Goal: Task Accomplishment & Management: Use online tool/utility

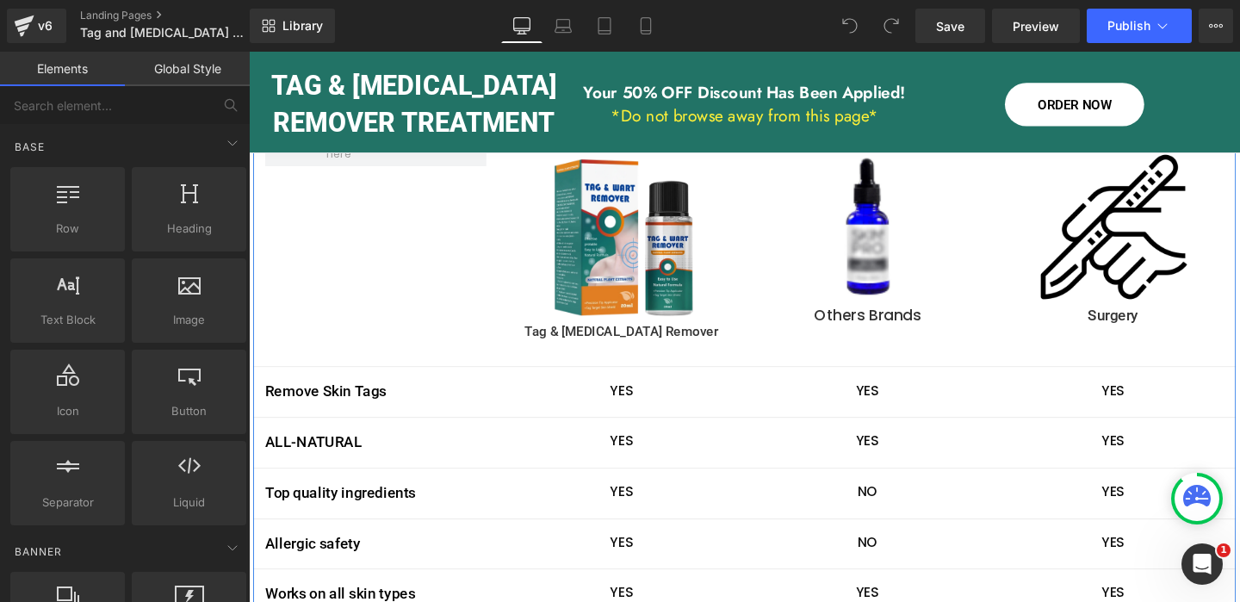
scroll to position [3394, 0]
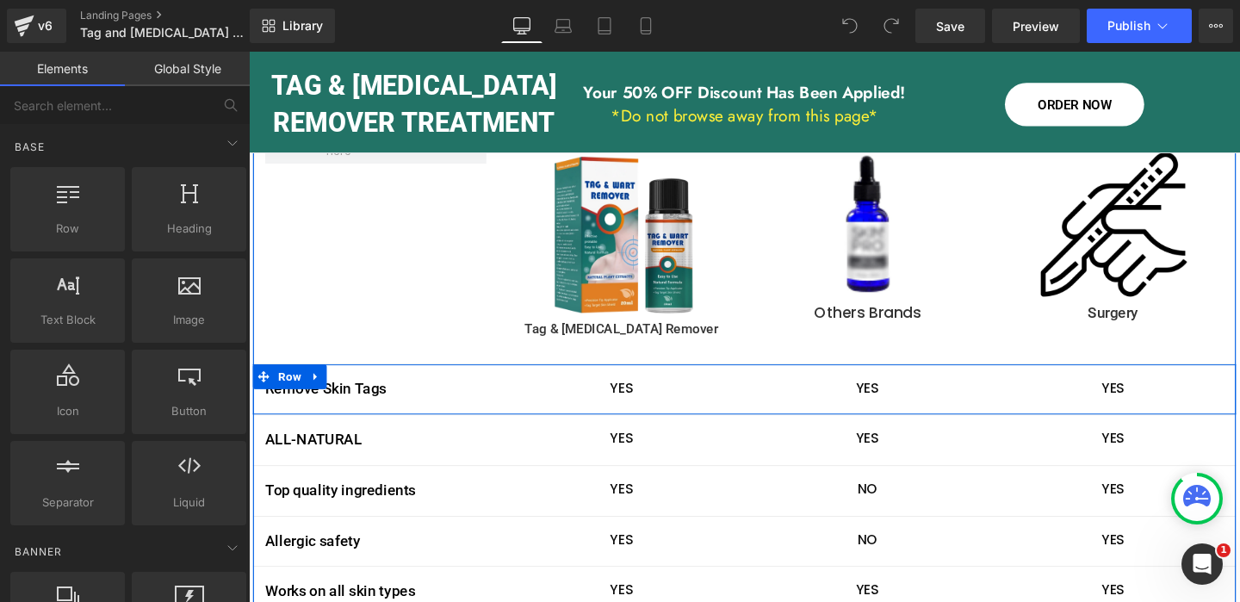
click at [320, 387] on icon at bounding box center [319, 393] width 12 height 13
click at [370, 381] on link at bounding box center [364, 394] width 22 height 26
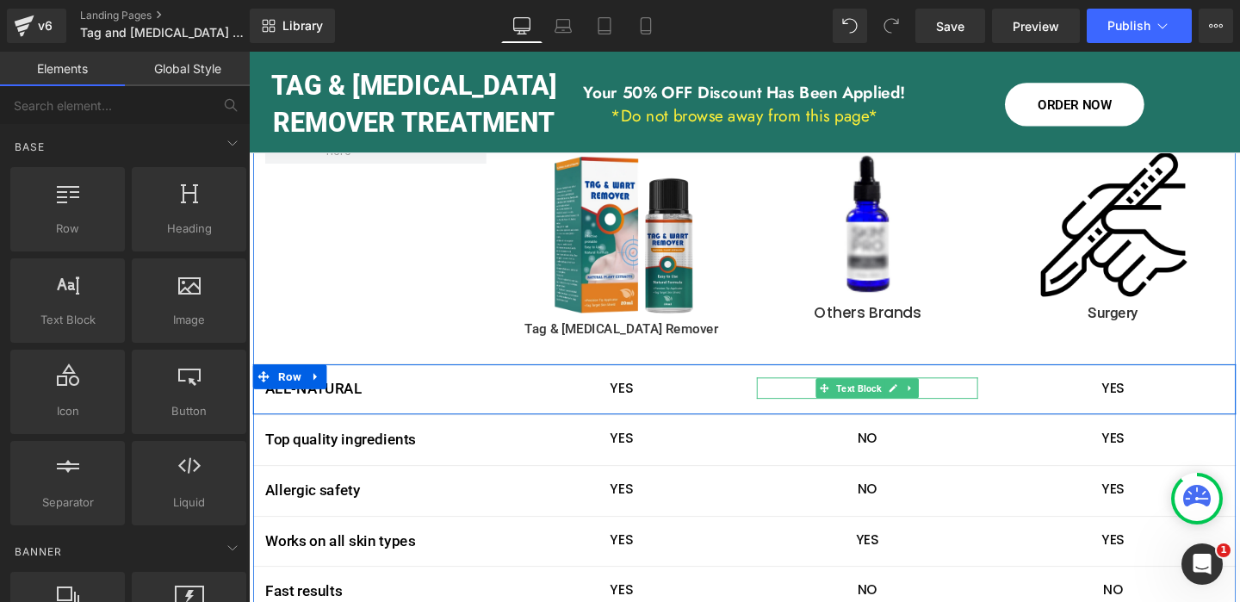
click at [922, 400] on icon at bounding box center [925, 405] width 9 height 10
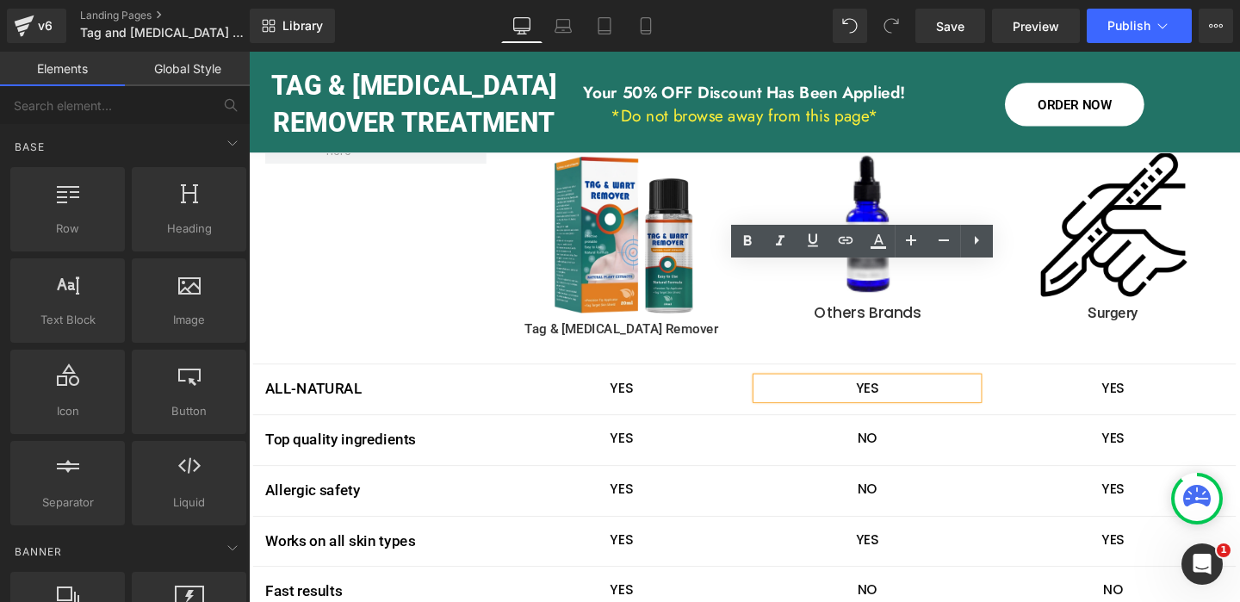
click at [901, 394] on p "YES" at bounding box center [899, 405] width 232 height 22
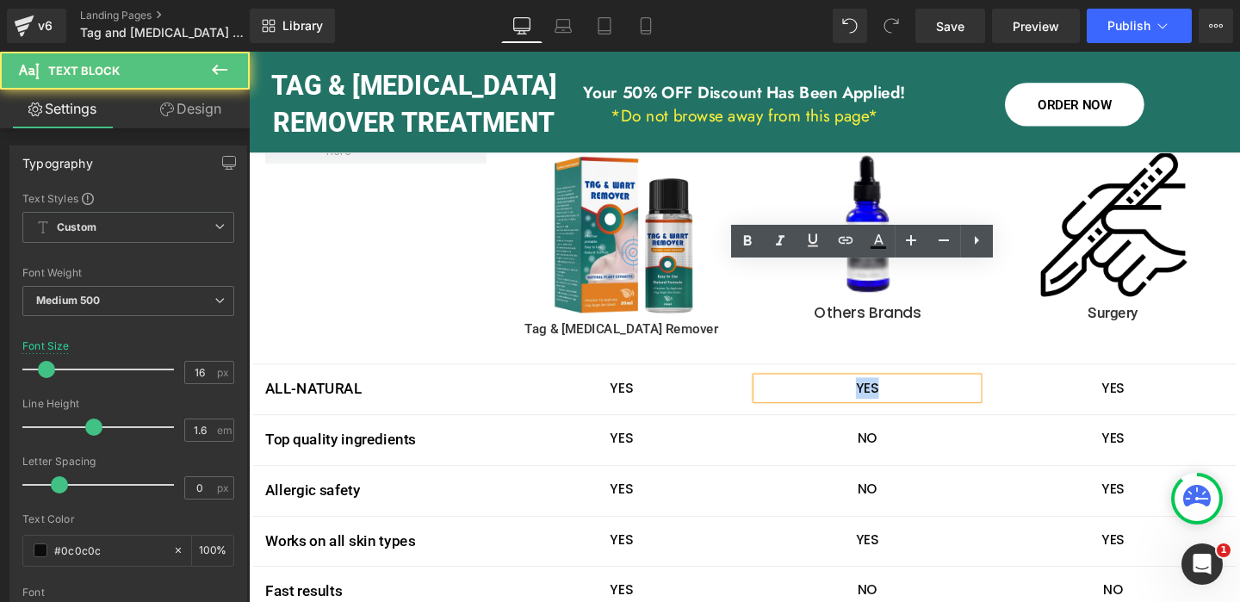
click at [901, 394] on p "YES" at bounding box center [899, 405] width 232 height 22
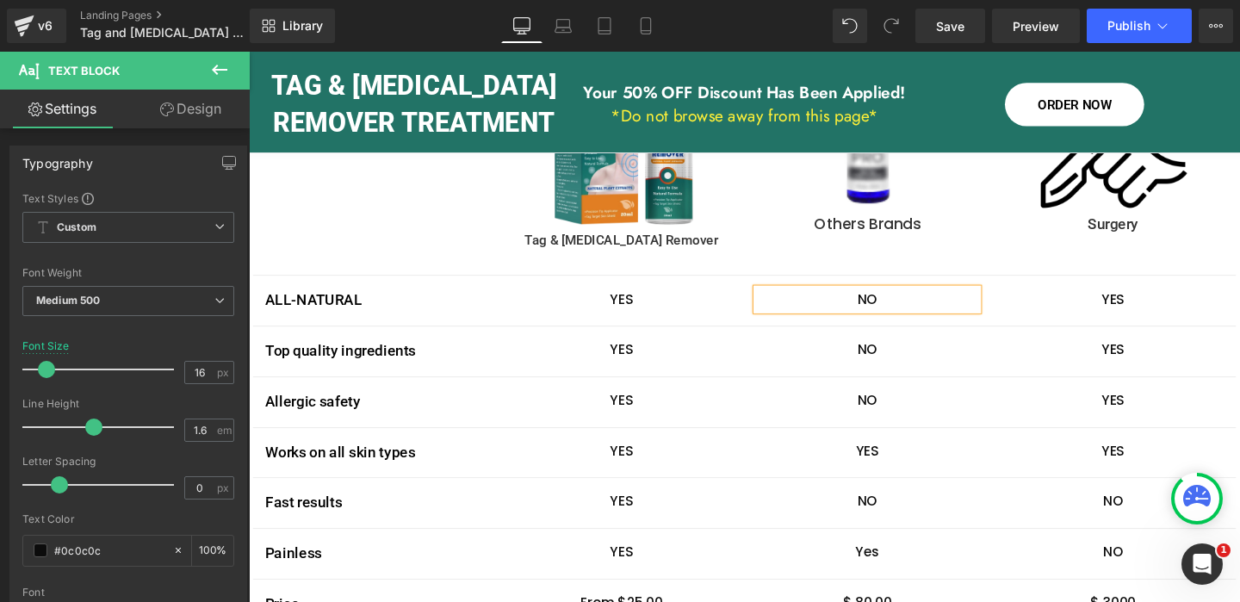
scroll to position [3488, 0]
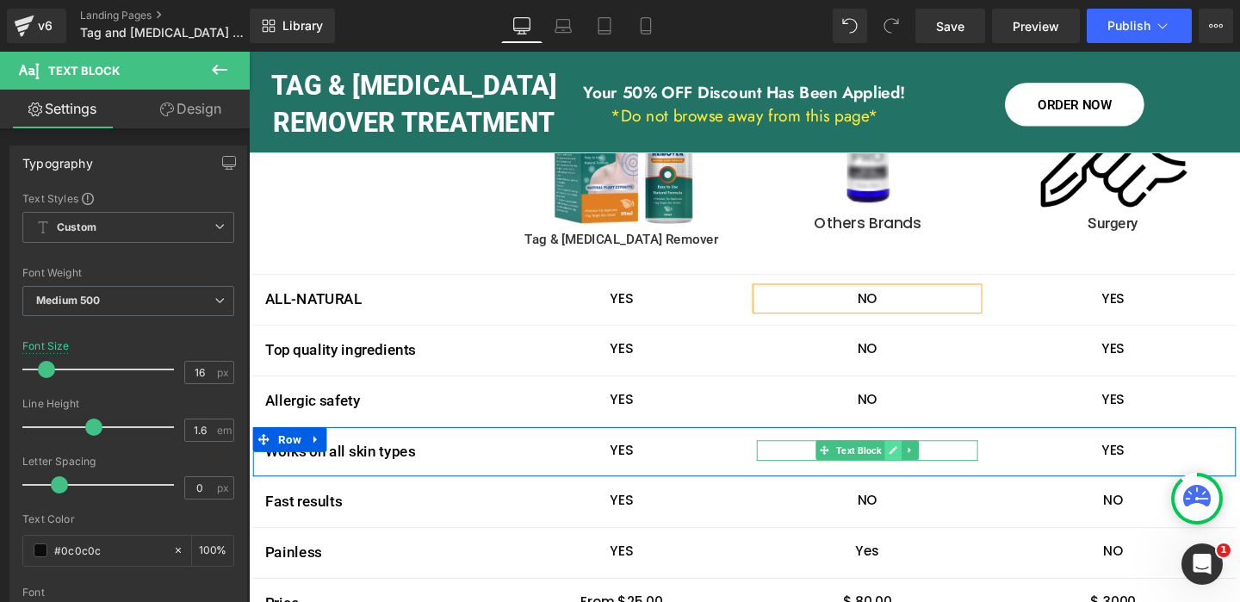
click at [929, 465] on icon at bounding box center [925, 470] width 9 height 10
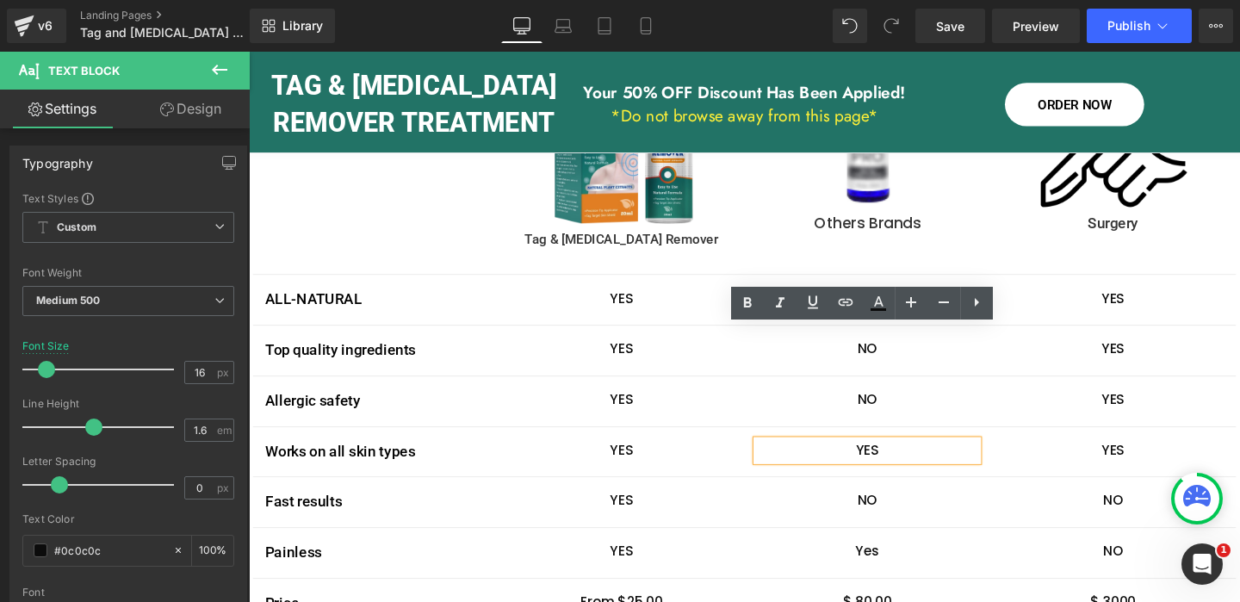
click at [900, 460] on p "YES" at bounding box center [899, 471] width 232 height 22
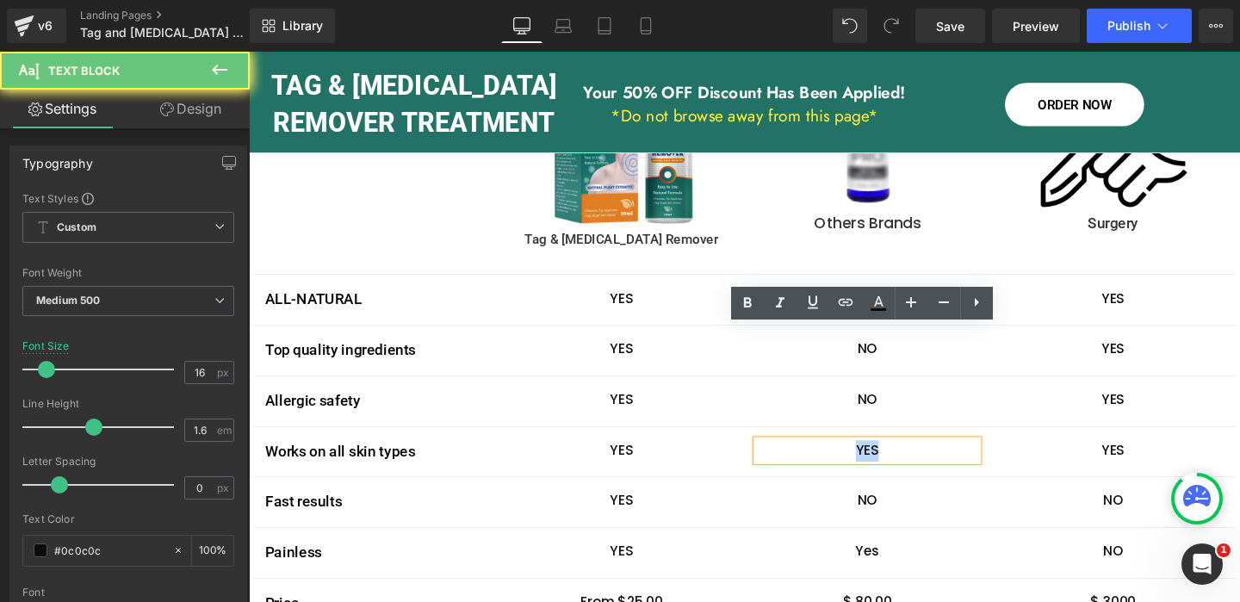
click at [900, 460] on p "YES" at bounding box center [899, 471] width 232 height 22
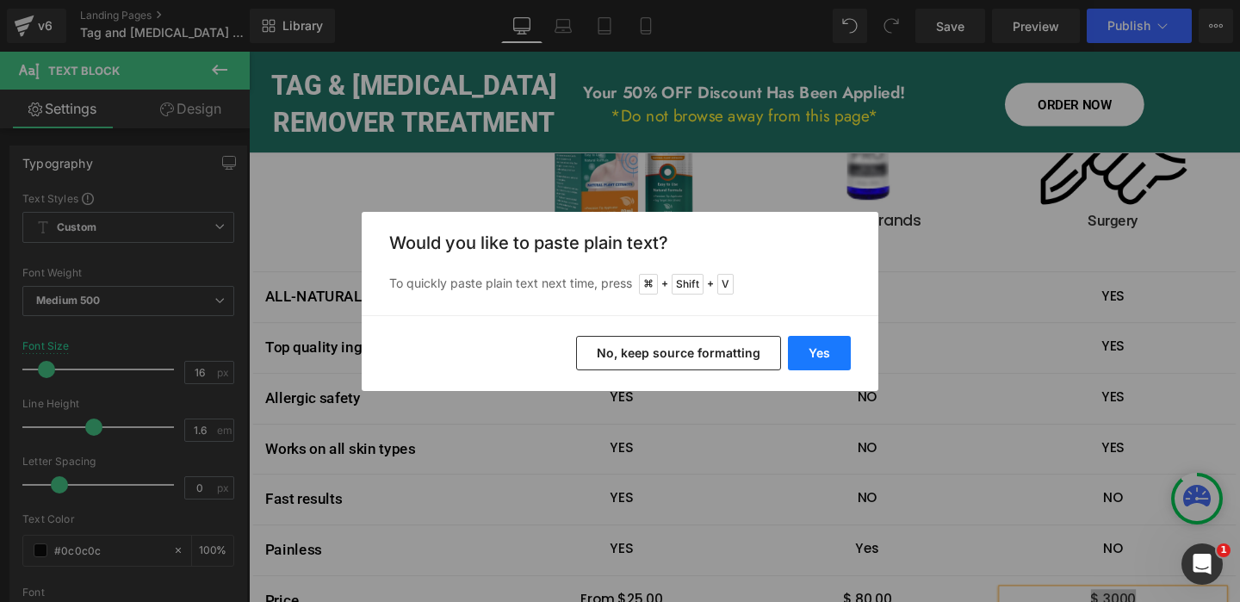
click at [823, 351] on button "Yes" at bounding box center [819, 353] width 63 height 34
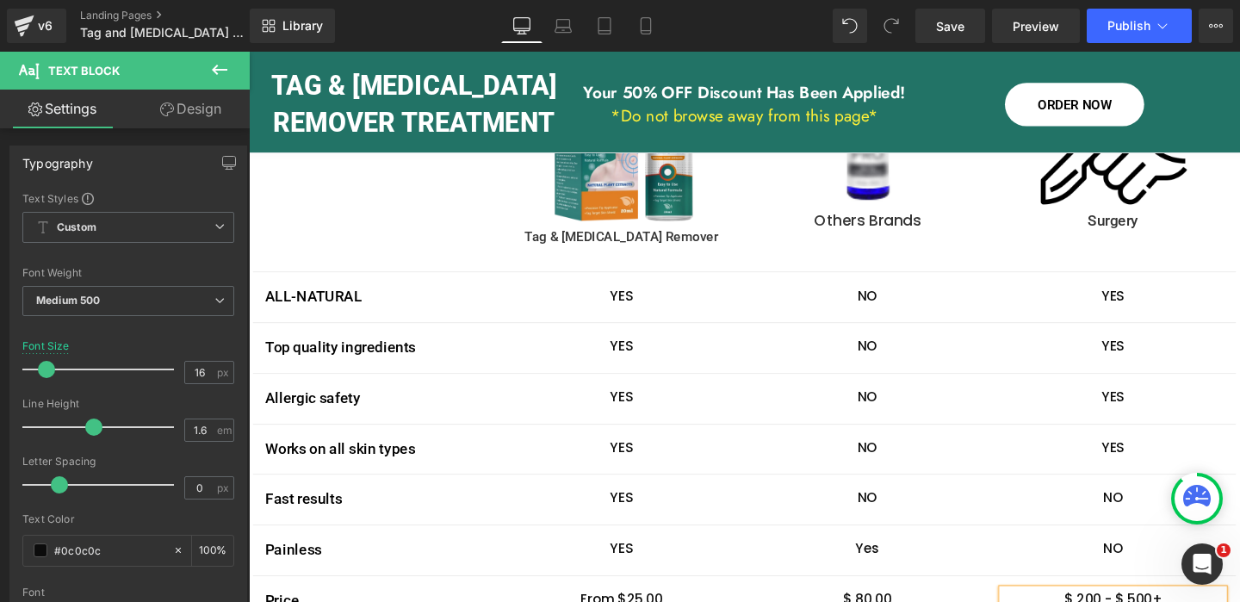
click at [984, 560] on div "Image Tag & [MEDICAL_DATA] Remover Text Block Row Image Others Brands Text Bloc…" at bounding box center [769, 357] width 1033 height 708
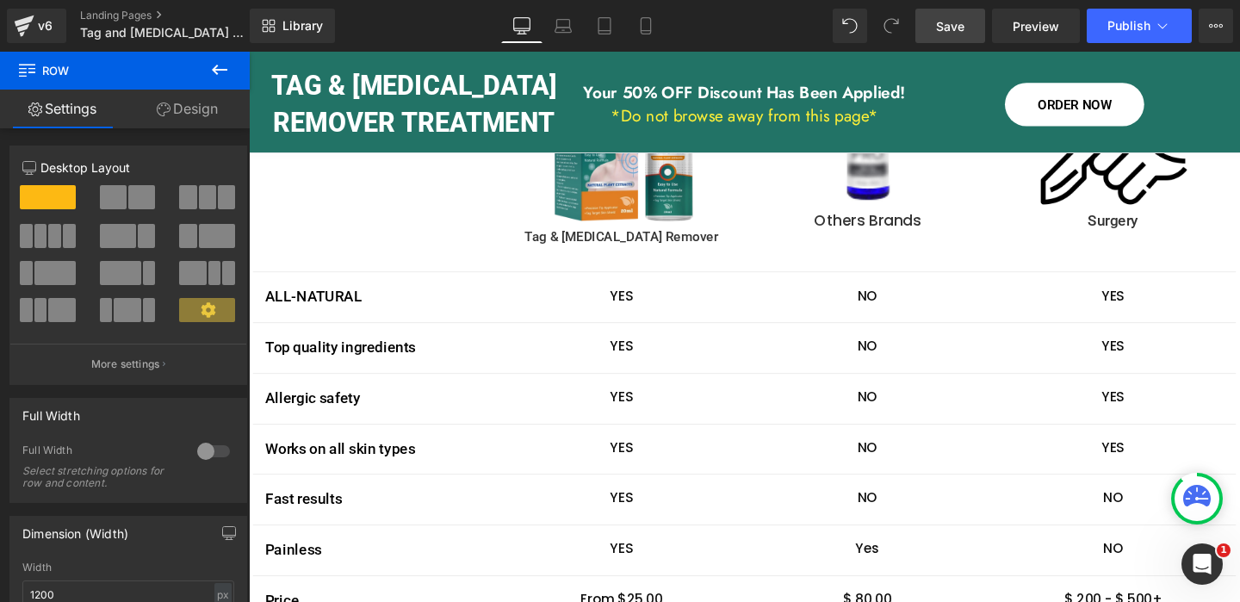
click at [943, 25] on span "Save" at bounding box center [950, 26] width 28 height 18
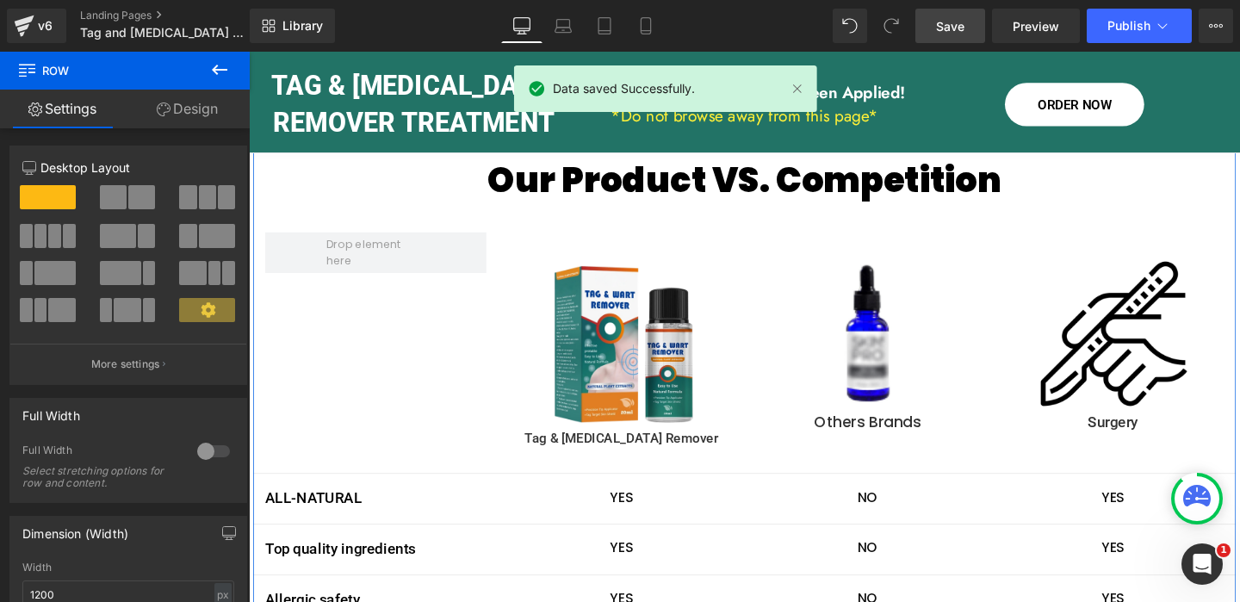
scroll to position [3282, 0]
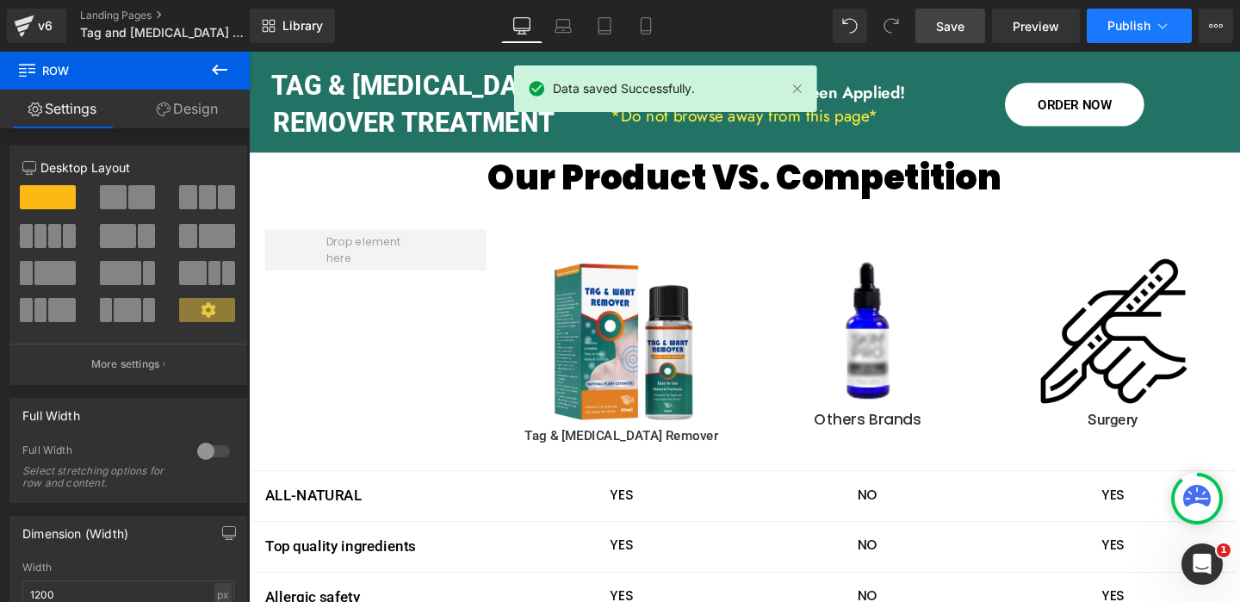
click at [1167, 27] on icon at bounding box center [1162, 25] width 17 height 17
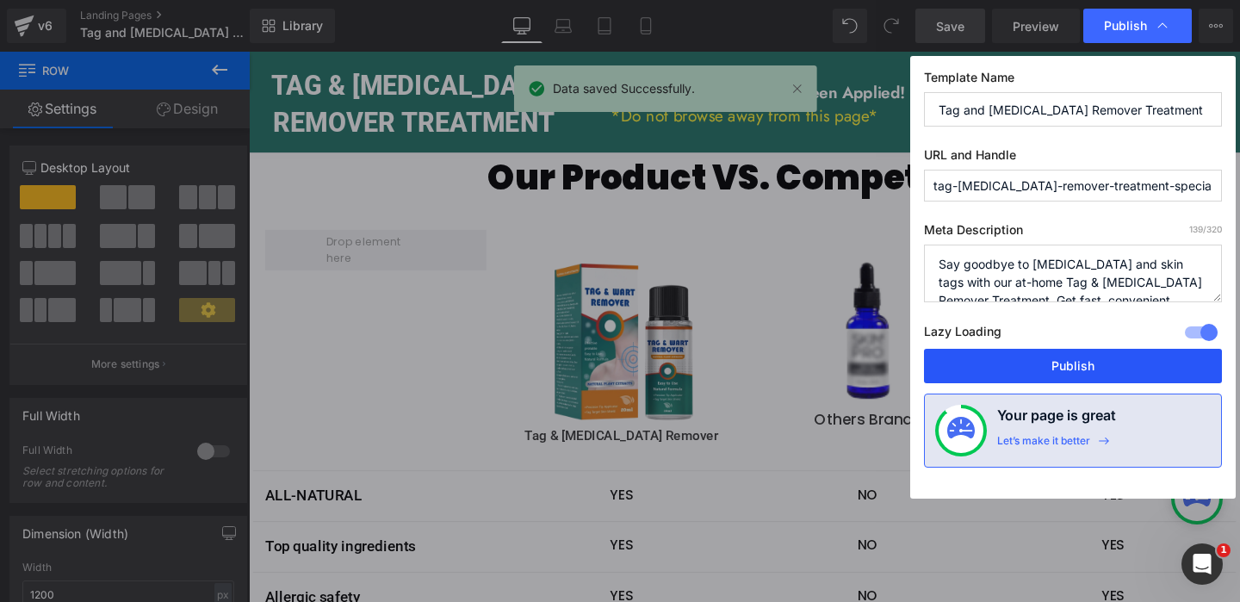
click at [1088, 361] on button "Publish" at bounding box center [1073, 366] width 298 height 34
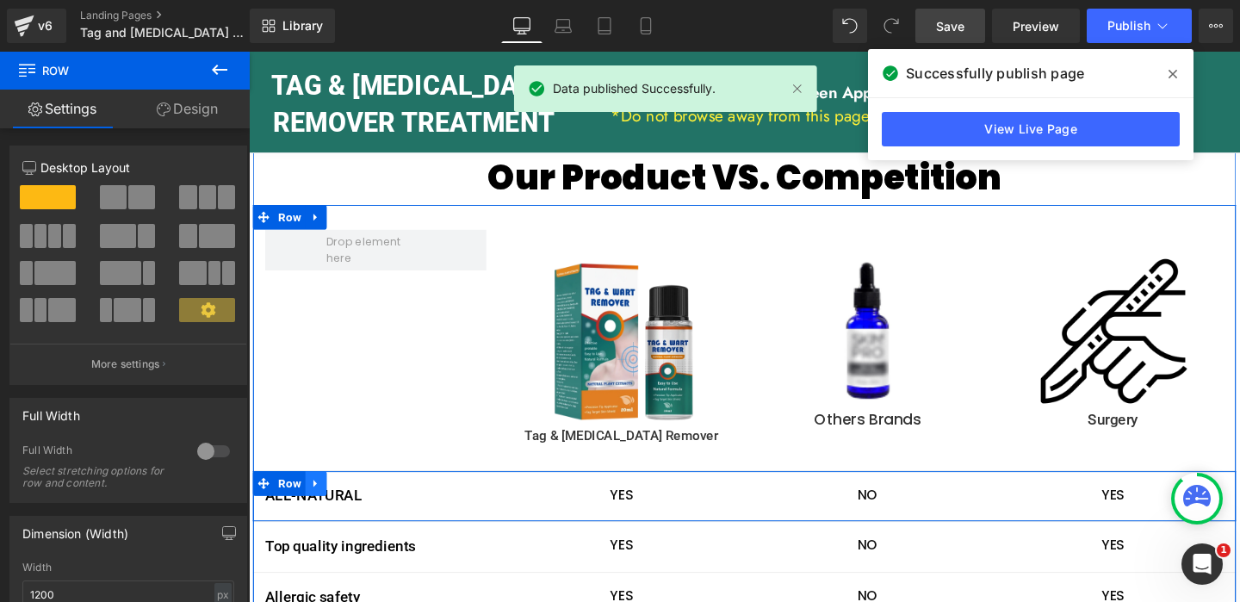
click at [321, 499] on icon at bounding box center [319, 505] width 12 height 13
click at [340, 499] on icon at bounding box center [342, 505] width 12 height 12
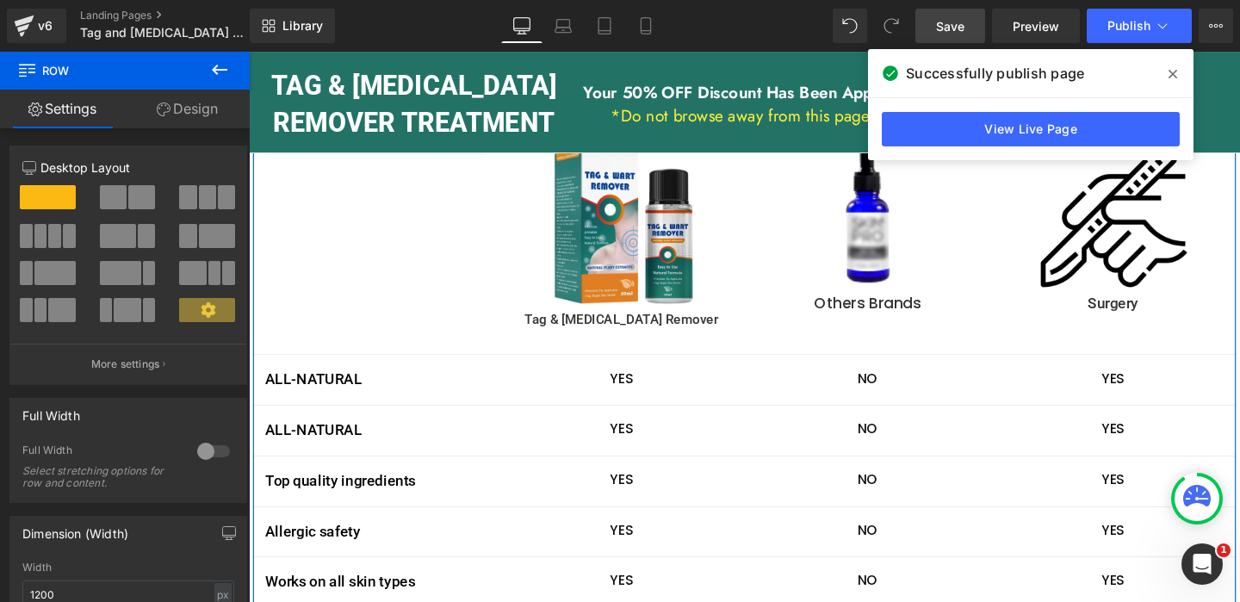
scroll to position [3398, 0]
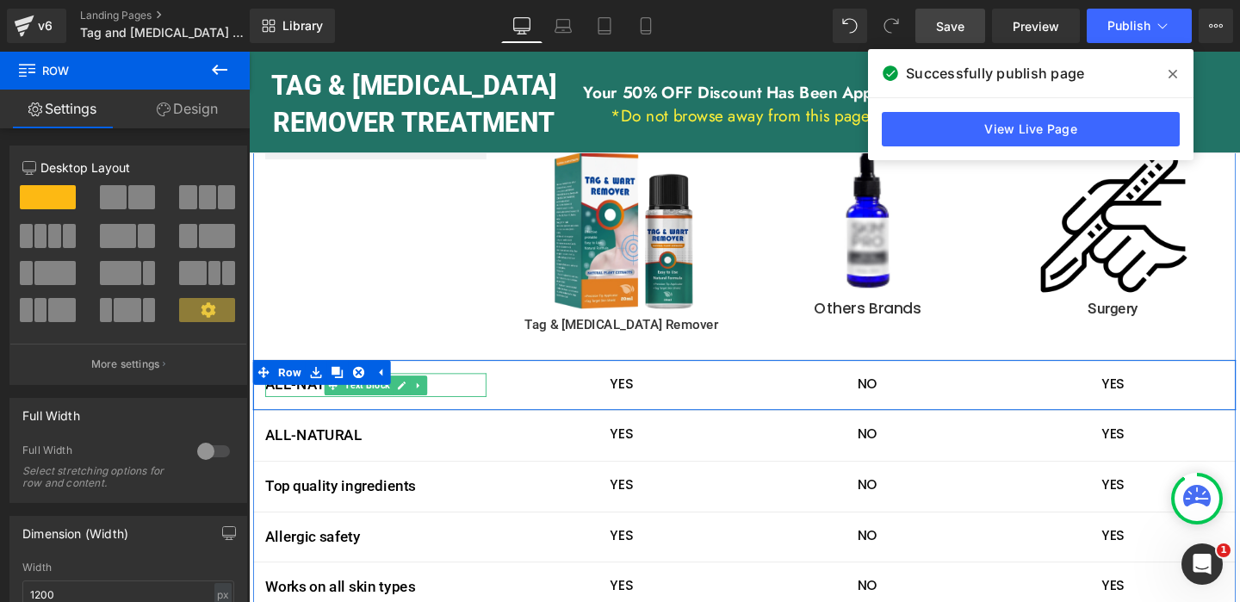
click at [404, 393] on link at bounding box center [409, 403] width 18 height 21
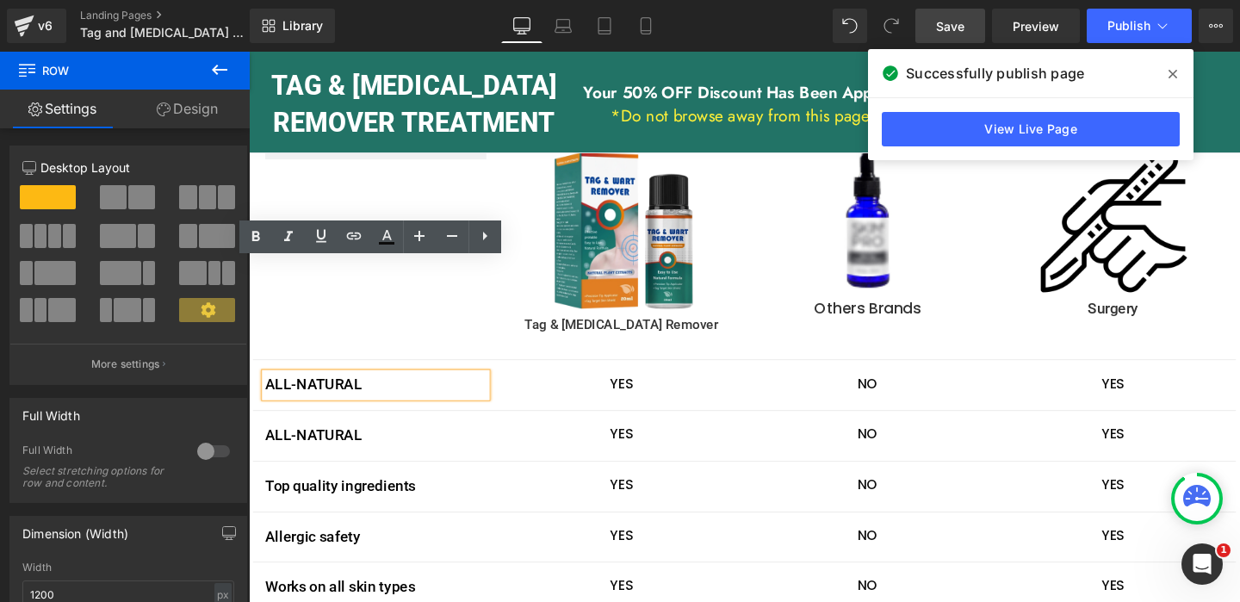
click at [338, 390] on p "ALL-NATURAL" at bounding box center [382, 402] width 232 height 25
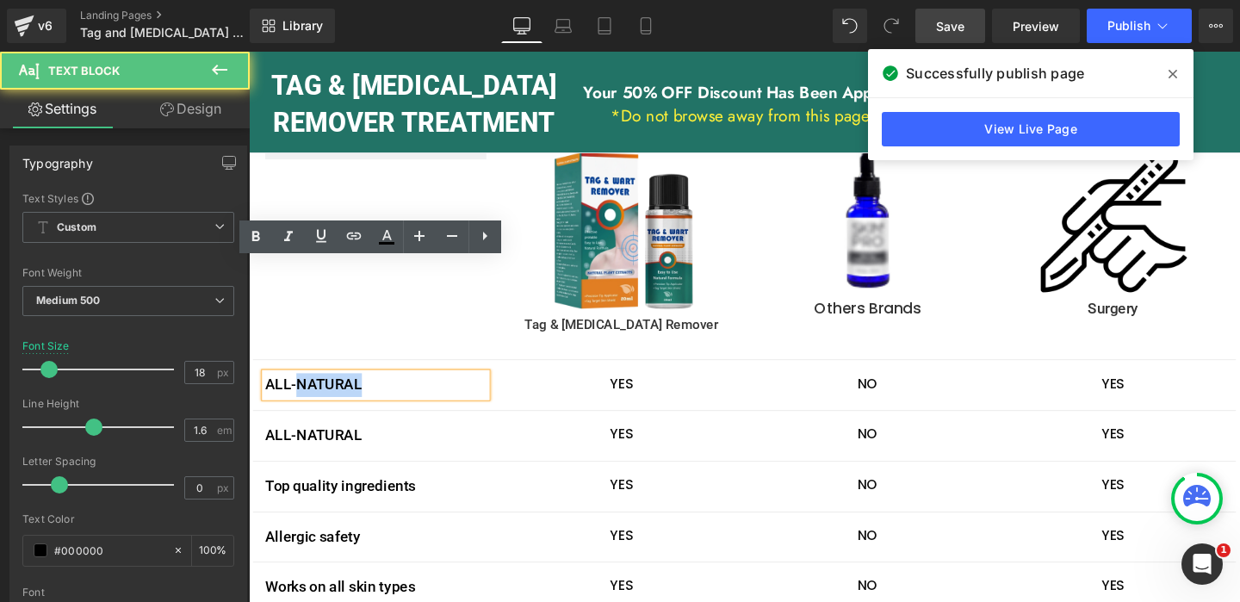
click at [338, 390] on p "ALL-NATURAL" at bounding box center [382, 402] width 232 height 25
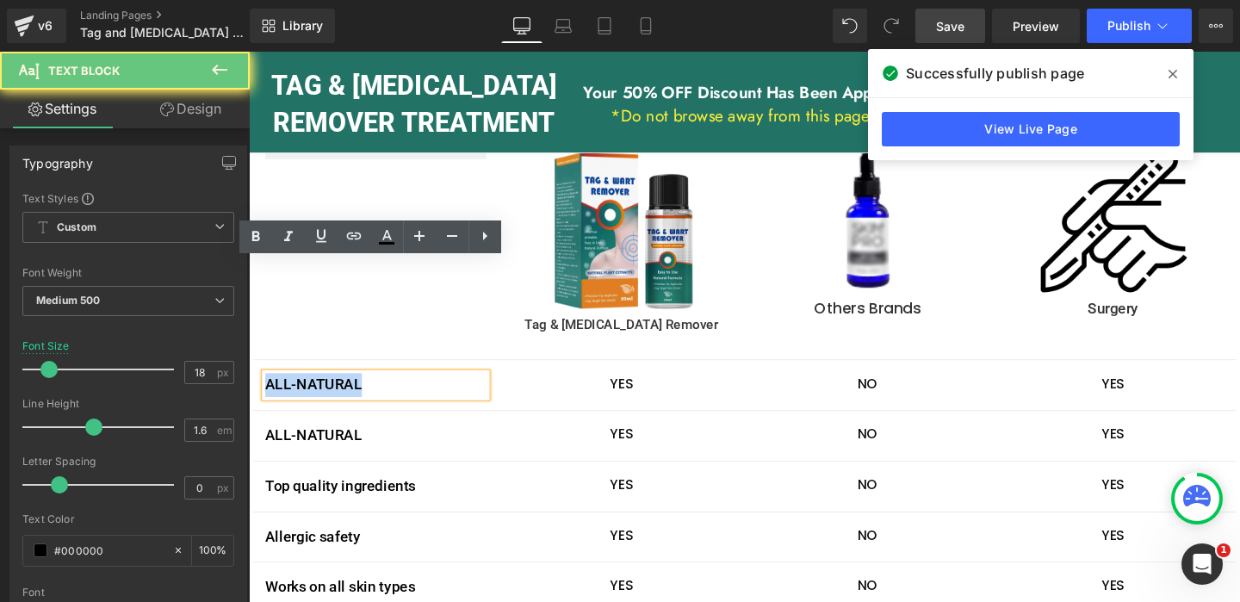
click at [338, 390] on p "ALL-NATURAL" at bounding box center [382, 402] width 232 height 25
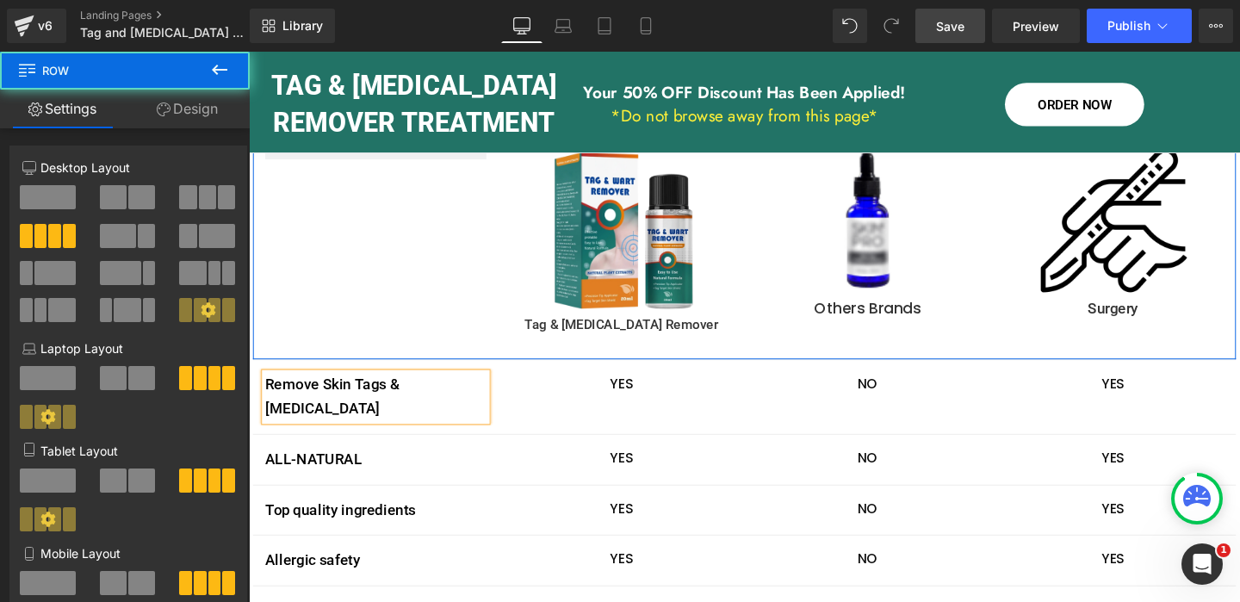
click at [451, 215] on div "Image Tag & [MEDICAL_DATA] Remover Text Block Row Image Others Brands Text Bloc…" at bounding box center [769, 236] width 1033 height 280
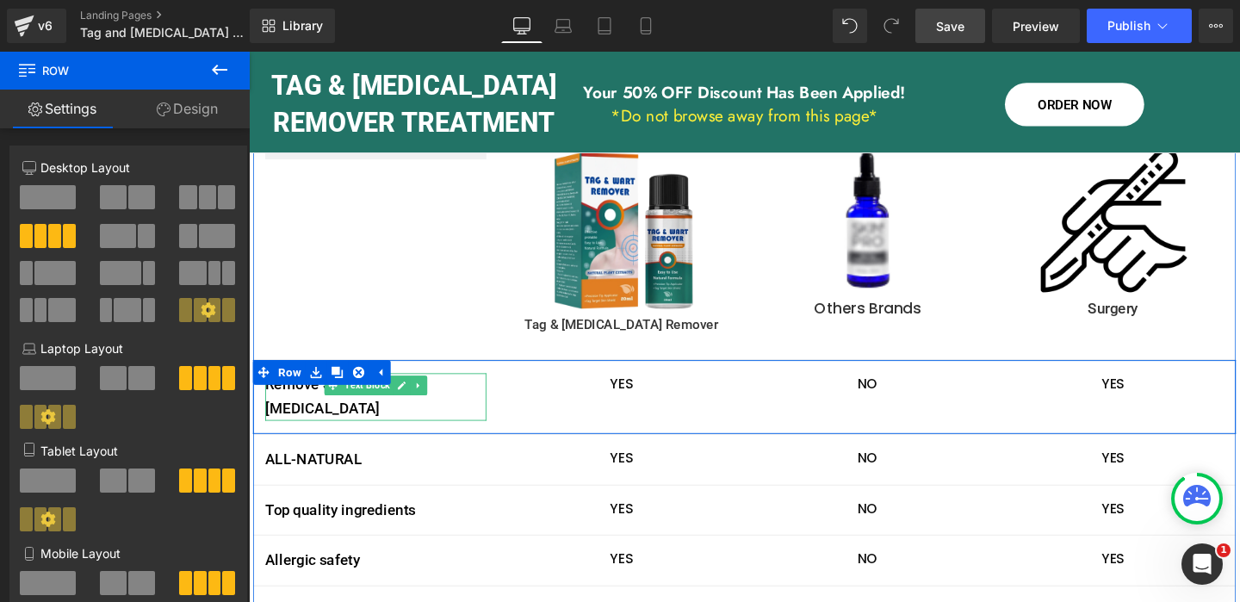
click at [462, 390] on p "Remove Skin Tags & [MEDICAL_DATA]" at bounding box center [382, 415] width 232 height 50
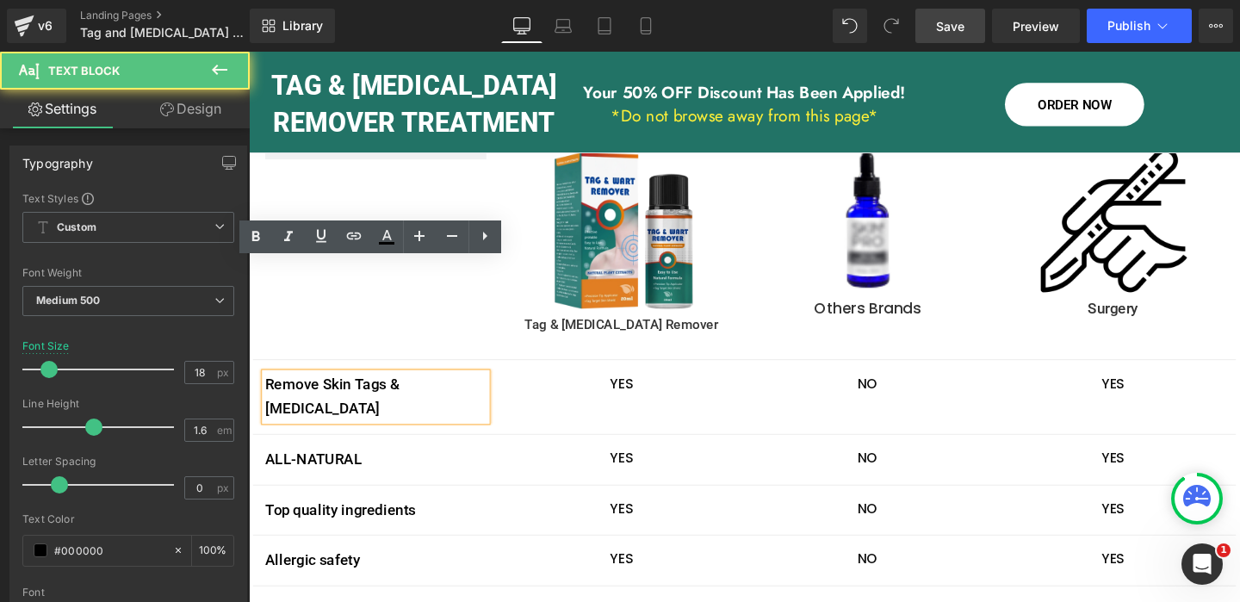
click at [462, 390] on p "Remove Skin Tags & [MEDICAL_DATA]" at bounding box center [382, 415] width 232 height 50
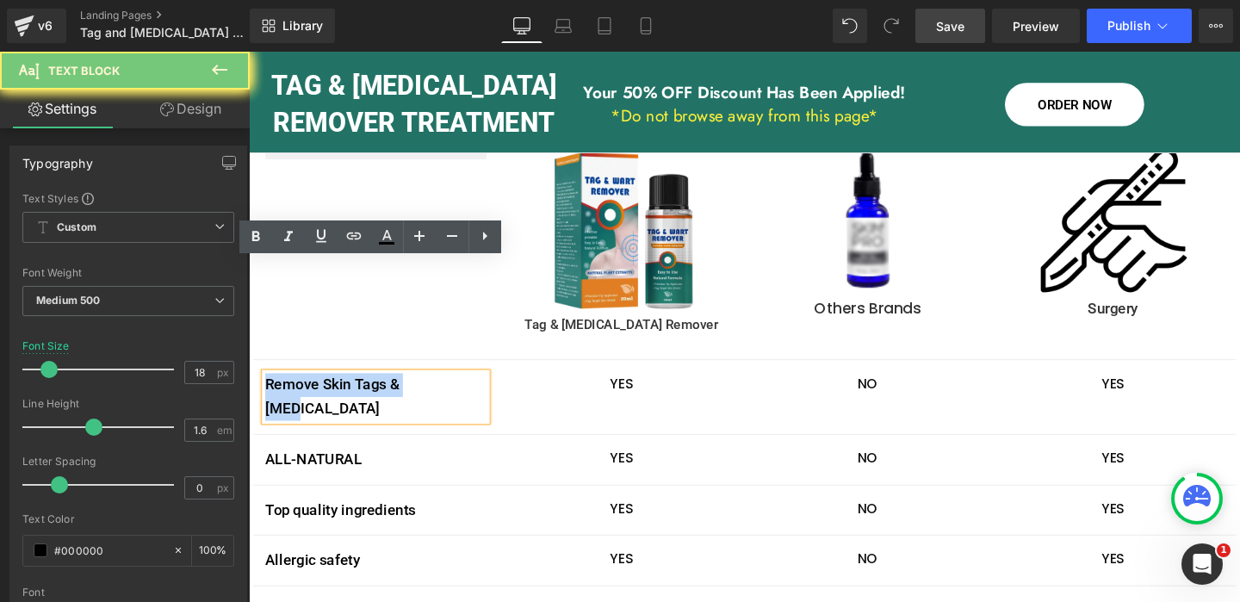
click at [462, 390] on p "Remove Skin Tags & [MEDICAL_DATA]" at bounding box center [382, 415] width 232 height 50
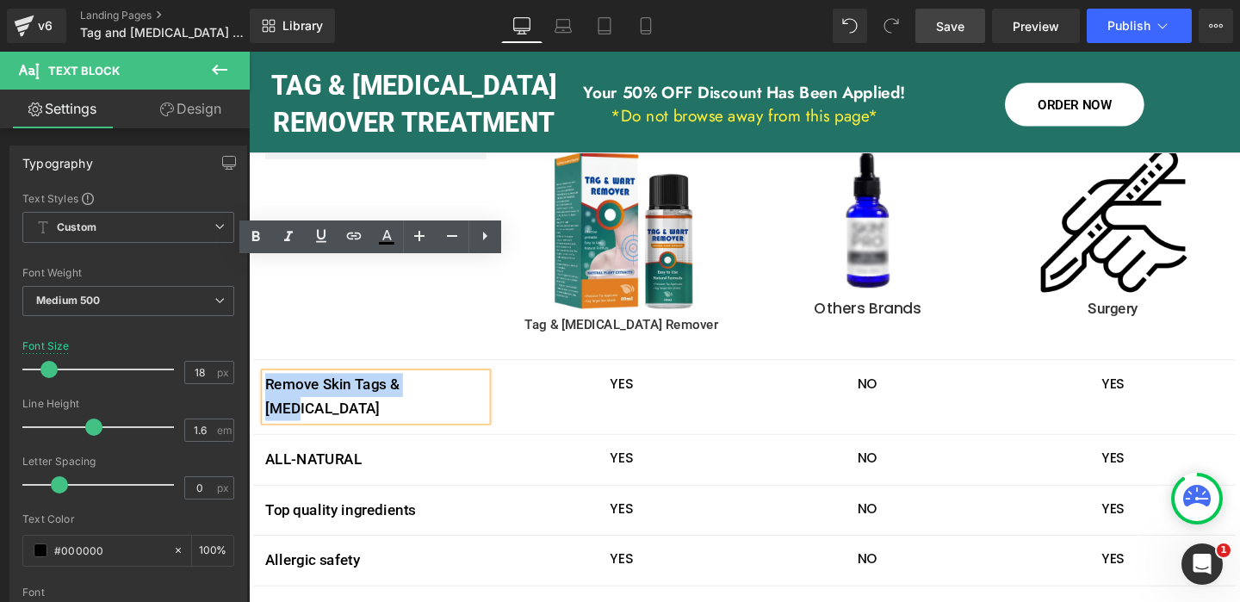
copy p "Remove Skin Tags & [MEDICAL_DATA]"
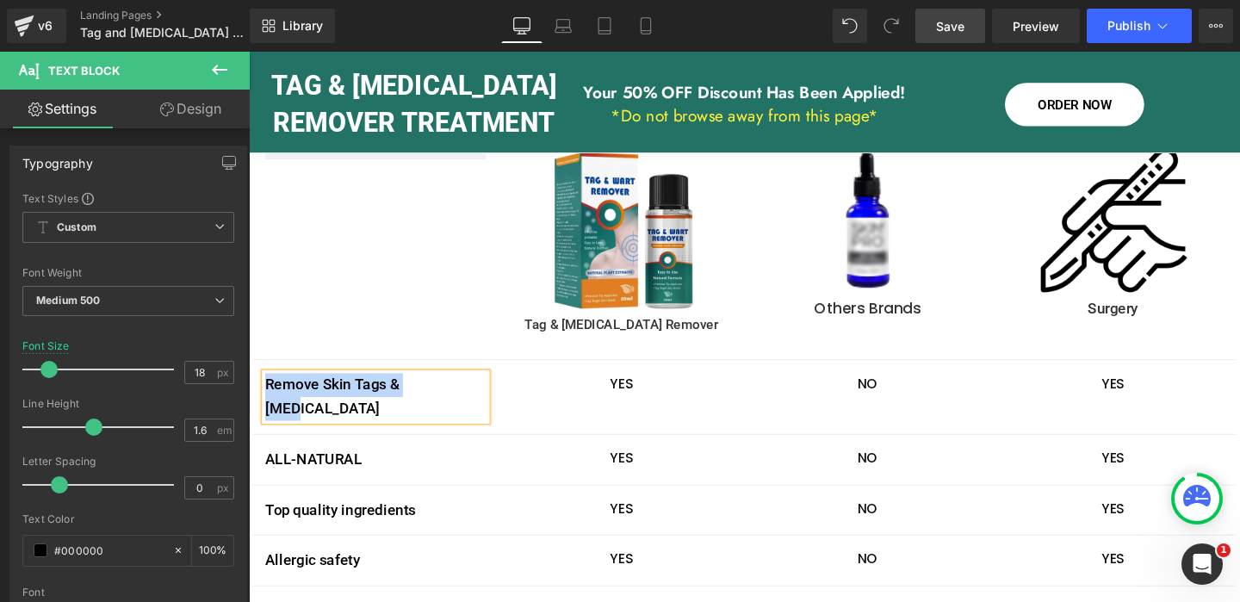
copy p "Remove Skin Tags & [MEDICAL_DATA]"
click at [452, 390] on p "Remove Skin Tags & [MEDICAL_DATA]" at bounding box center [382, 415] width 232 height 50
click at [944, 28] on span "Save" at bounding box center [950, 26] width 28 height 18
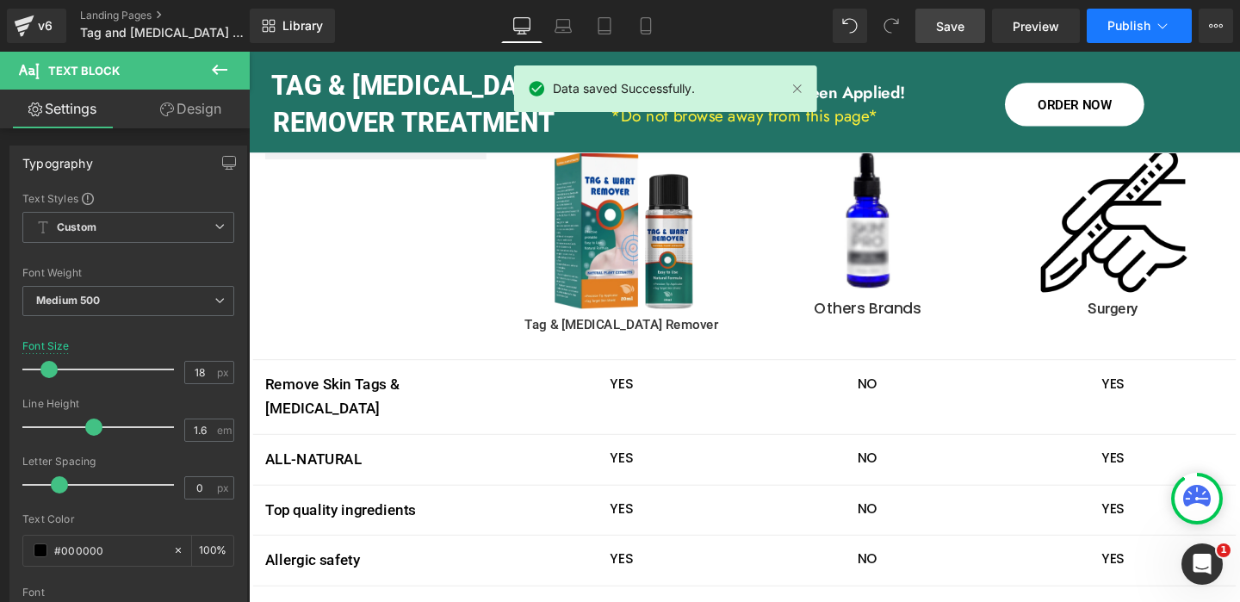
click at [1134, 23] on span "Publish" at bounding box center [1128, 26] width 43 height 14
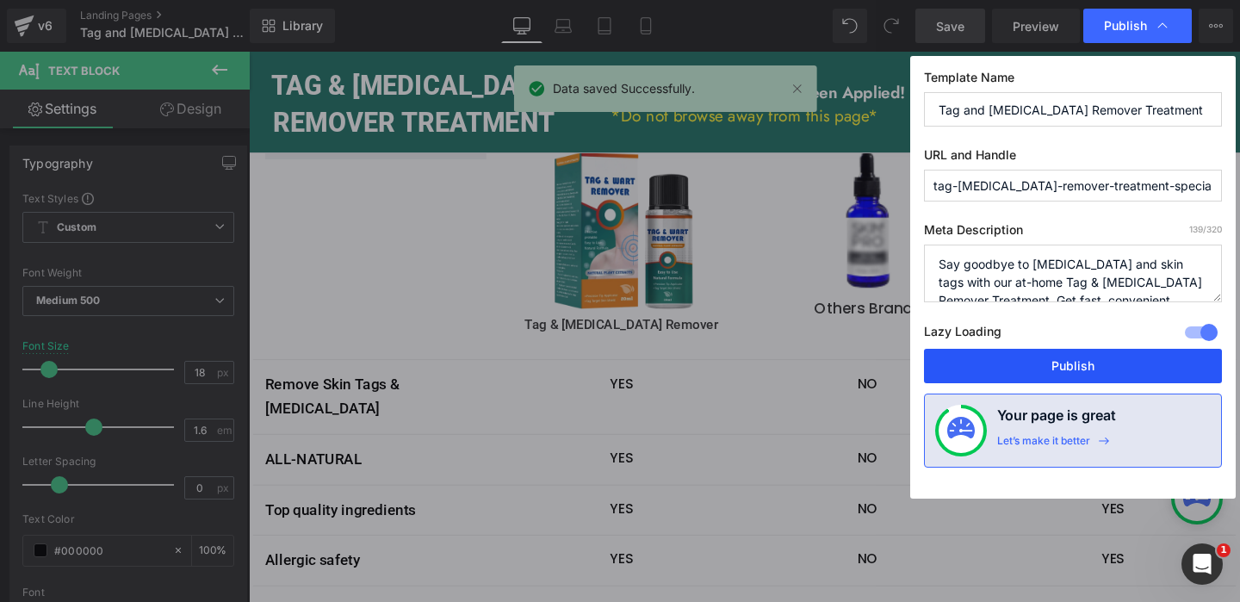
click at [1051, 363] on button "Publish" at bounding box center [1073, 366] width 298 height 34
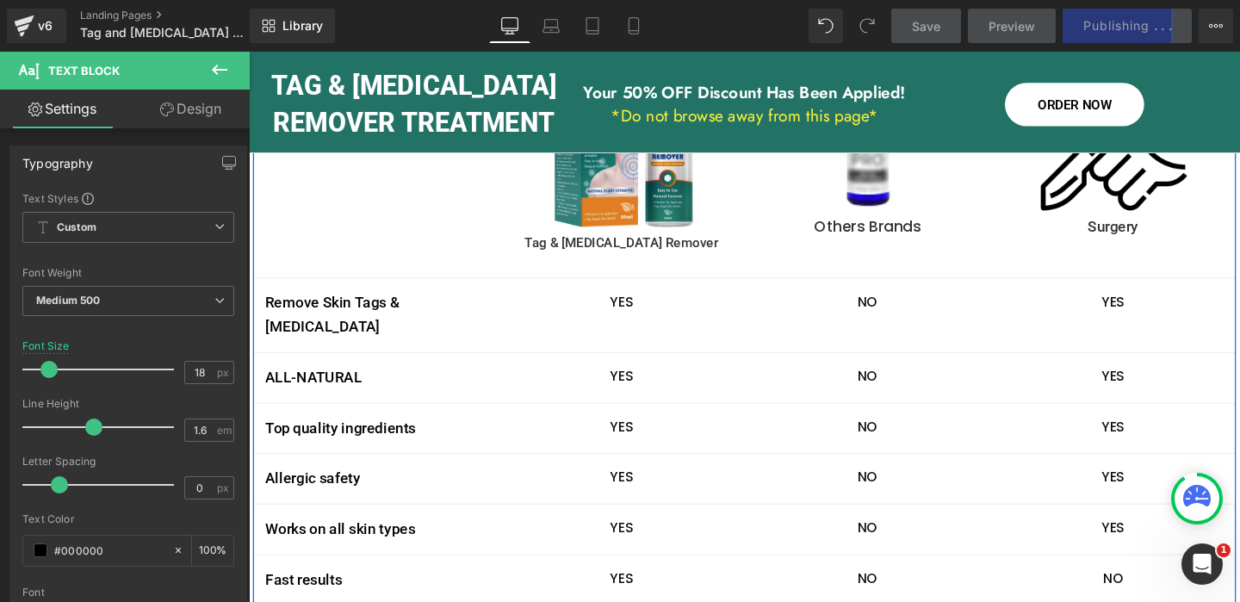
scroll to position [3533, 0]
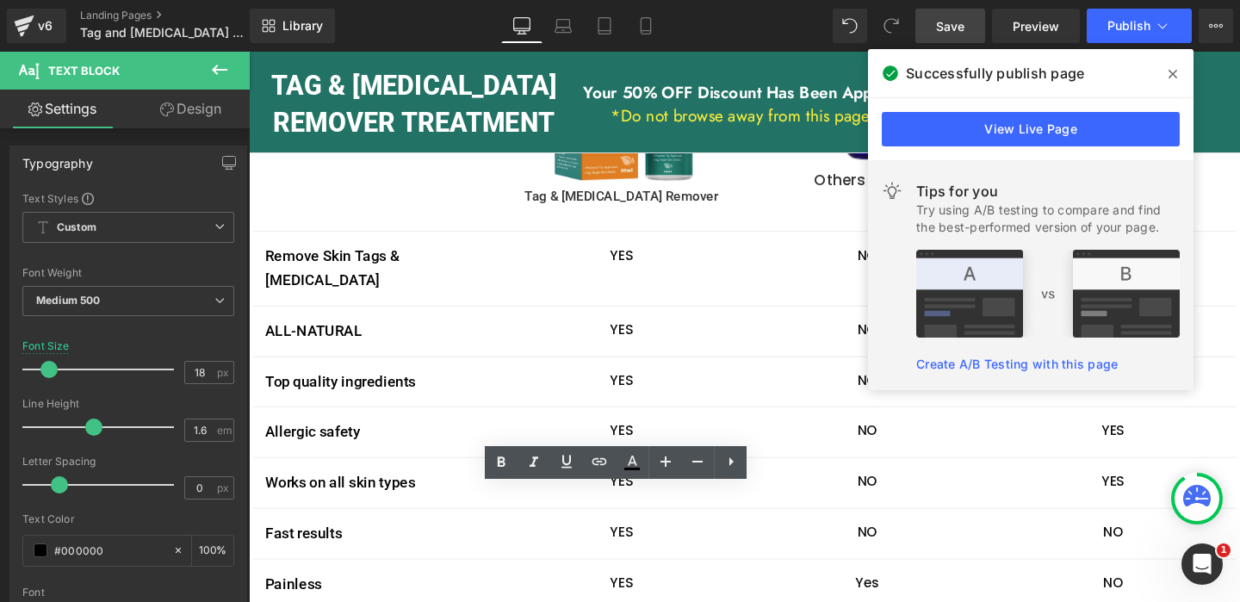
drag, startPoint x: 659, startPoint y: 521, endPoint x: 706, endPoint y: 529, distance: 47.3
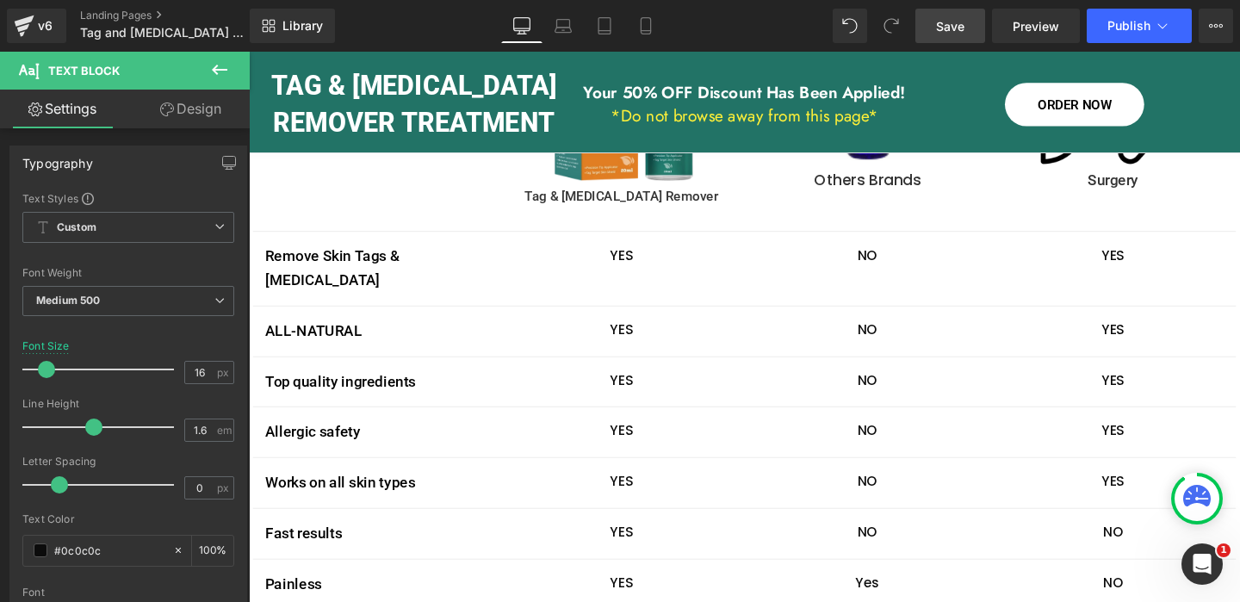
click at [944, 28] on span "Save" at bounding box center [950, 26] width 28 height 18
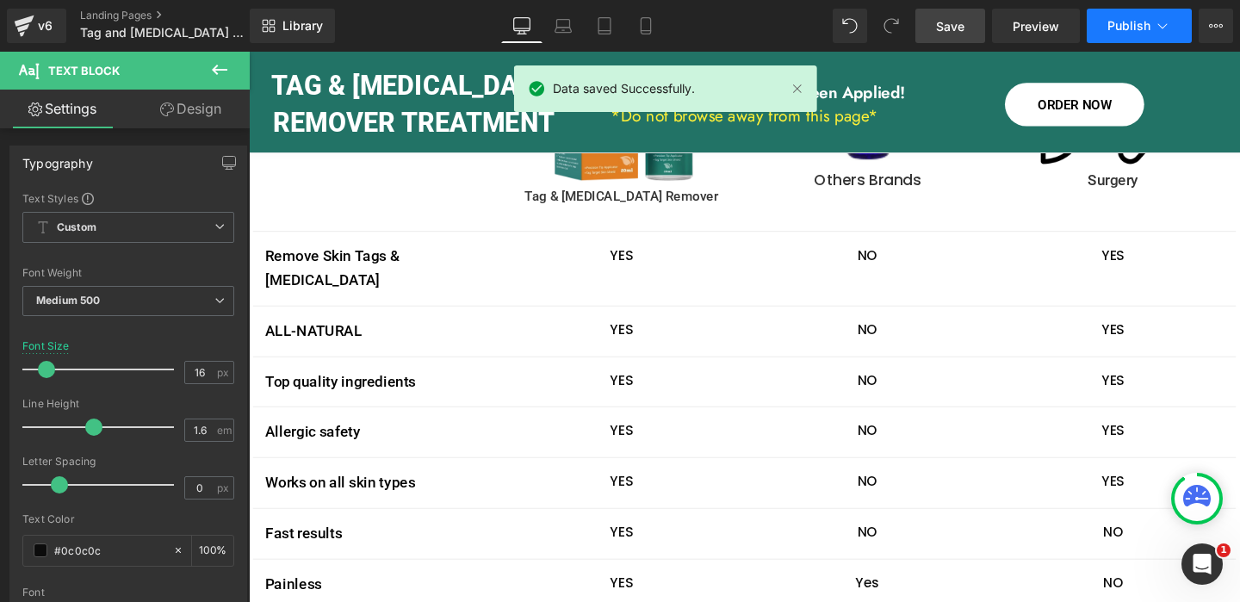
click at [1160, 35] on button "Publish" at bounding box center [1138, 26] width 105 height 34
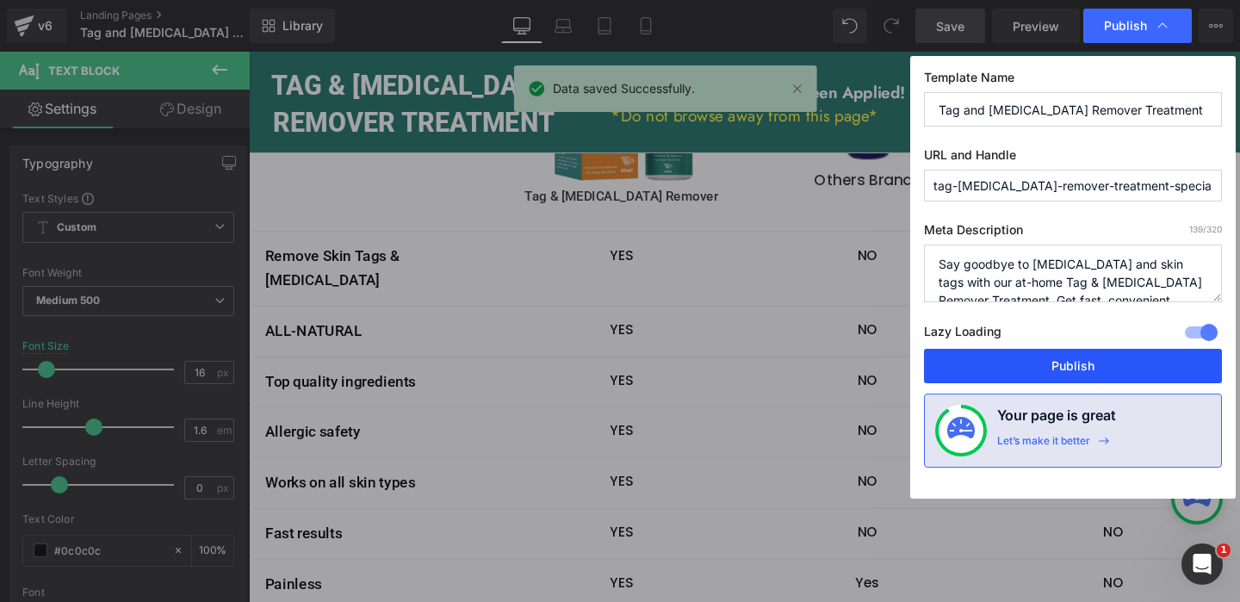
click at [1090, 361] on button "Publish" at bounding box center [1073, 366] width 298 height 34
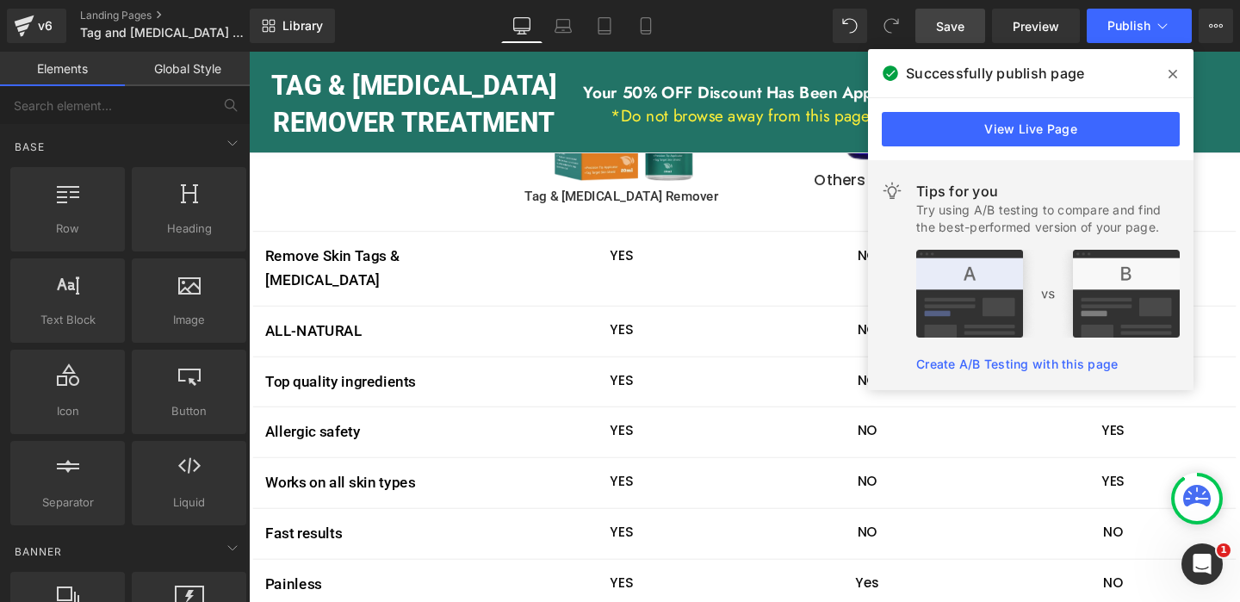
click at [1173, 75] on icon at bounding box center [1172, 74] width 9 height 9
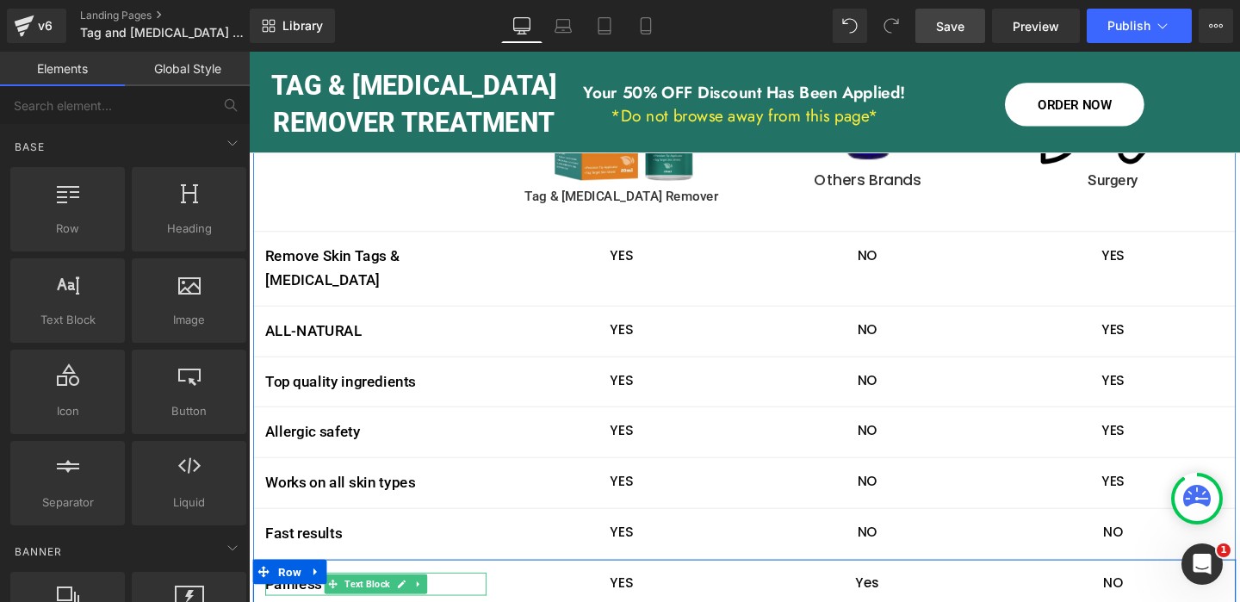
click at [316, 599] on p "Painless" at bounding box center [382, 611] width 232 height 25
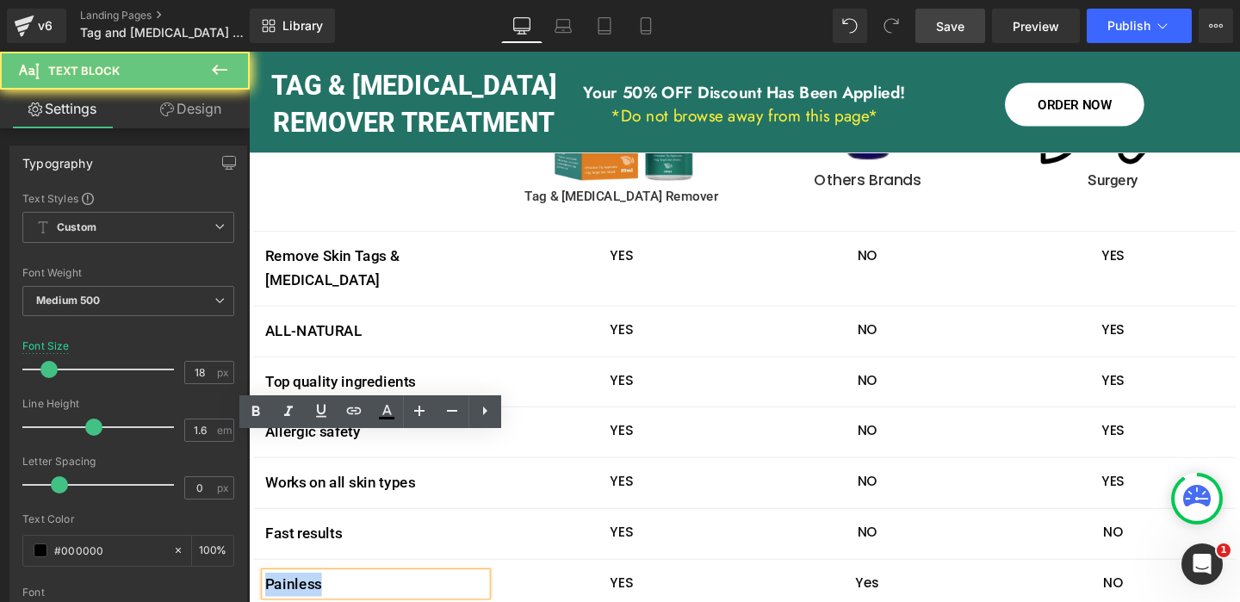
click at [316, 599] on p "Painless" at bounding box center [382, 611] width 232 height 25
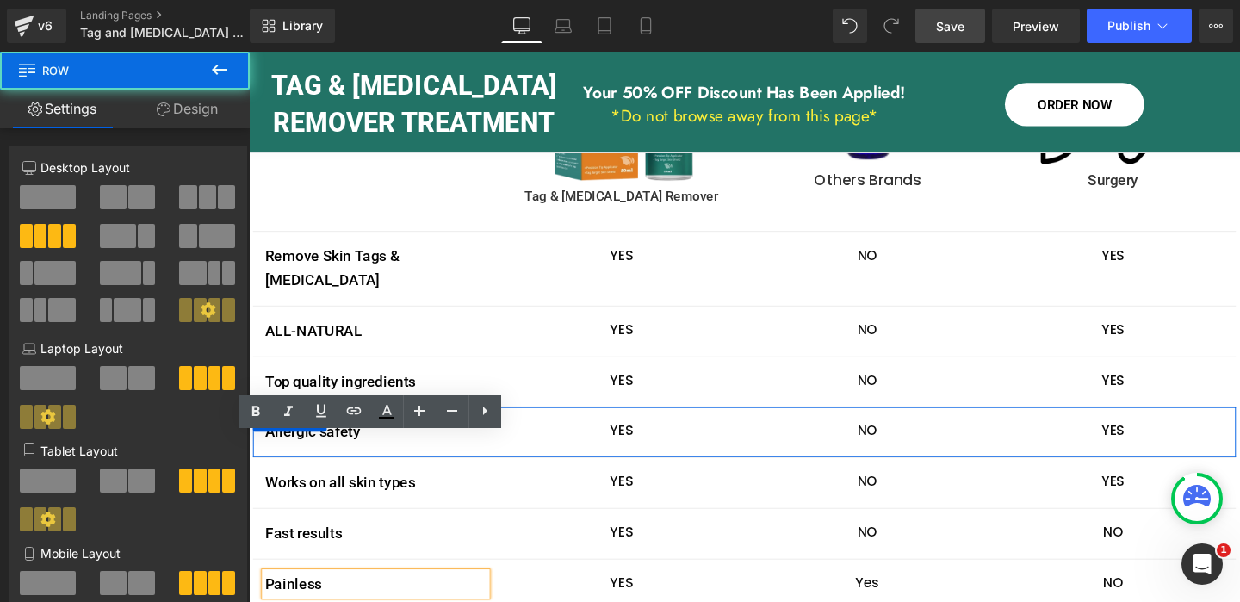
click at [591, 425] on div "Allergic safety Text Block YES Text Block NO Text Block YES Text Block Row" at bounding box center [769, 451] width 1033 height 53
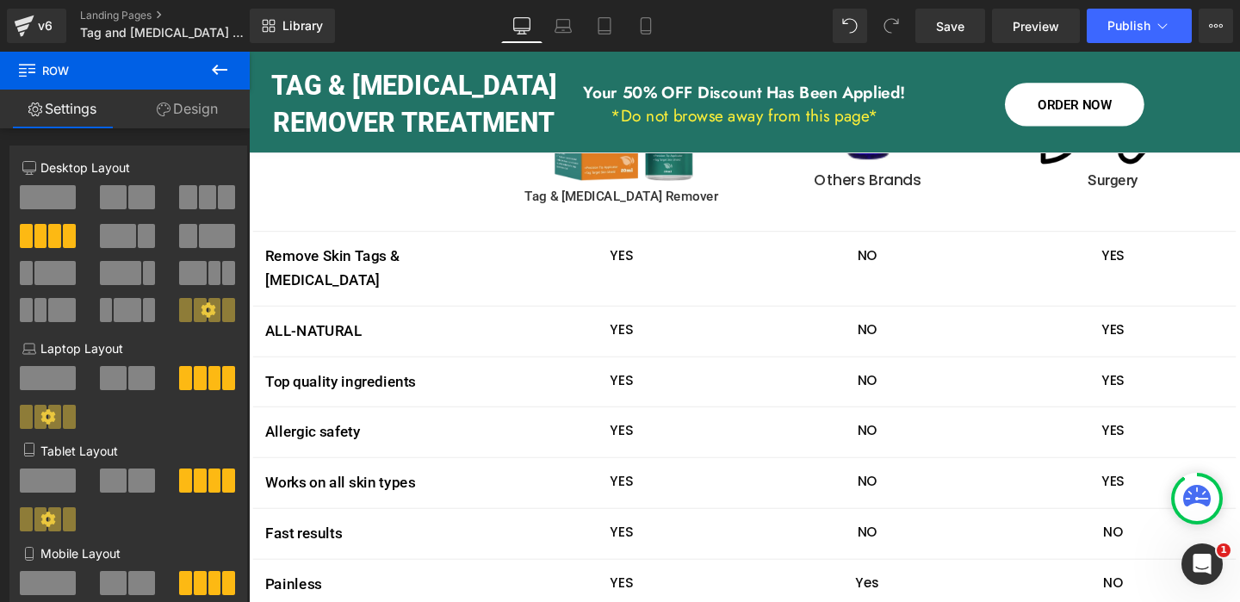
drag, startPoint x: 960, startPoint y: 32, endPoint x: 992, endPoint y: 49, distance: 36.2
click at [960, 32] on span "Save" at bounding box center [950, 26] width 28 height 18
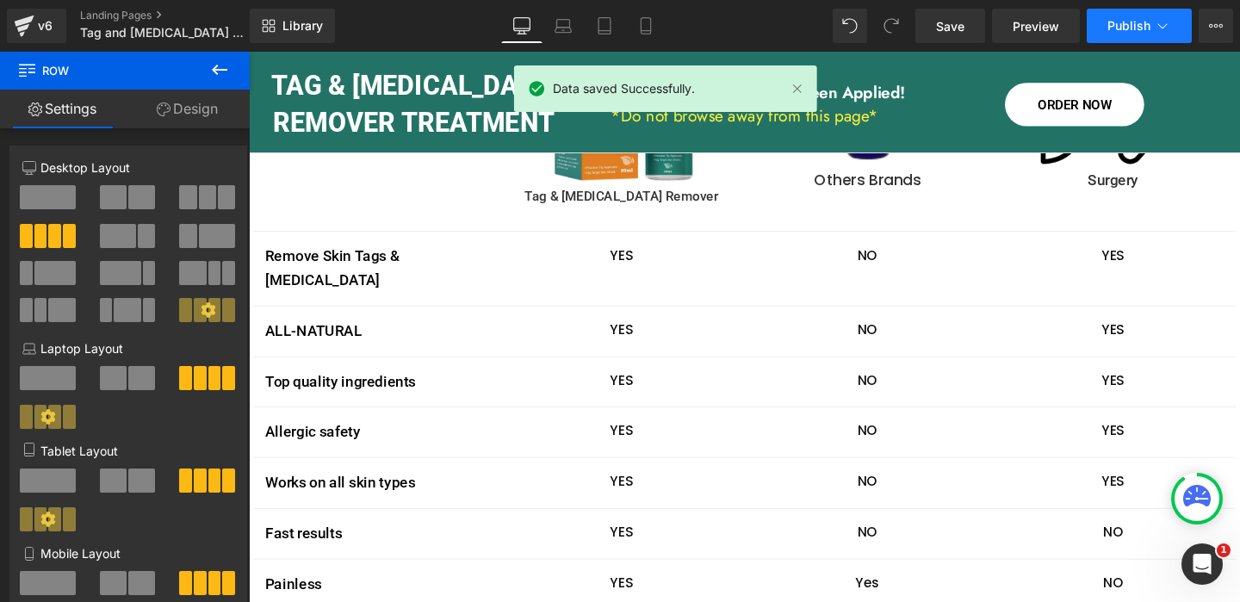
click at [1142, 31] on span "Publish" at bounding box center [1128, 26] width 43 height 14
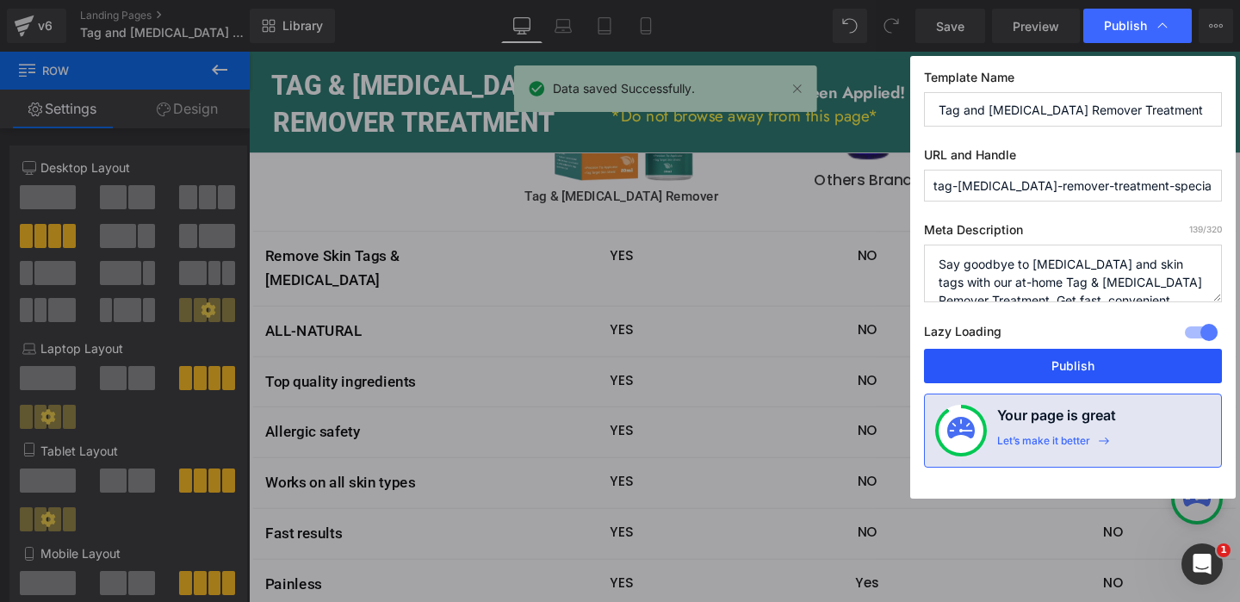
drag, startPoint x: 1037, startPoint y: 364, endPoint x: 564, endPoint y: 288, distance: 478.7
click at [1037, 364] on button "Publish" at bounding box center [1073, 366] width 298 height 34
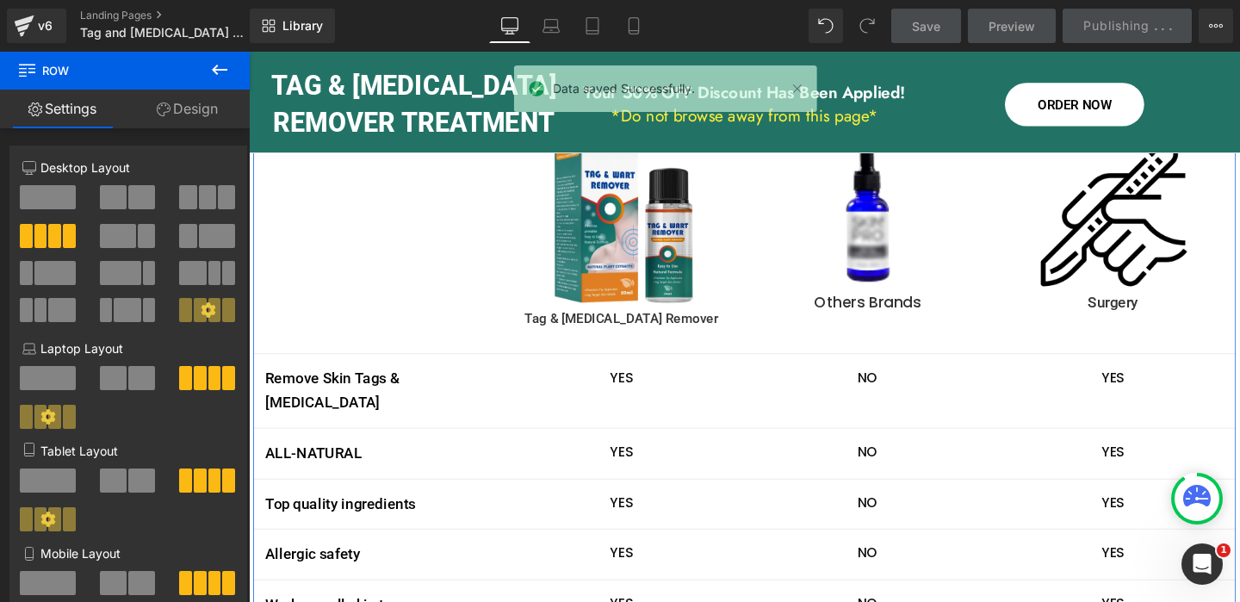
scroll to position [3401, 0]
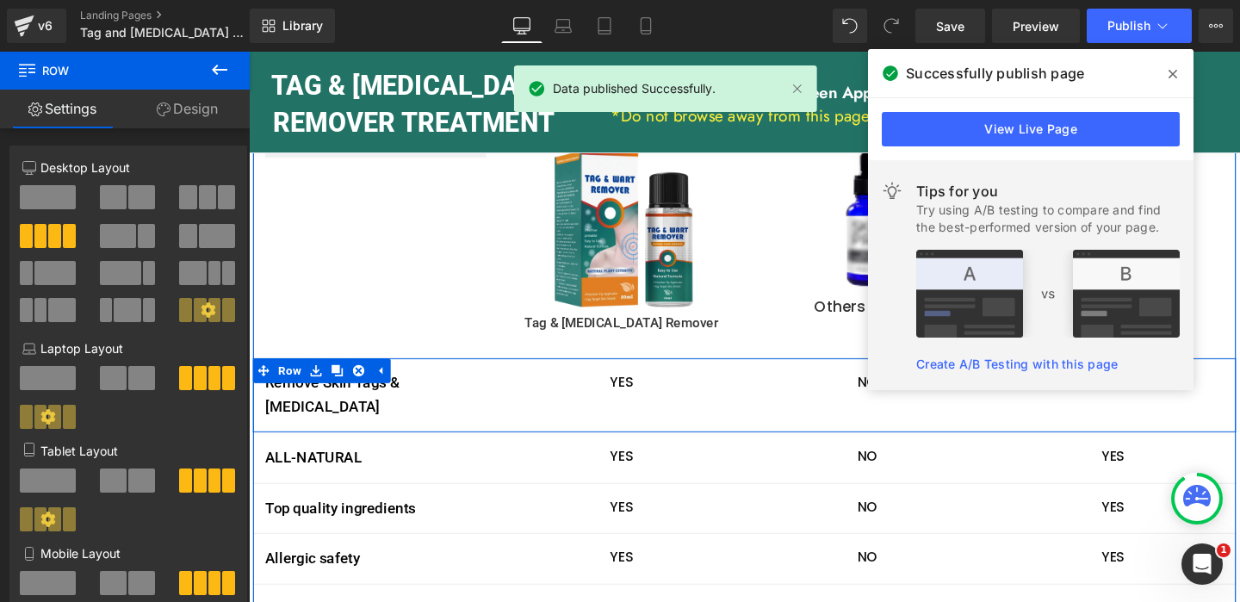
click at [809, 374] on div at bounding box center [769, 381] width 1033 height 14
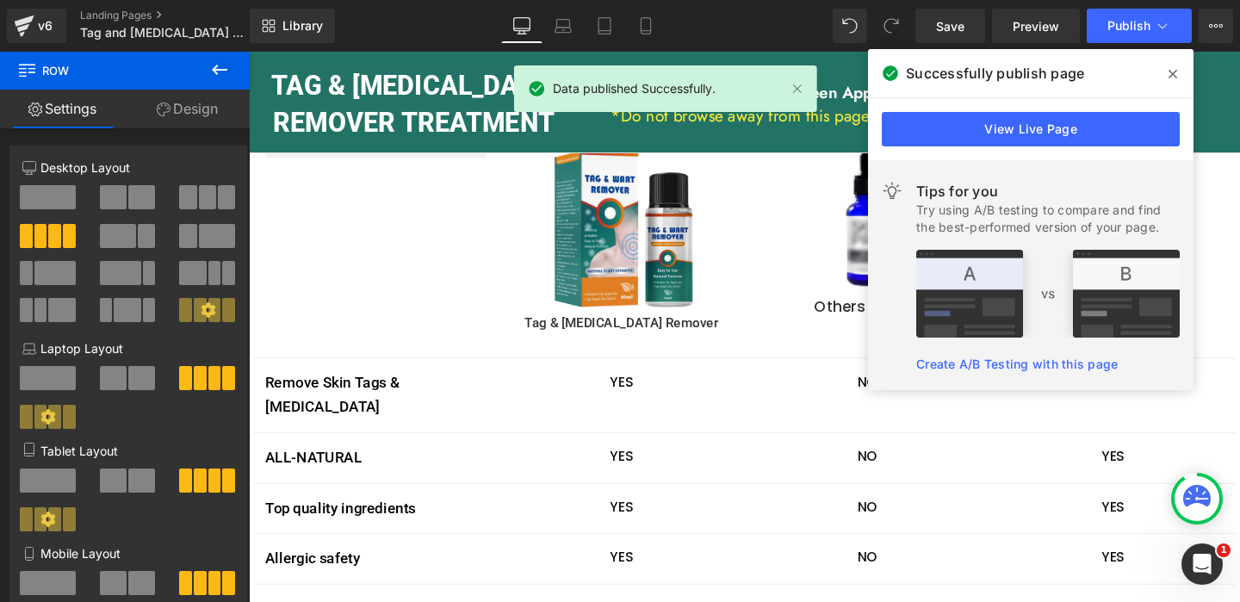
click at [1173, 74] on icon at bounding box center [1172, 74] width 9 height 9
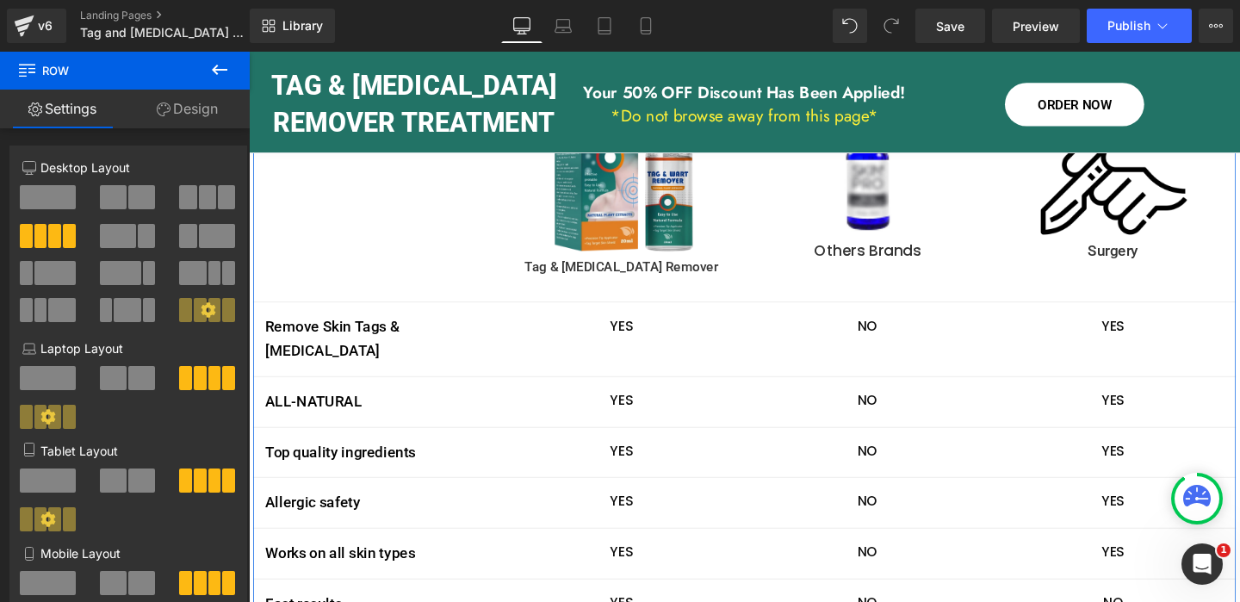
scroll to position [3462, 0]
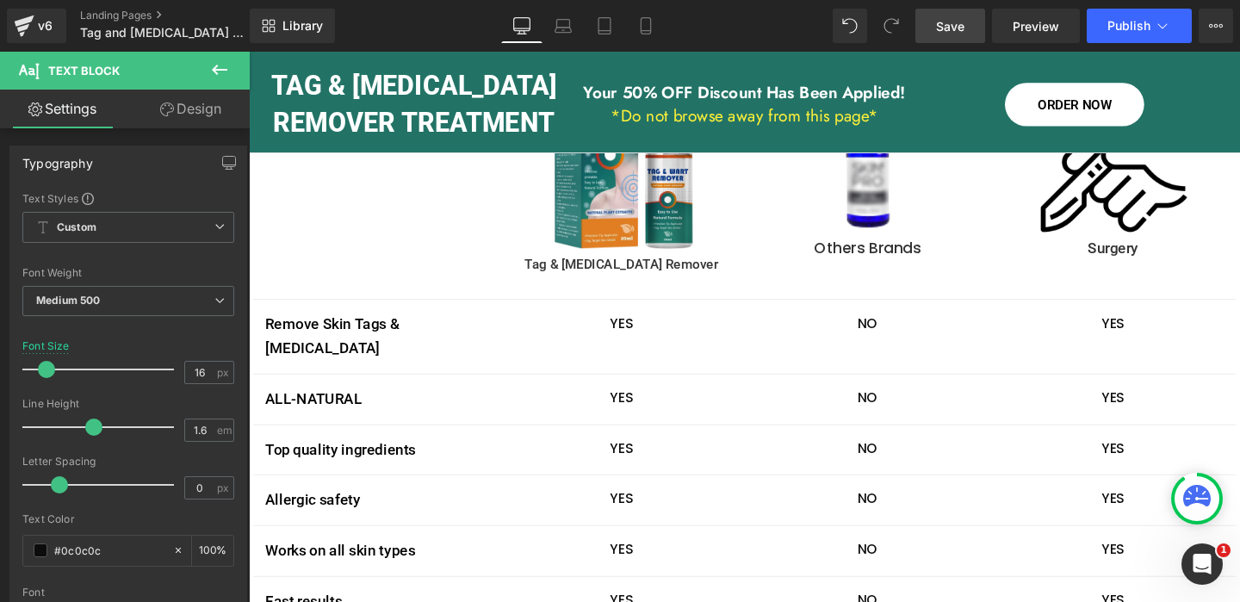
click at [959, 28] on span "Save" at bounding box center [950, 26] width 28 height 18
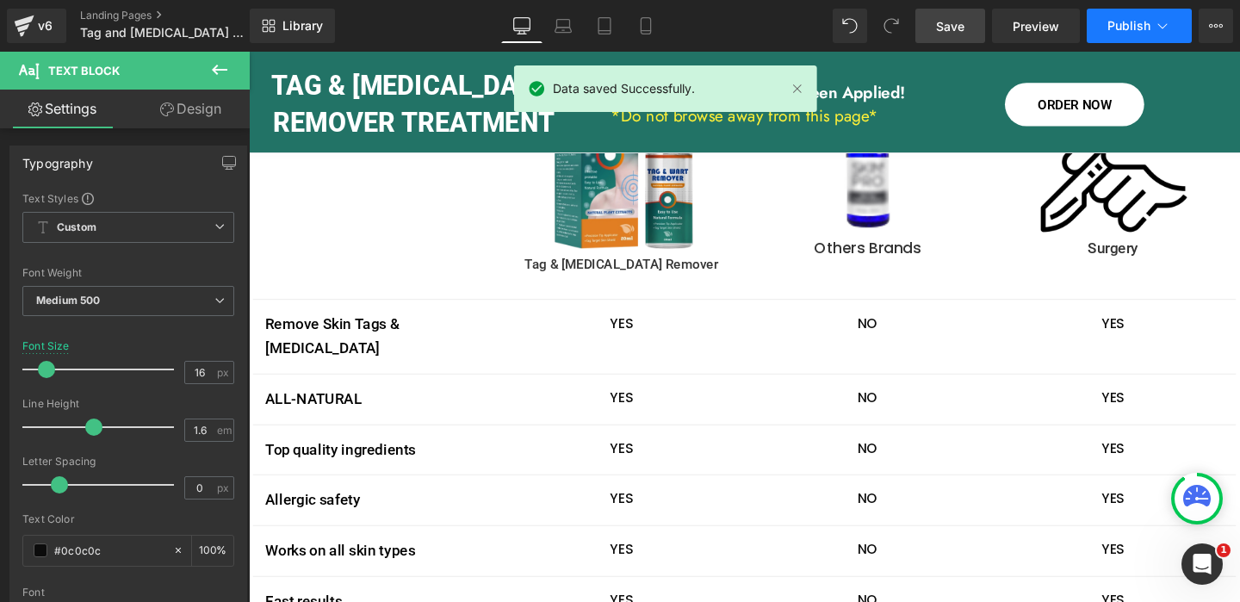
click at [1137, 24] on span "Publish" at bounding box center [1128, 26] width 43 height 14
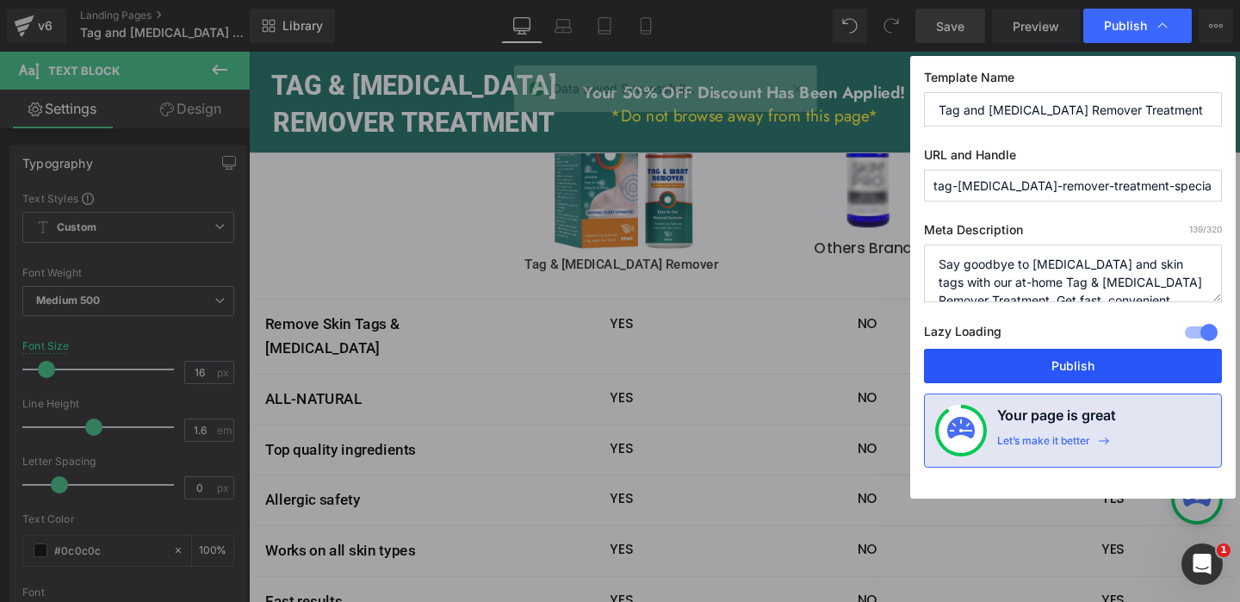
click at [1074, 360] on button "Publish" at bounding box center [1073, 366] width 298 height 34
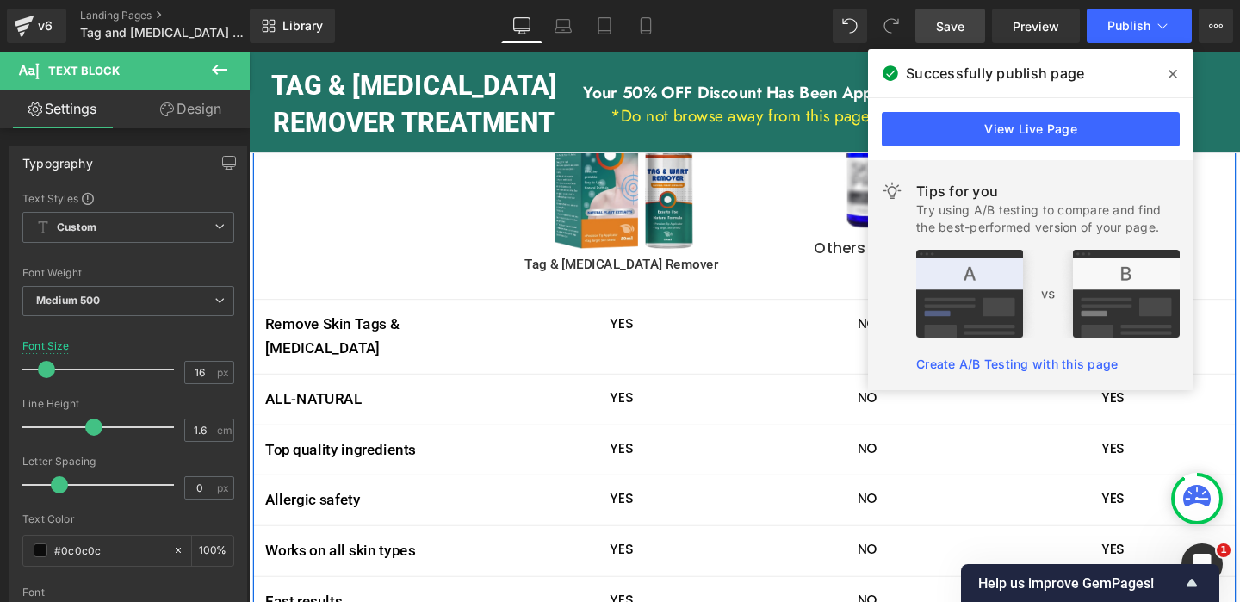
click at [249, 52] on div at bounding box center [249, 52] width 0 height 0
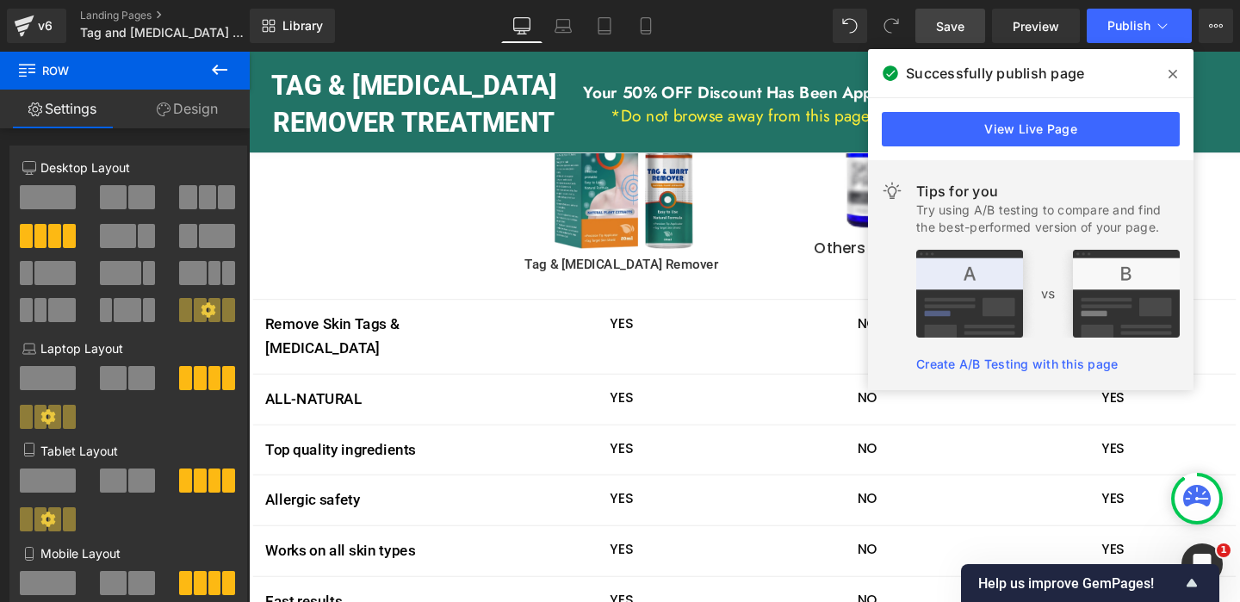
click at [1173, 70] on icon at bounding box center [1172, 74] width 9 height 14
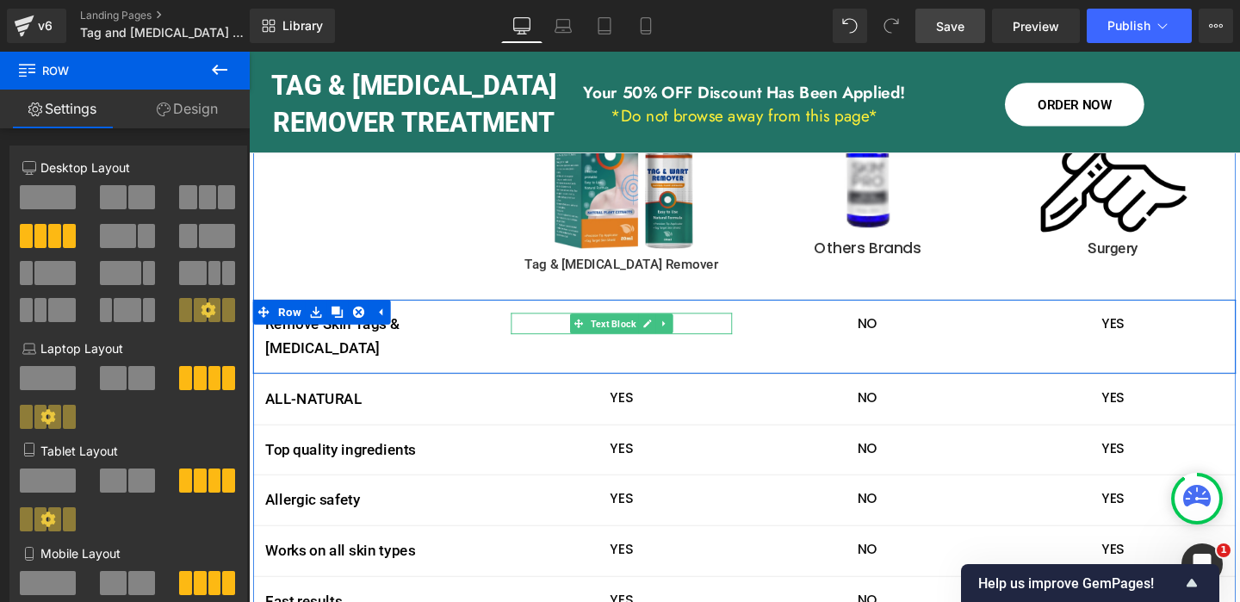
drag, startPoint x: 668, startPoint y: 216, endPoint x: 649, endPoint y: 222, distance: 19.9
click at [668, 333] on icon at bounding box center [668, 337] width 9 height 9
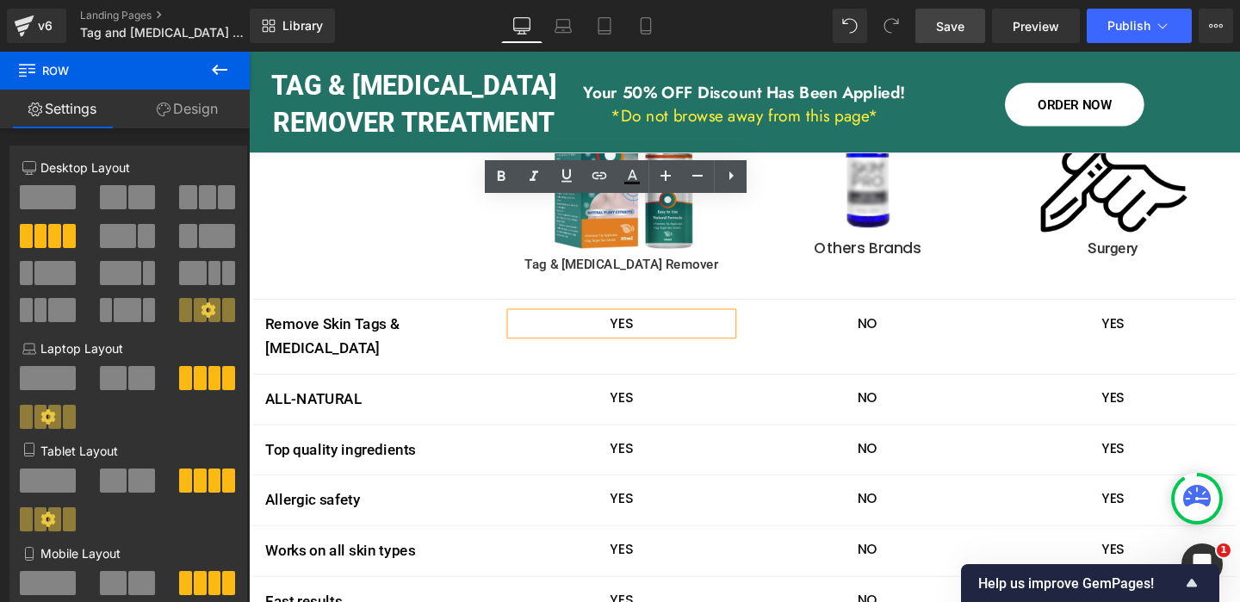
click at [642, 326] on p "YES" at bounding box center [640, 337] width 232 height 22
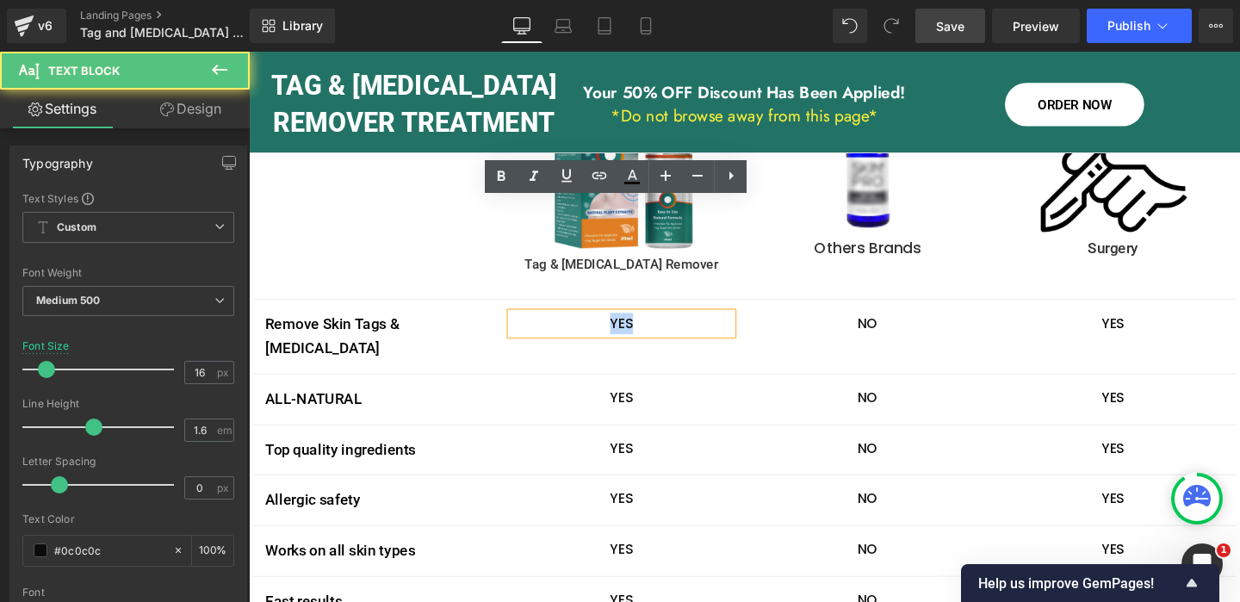
click at [642, 326] on p "YES" at bounding box center [640, 337] width 232 height 22
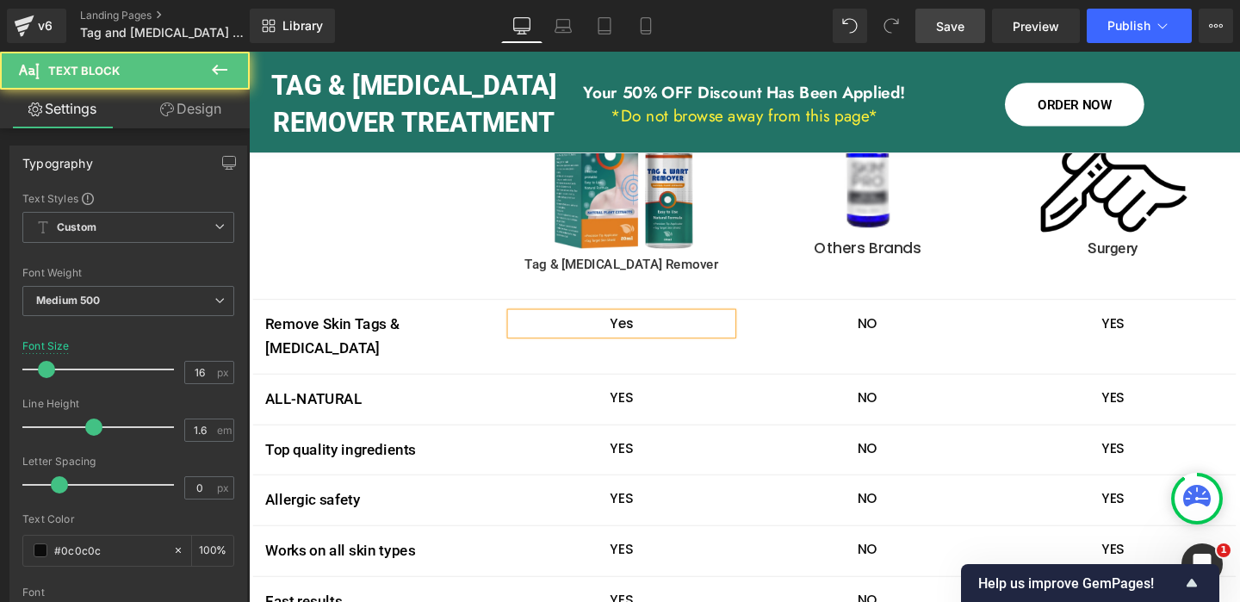
click at [644, 326] on p "Yes" at bounding box center [640, 337] width 232 height 22
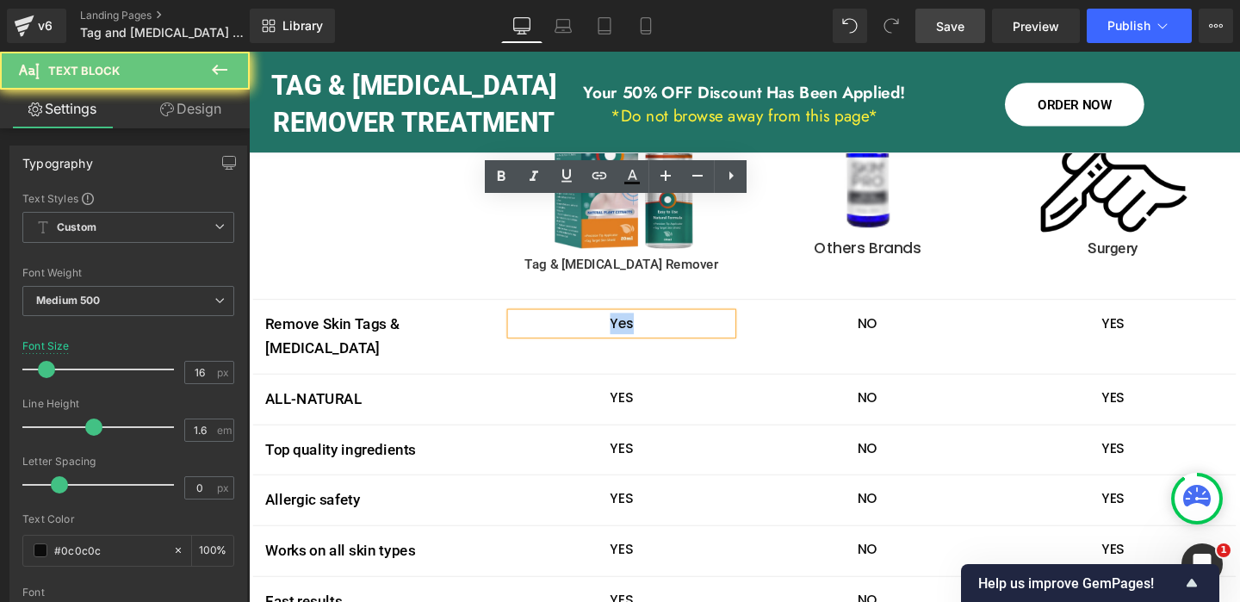
copy p "Yes"
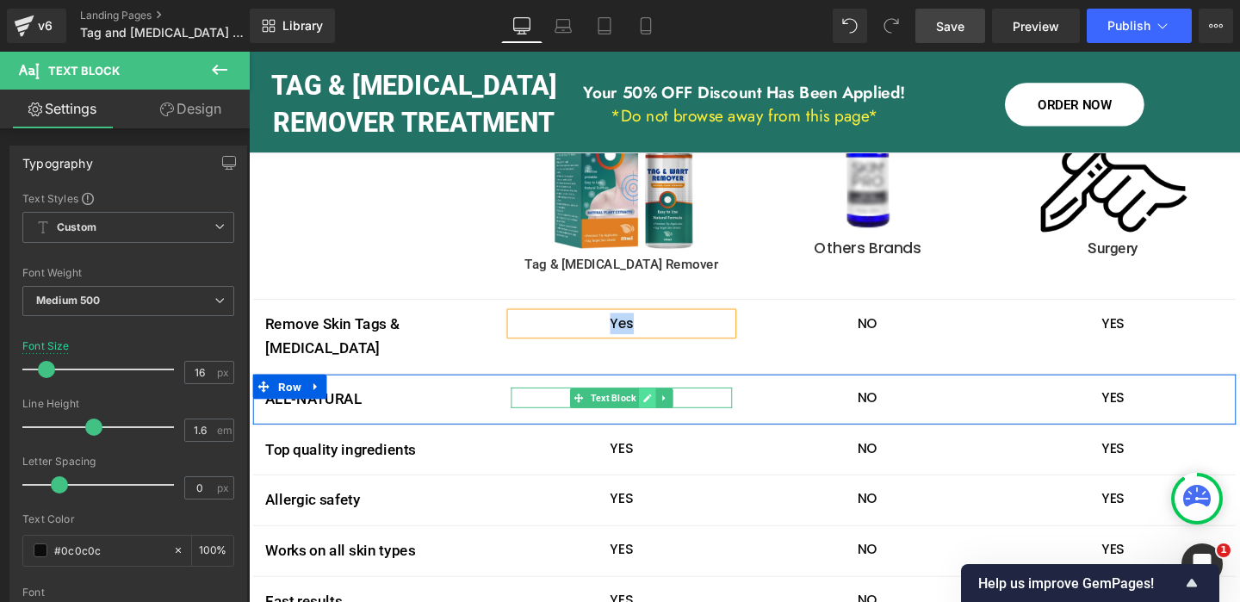
click at [671, 411] on icon at bounding box center [667, 416] width 9 height 10
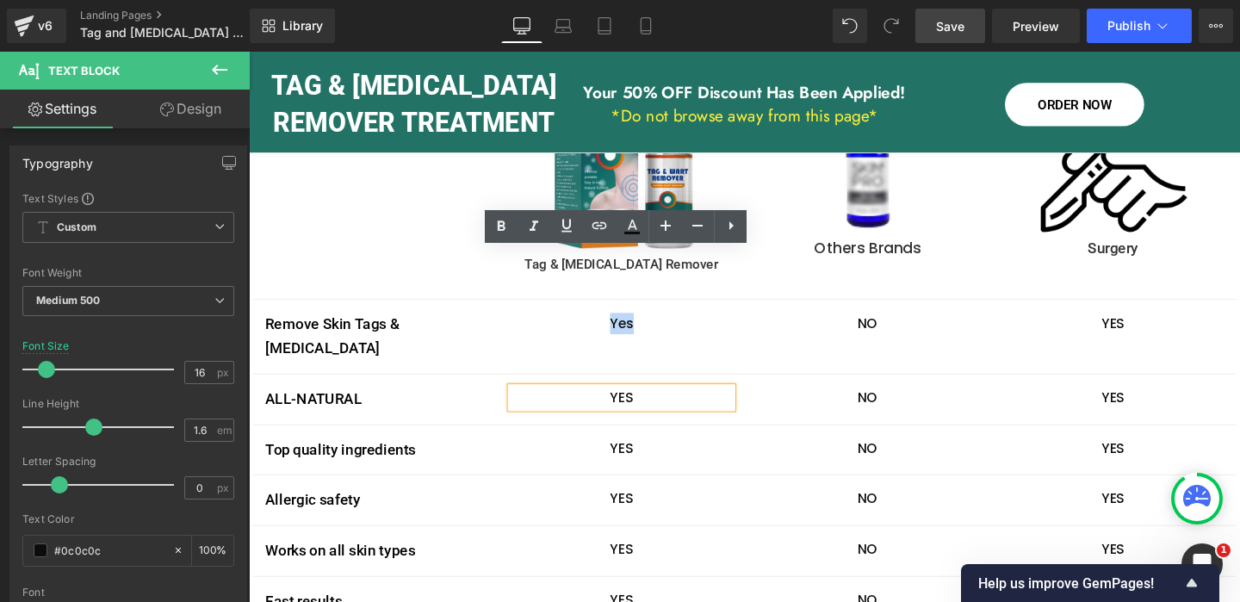
click at [641, 405] on p "YES" at bounding box center [640, 416] width 232 height 22
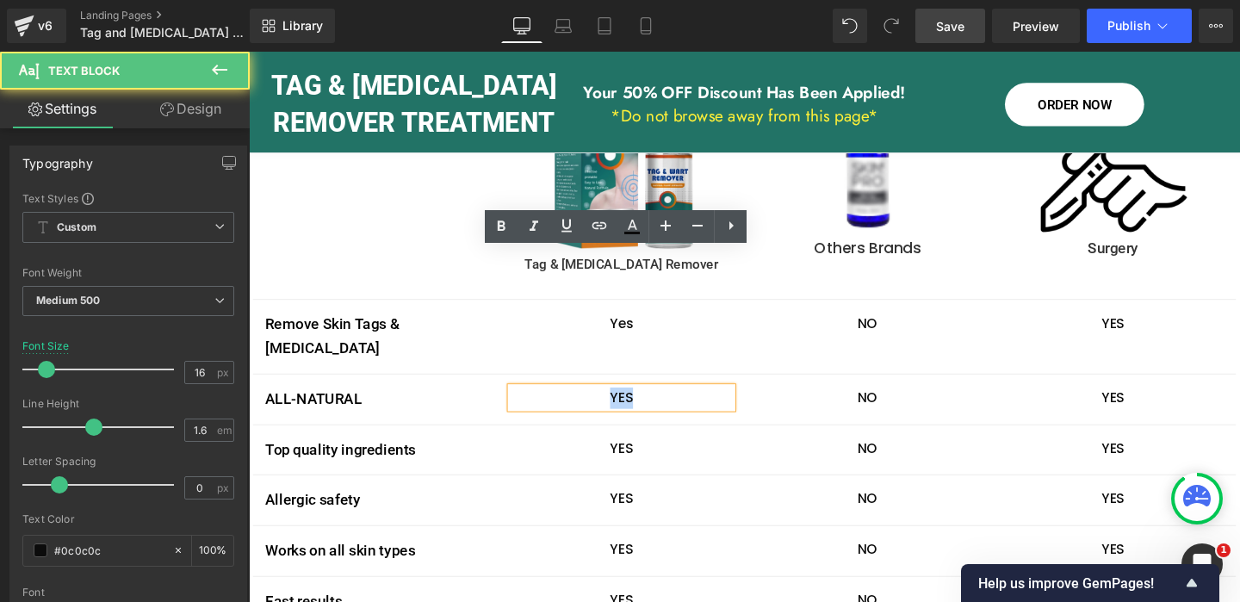
click at [641, 405] on p "YES" at bounding box center [640, 416] width 232 height 22
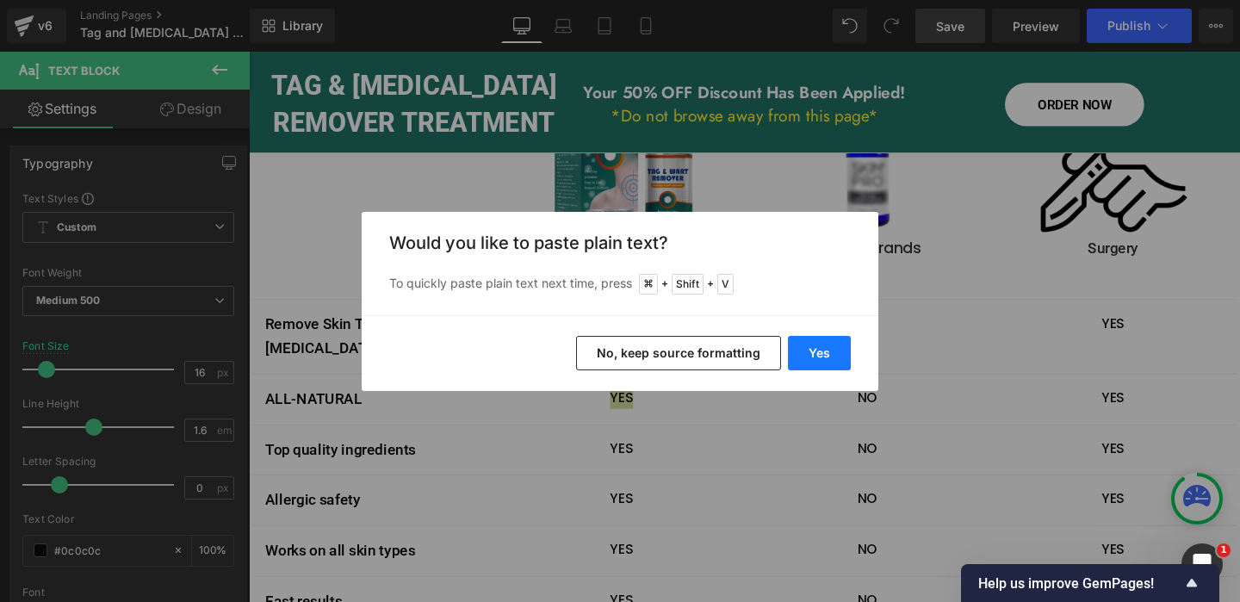
click at [813, 359] on button "Yes" at bounding box center [819, 353] width 63 height 34
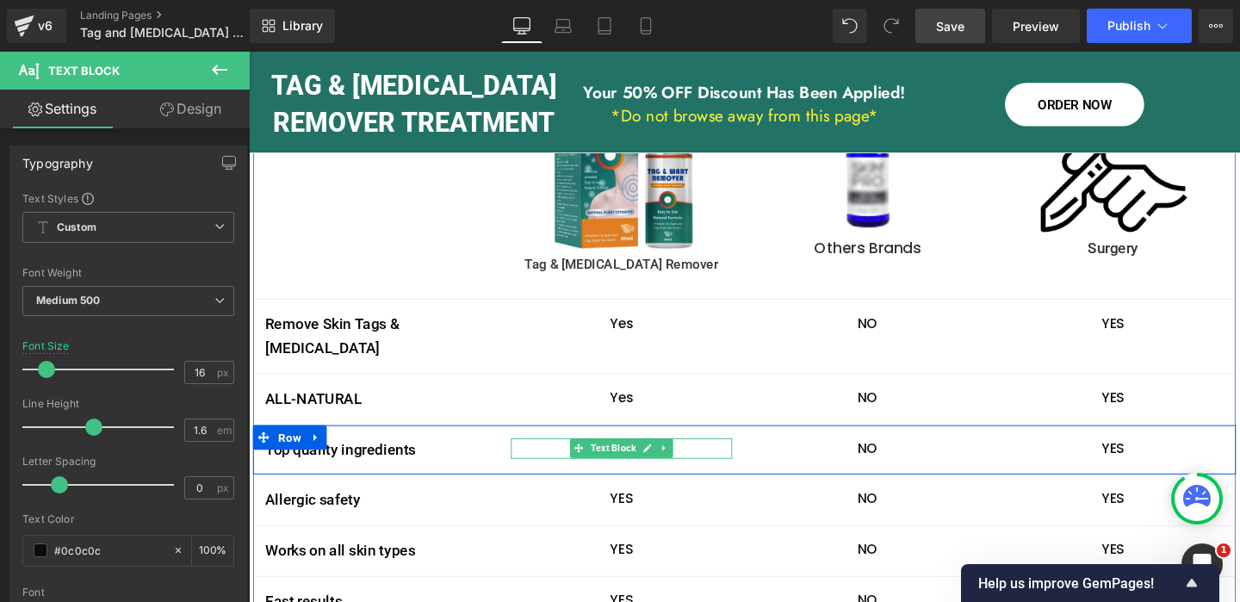
click at [672, 463] on icon at bounding box center [667, 468] width 9 height 10
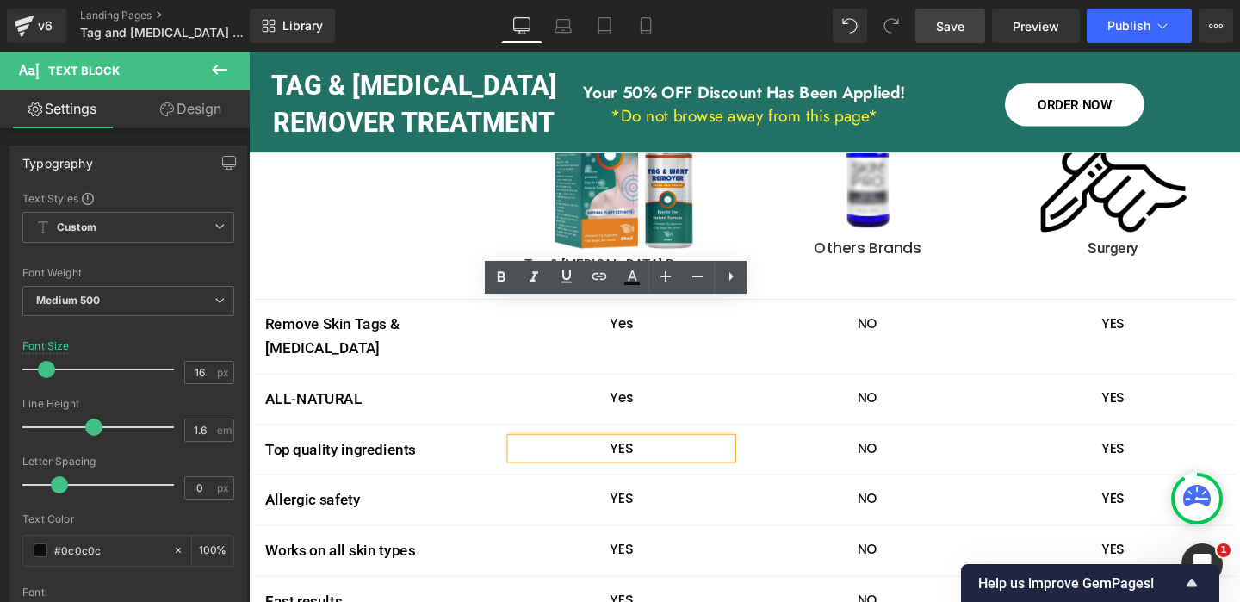
click at [638, 458] on p "YES" at bounding box center [640, 469] width 232 height 22
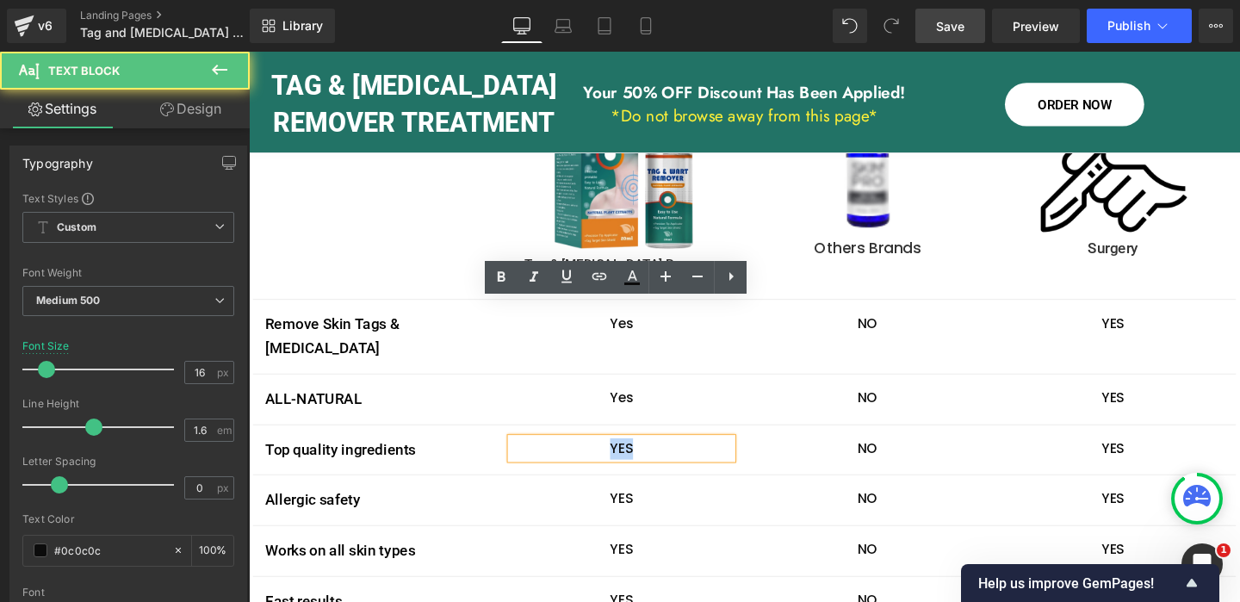
click at [638, 458] on p "YES" at bounding box center [640, 469] width 232 height 22
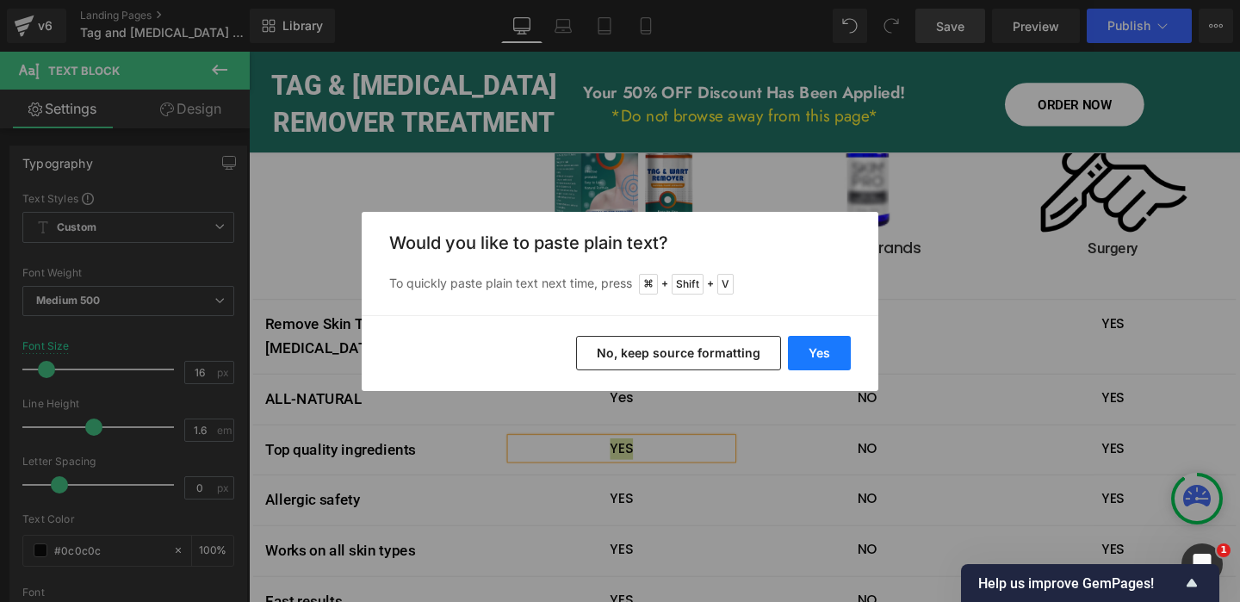
click at [823, 356] on button "Yes" at bounding box center [819, 353] width 63 height 34
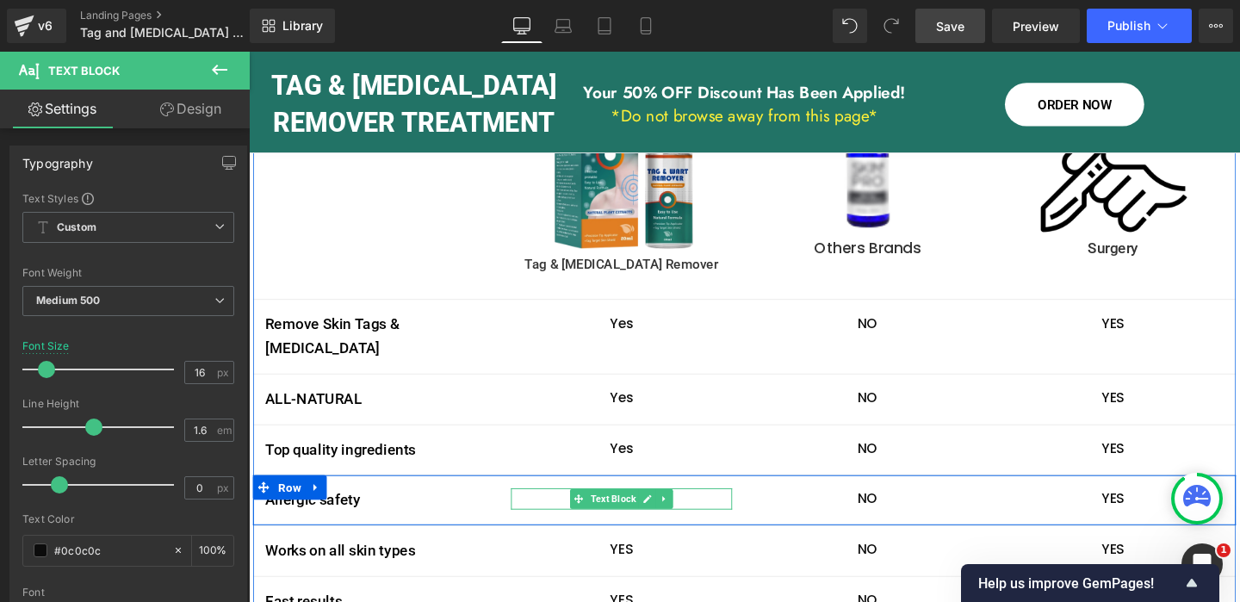
drag, startPoint x: 670, startPoint y: 377, endPoint x: 638, endPoint y: 377, distance: 31.9
click at [670, 517] on icon at bounding box center [667, 522] width 9 height 10
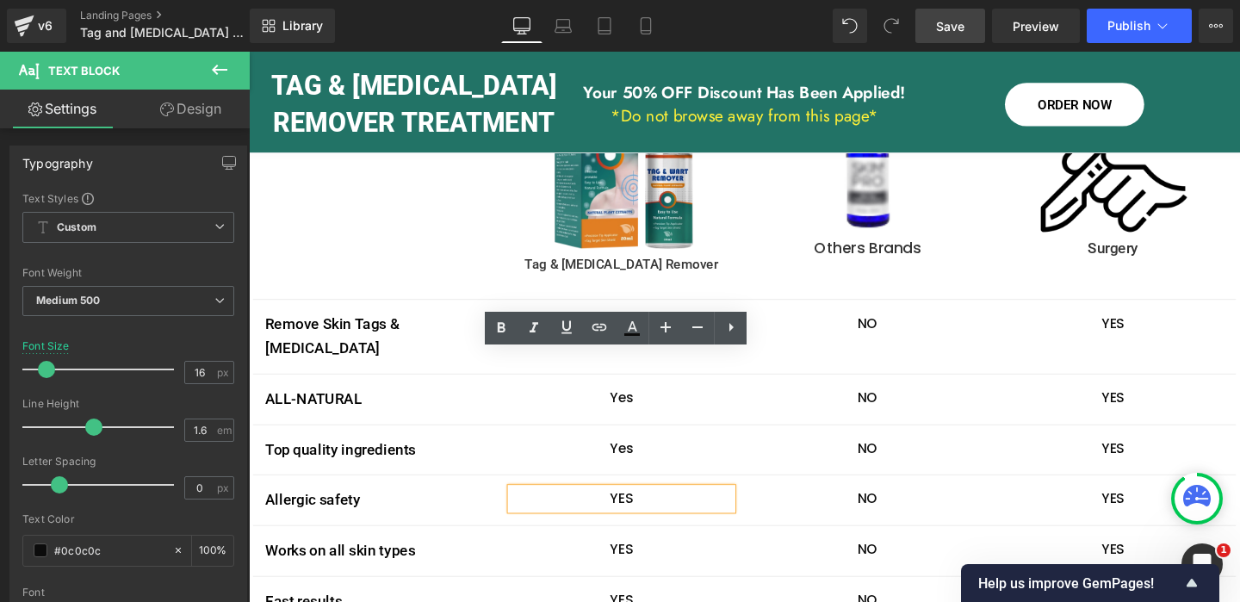
click at [635, 511] on p "YES" at bounding box center [640, 522] width 232 height 22
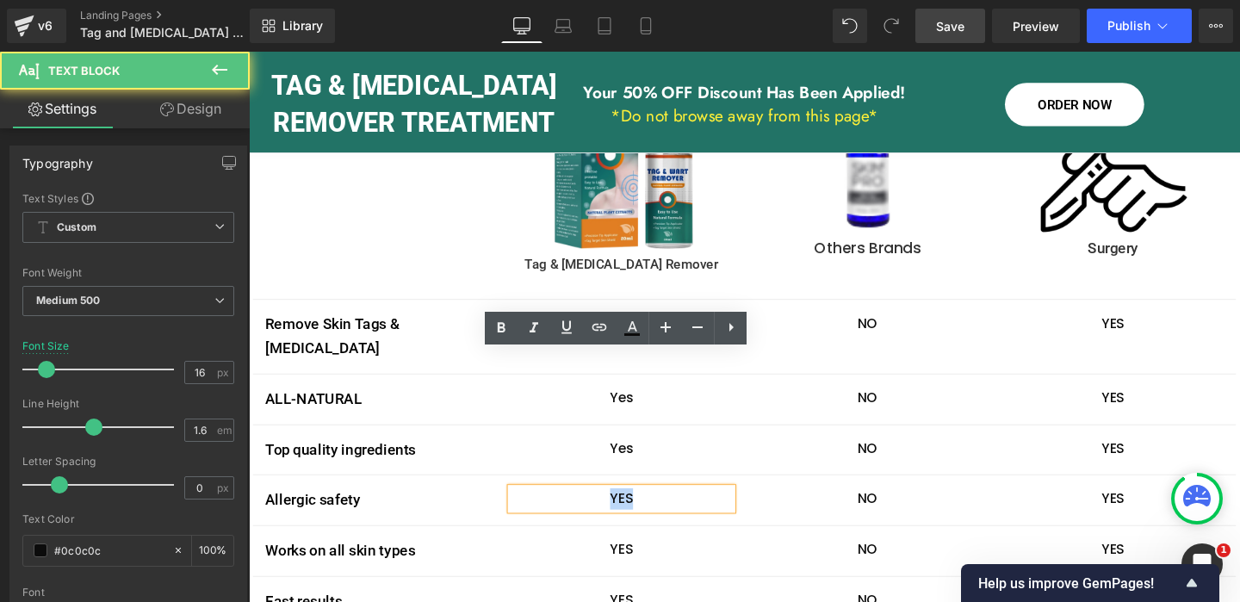
click at [635, 511] on p "YES" at bounding box center [640, 522] width 232 height 22
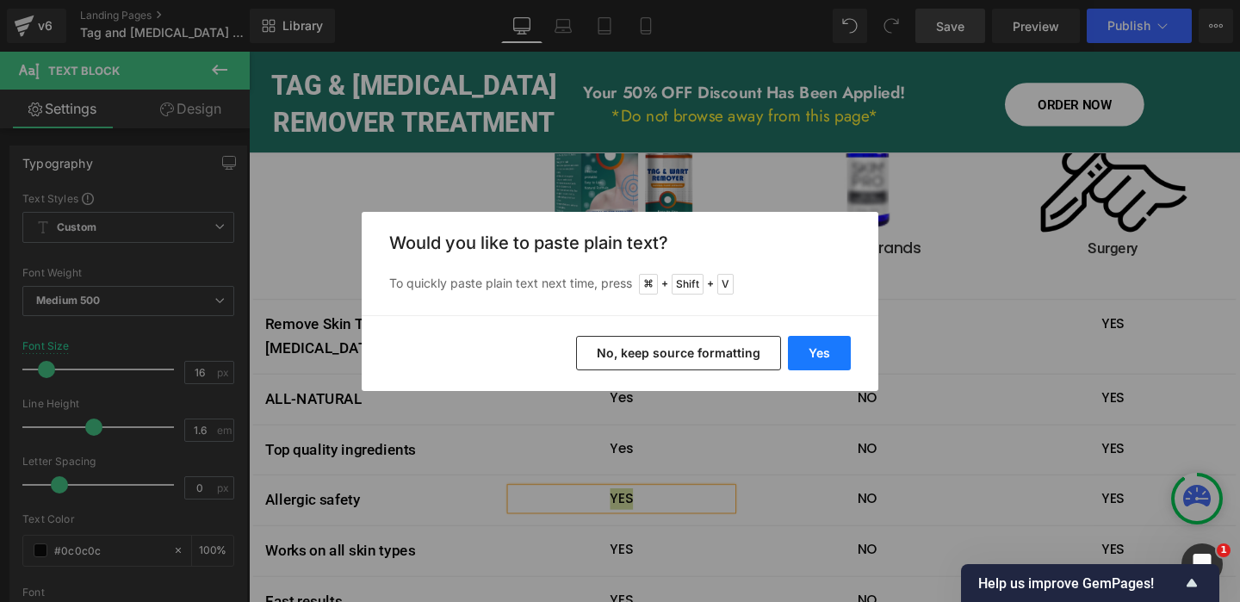
click at [821, 353] on button "Yes" at bounding box center [819, 353] width 63 height 34
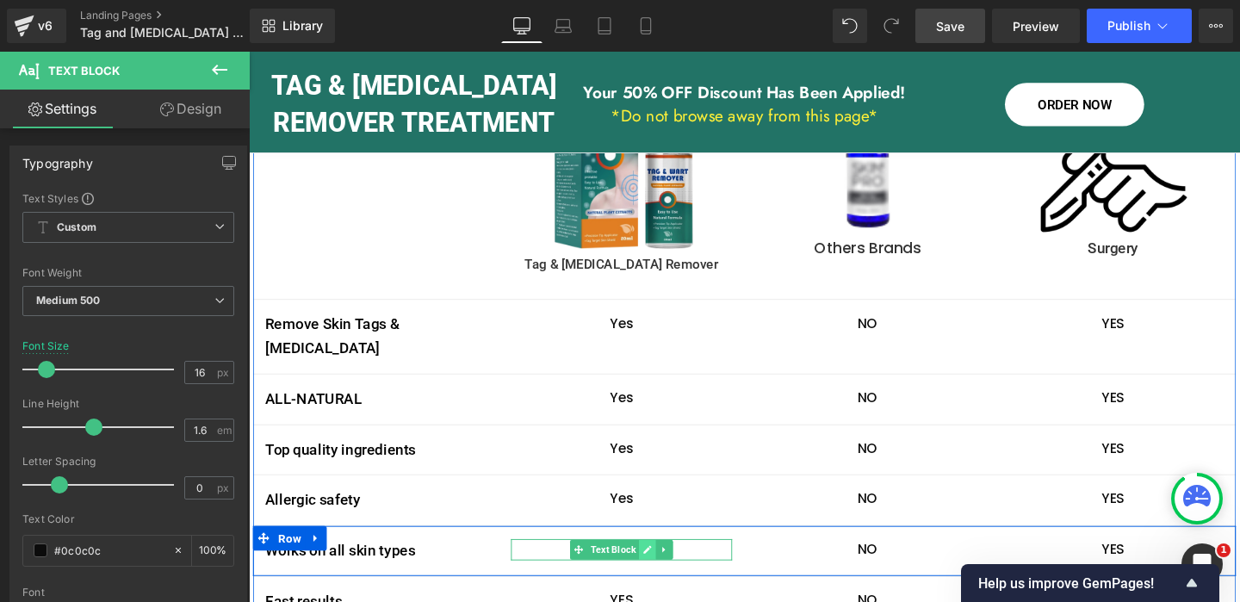
click at [665, 570] on icon at bounding box center [667, 575] width 9 height 10
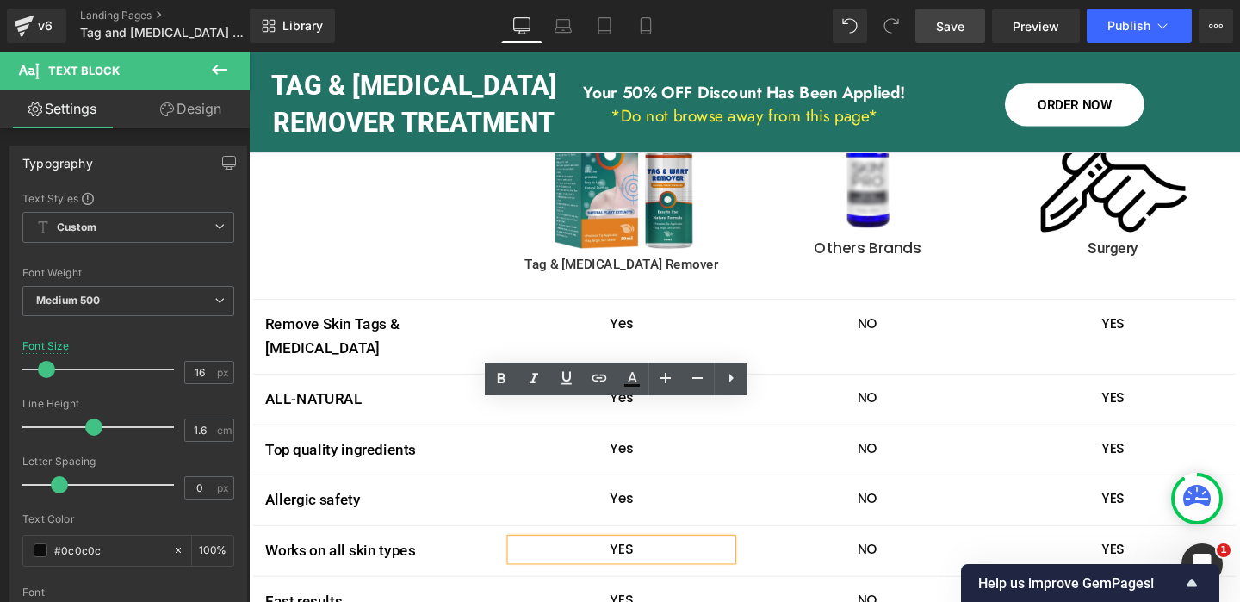
click at [639, 564] on p "YES" at bounding box center [640, 575] width 232 height 22
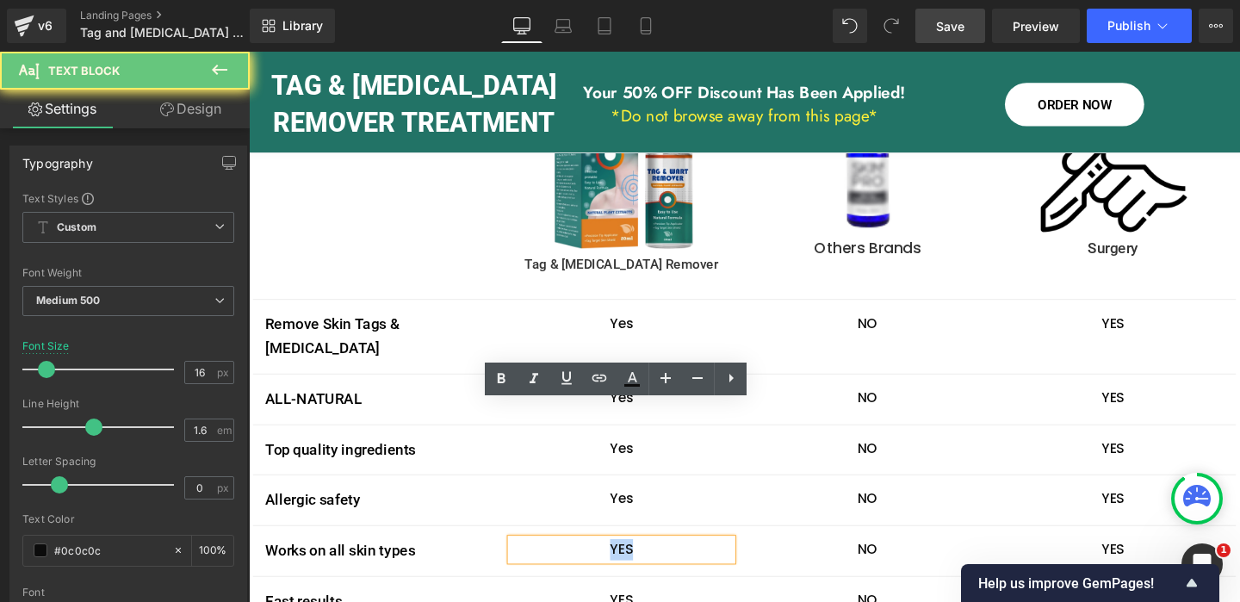
click at [639, 564] on p "YES" at bounding box center [640, 575] width 232 height 22
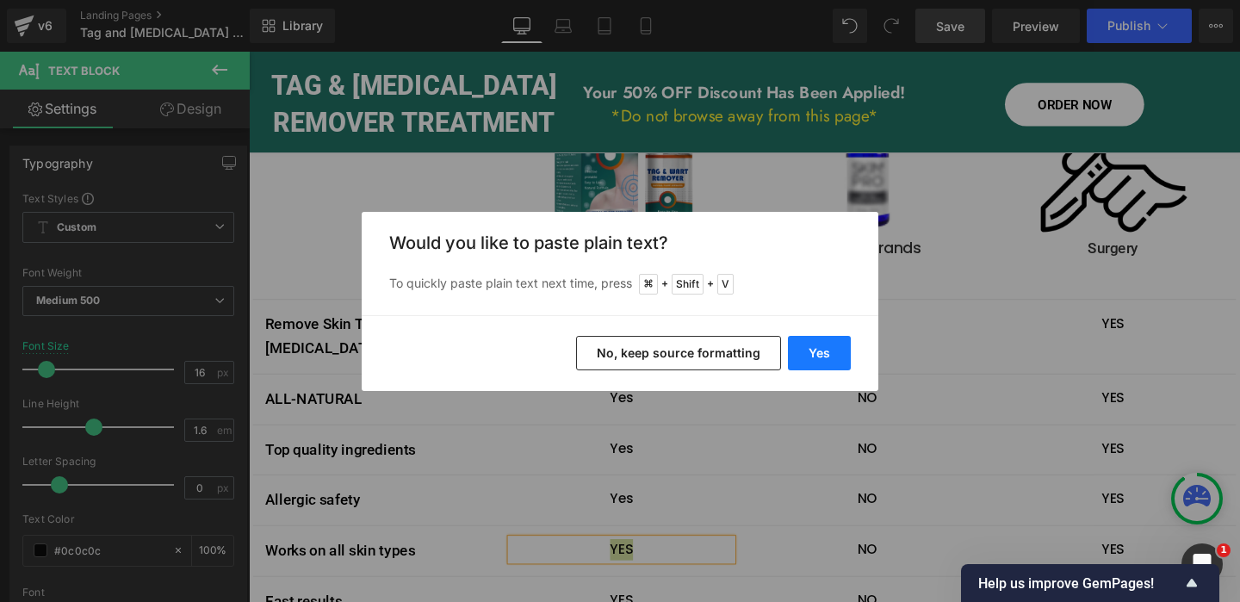
click at [814, 356] on button "Yes" at bounding box center [819, 353] width 63 height 34
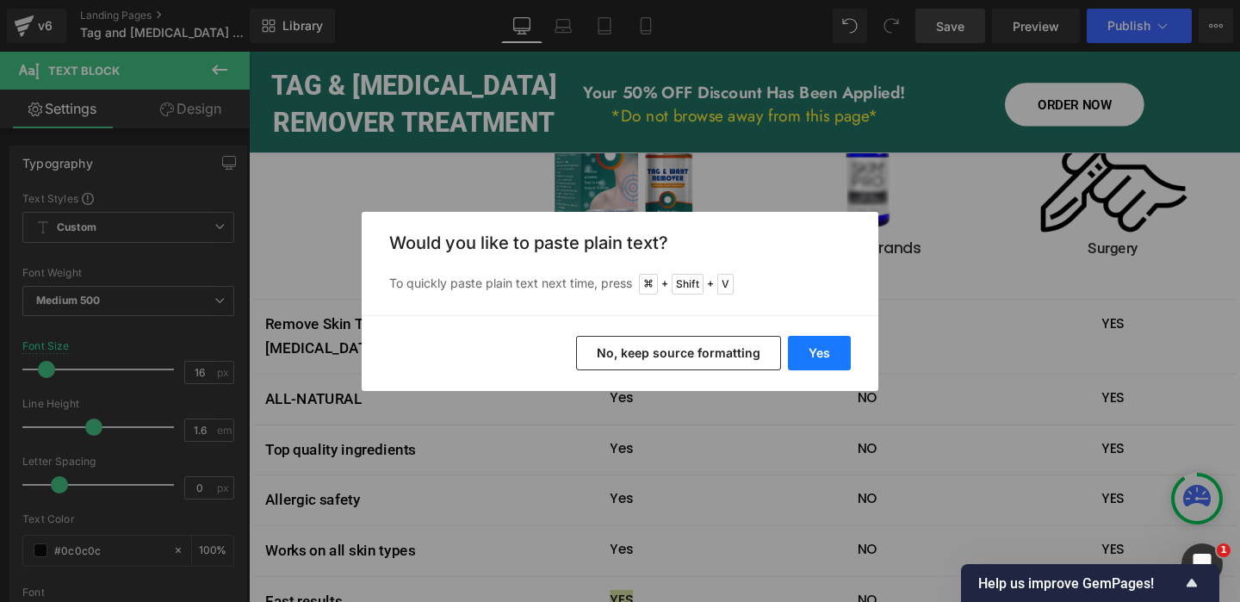
click at [818, 348] on button "Yes" at bounding box center [819, 353] width 63 height 34
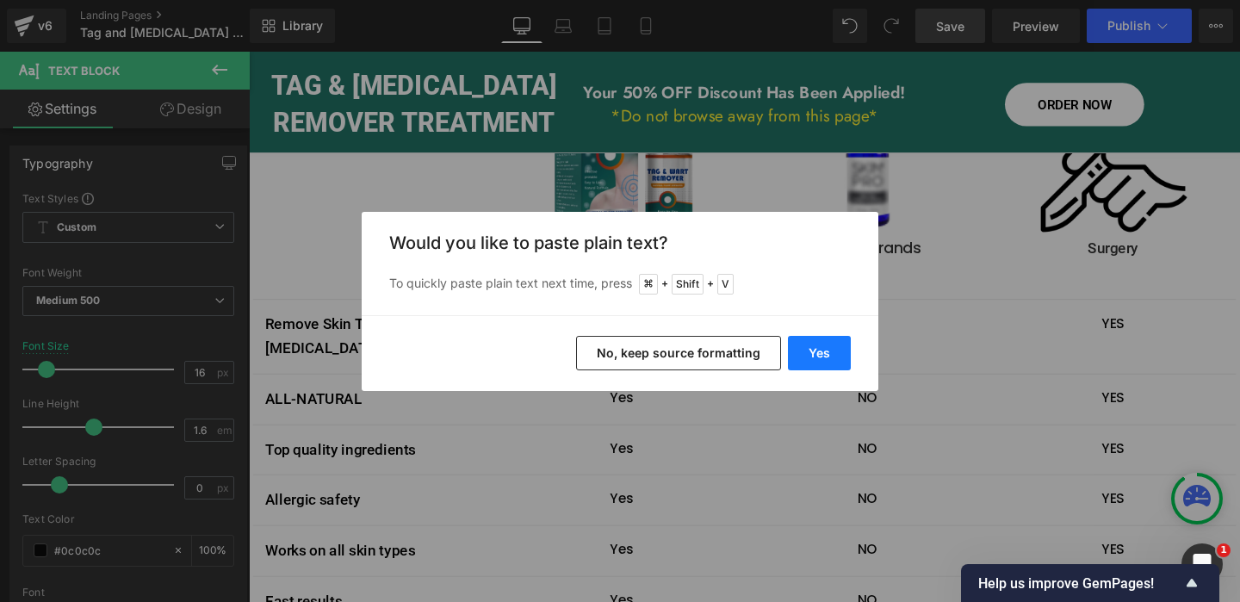
click at [825, 356] on button "Yes" at bounding box center [819, 353] width 63 height 34
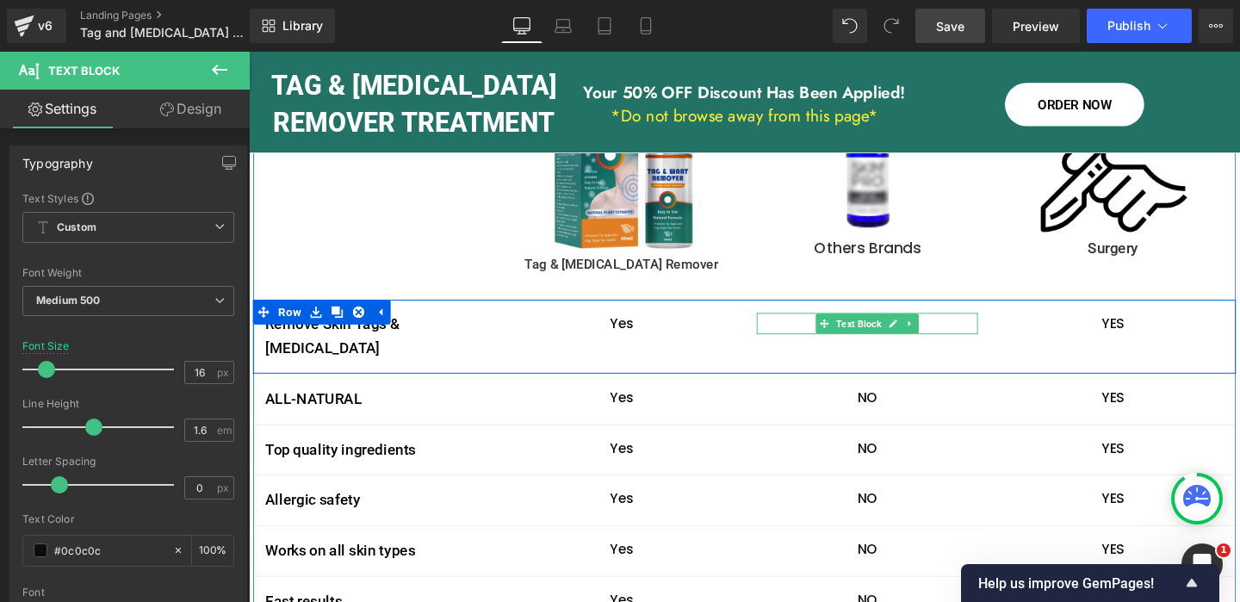
drag, startPoint x: 931, startPoint y: 219, endPoint x: 907, endPoint y: 222, distance: 23.5
click at [931, 327] on link at bounding box center [926, 337] width 18 height 21
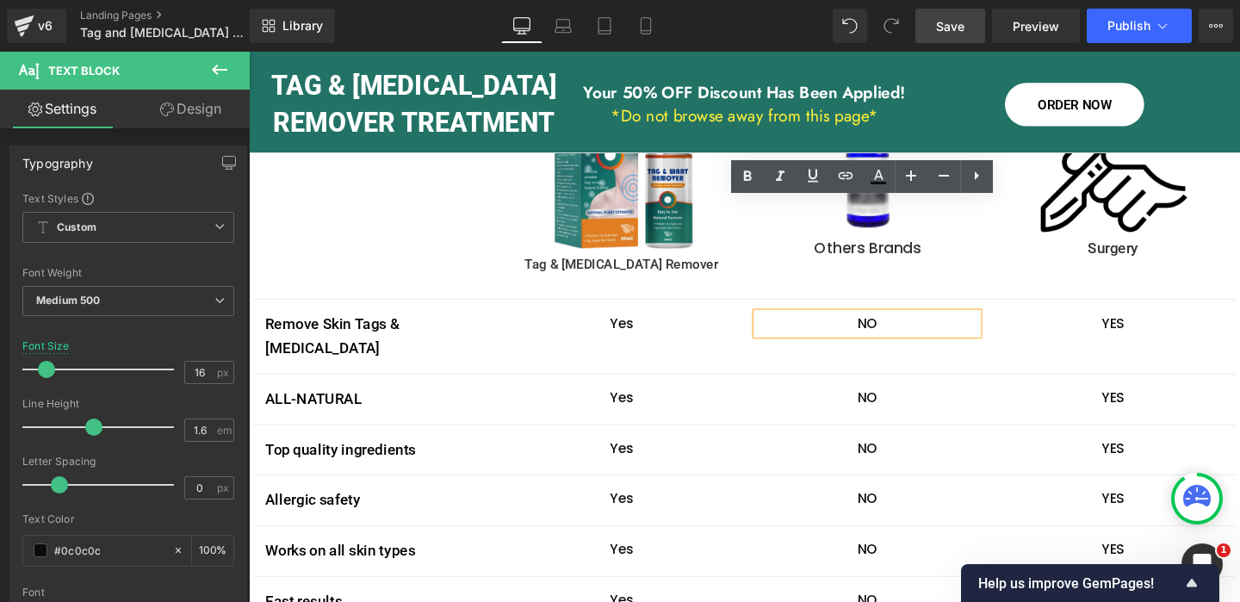
click at [902, 326] on p "NO" at bounding box center [899, 337] width 232 height 22
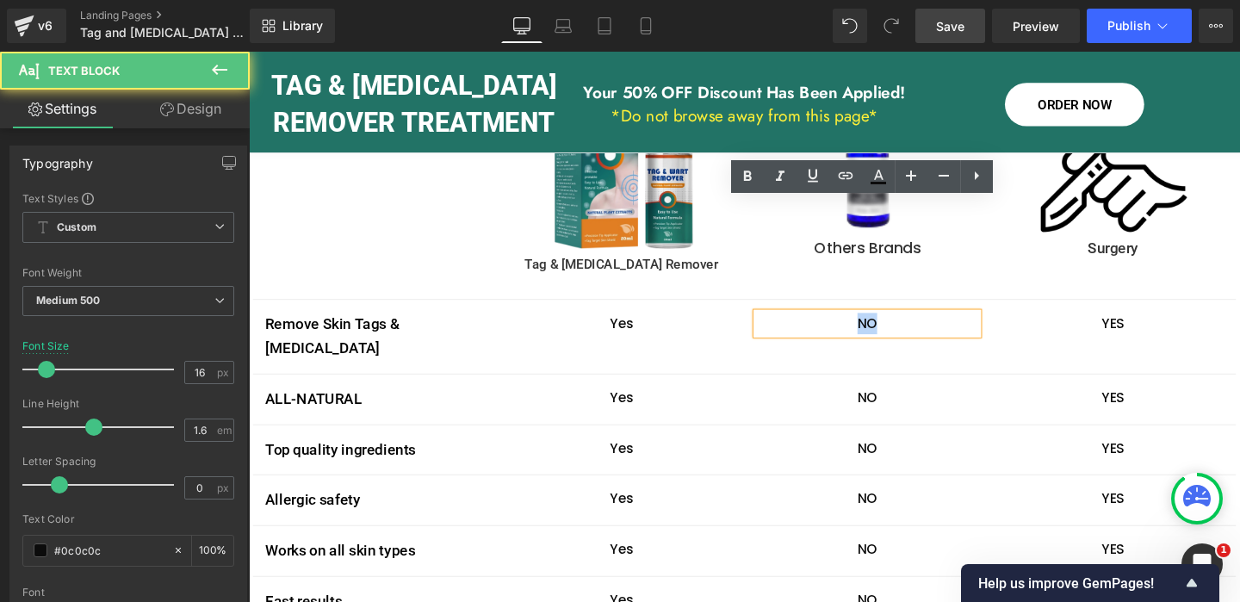
click at [902, 326] on p "NO" at bounding box center [899, 337] width 232 height 22
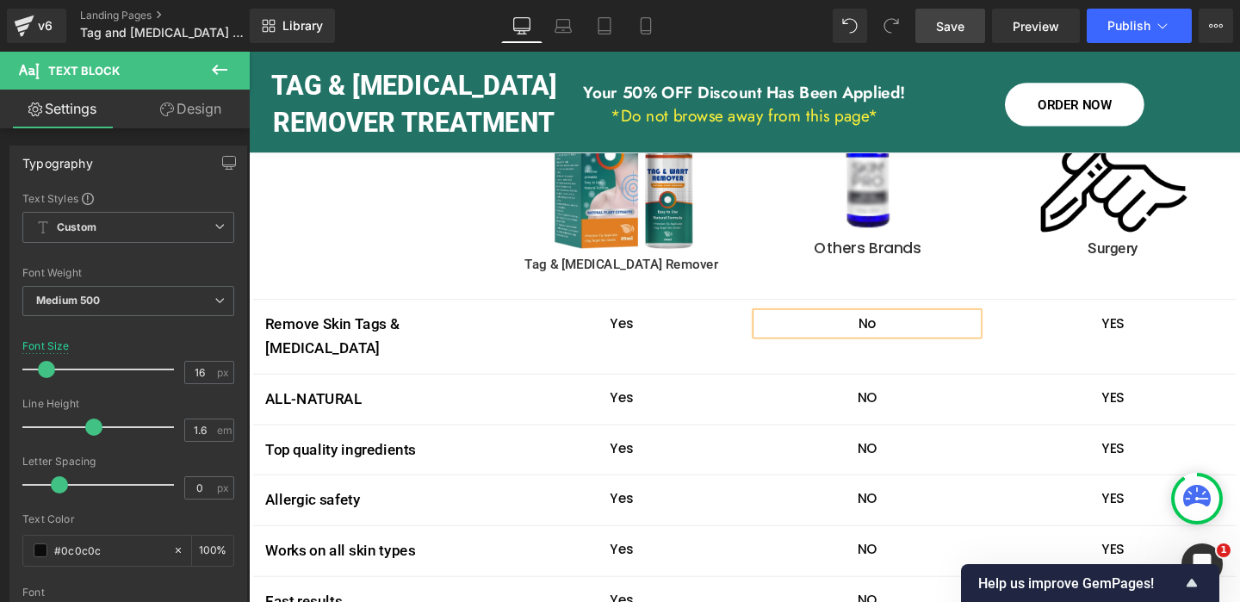
click at [902, 326] on p "No" at bounding box center [899, 337] width 232 height 22
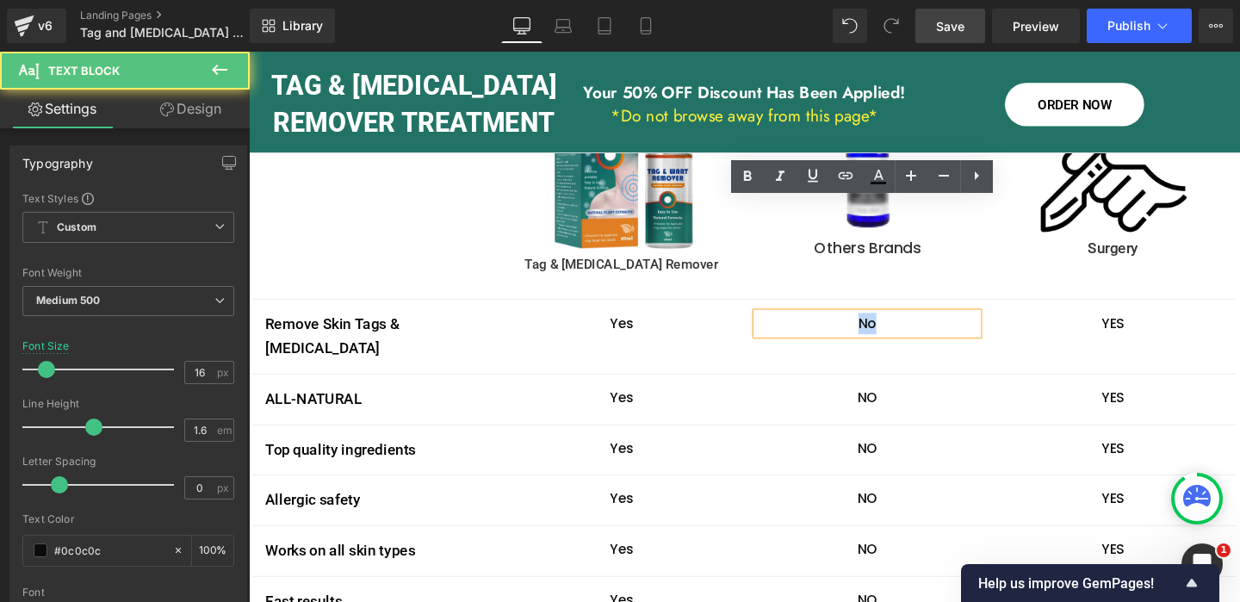
click at [903, 326] on p "No" at bounding box center [899, 337] width 232 height 22
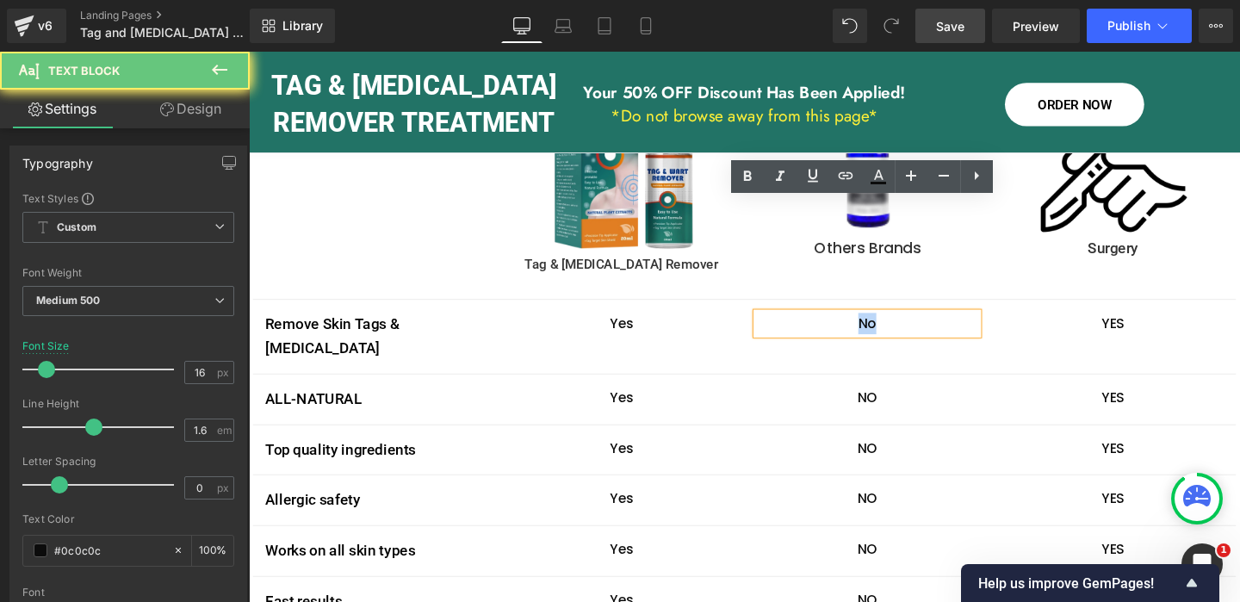
copy p "No"
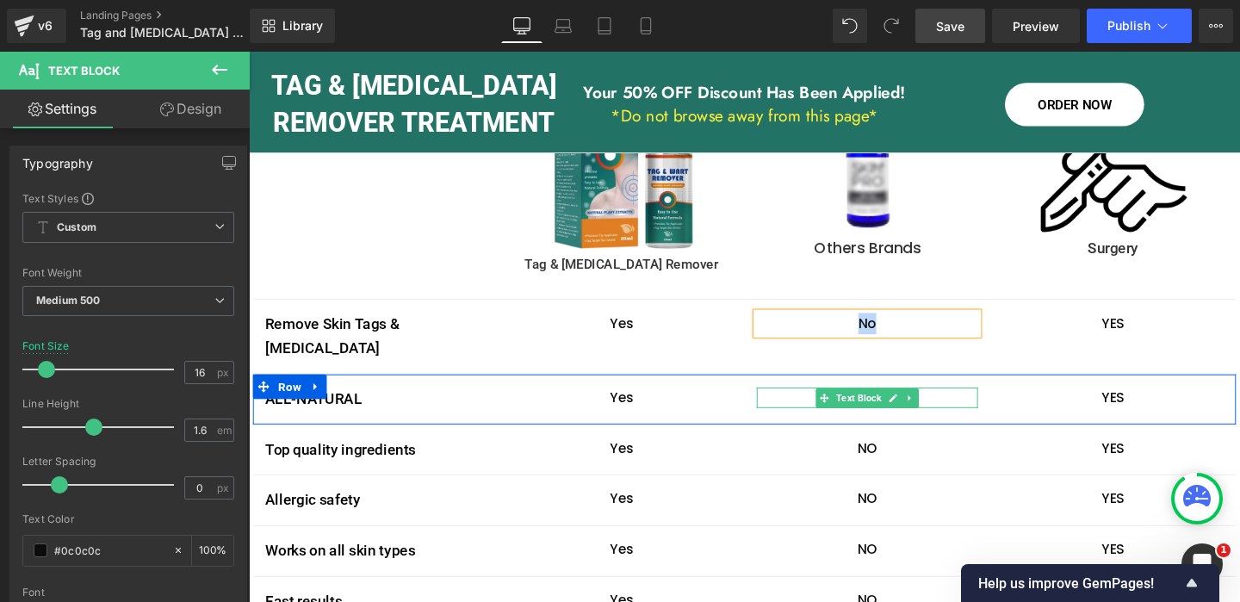
drag, startPoint x: 927, startPoint y: 270, endPoint x: 894, endPoint y: 275, distance: 33.0
click at [927, 412] on icon at bounding box center [926, 416] width 9 height 9
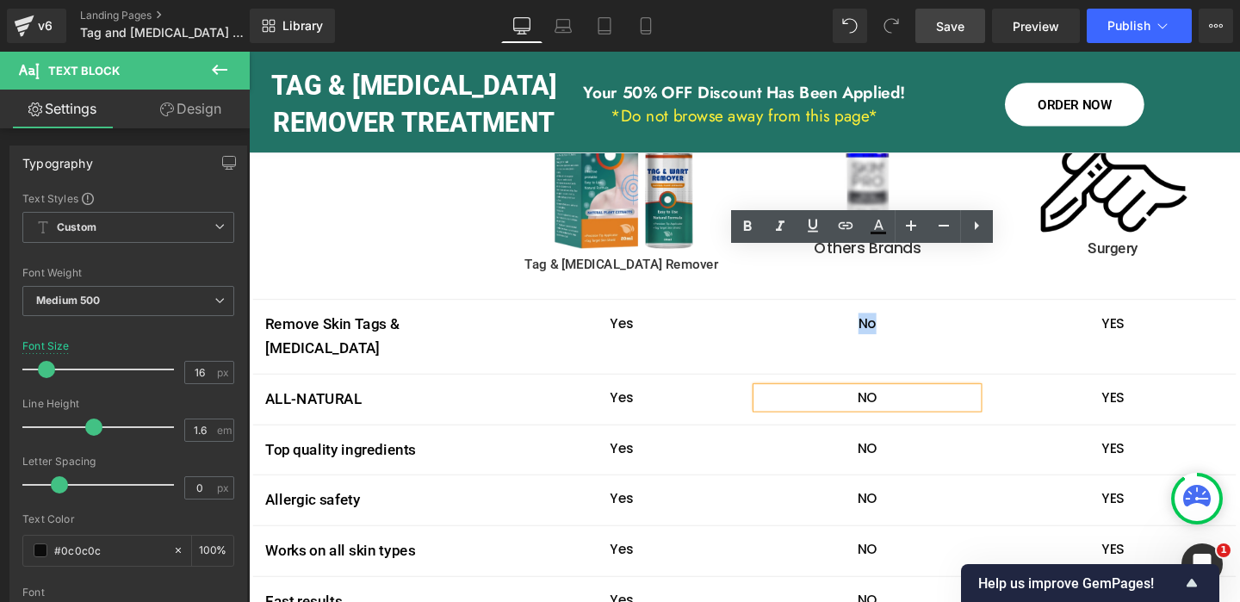
click at [901, 405] on p "NO" at bounding box center [899, 416] width 232 height 22
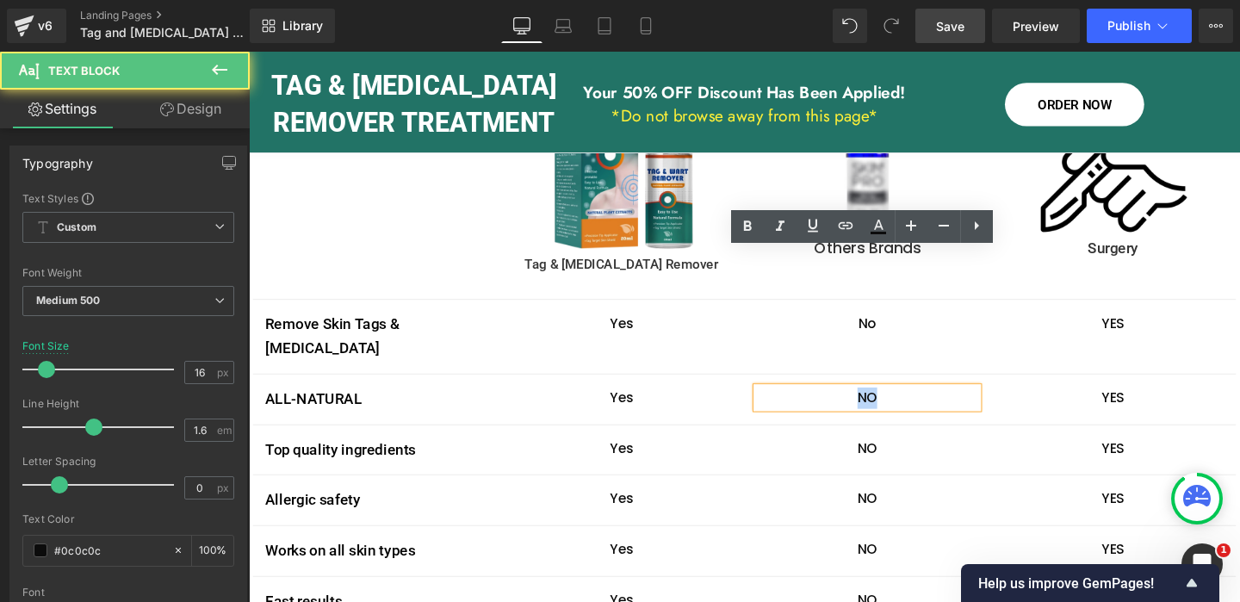
click at [901, 405] on p "NO" at bounding box center [899, 416] width 232 height 22
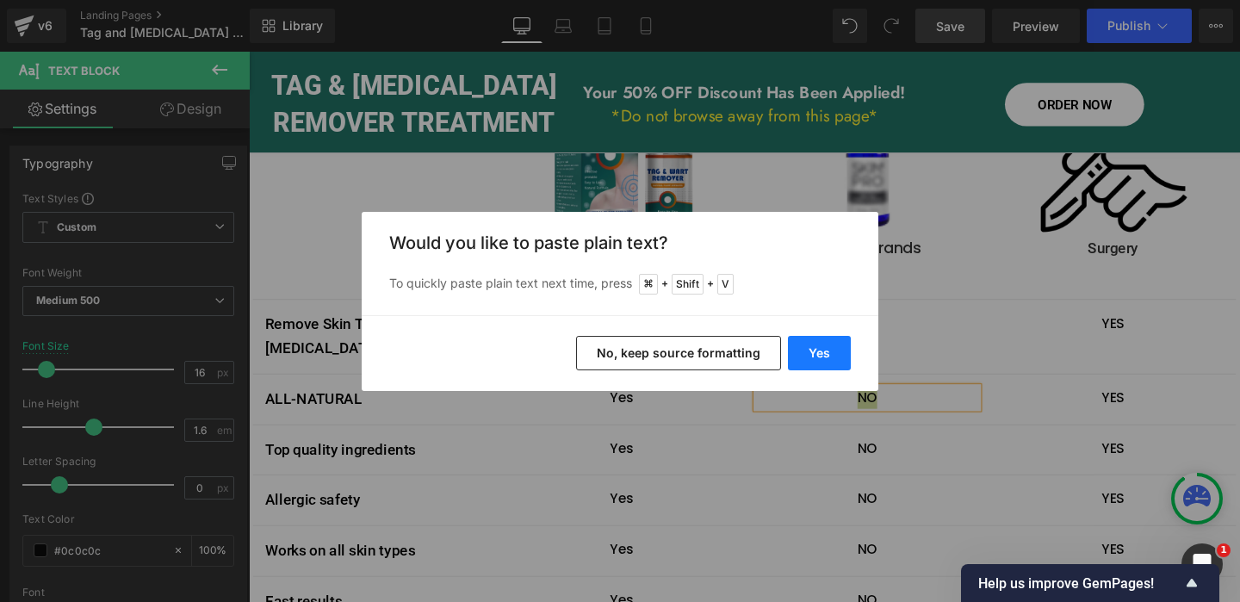
click at [836, 347] on button "Yes" at bounding box center [819, 353] width 63 height 34
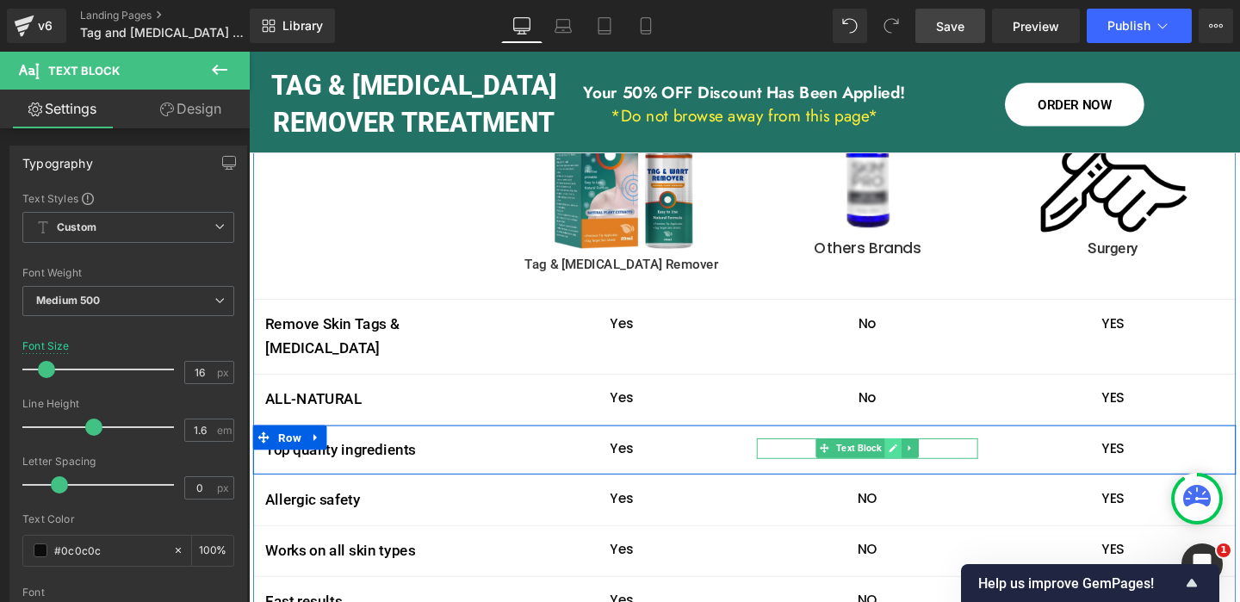
click at [927, 463] on icon at bounding box center [925, 468] width 9 height 10
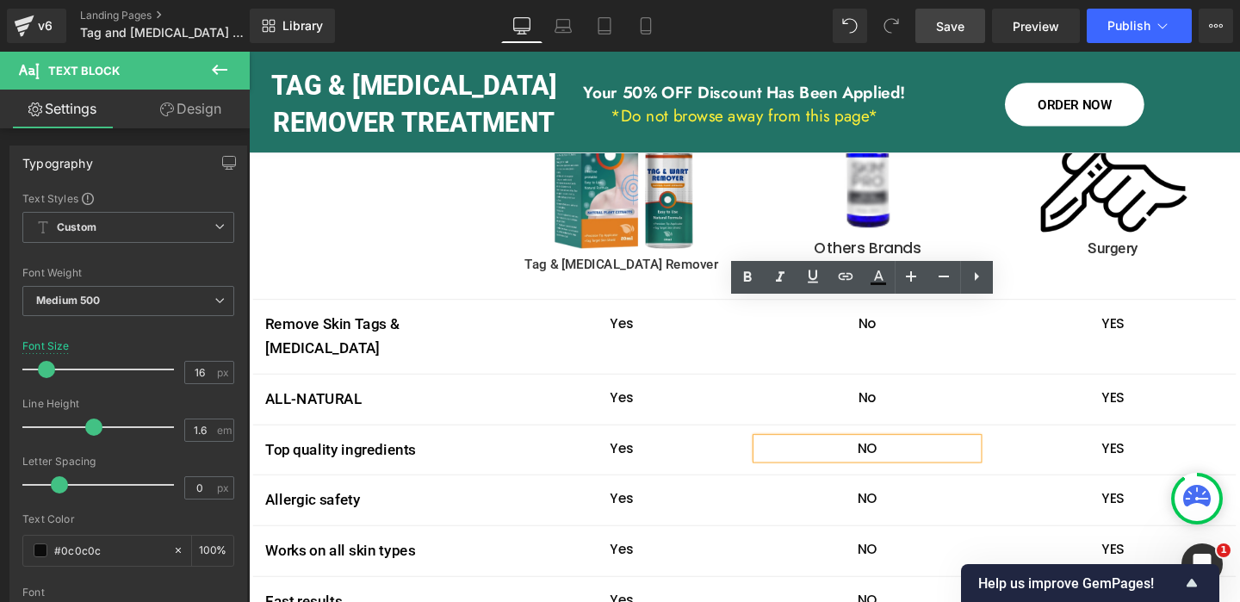
click at [901, 458] on p "NO" at bounding box center [899, 469] width 232 height 22
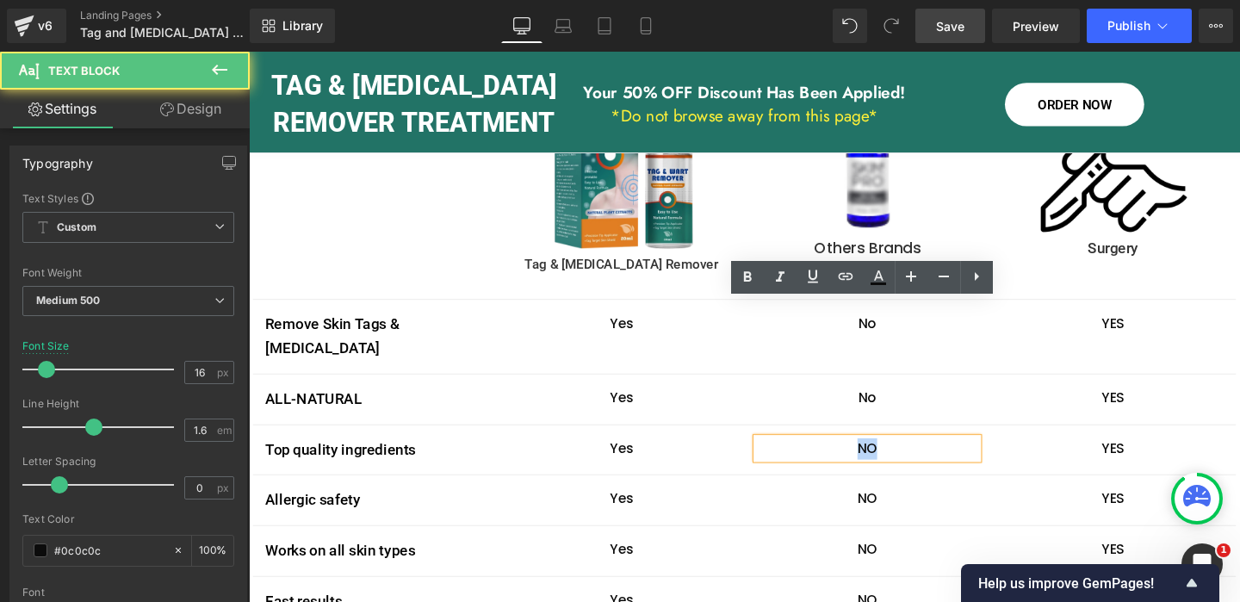
click at [902, 458] on p "NO" at bounding box center [899, 469] width 232 height 22
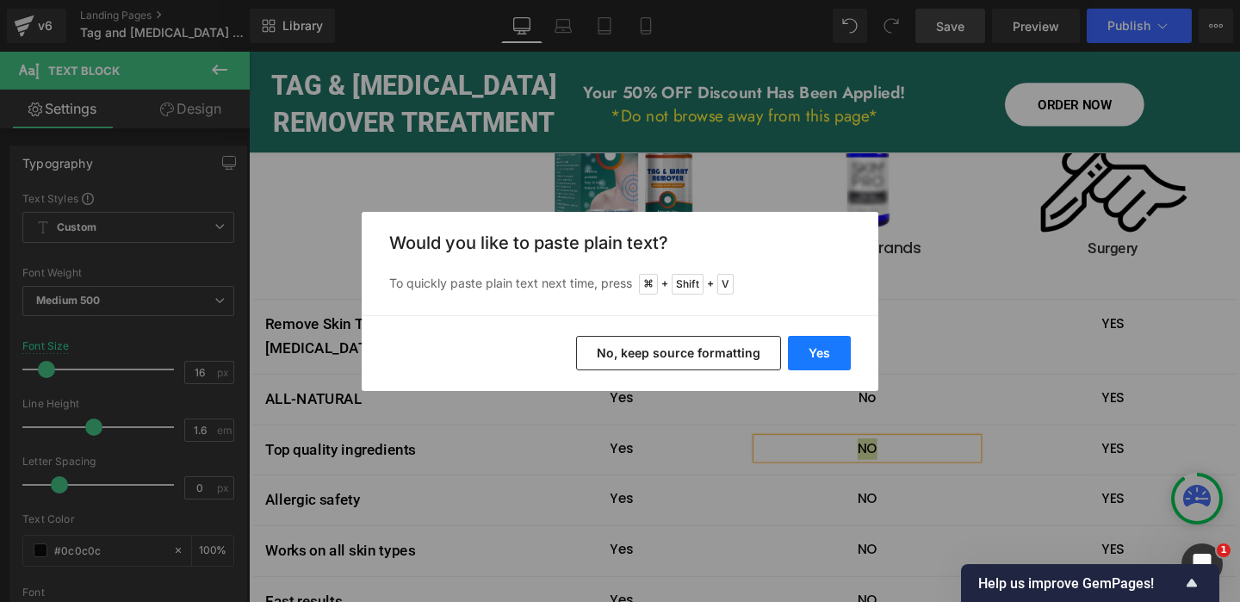
click at [837, 348] on button "Yes" at bounding box center [819, 353] width 63 height 34
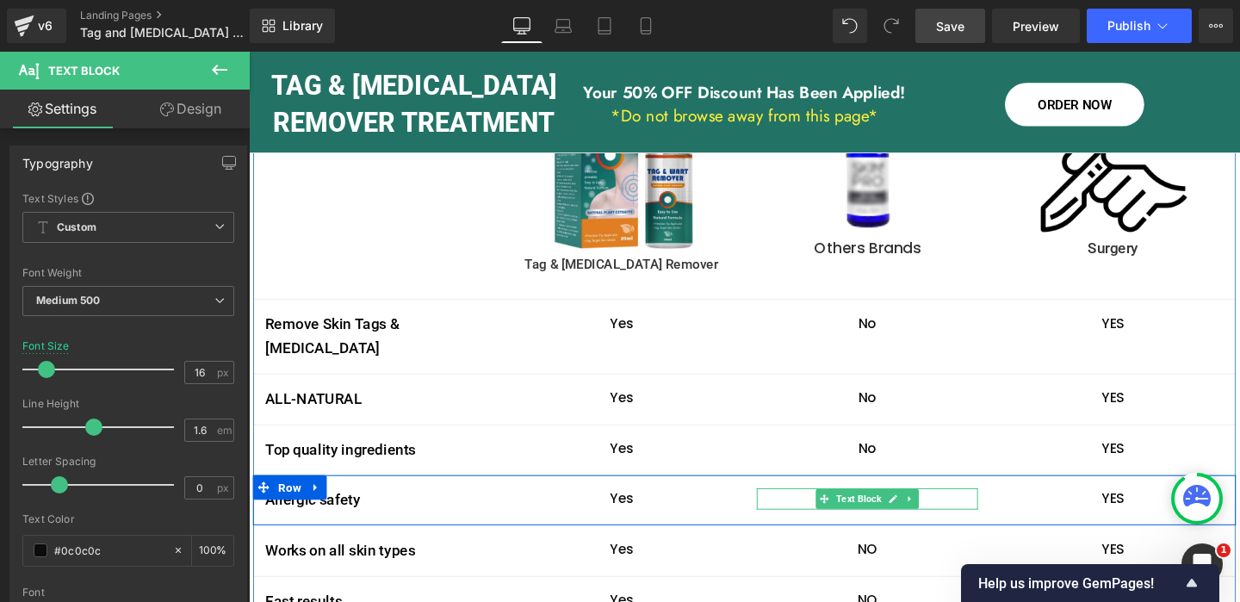
drag, startPoint x: 925, startPoint y: 378, endPoint x: 908, endPoint y: 381, distance: 16.6
click at [925, 517] on icon at bounding box center [926, 521] width 9 height 9
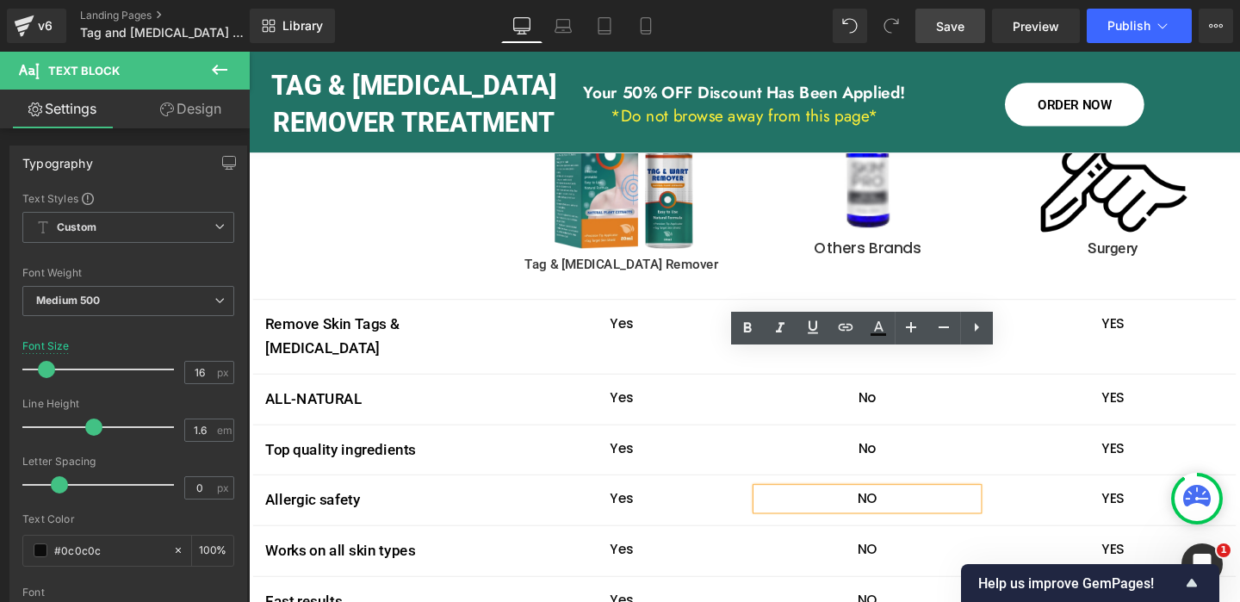
click at [901, 511] on p "NO" at bounding box center [899, 522] width 232 height 22
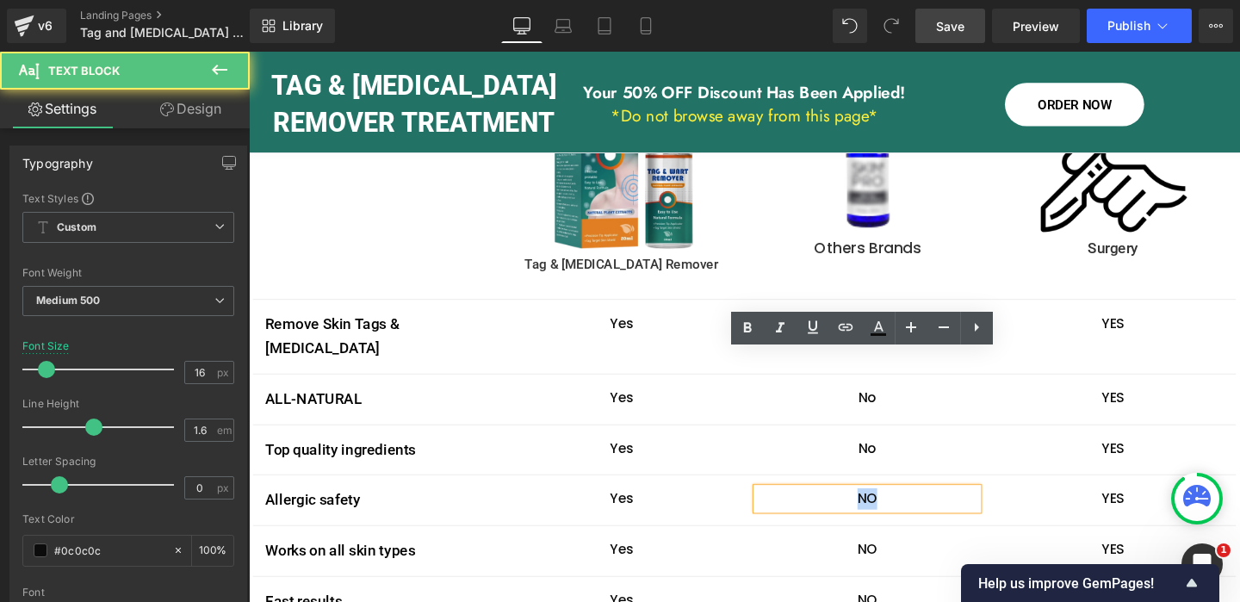
click at [901, 511] on p "NO" at bounding box center [899, 522] width 232 height 22
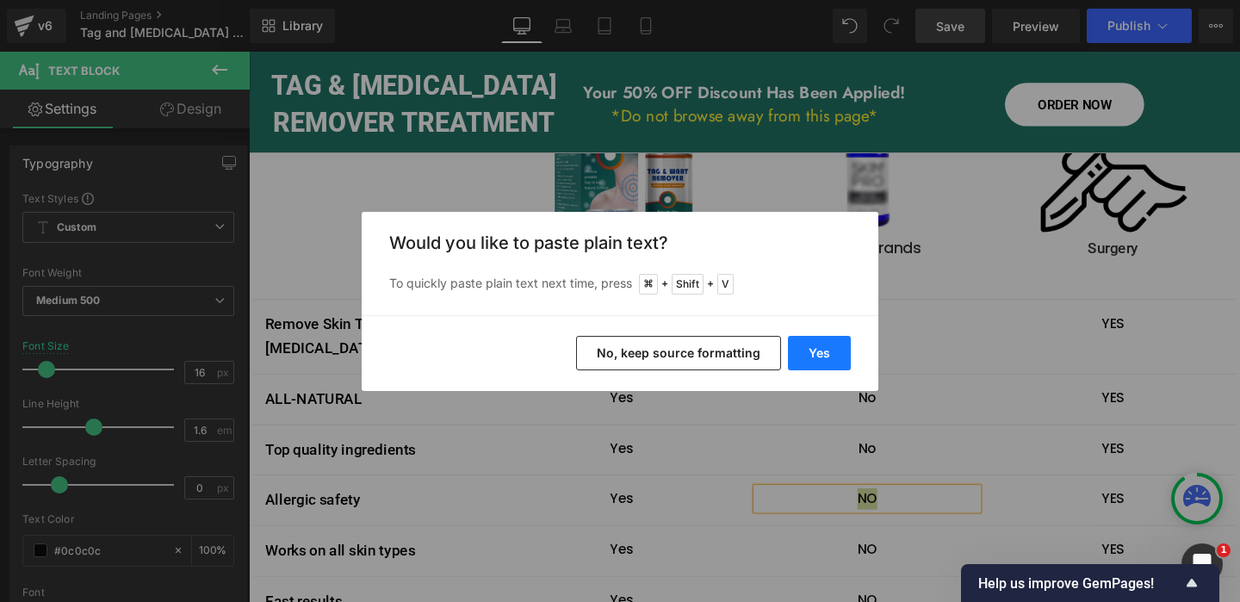
click at [837, 355] on button "Yes" at bounding box center [819, 353] width 63 height 34
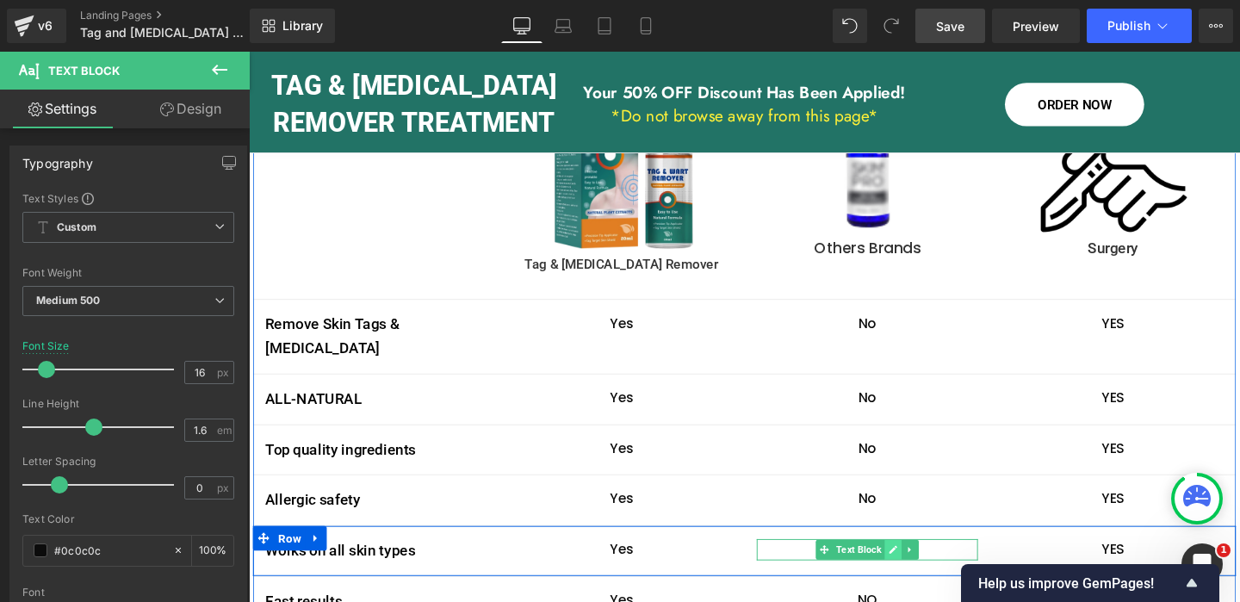
click at [924, 570] on icon at bounding box center [925, 575] width 9 height 10
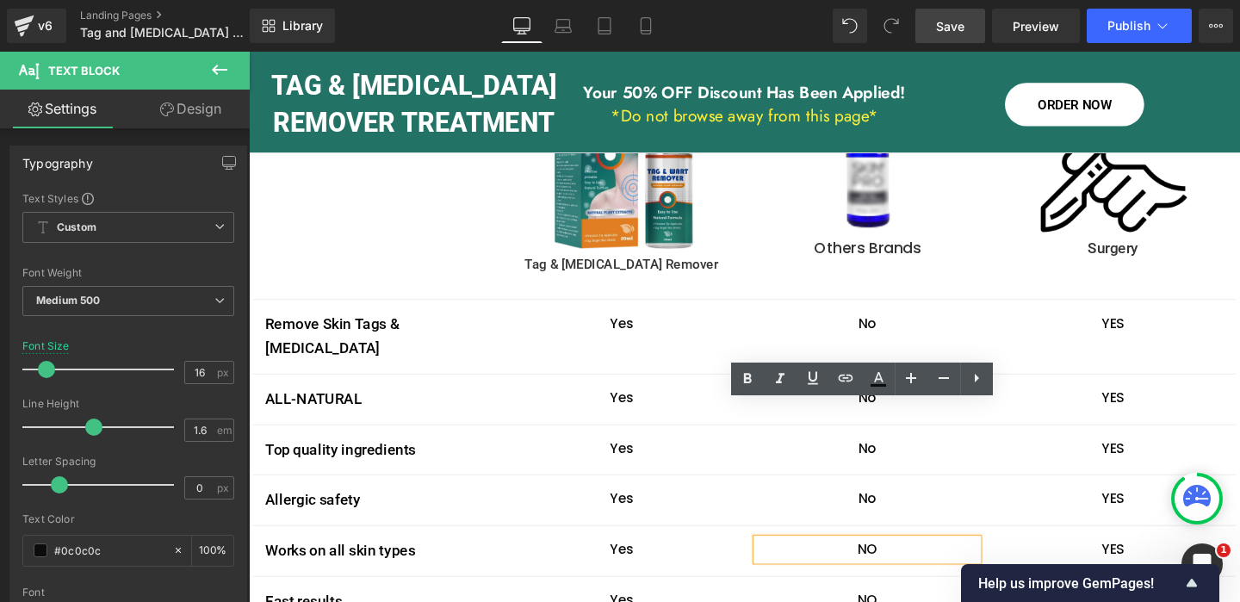
click at [899, 564] on p "NO" at bounding box center [899, 575] width 232 height 22
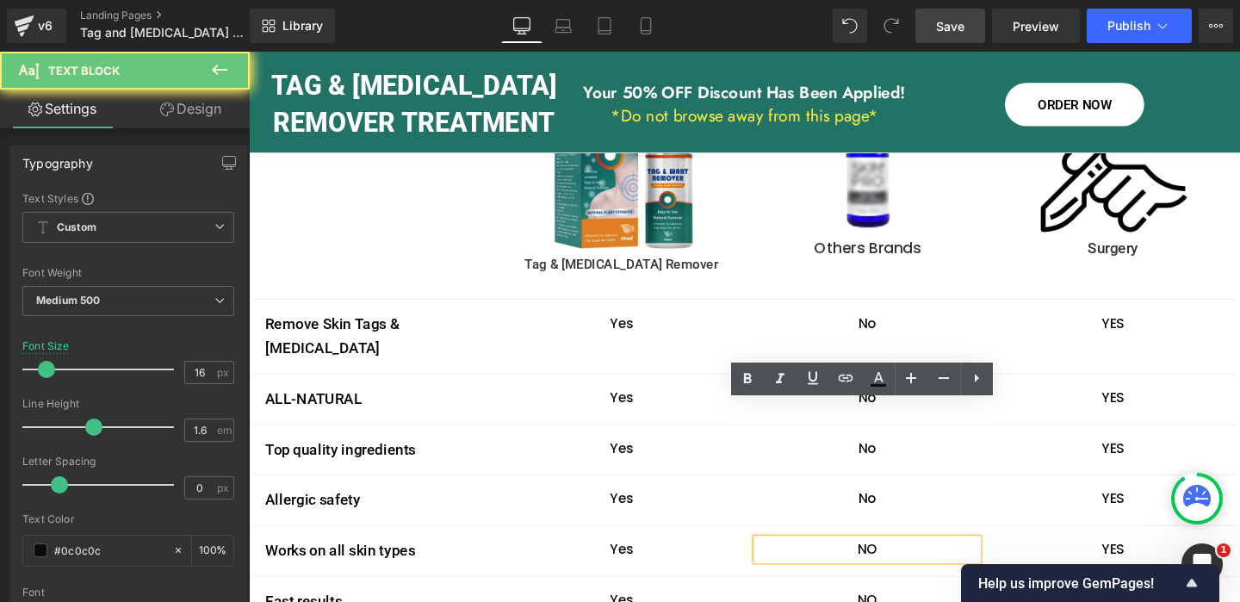
click at [899, 564] on p "NO" at bounding box center [899, 575] width 232 height 22
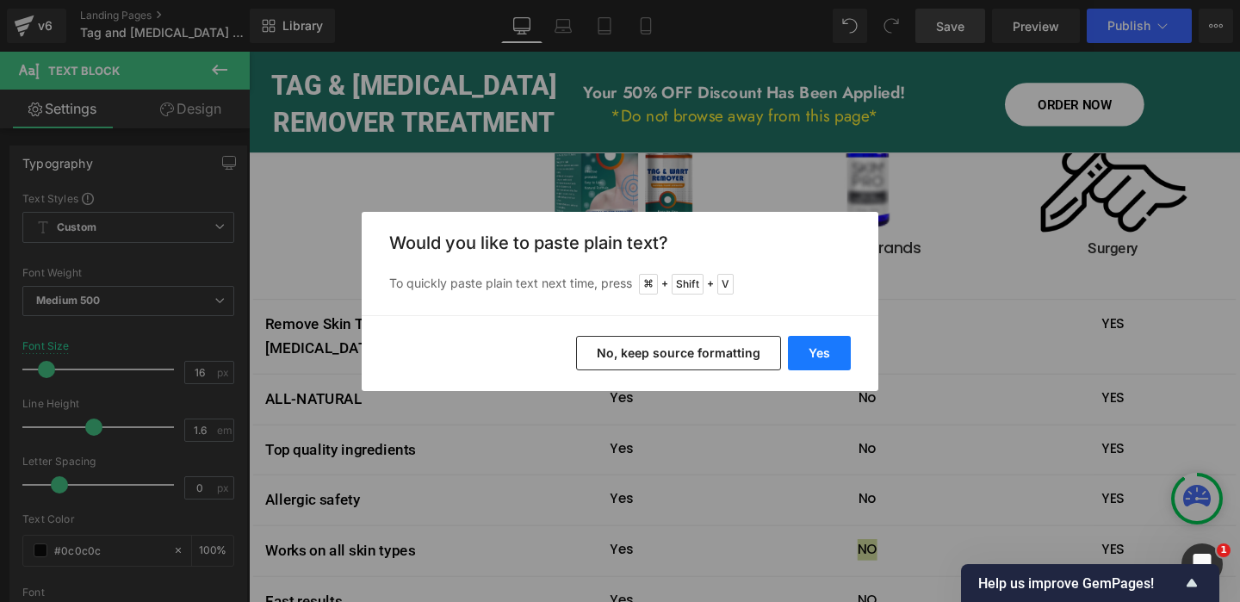
click at [836, 351] on button "Yes" at bounding box center [819, 353] width 63 height 34
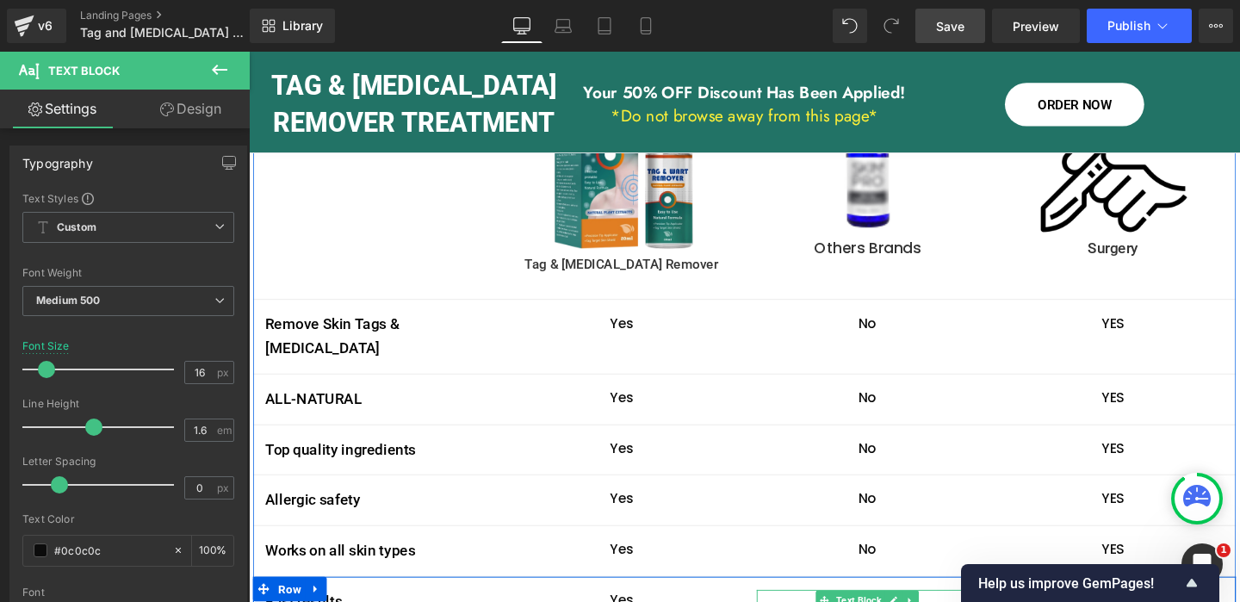
drag, startPoint x: 924, startPoint y: 482, endPoint x: 905, endPoint y: 486, distance: 19.4
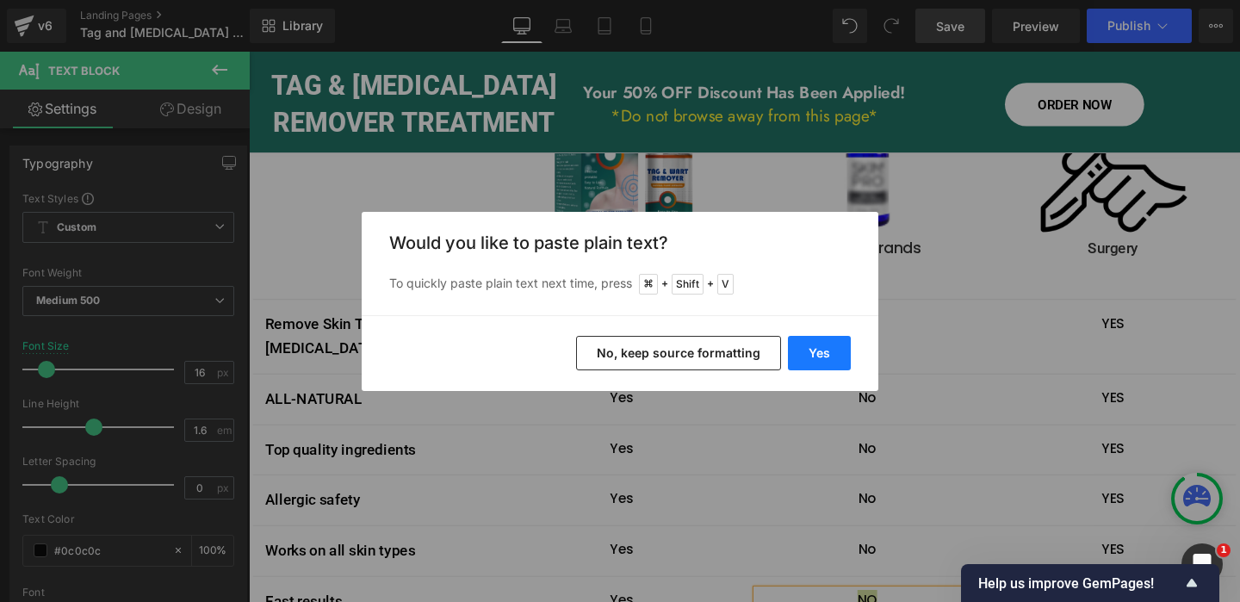
drag, startPoint x: 604, startPoint y: 309, endPoint x: 824, endPoint y: 346, distance: 222.6
click at [824, 346] on button "Yes" at bounding box center [819, 353] width 63 height 34
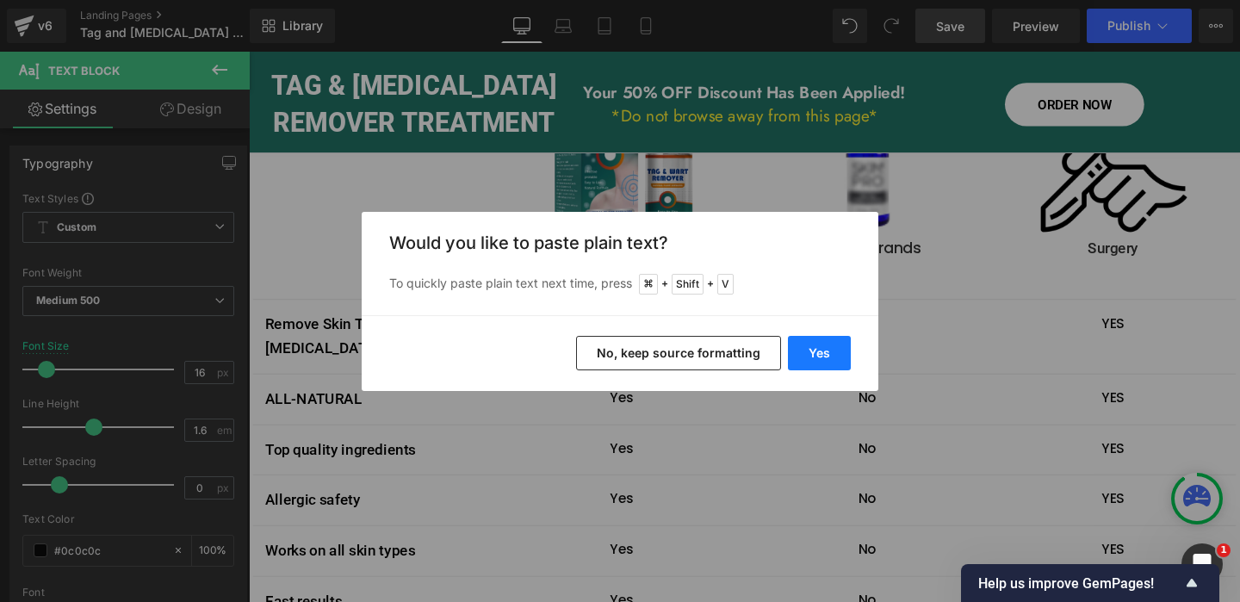
click at [829, 346] on button "Yes" at bounding box center [819, 353] width 63 height 34
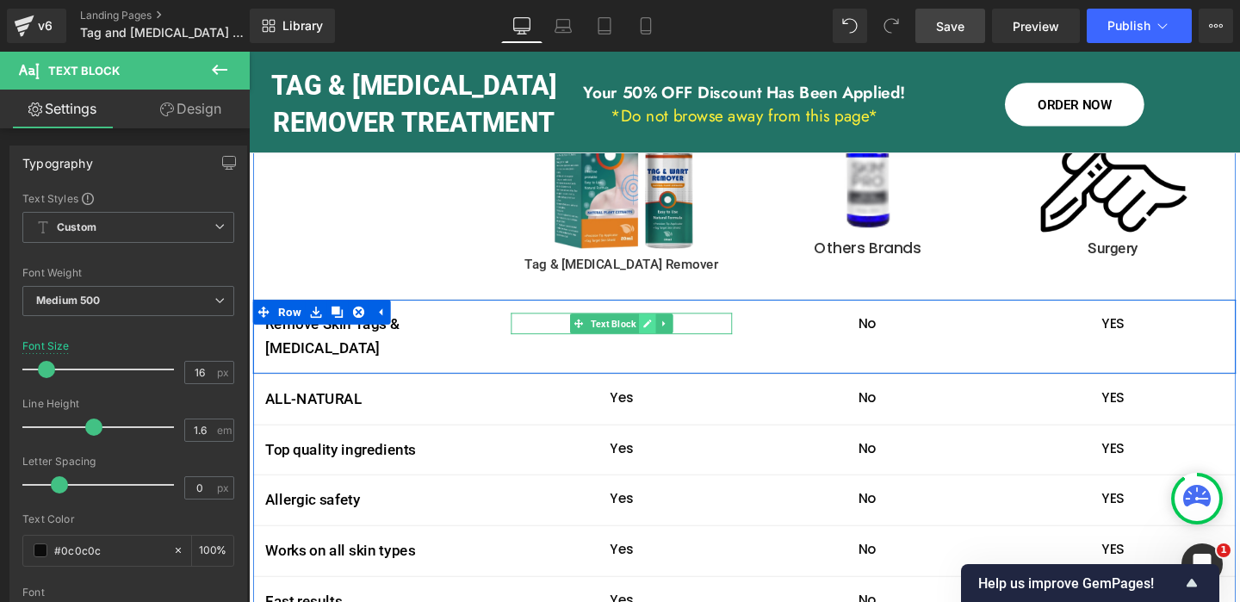
click at [667, 333] on icon at bounding box center [668, 337] width 9 height 9
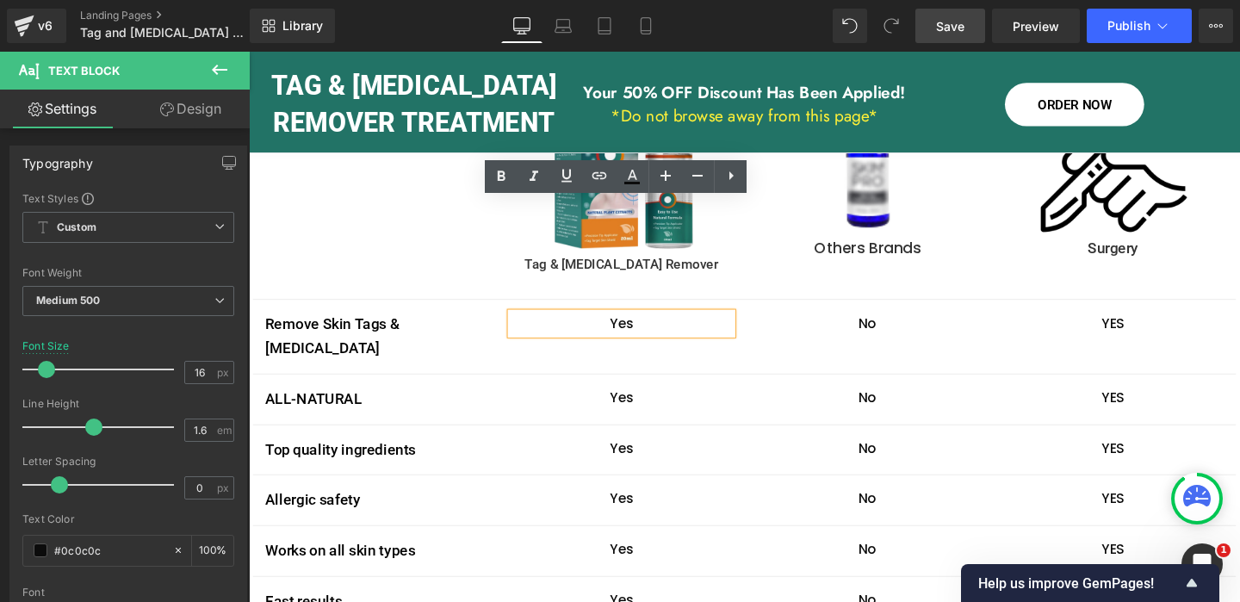
click at [647, 326] on p "Yes" at bounding box center [640, 337] width 232 height 22
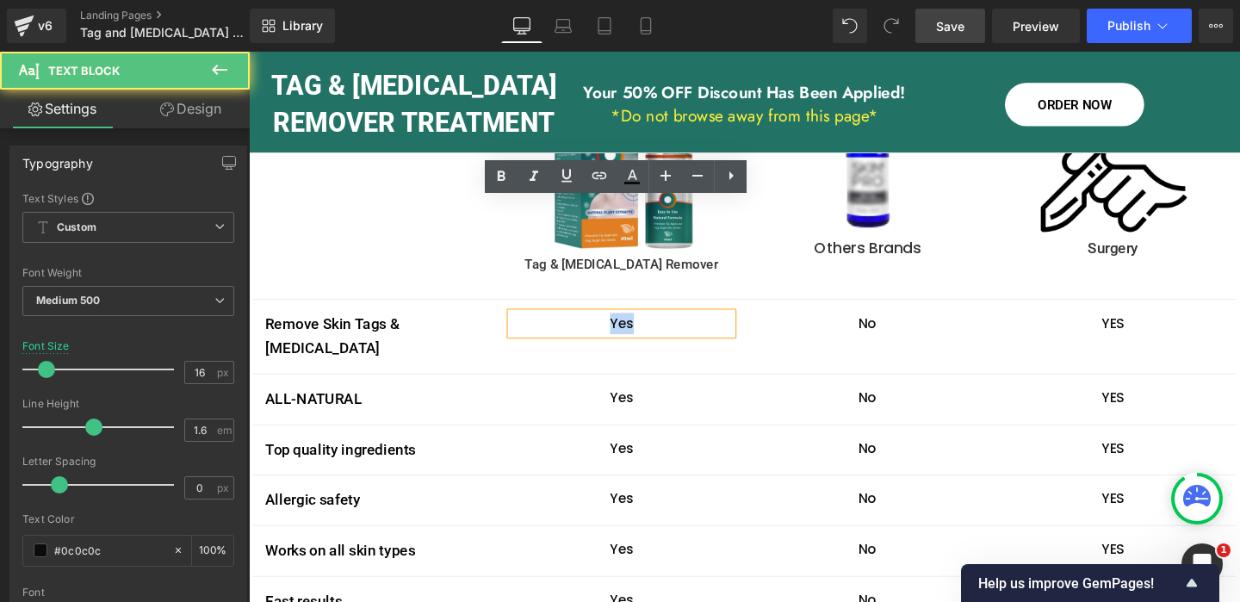
click at [647, 326] on p "Yes" at bounding box center [640, 337] width 232 height 22
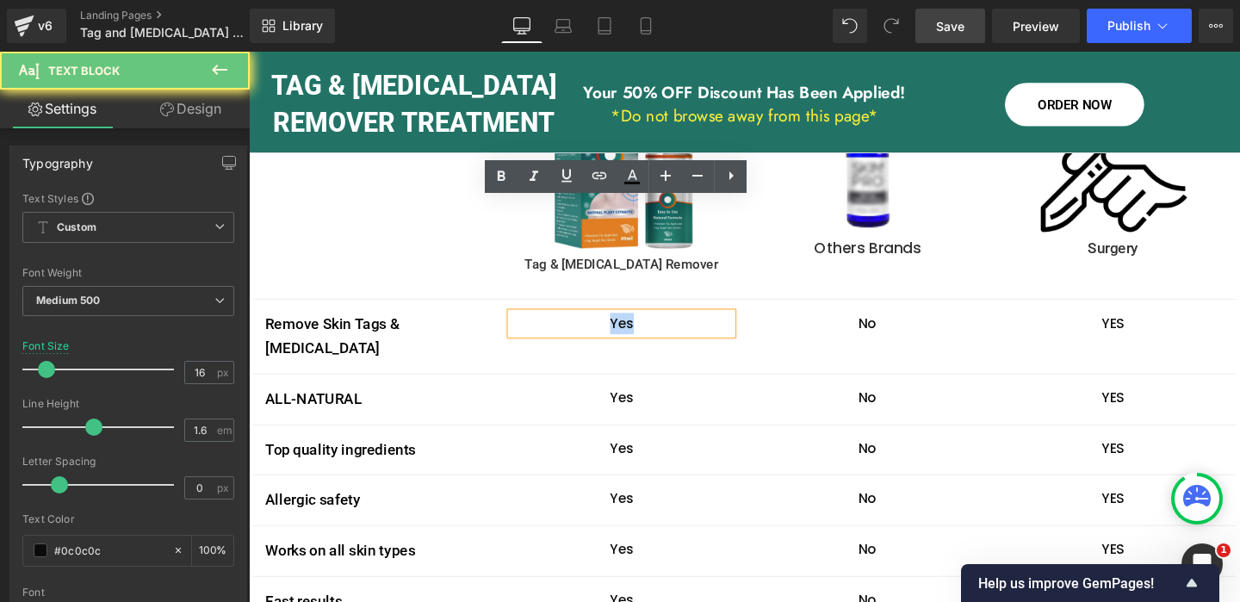
copy p "Yes"
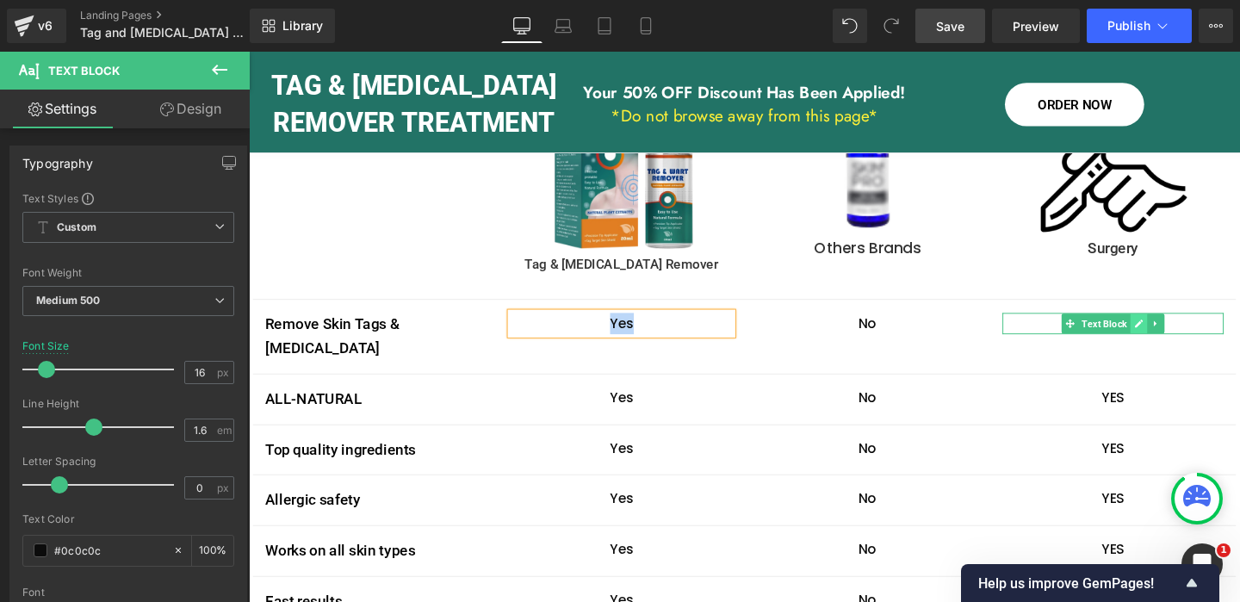
click at [1183, 333] on icon at bounding box center [1184, 337] width 9 height 9
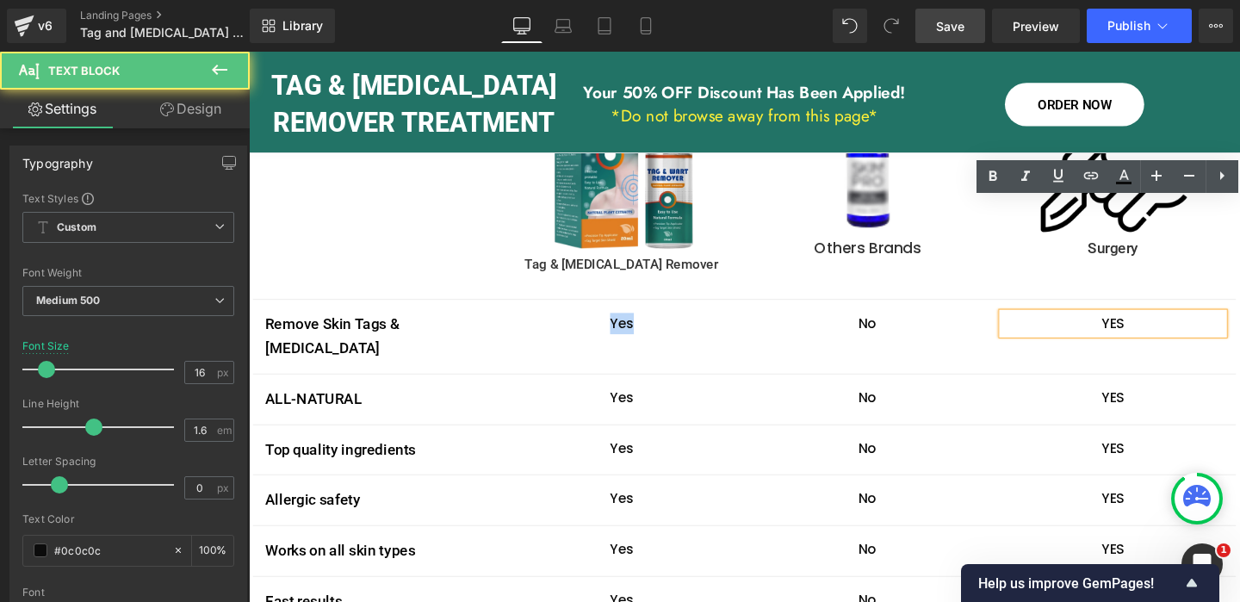
click at [1159, 326] on p "YES" at bounding box center [1157, 337] width 232 height 22
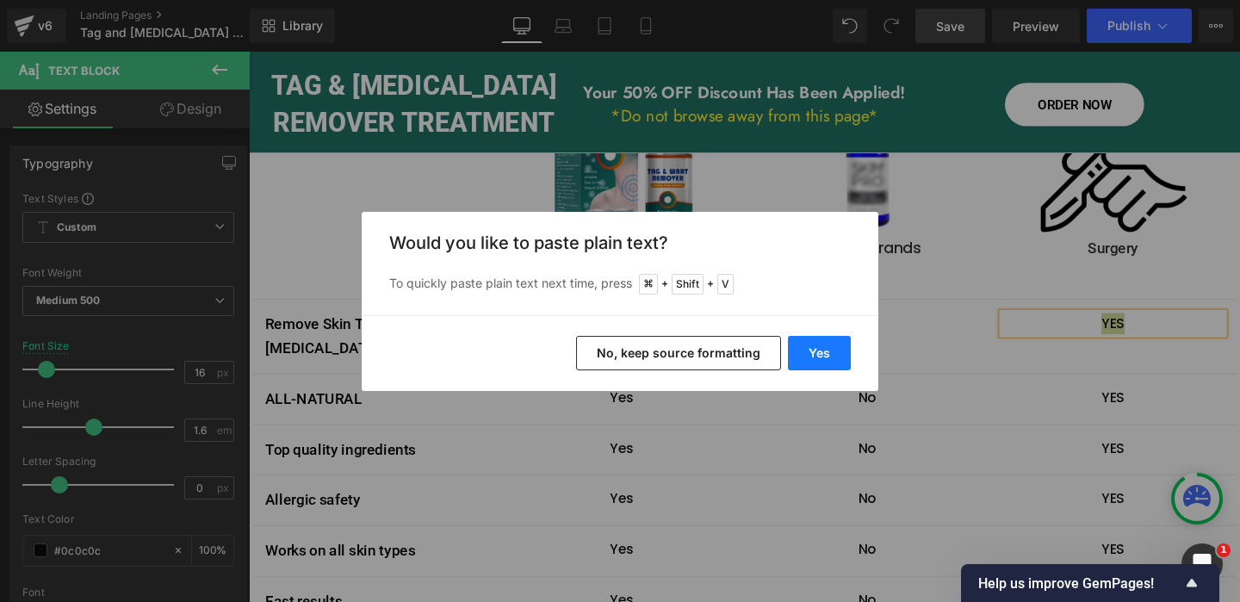
click at [838, 360] on button "Yes" at bounding box center [819, 353] width 63 height 34
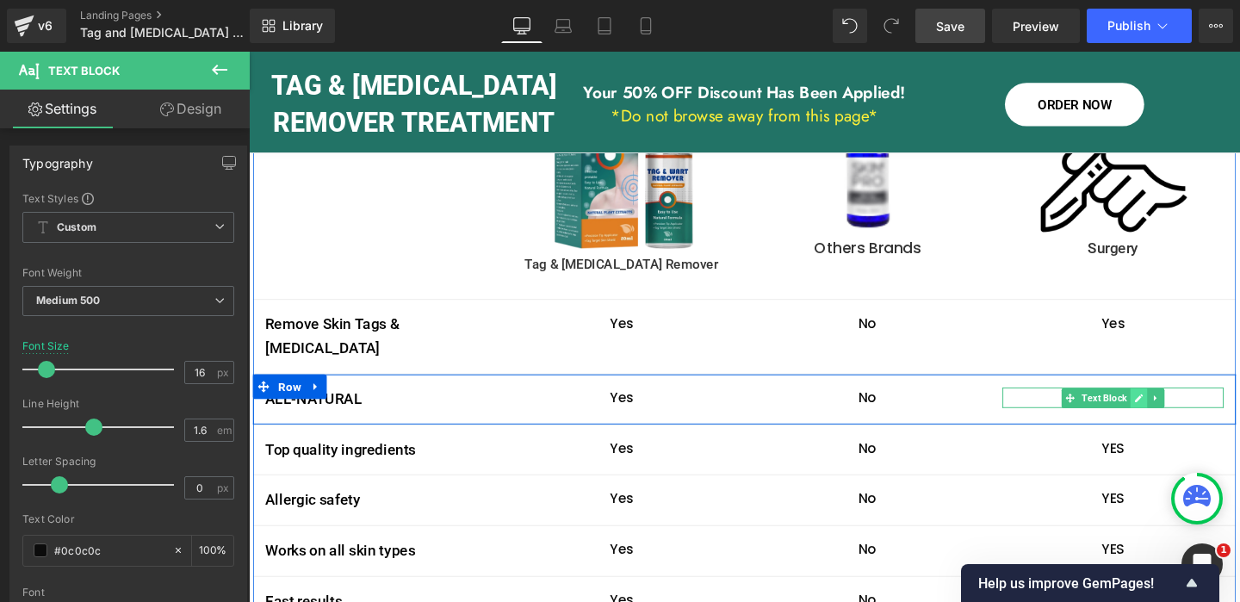
click at [1186, 412] on icon at bounding box center [1184, 416] width 9 height 9
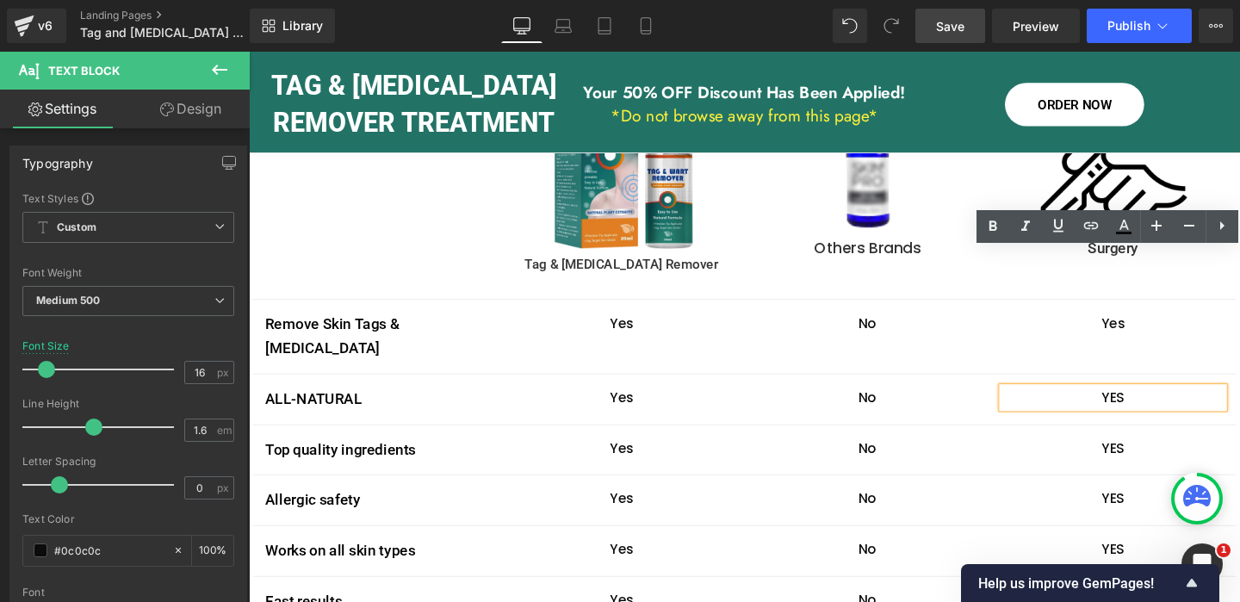
click at [1160, 405] on p "YES" at bounding box center [1157, 416] width 232 height 22
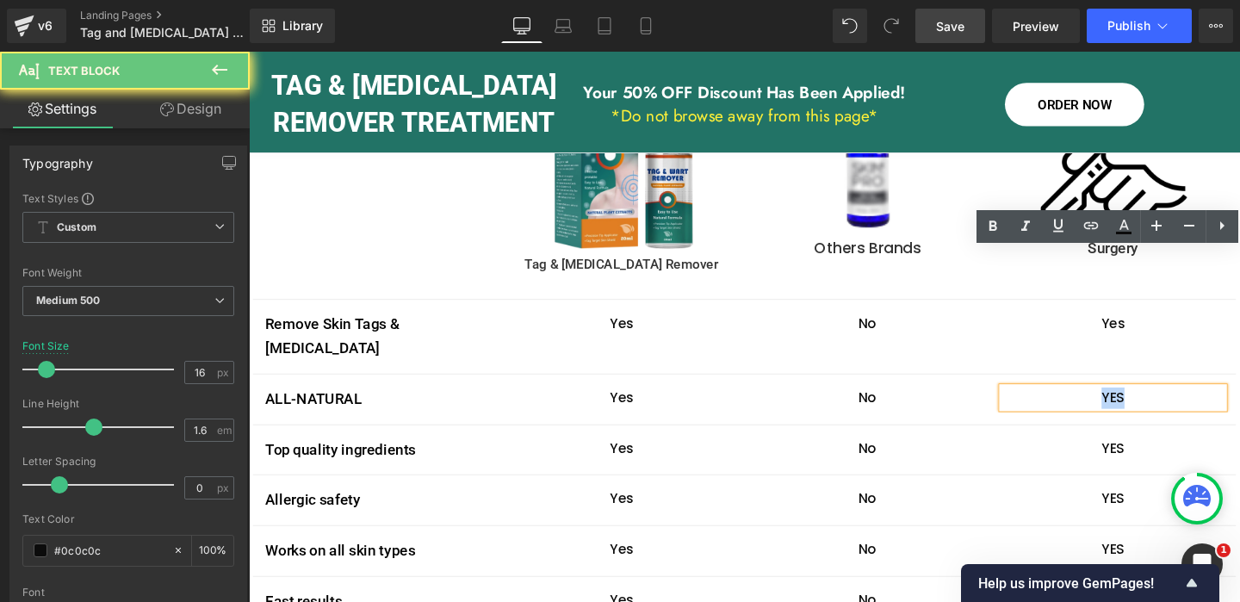
click at [1160, 405] on p "YES" at bounding box center [1157, 416] width 232 height 22
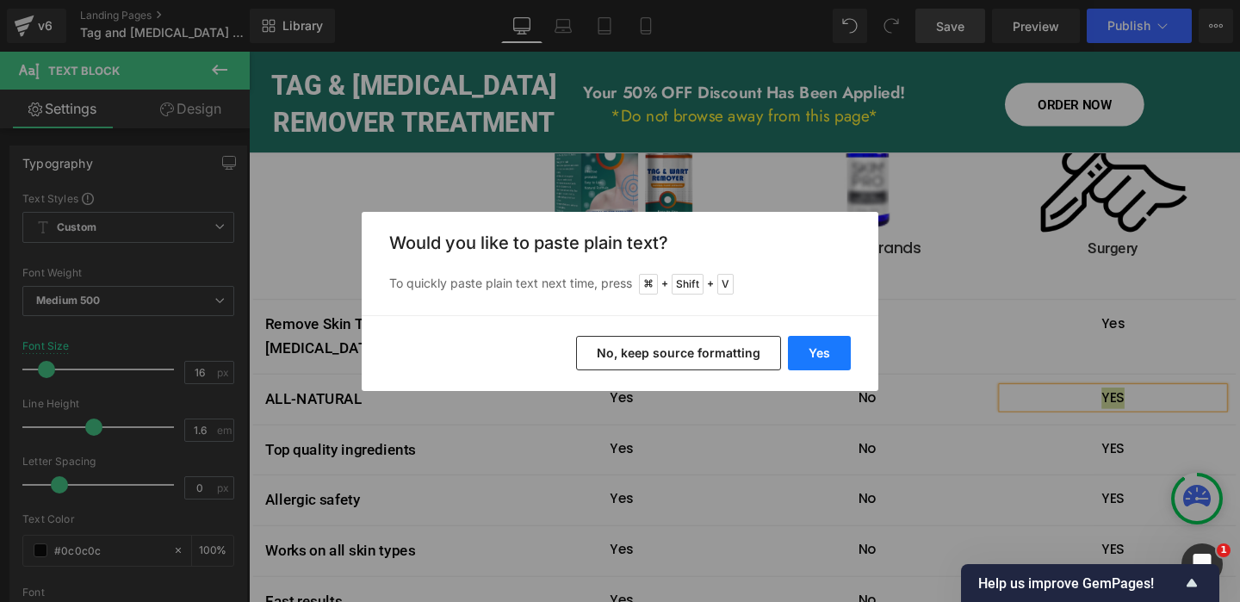
click at [839, 350] on button "Yes" at bounding box center [819, 353] width 63 height 34
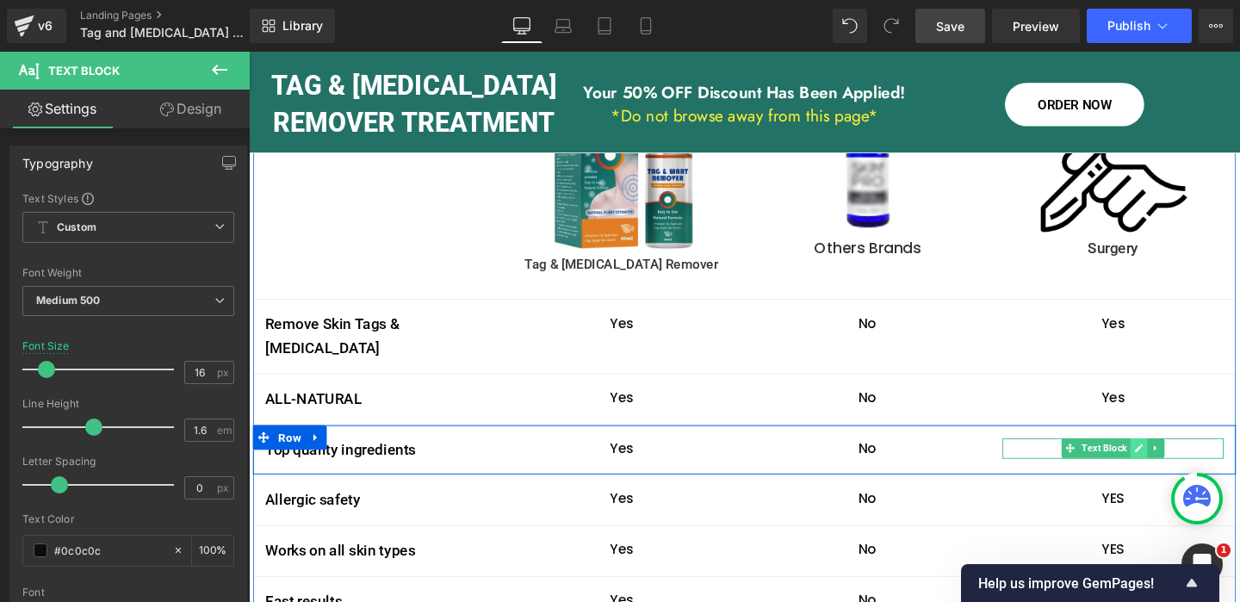
click at [1190, 458] on link at bounding box center [1184, 468] width 18 height 21
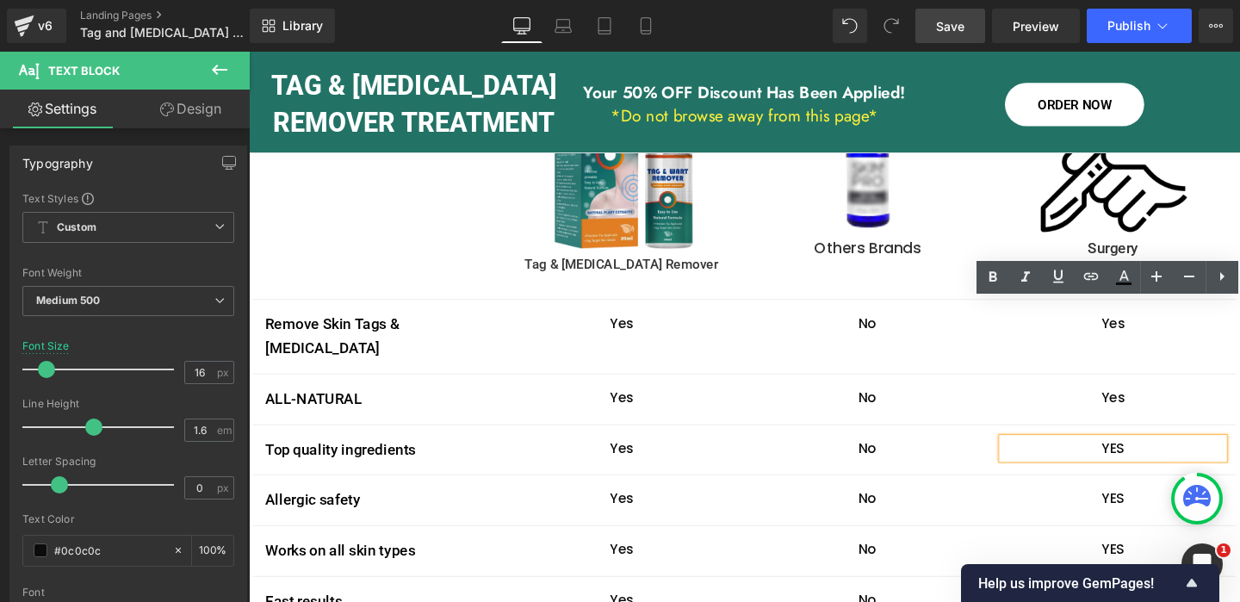
click at [1162, 458] on p "YES" at bounding box center [1157, 469] width 232 height 22
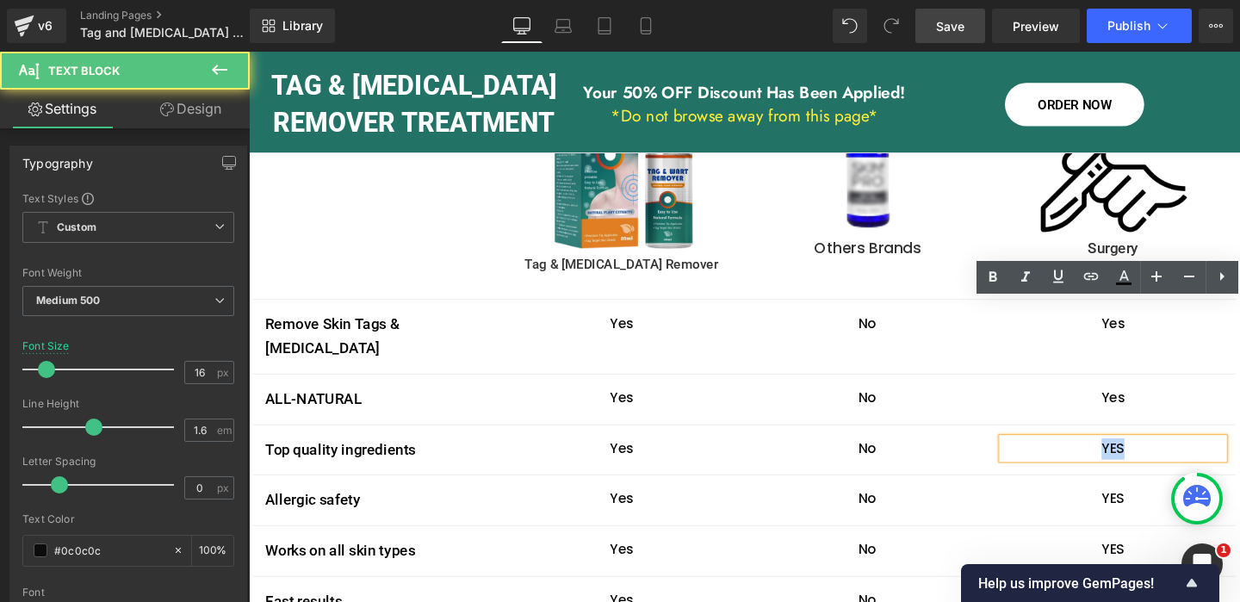
click at [1162, 458] on p "YES" at bounding box center [1157, 469] width 232 height 22
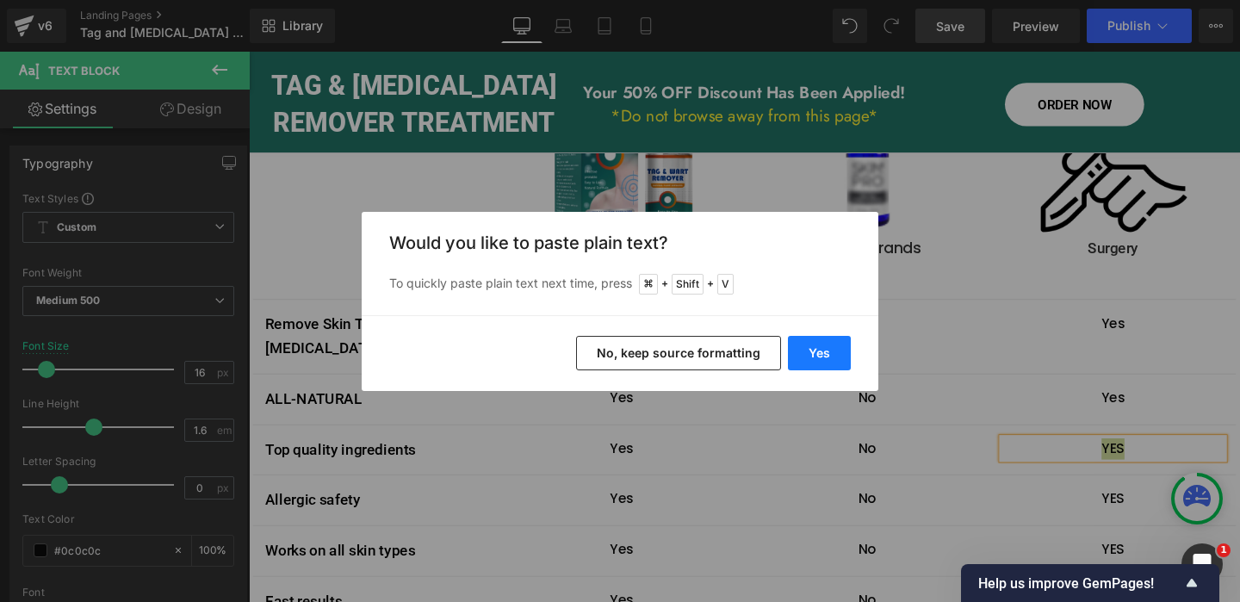
click at [838, 351] on button "Yes" at bounding box center [819, 353] width 63 height 34
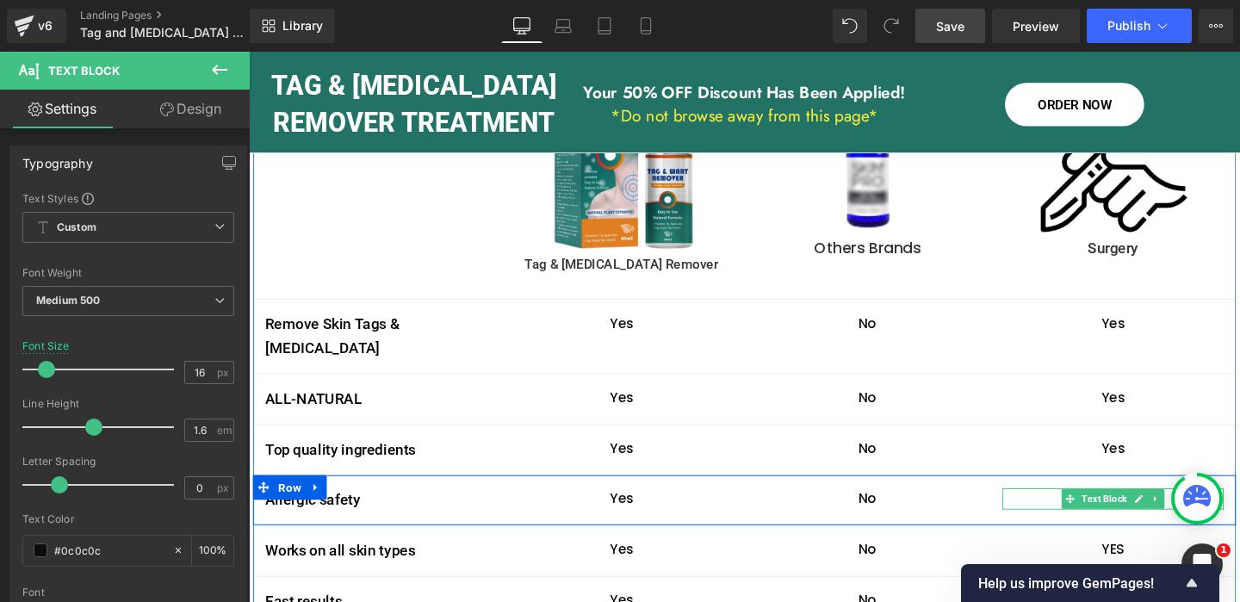
click at [1188, 517] on icon at bounding box center [1183, 522] width 9 height 10
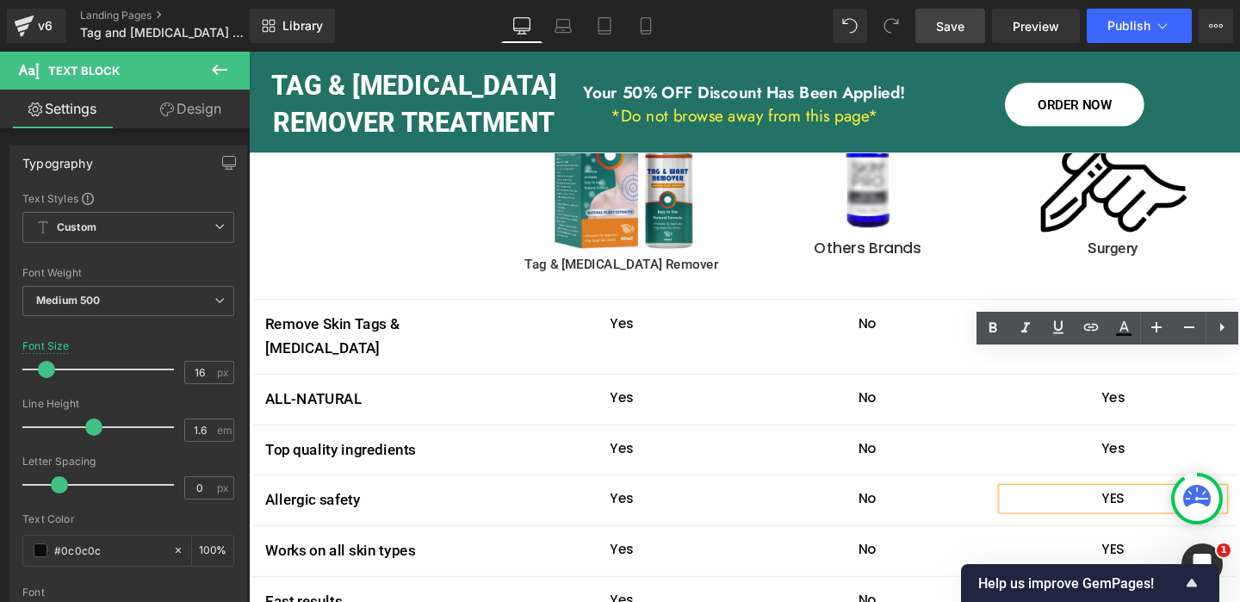
click at [1156, 511] on p "YES" at bounding box center [1157, 522] width 232 height 22
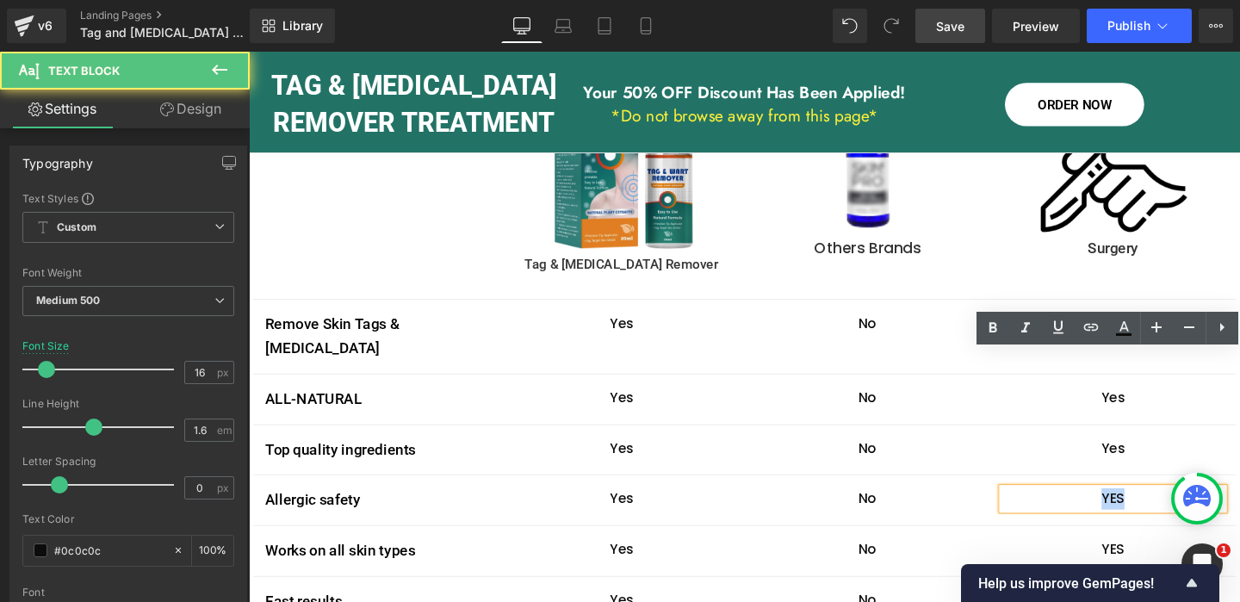
click at [1156, 511] on p "YES" at bounding box center [1157, 522] width 232 height 22
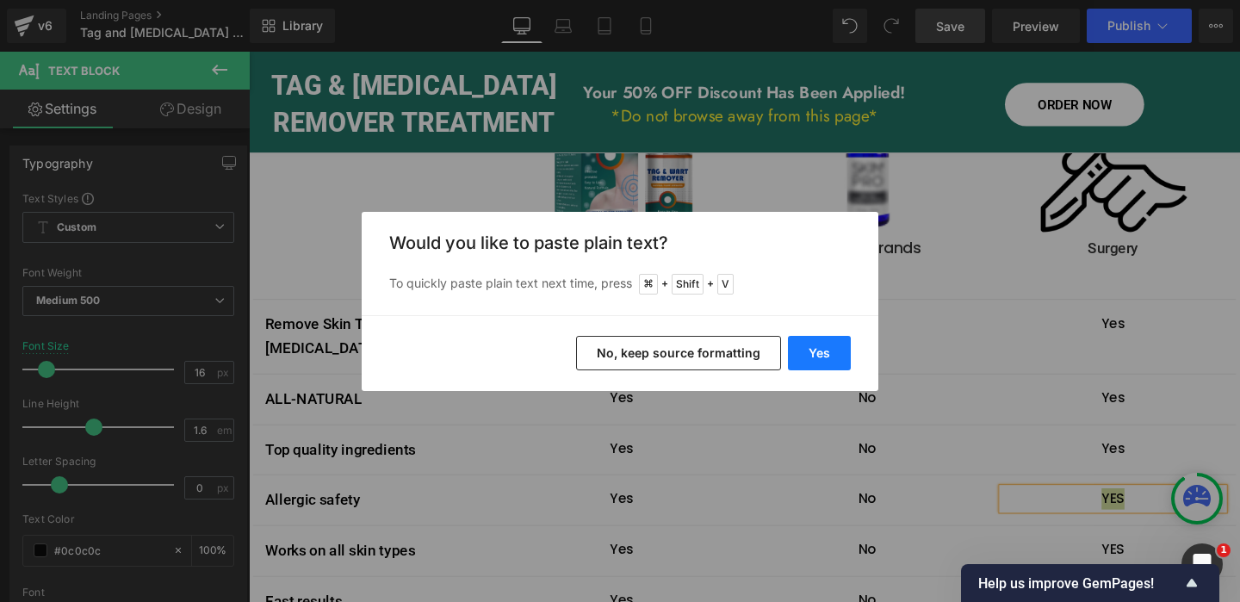
drag, startPoint x: 828, startPoint y: 354, endPoint x: 704, endPoint y: 355, distance: 124.0
click at [828, 354] on button "Yes" at bounding box center [819, 353] width 63 height 34
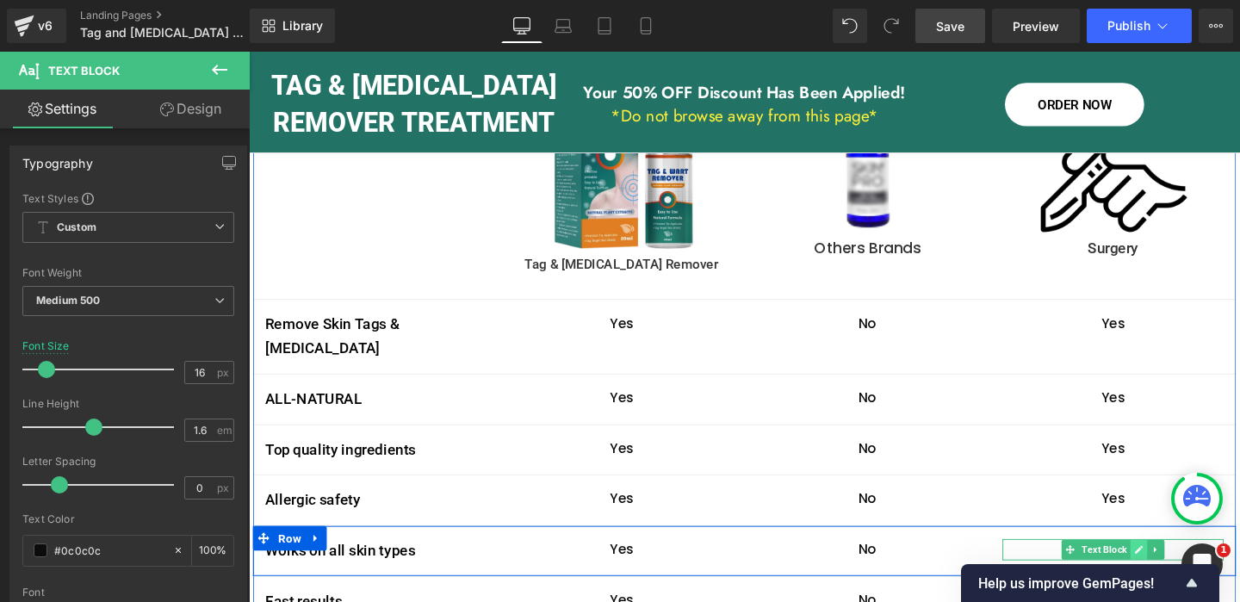
click at [1190, 565] on link at bounding box center [1184, 575] width 18 height 21
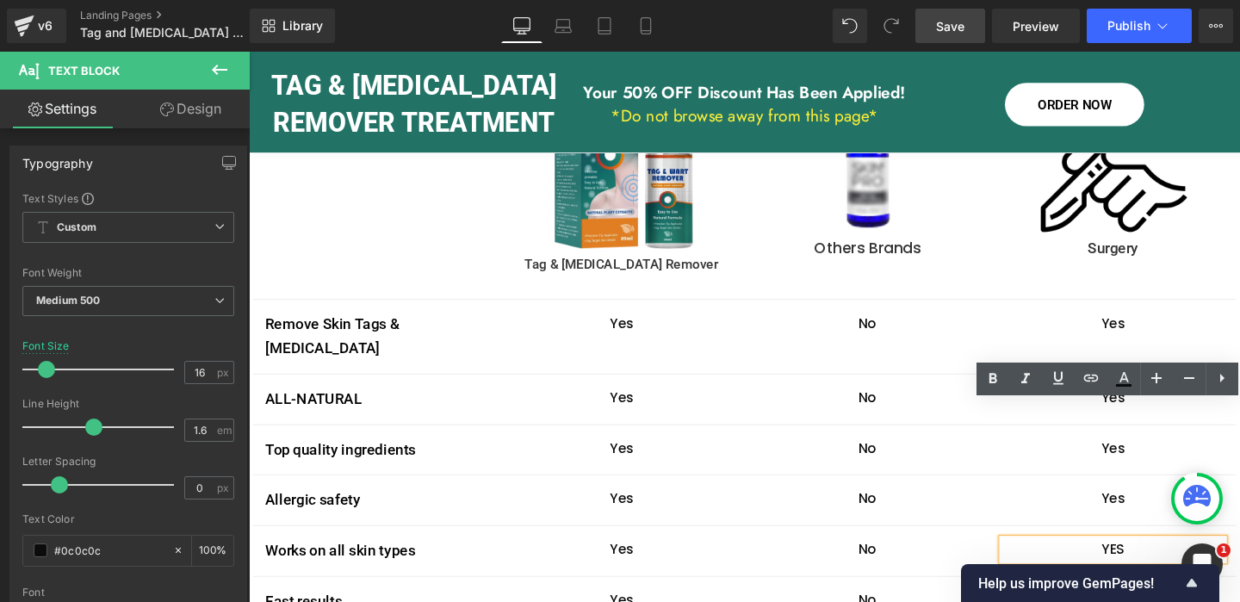
click at [1159, 564] on p "YES" at bounding box center [1157, 575] width 232 height 22
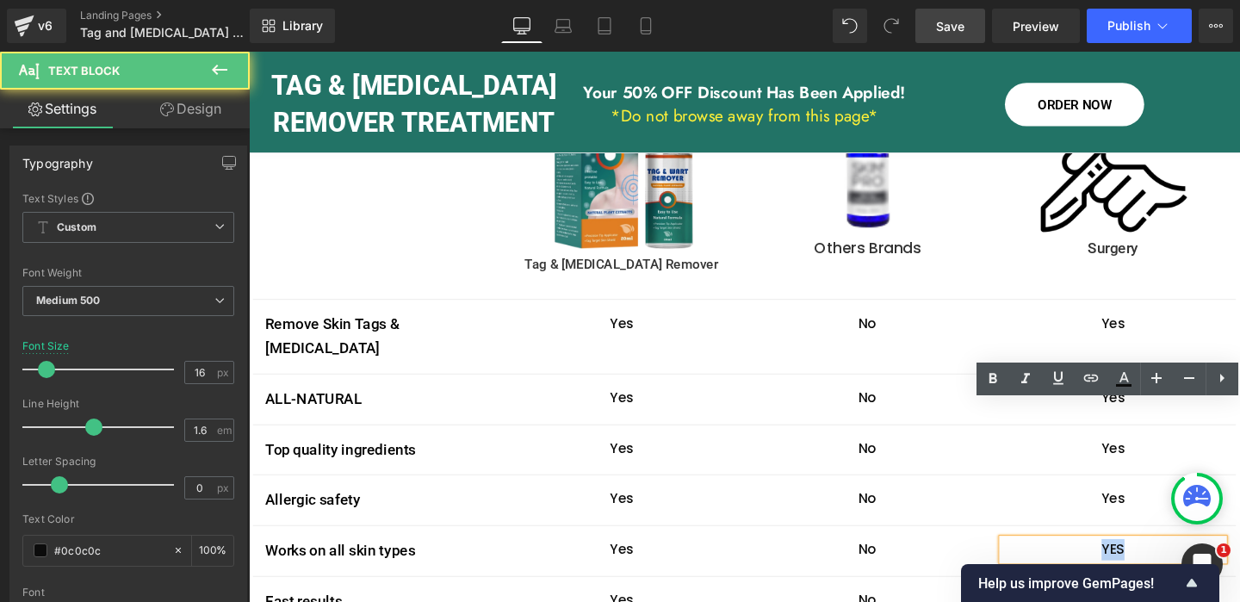
click at [1159, 564] on p "YES" at bounding box center [1157, 575] width 232 height 22
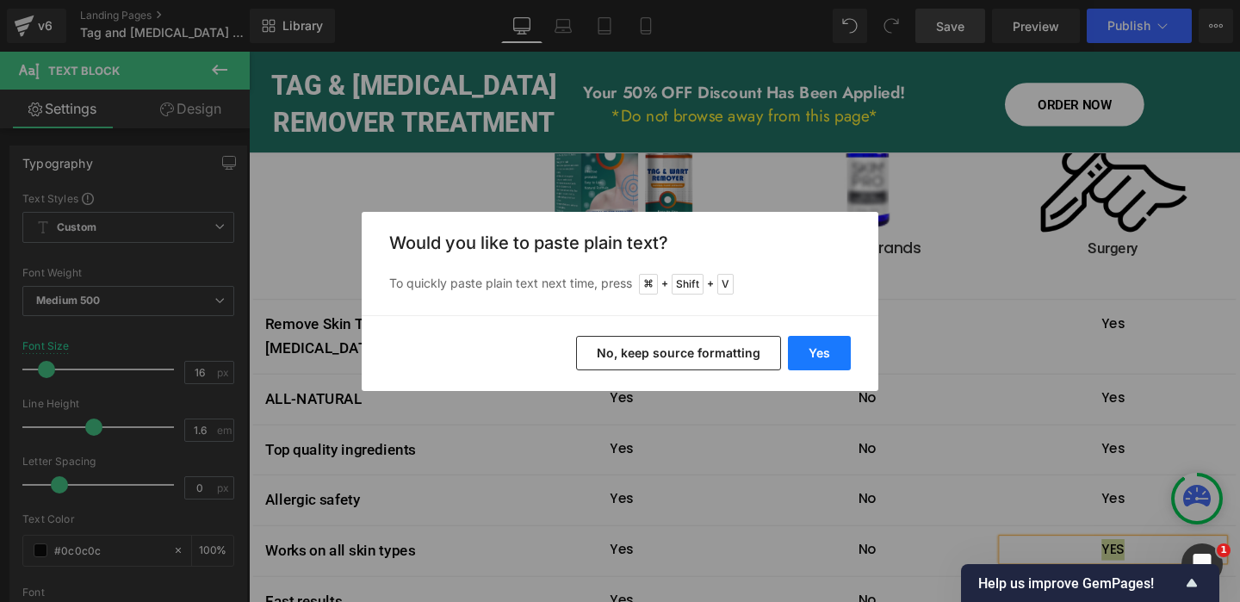
click at [823, 356] on button "Yes" at bounding box center [819, 353] width 63 height 34
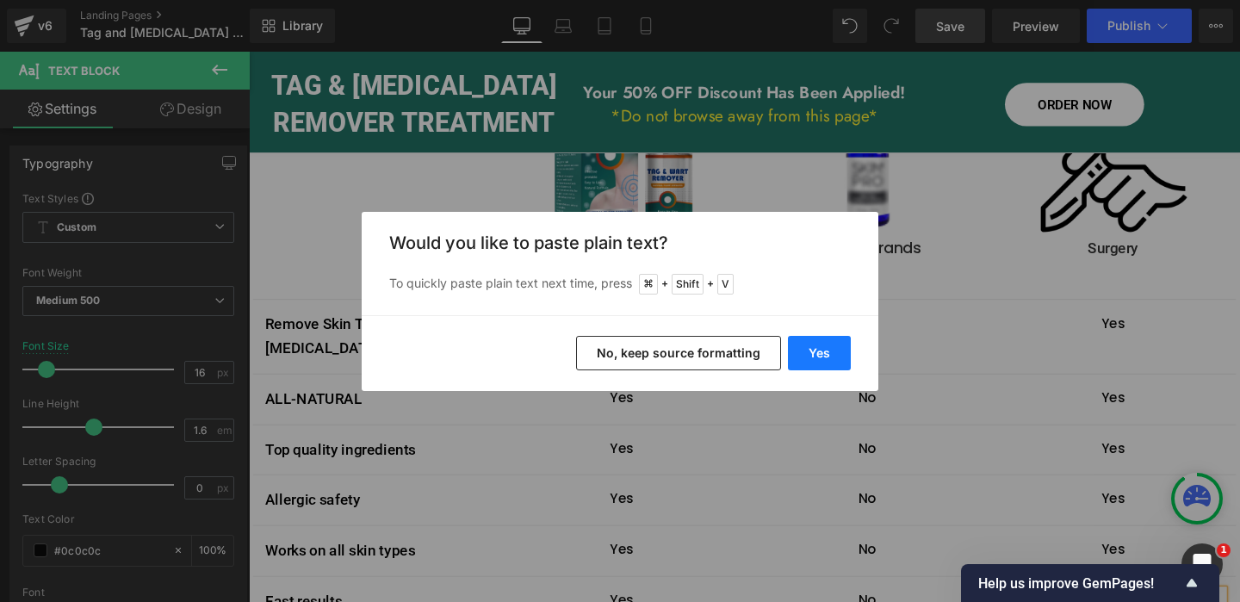
drag, startPoint x: 826, startPoint y: 351, endPoint x: 607, endPoint y: 315, distance: 222.5
click at [826, 351] on button "Yes" at bounding box center [819, 353] width 63 height 34
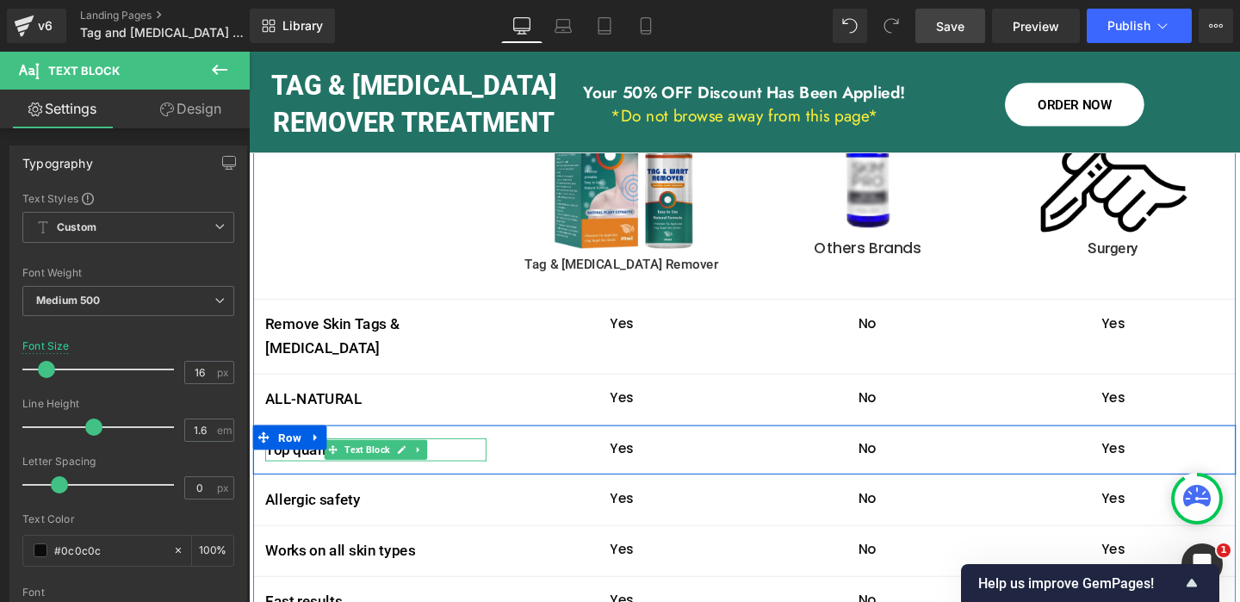
drag, startPoint x: 413, startPoint y: 325, endPoint x: 403, endPoint y: 326, distance: 10.5
click at [412, 465] on icon at bounding box center [409, 470] width 9 height 10
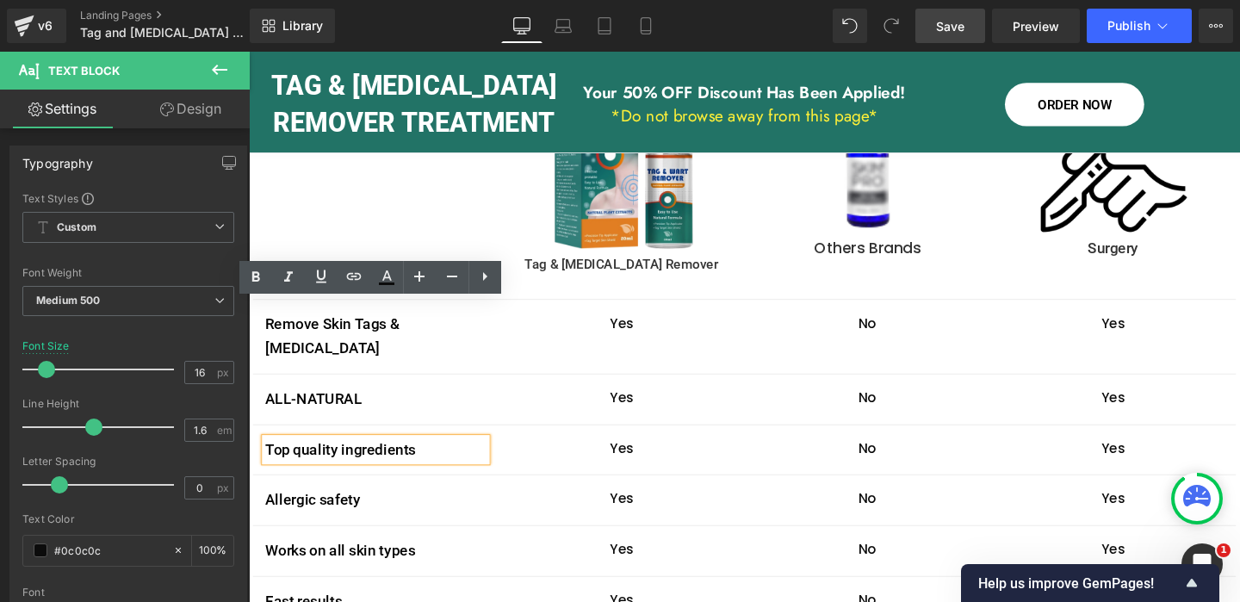
click at [397, 458] on p "Top quality ingredients" at bounding box center [382, 470] width 232 height 25
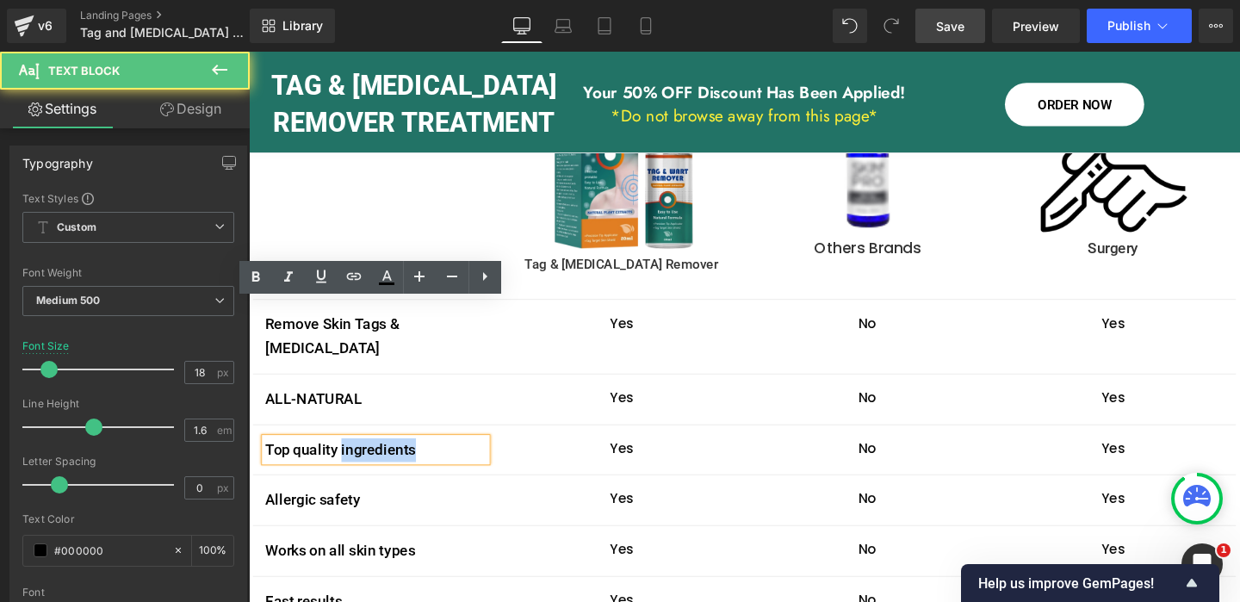
click at [397, 458] on p "Top quality ingredients" at bounding box center [382, 470] width 232 height 25
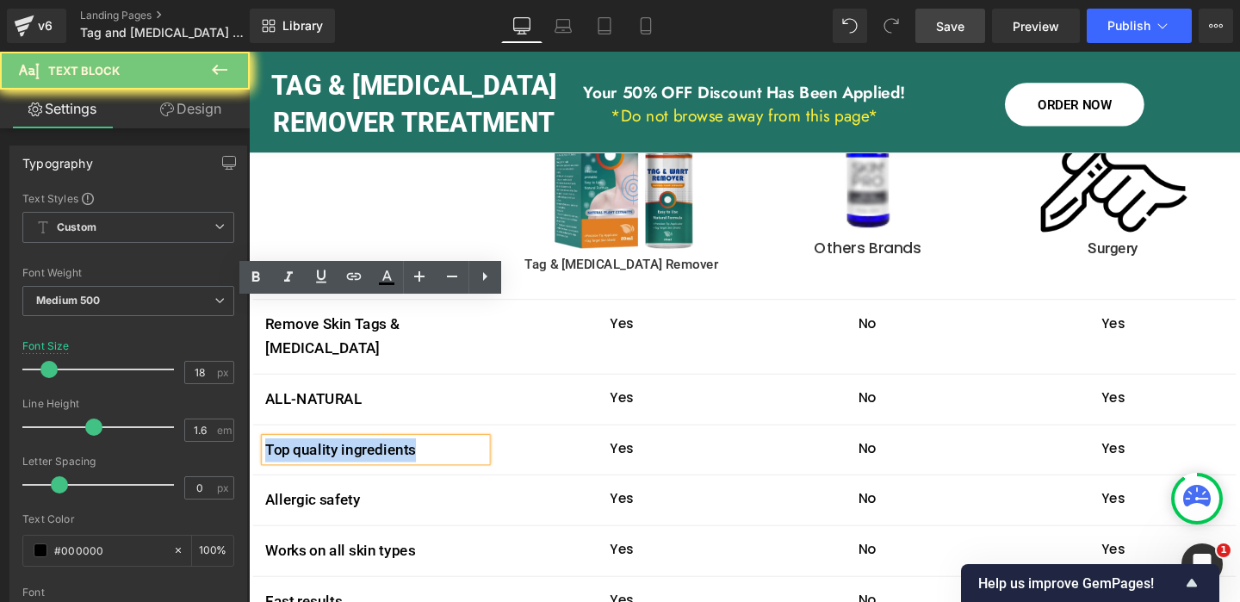
click at [397, 458] on p "Top quality ingredients" at bounding box center [382, 470] width 232 height 25
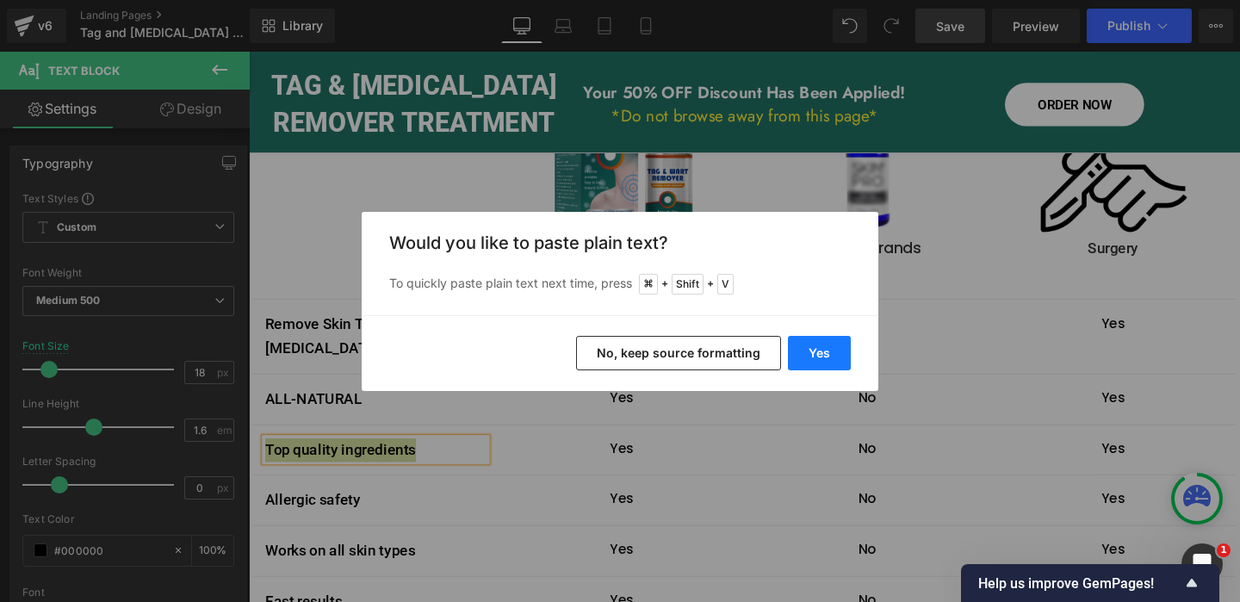
click at [814, 354] on button "Yes" at bounding box center [819, 353] width 63 height 34
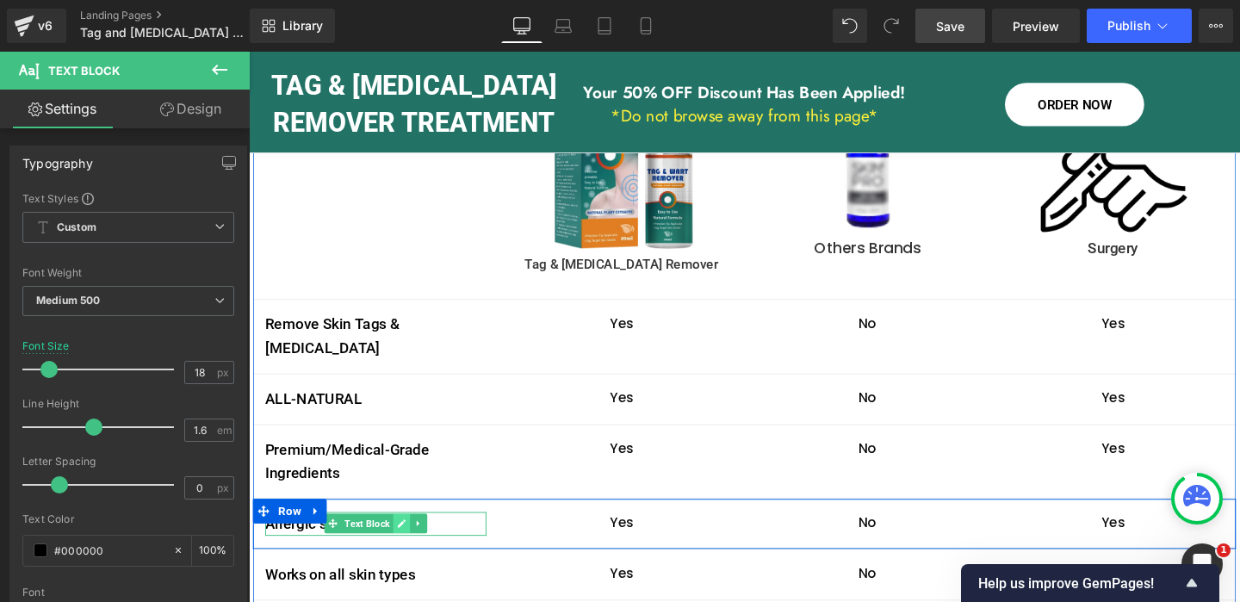
click at [408, 544] on icon at bounding box center [409, 548] width 9 height 9
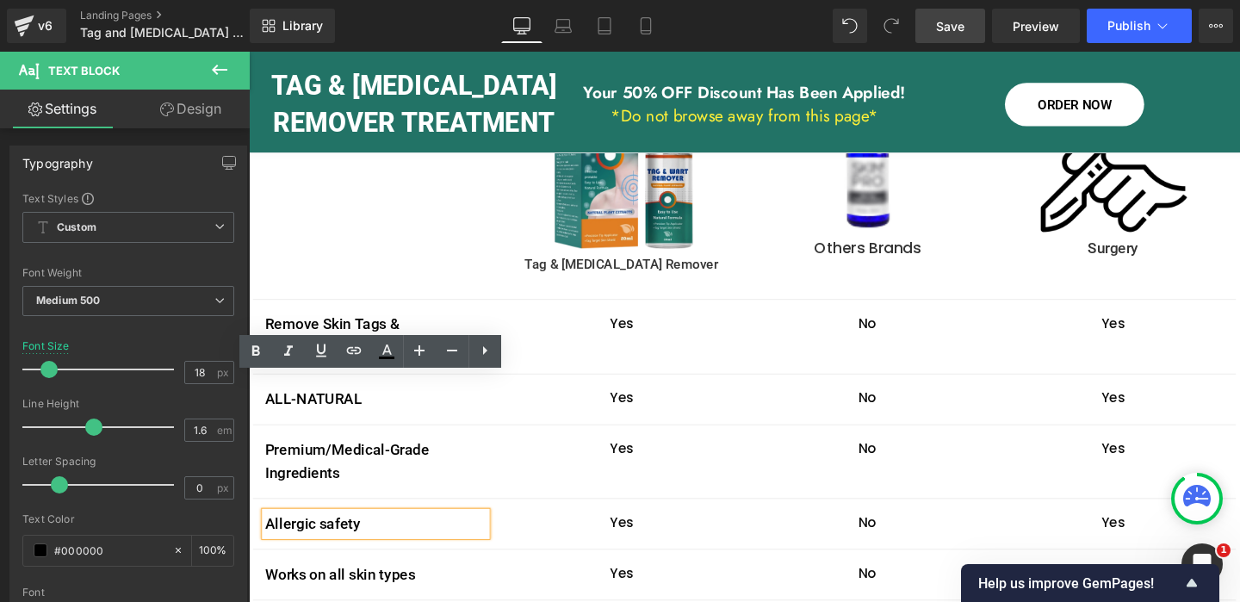
click at [359, 535] on p "Allergic safety" at bounding box center [382, 547] width 232 height 25
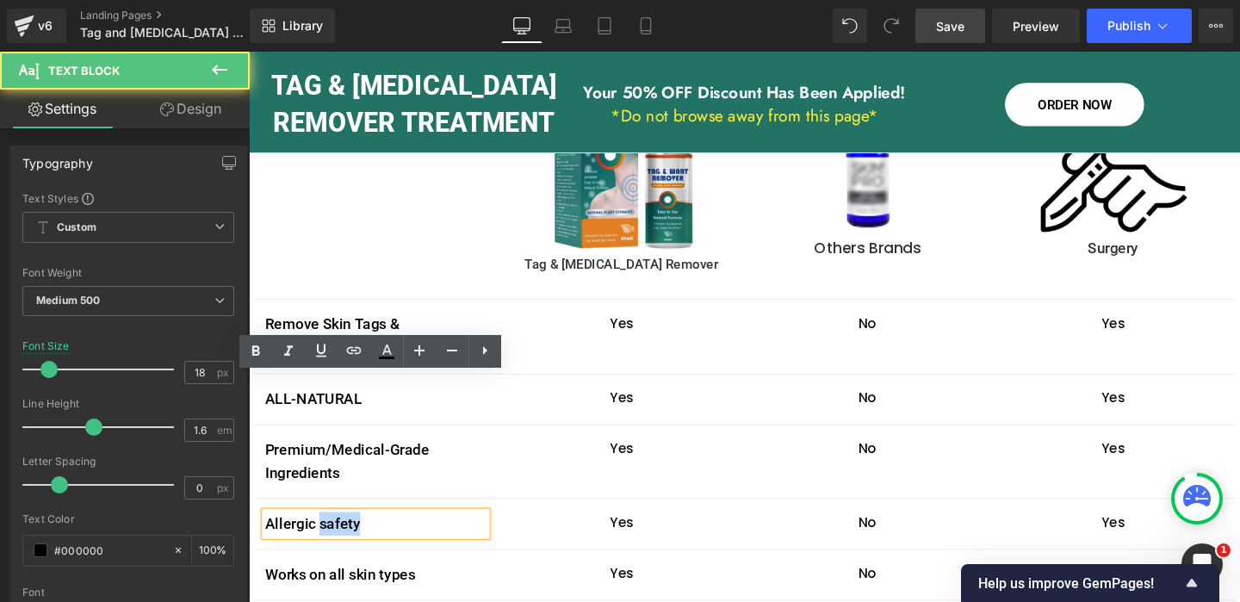
click at [359, 535] on p "Allergic safety" at bounding box center [382, 547] width 232 height 25
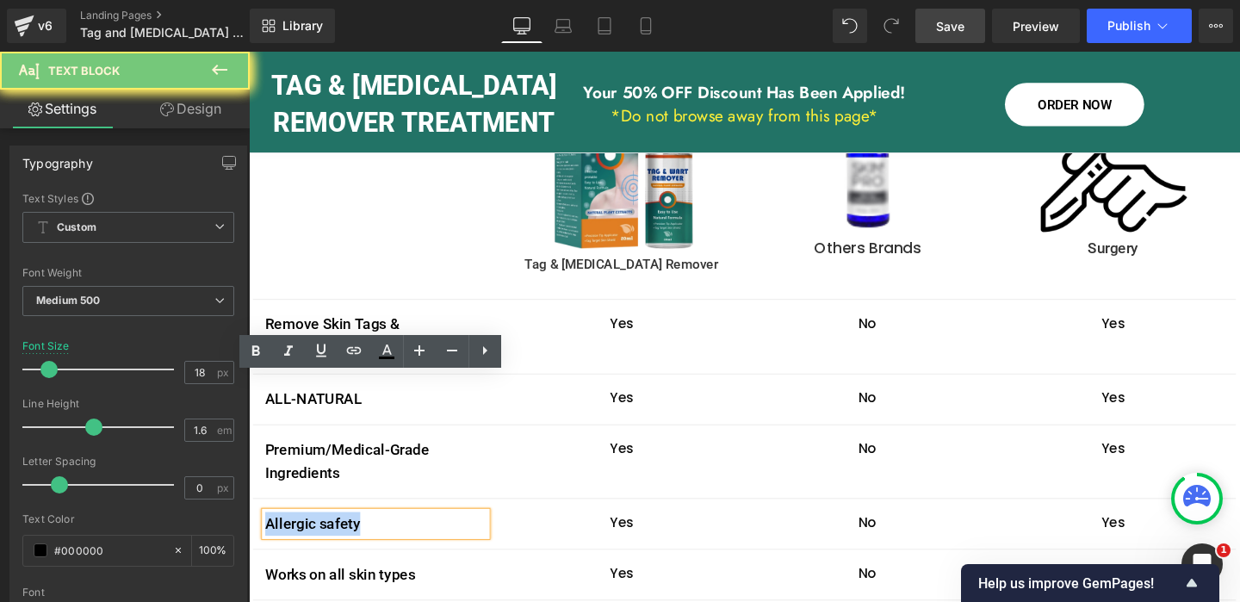
click at [359, 535] on p "Allergic safety" at bounding box center [382, 547] width 232 height 25
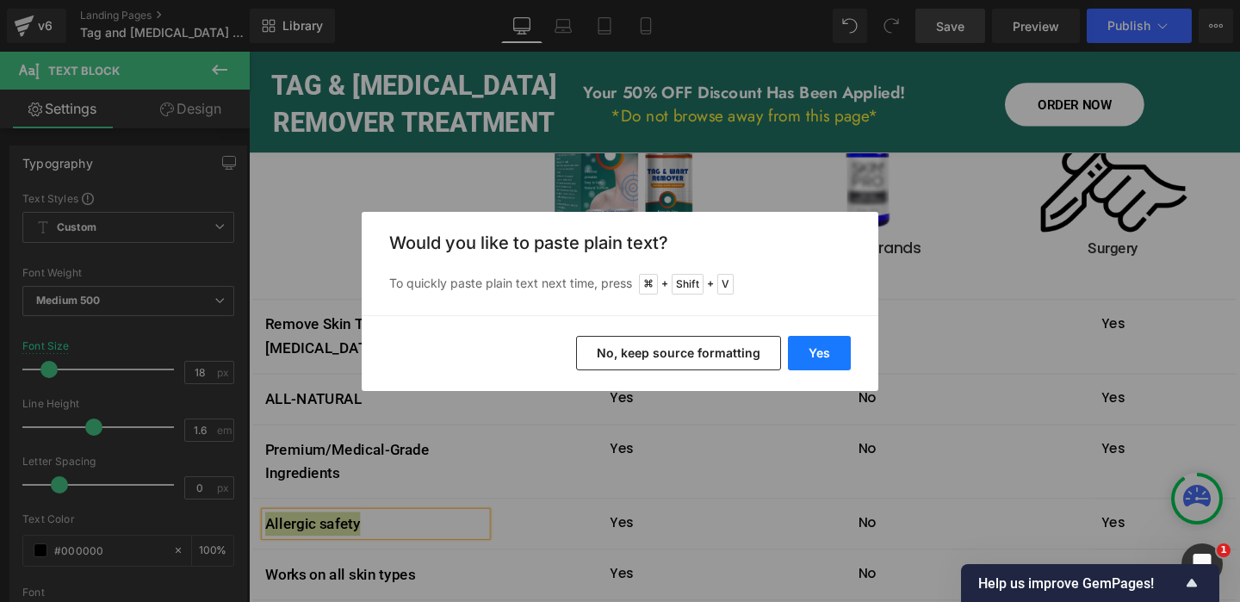
click at [808, 357] on button "Yes" at bounding box center [819, 353] width 63 height 34
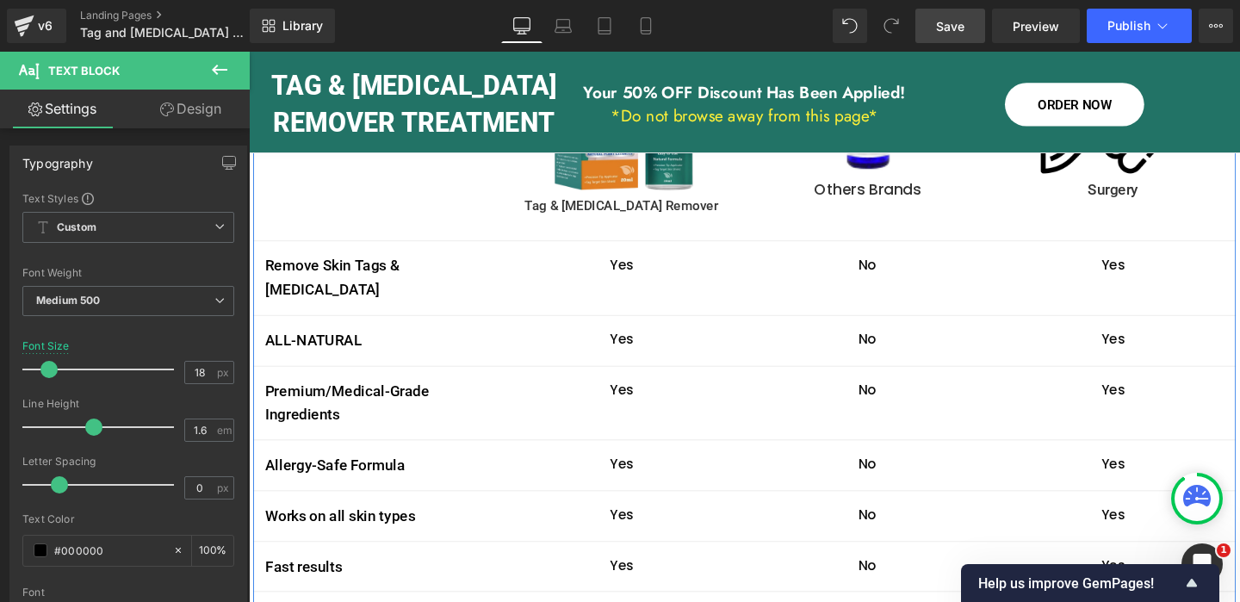
scroll to position [3530, 0]
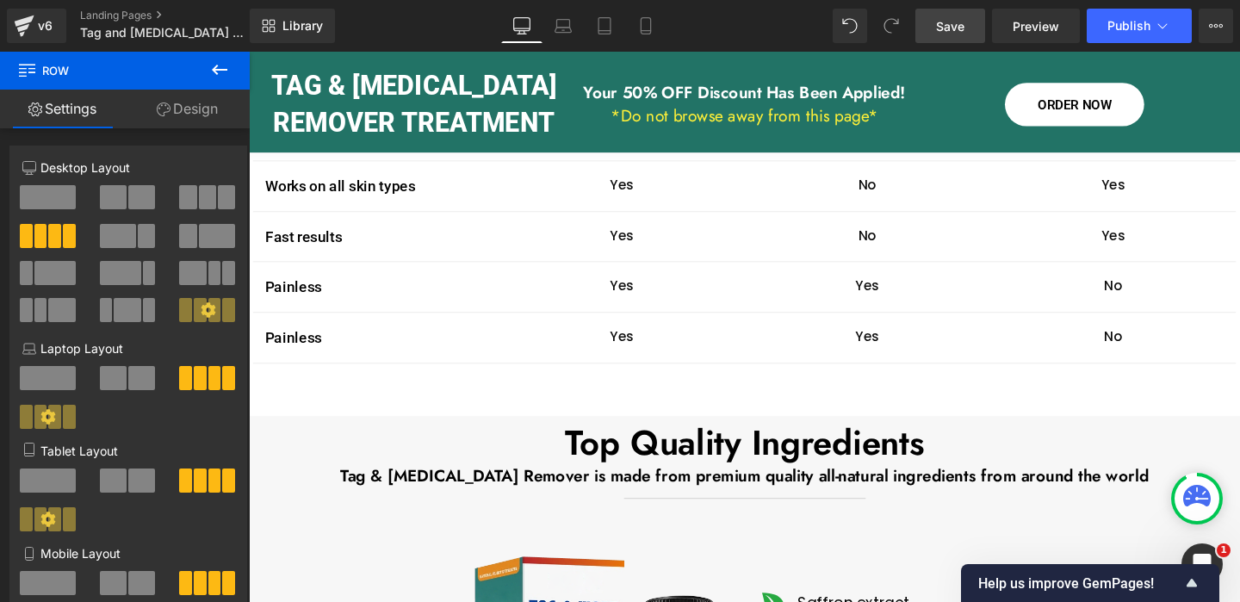
scroll to position [3857, 0]
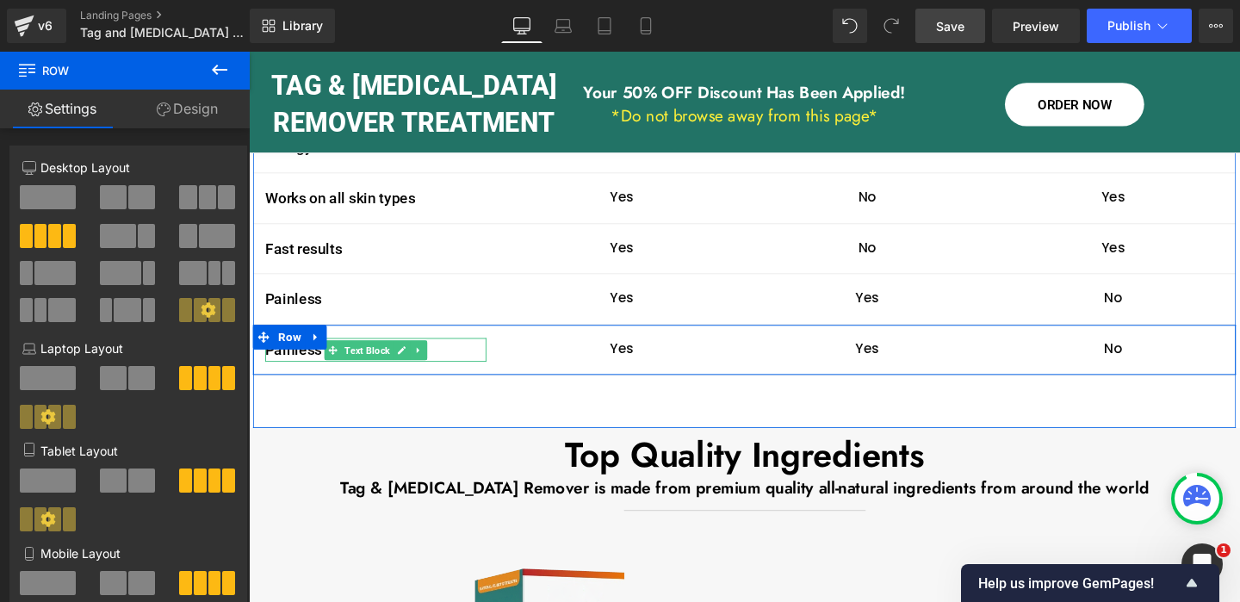
click at [300, 353] on p "Painless" at bounding box center [382, 365] width 232 height 25
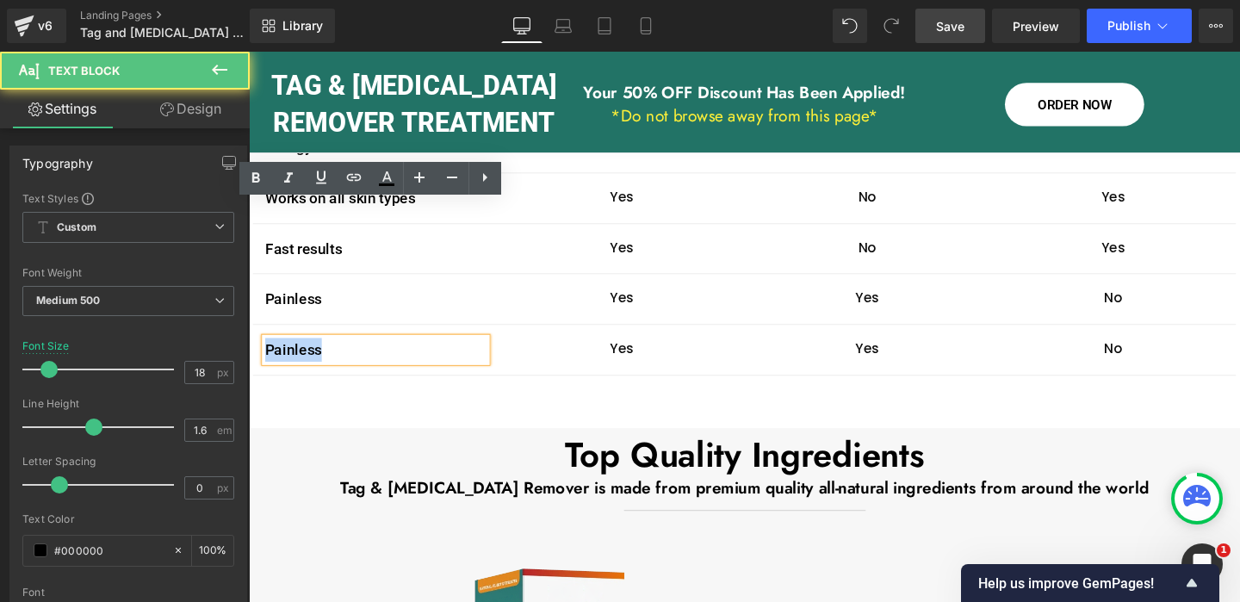
click at [300, 353] on p "Painless" at bounding box center [382, 365] width 232 height 25
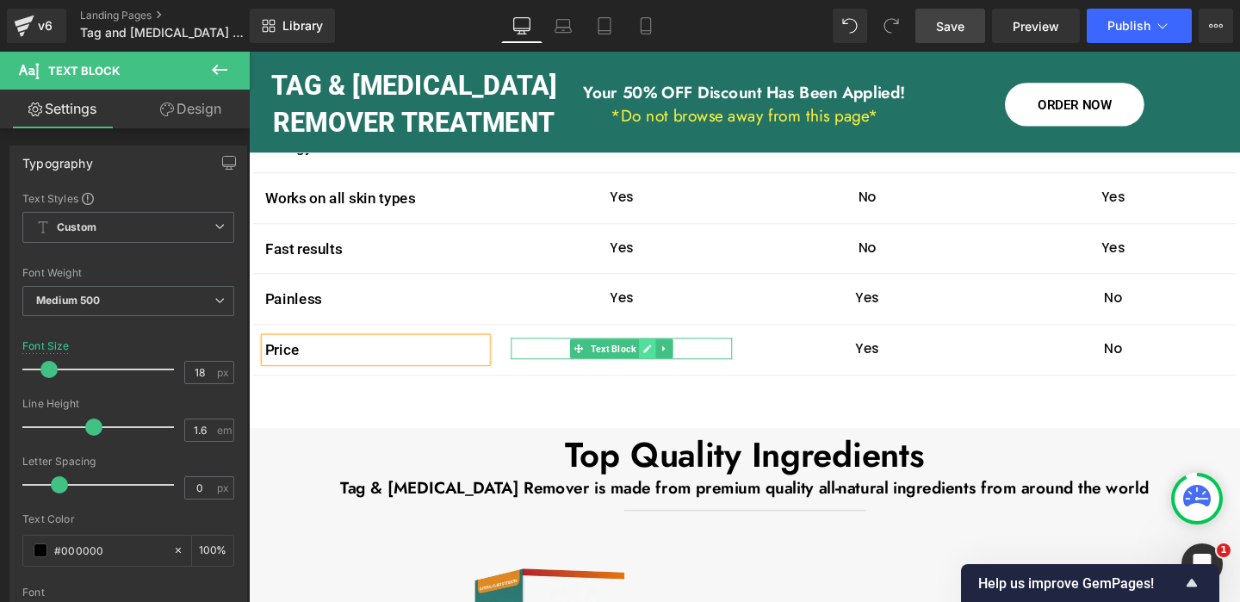
click at [665, 359] on icon at bounding box center [667, 364] width 9 height 10
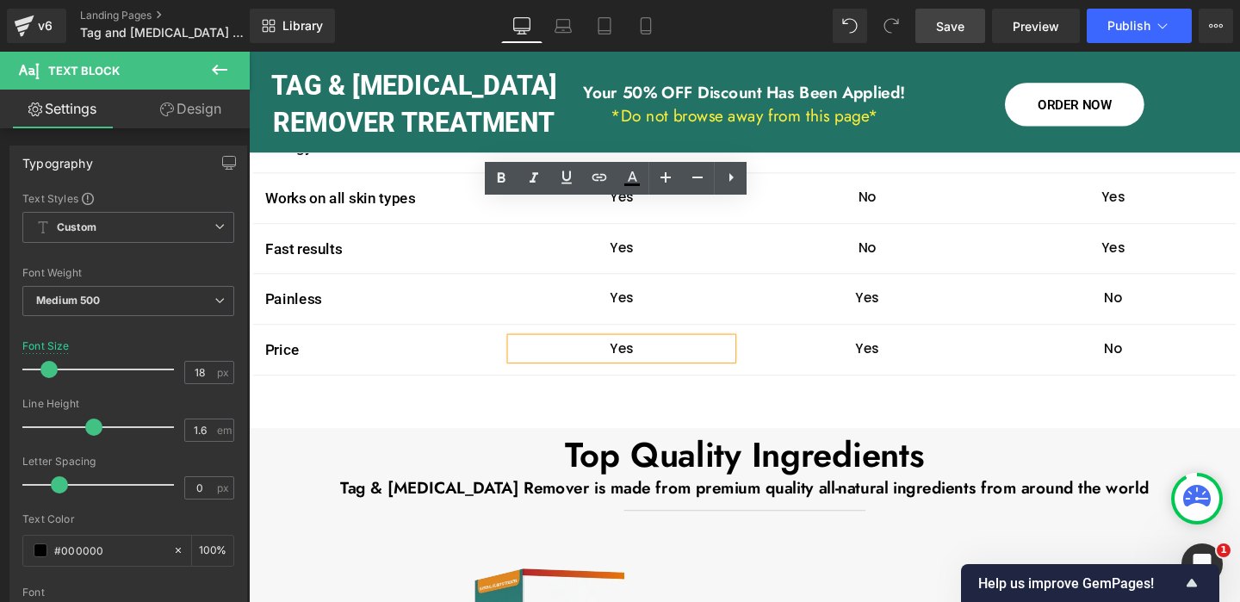
click at [643, 353] on p "Yes" at bounding box center [640, 364] width 232 height 22
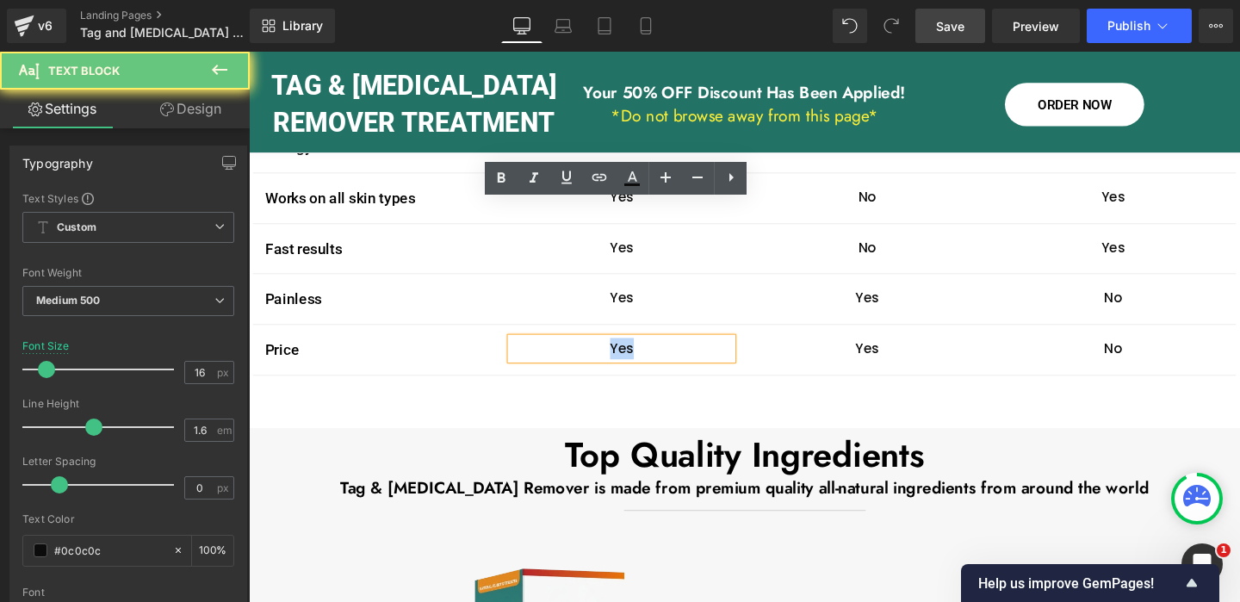
click at [643, 353] on p "Yes" at bounding box center [640, 364] width 232 height 22
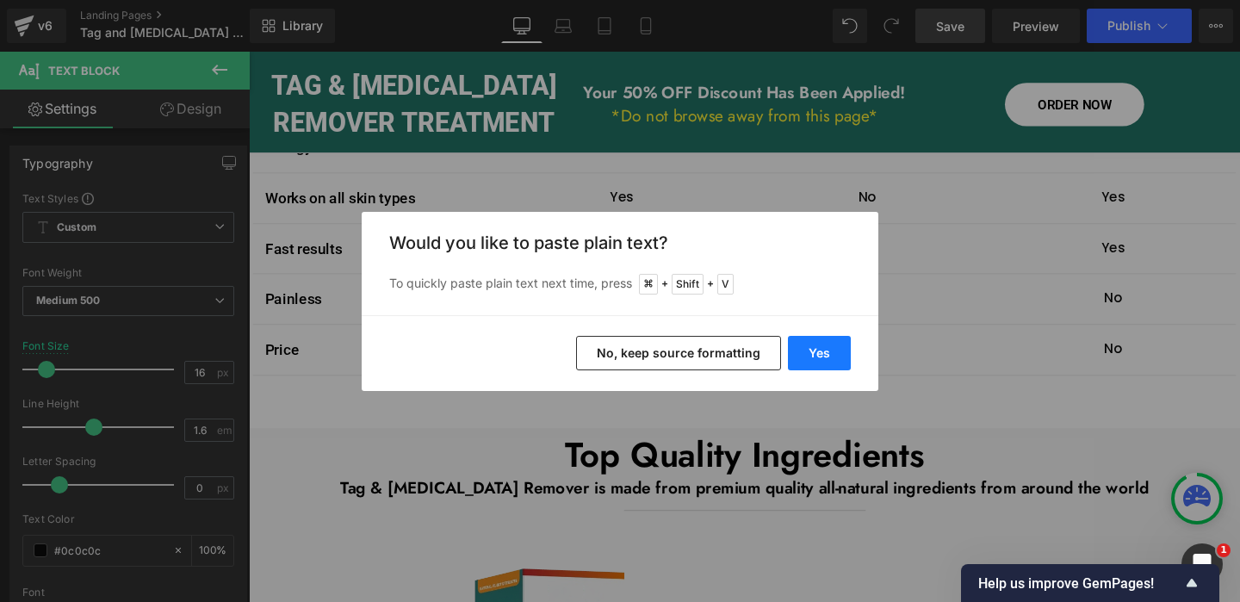
click at [822, 351] on button "Yes" at bounding box center [819, 353] width 63 height 34
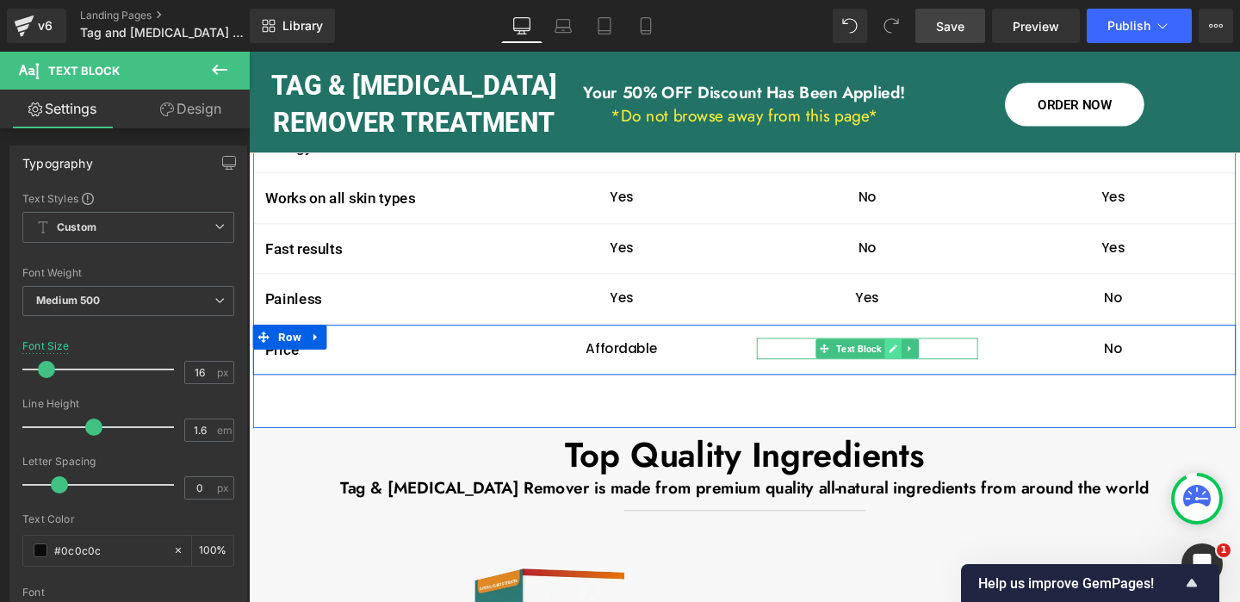
click at [931, 354] on link at bounding box center [926, 364] width 18 height 21
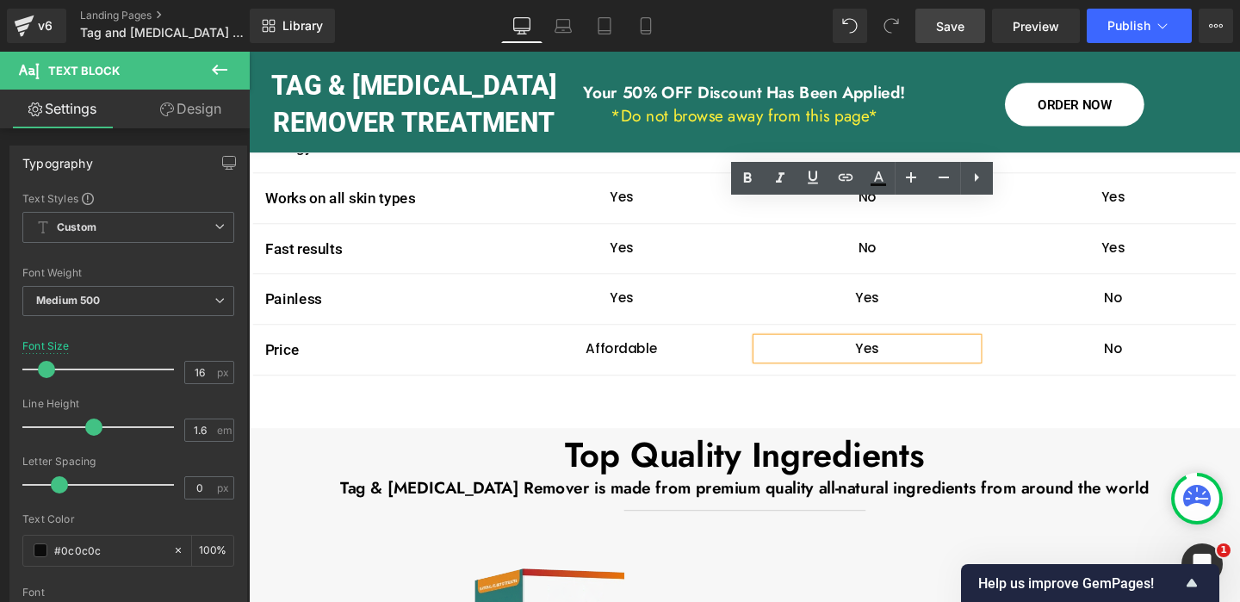
click at [903, 353] on p "Yes" at bounding box center [899, 364] width 232 height 22
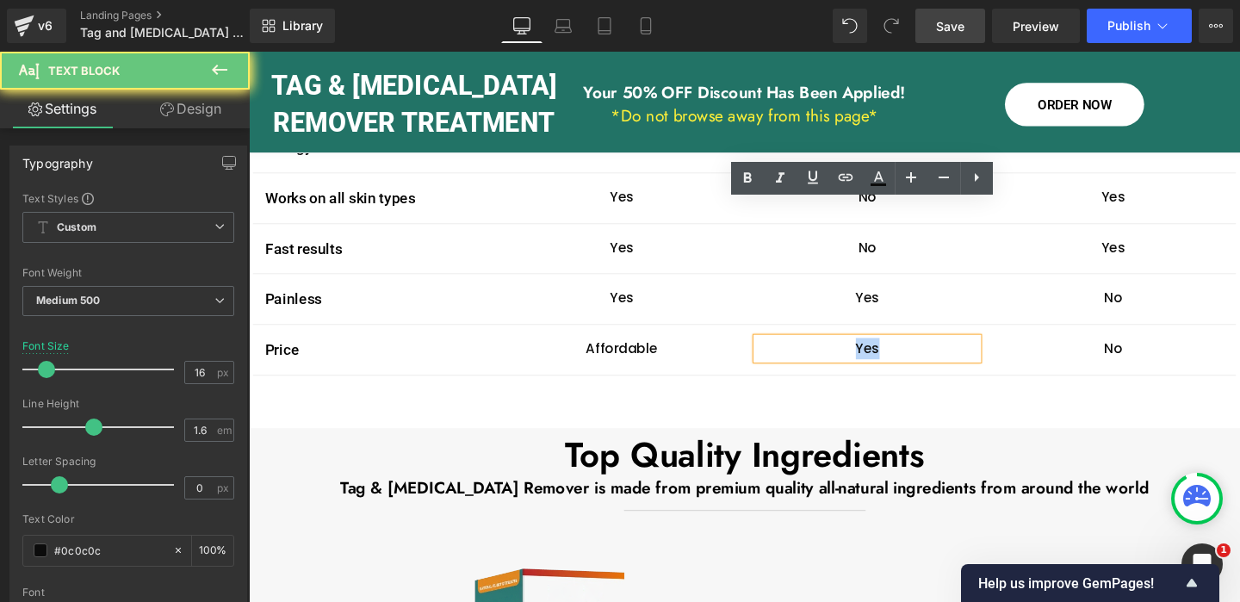
click at [903, 353] on p "Yes" at bounding box center [899, 364] width 232 height 22
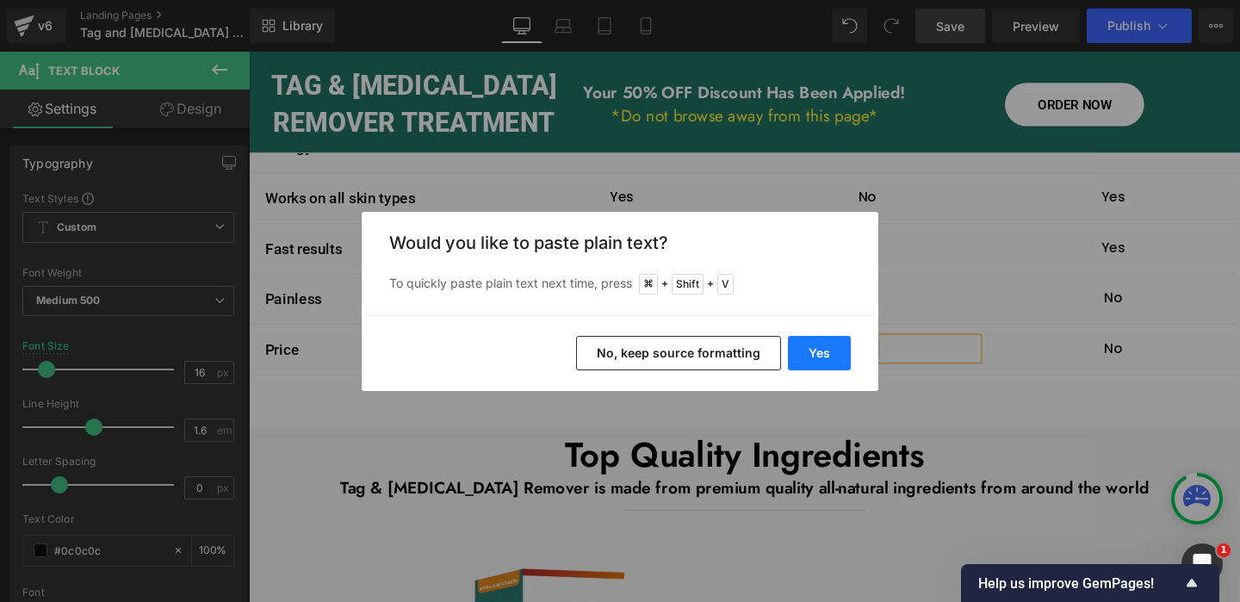
drag, startPoint x: 827, startPoint y: 347, endPoint x: 609, endPoint y: 311, distance: 221.6
click at [827, 347] on button "Yes" at bounding box center [819, 353] width 63 height 34
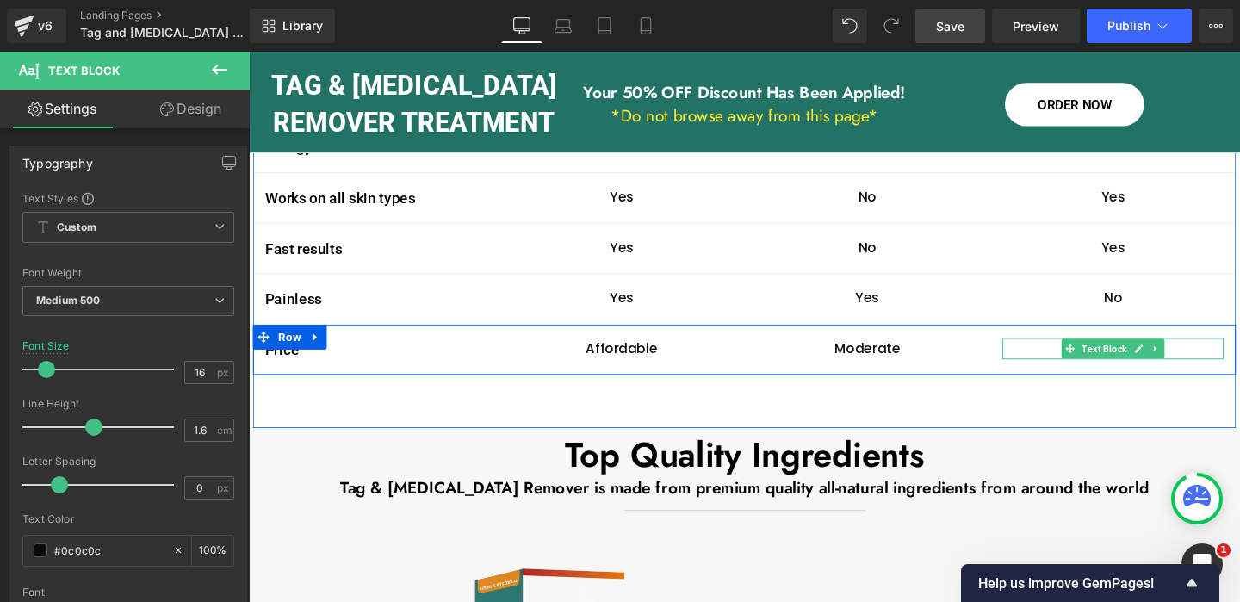
click at [1188, 359] on icon at bounding box center [1183, 364] width 9 height 10
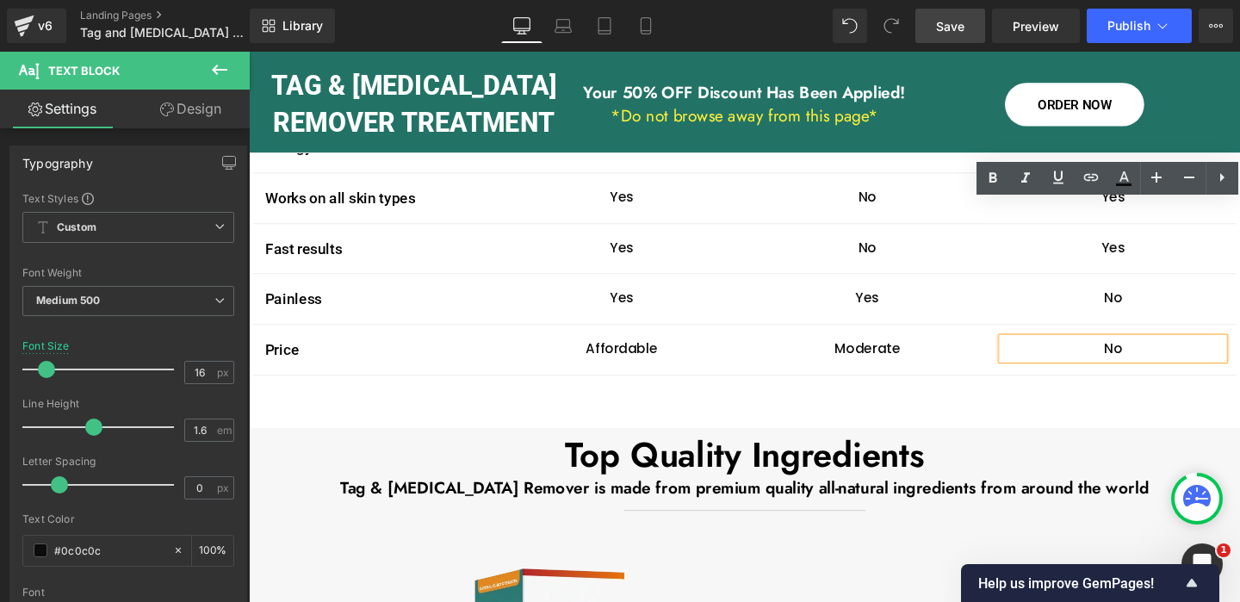
click at [1167, 353] on div "No" at bounding box center [1157, 364] width 232 height 22
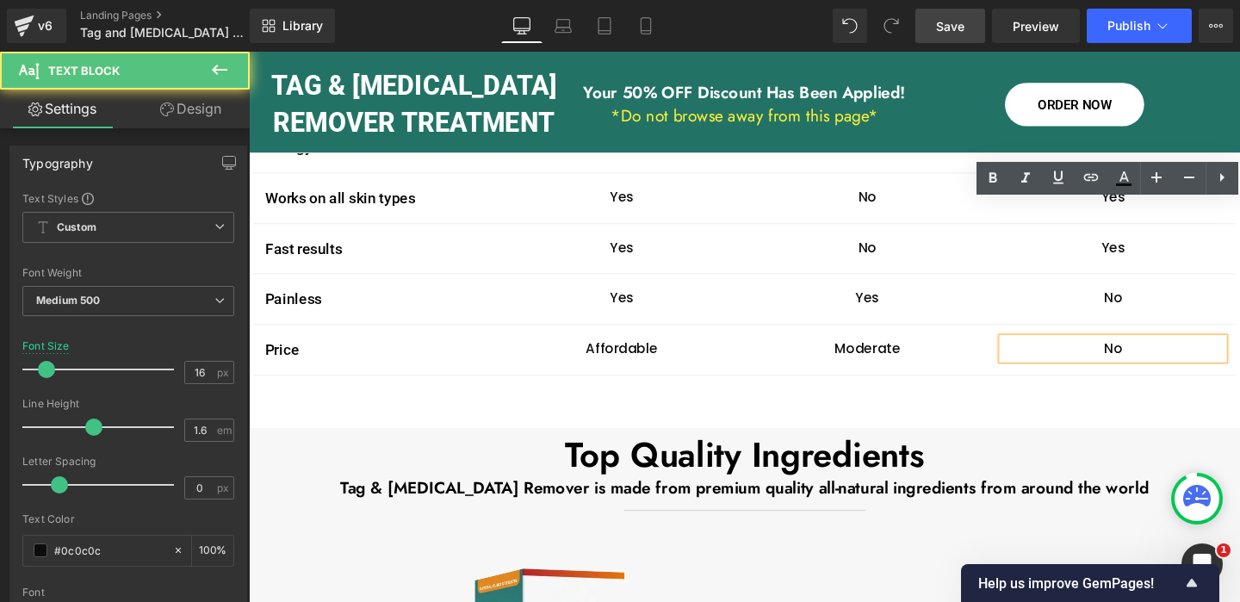
click at [1167, 353] on div "No" at bounding box center [1157, 364] width 232 height 22
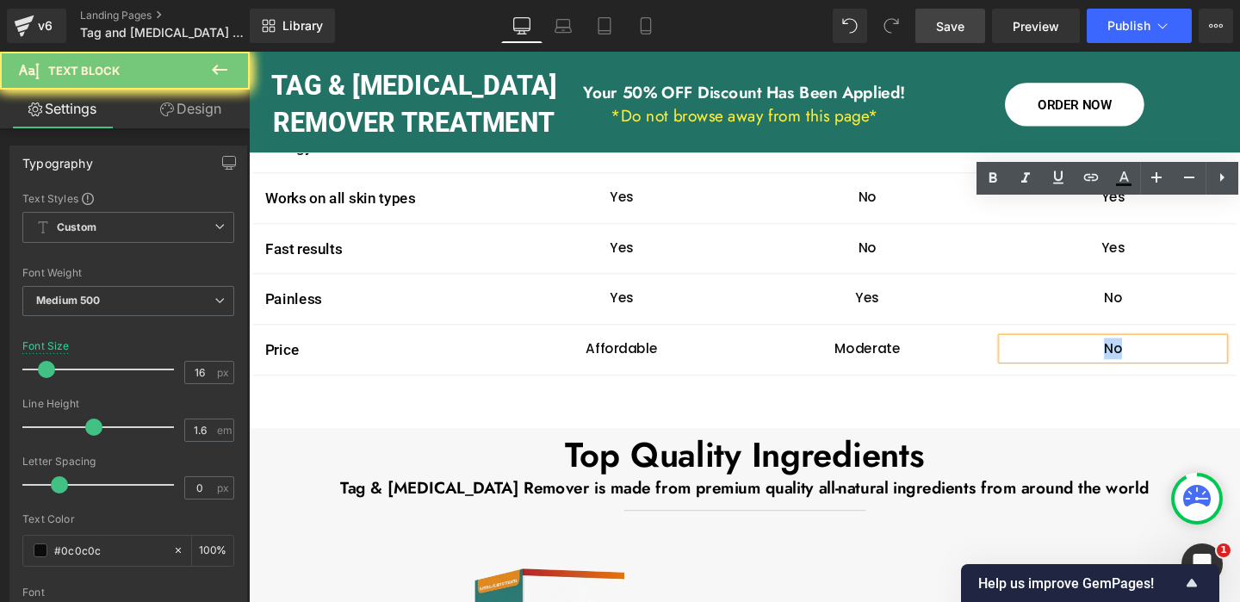
click at [1167, 353] on div "No" at bounding box center [1157, 364] width 232 height 22
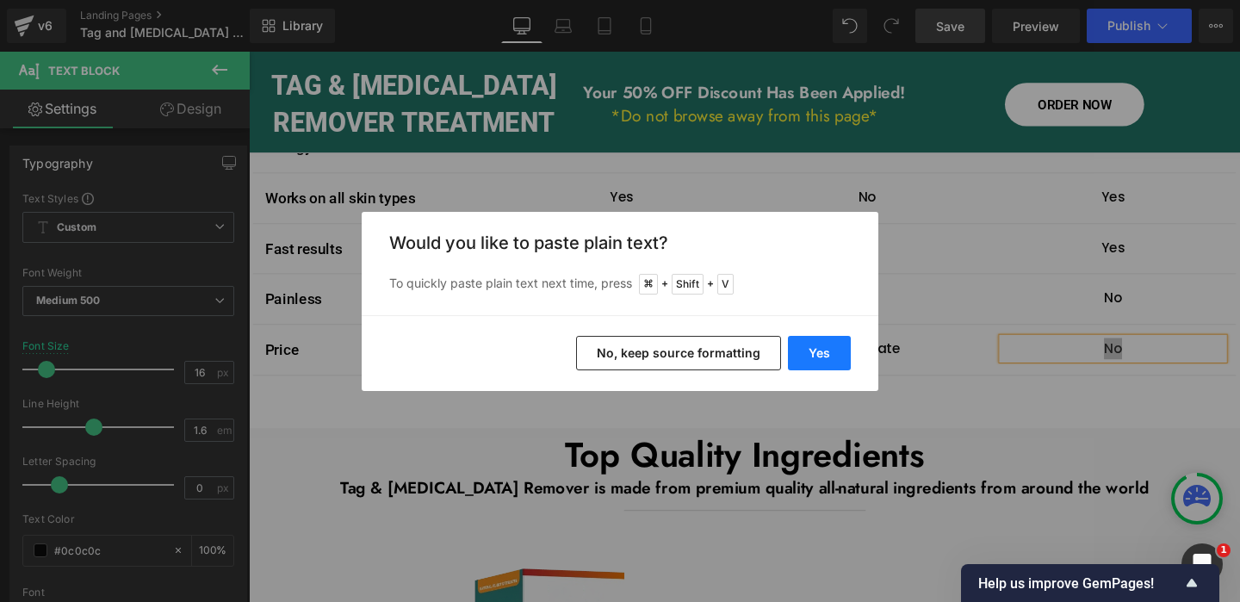
click at [835, 350] on button "Yes" at bounding box center [819, 353] width 63 height 34
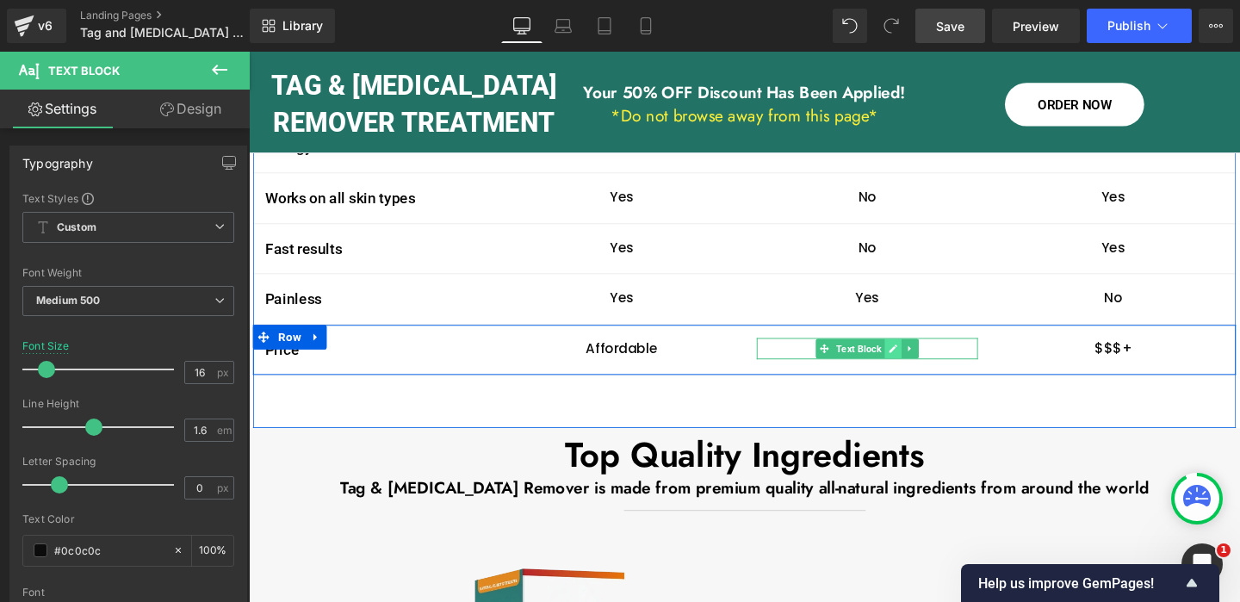
click at [927, 360] on icon at bounding box center [926, 364] width 9 height 9
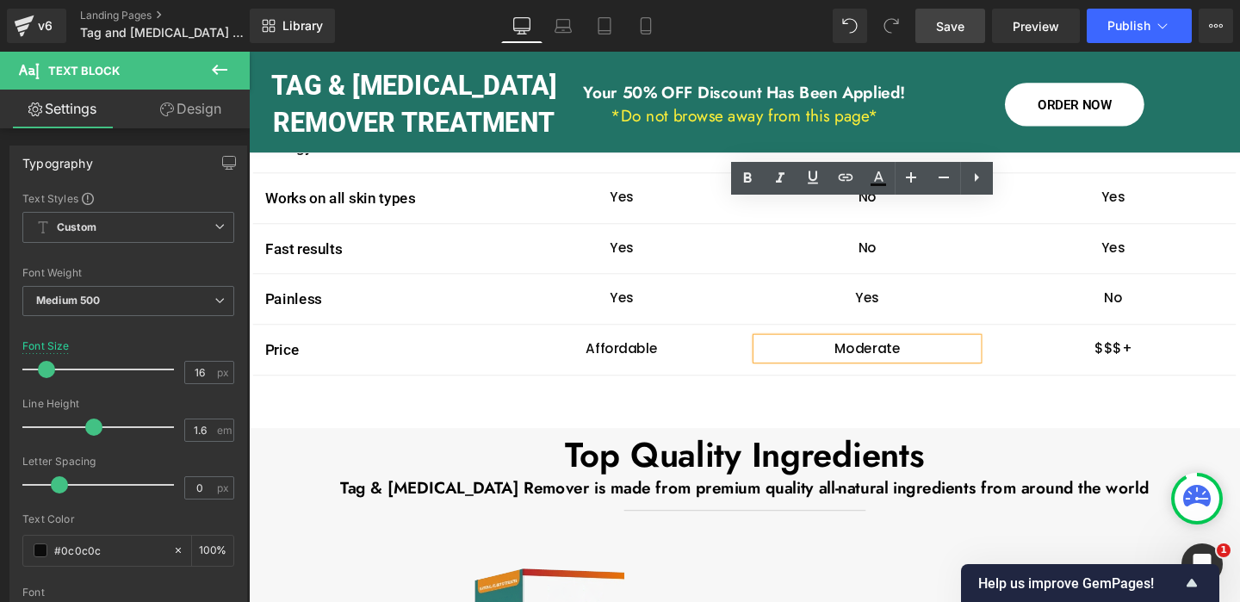
click at [894, 353] on p "Moderate" at bounding box center [899, 364] width 232 height 22
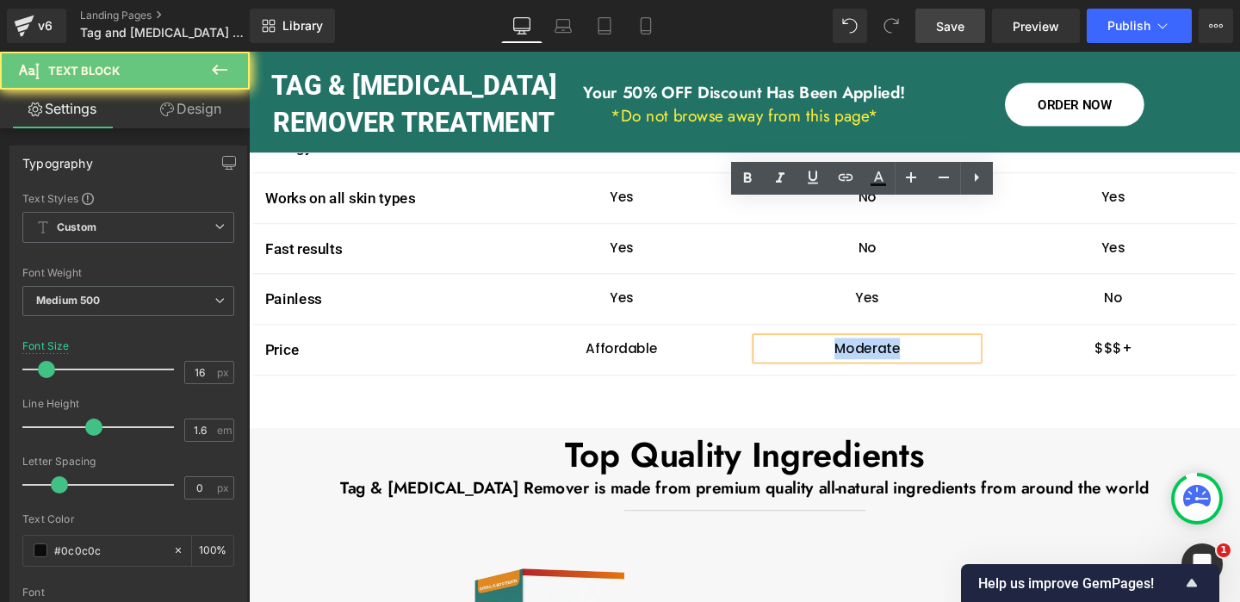
click at [895, 353] on p "Moderate" at bounding box center [899, 364] width 232 height 22
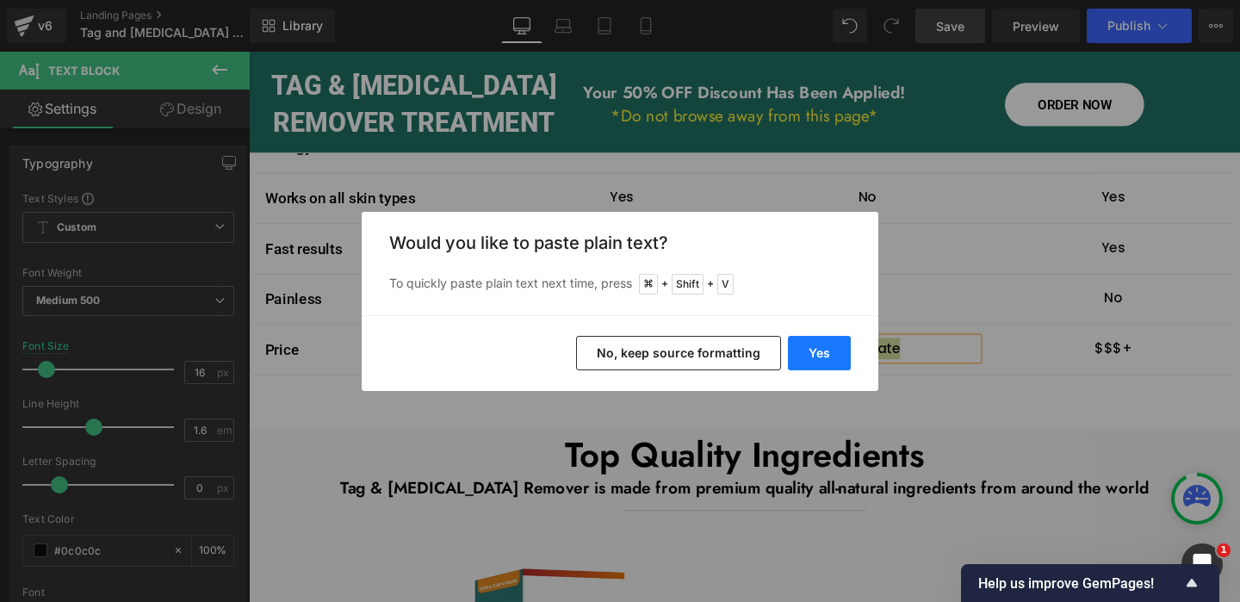
click at [823, 350] on button "Yes" at bounding box center [819, 353] width 63 height 34
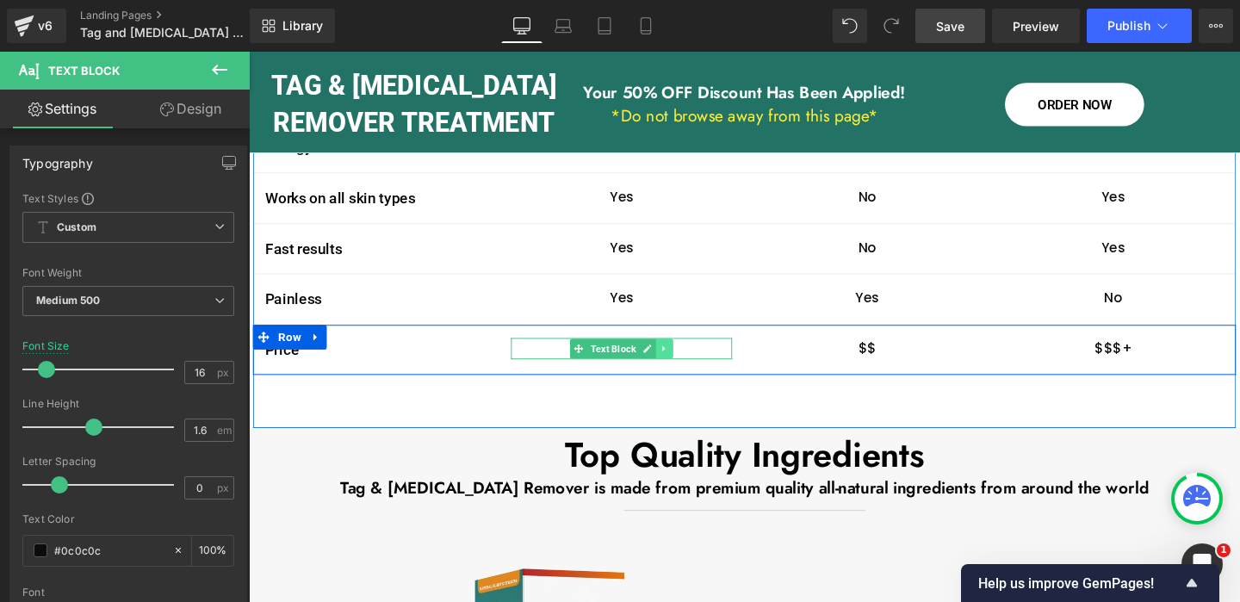
click at [678, 354] on link at bounding box center [686, 364] width 18 height 21
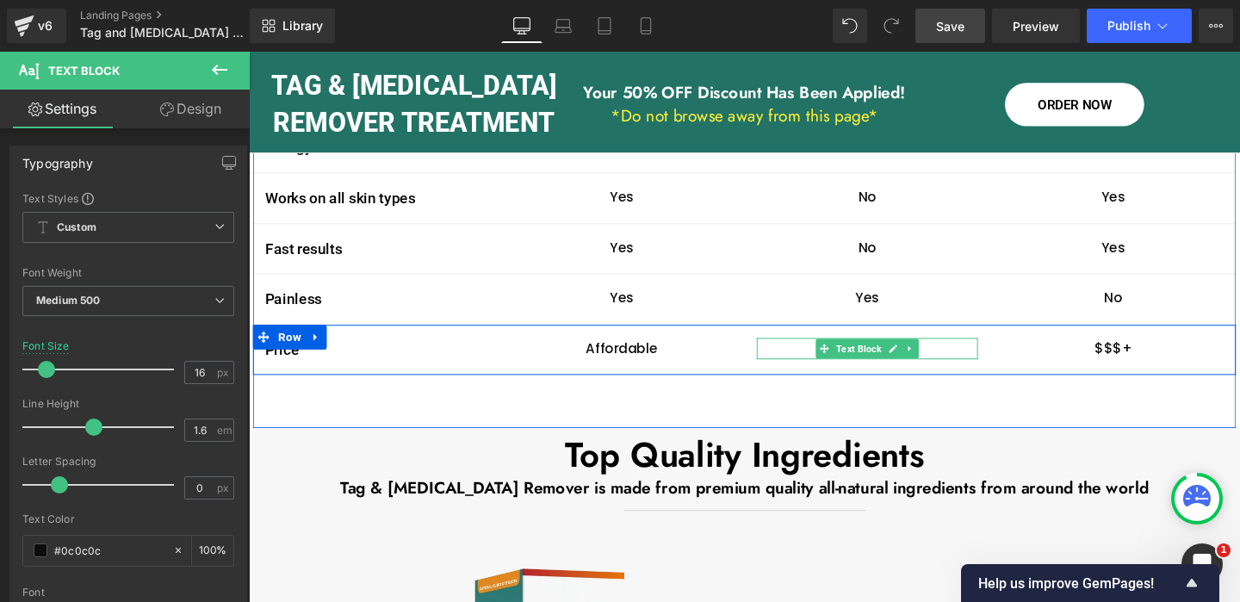
click at [841, 353] on p "$$" at bounding box center [899, 364] width 232 height 22
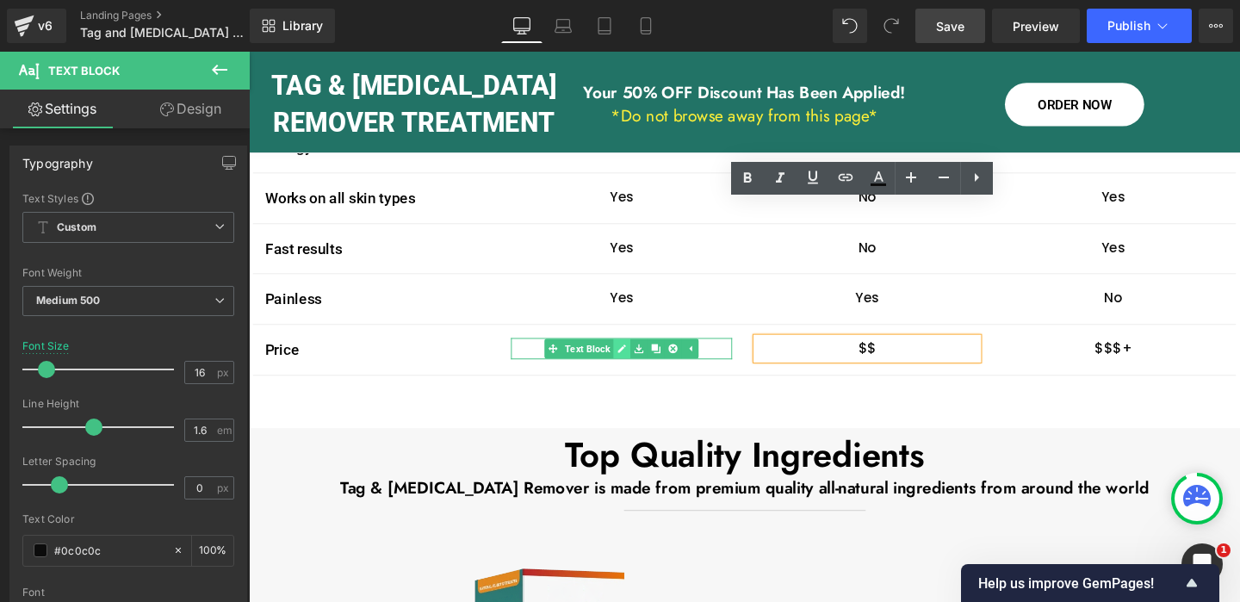
click at [641, 360] on icon at bounding box center [641, 364] width 9 height 9
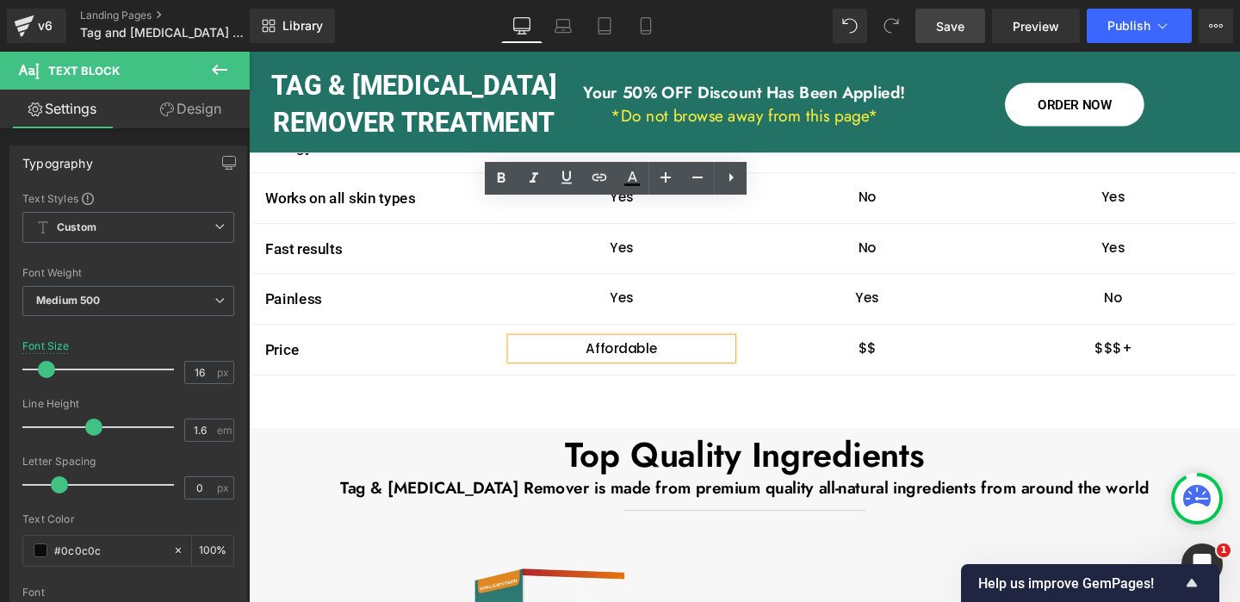
click at [634, 353] on p "Affordable" at bounding box center [640, 364] width 232 height 22
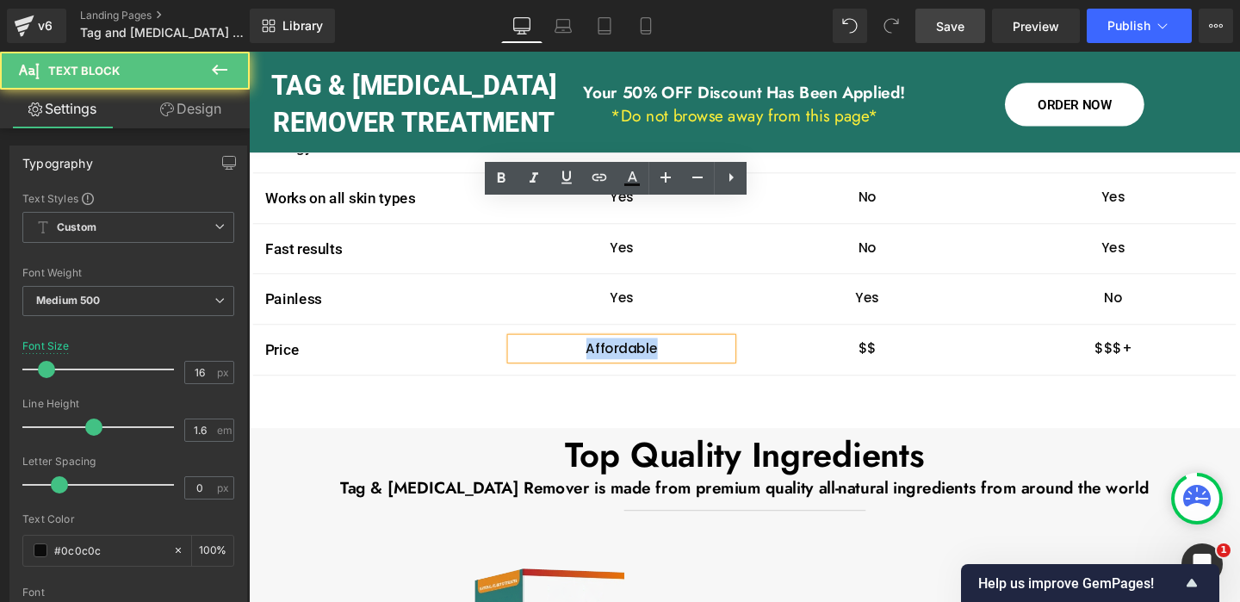
click at [634, 353] on p "Affordable" at bounding box center [640, 364] width 232 height 22
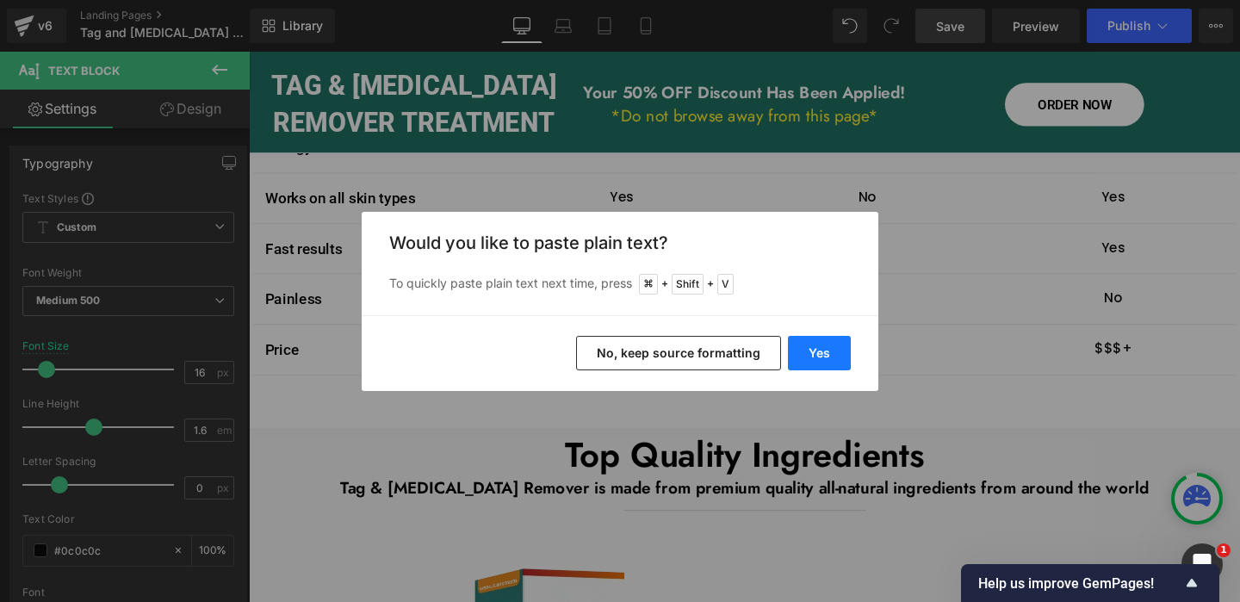
drag, startPoint x: 600, startPoint y: 317, endPoint x: 815, endPoint y: 351, distance: 218.0
click at [815, 351] on button "Yes" at bounding box center [819, 353] width 63 height 34
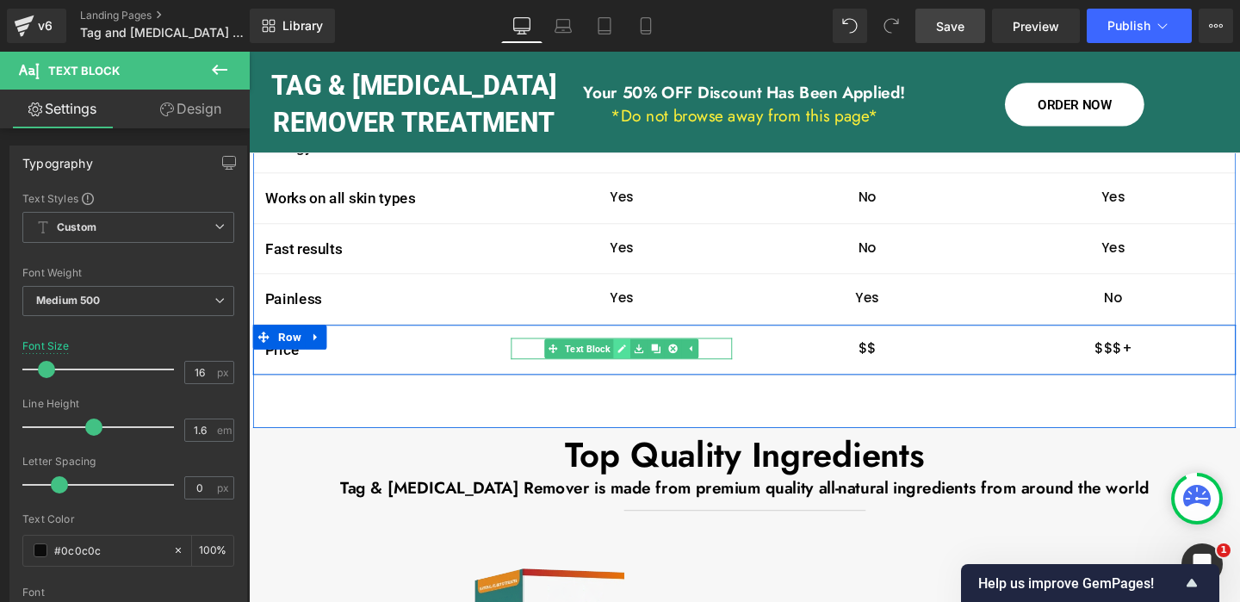
click at [644, 359] on icon at bounding box center [640, 364] width 9 height 10
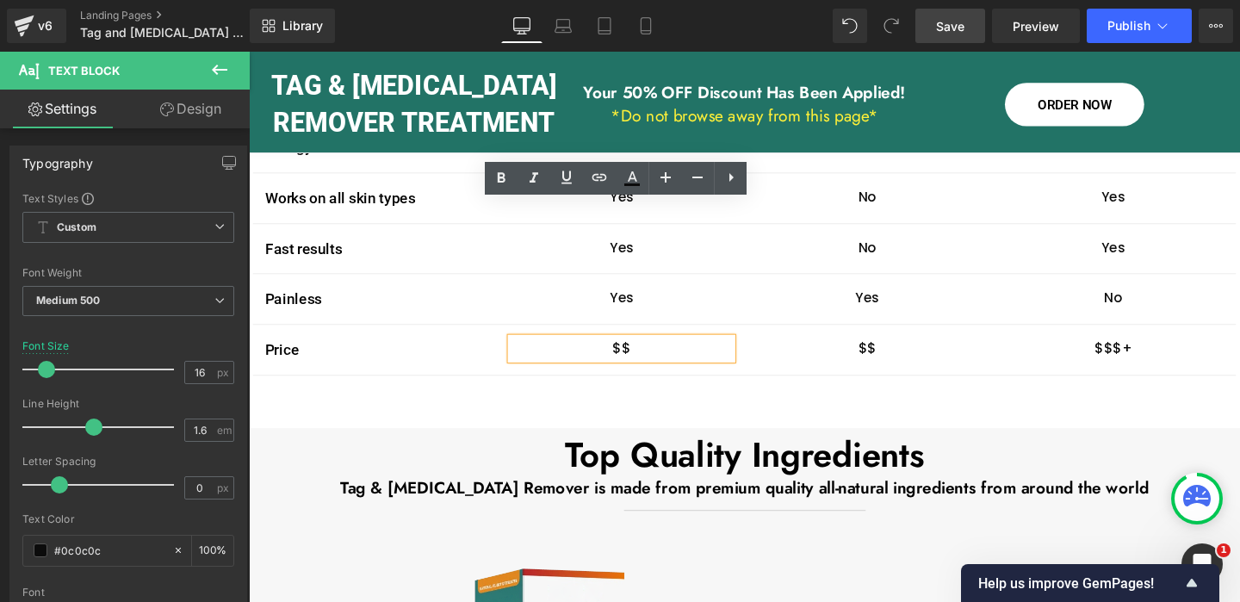
click at [640, 353] on p "$$" at bounding box center [640, 364] width 232 height 22
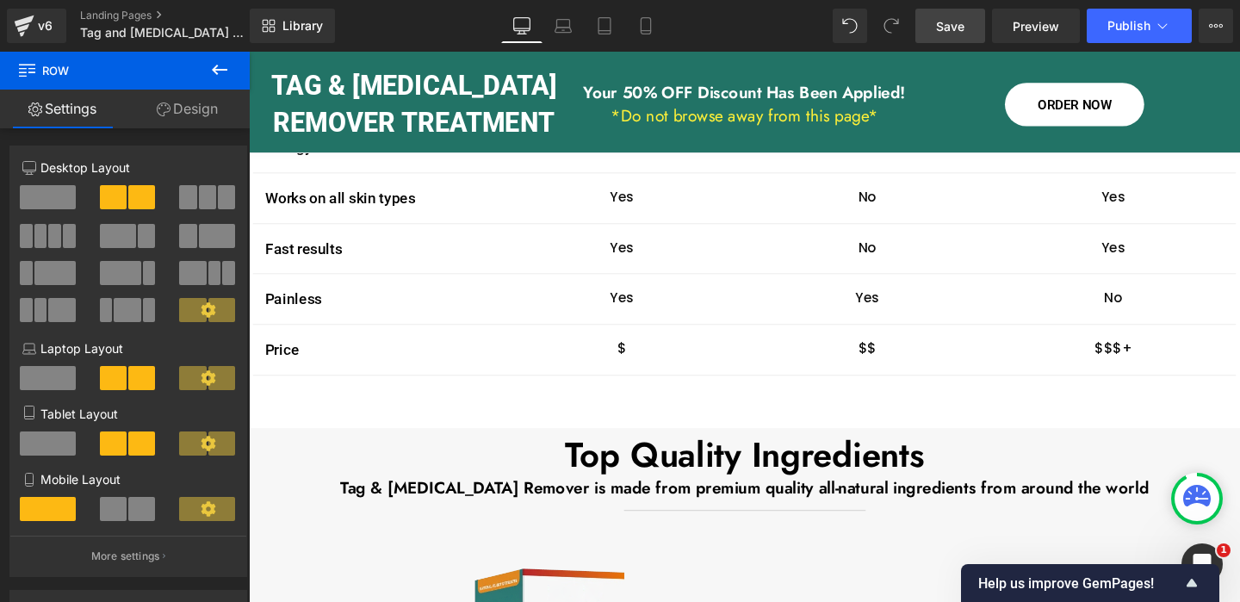
click at [945, 25] on span "Save" at bounding box center [950, 26] width 28 height 18
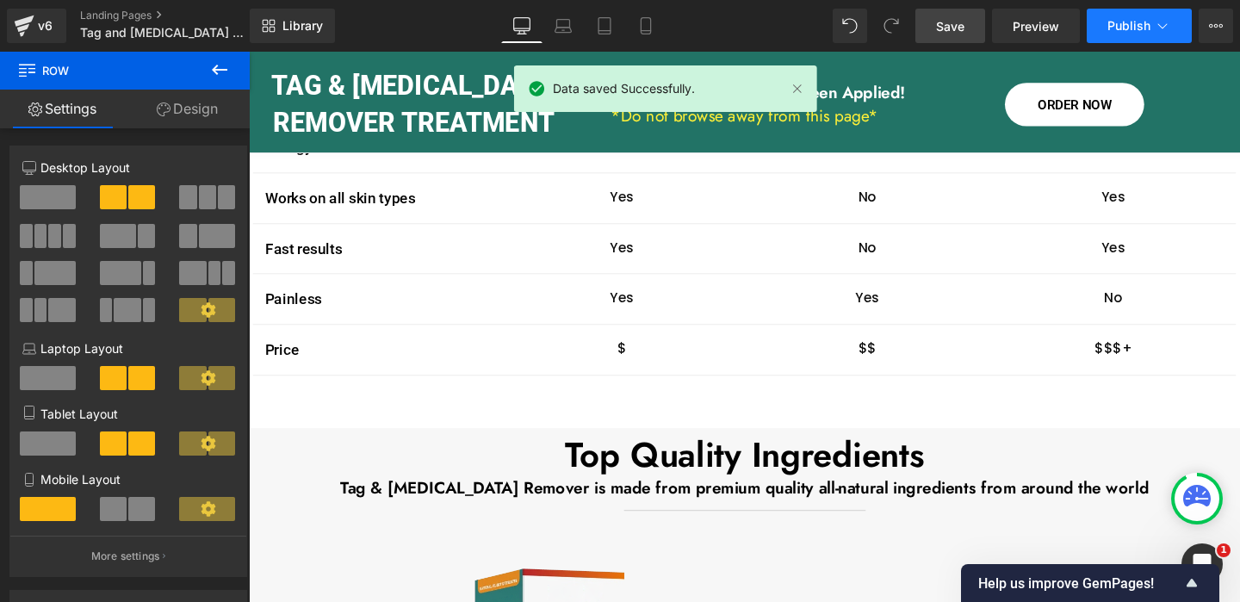
click at [1146, 27] on span "Publish" at bounding box center [1128, 26] width 43 height 14
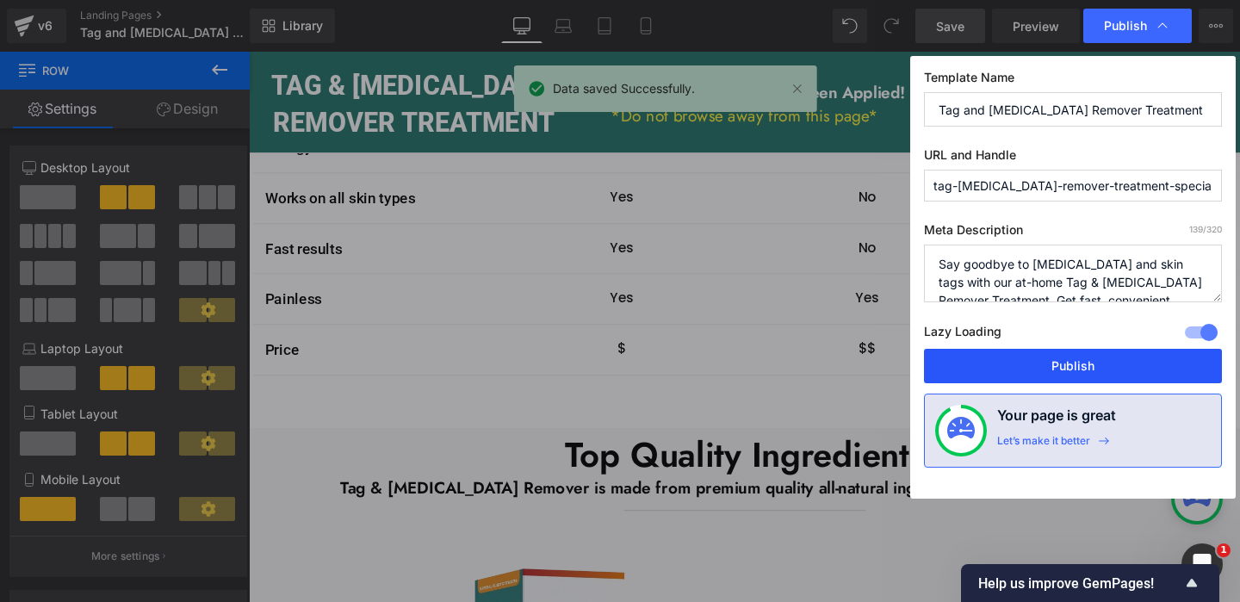
click at [1093, 362] on button "Publish" at bounding box center [1073, 366] width 298 height 34
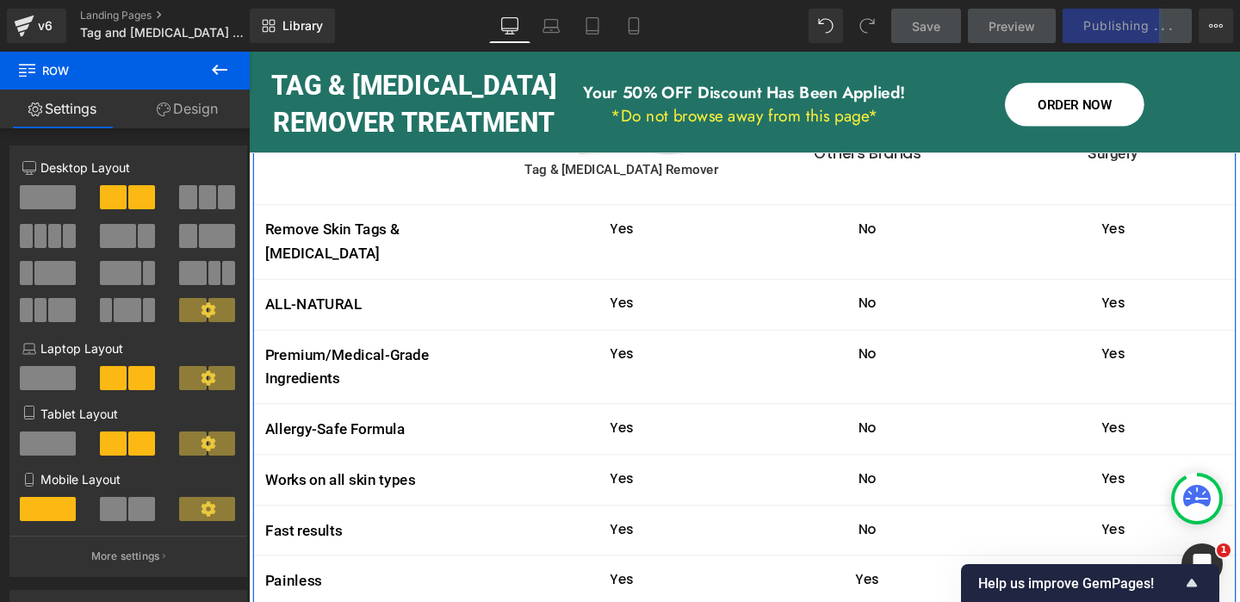
scroll to position [3566, 0]
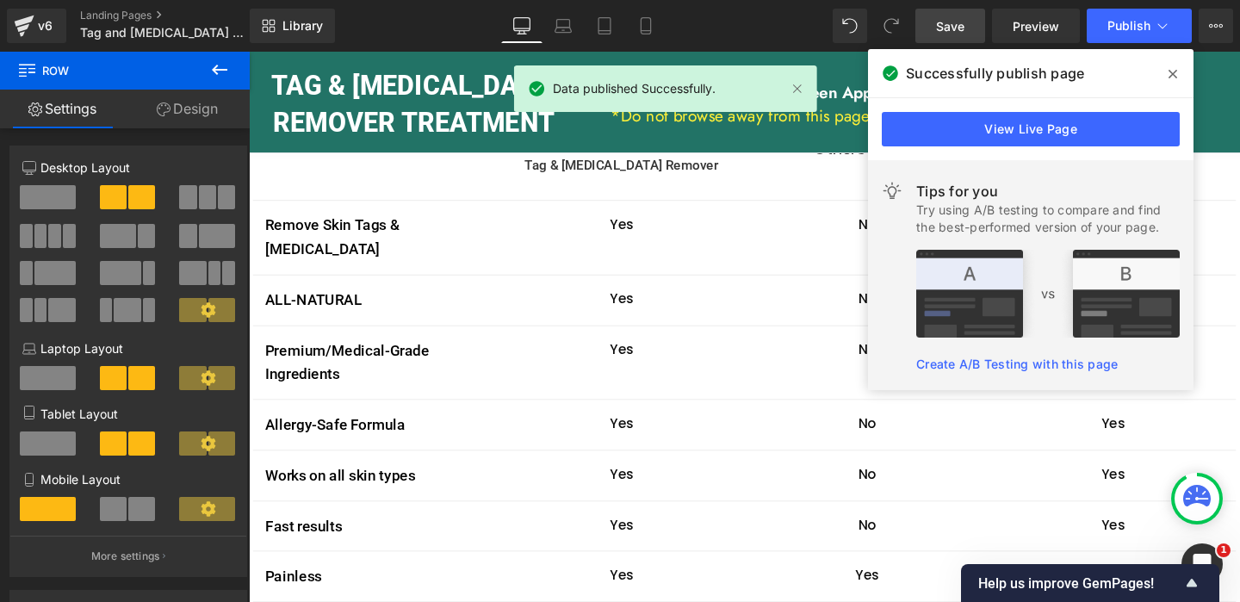
click at [1171, 71] on icon at bounding box center [1172, 74] width 9 height 14
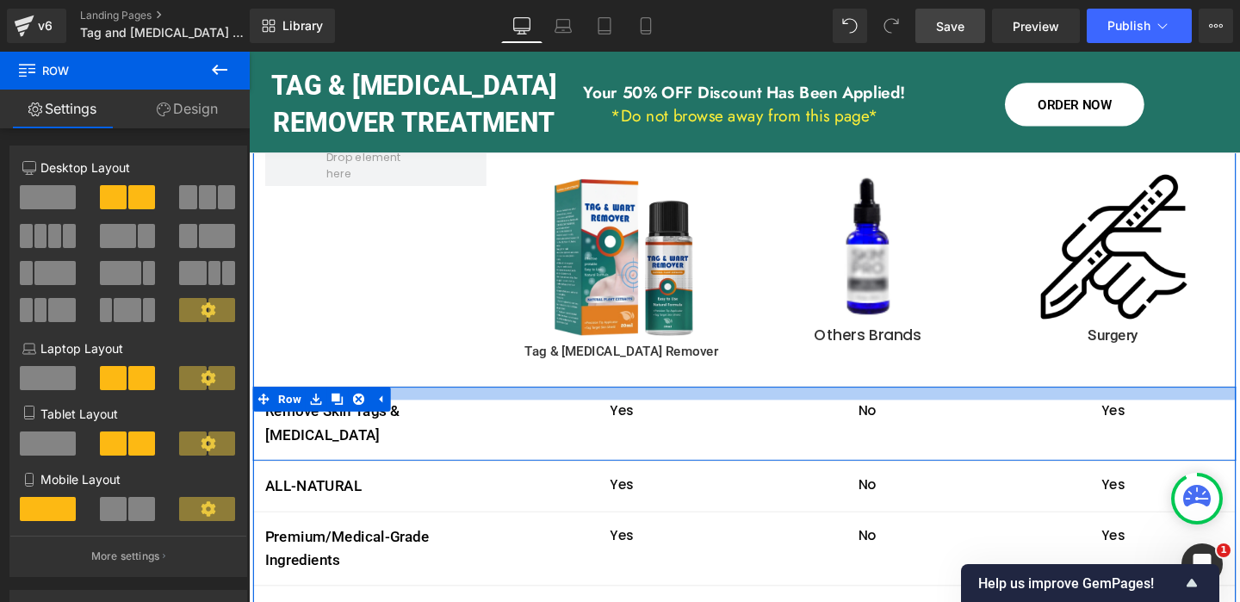
scroll to position [3364, 0]
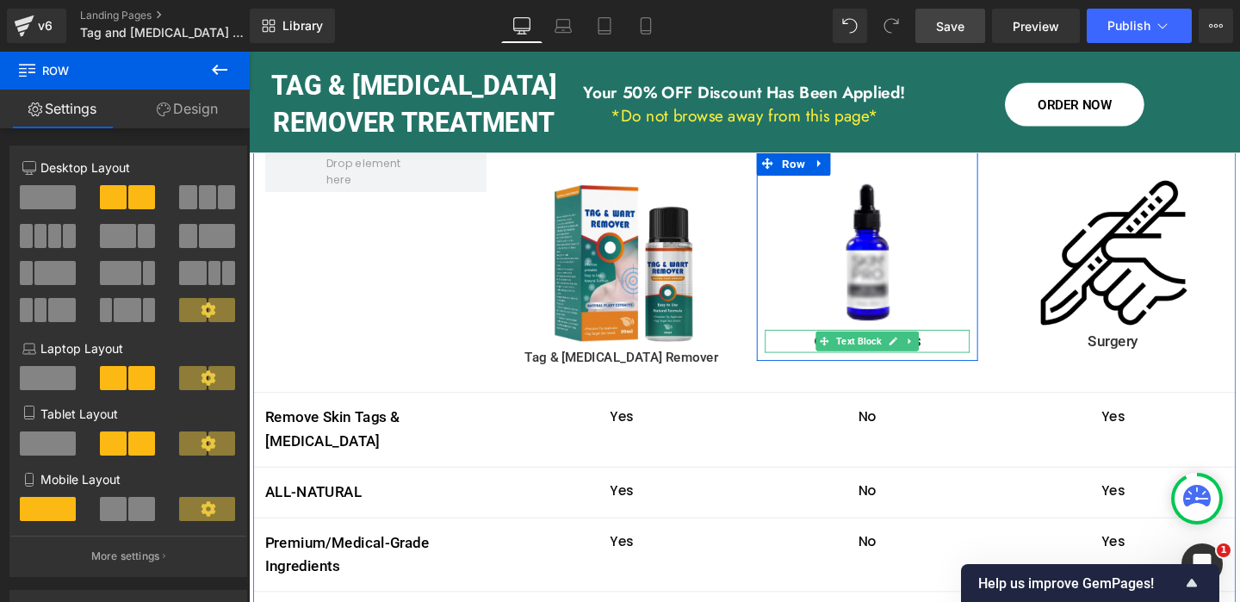
drag, startPoint x: 925, startPoint y: 235, endPoint x: 913, endPoint y: 240, distance: 13.1
click at [925, 351] on icon at bounding box center [926, 355] width 9 height 9
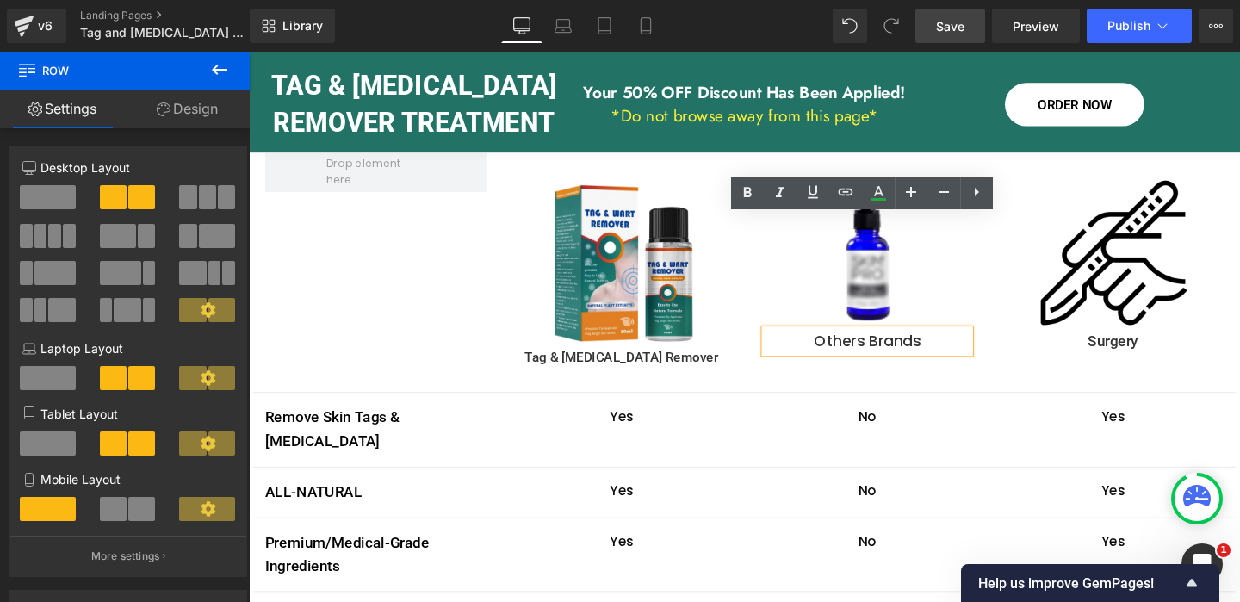
click at [893, 344] on p "Others Brands" at bounding box center [898, 356] width 215 height 25
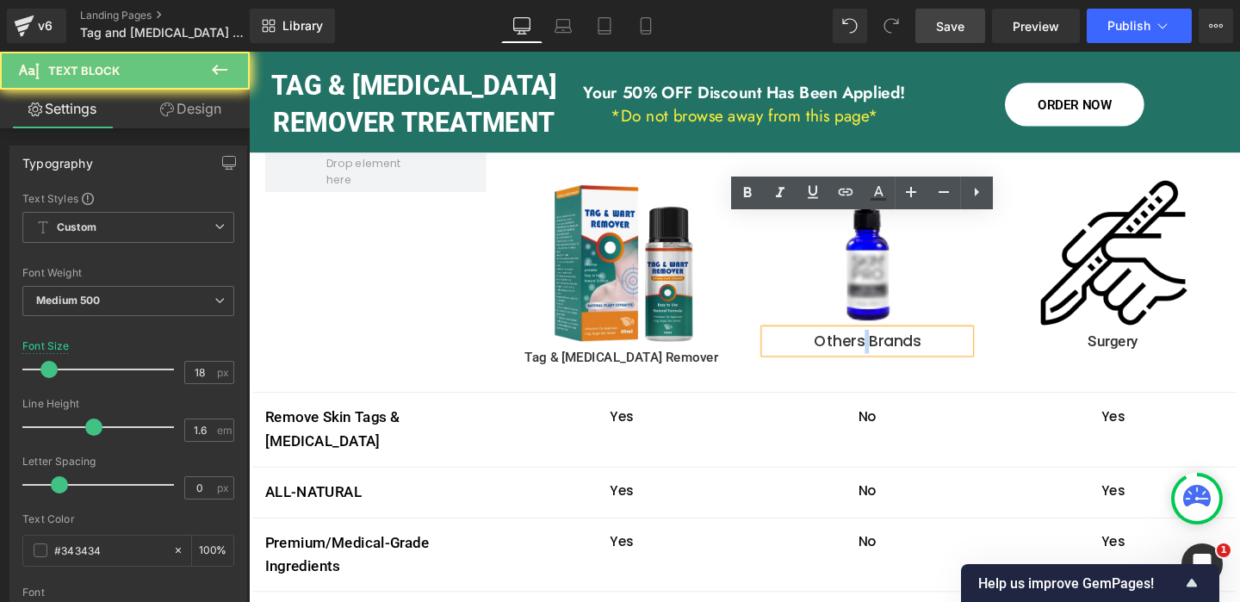
click at [893, 344] on p "Others Brands" at bounding box center [898, 356] width 215 height 25
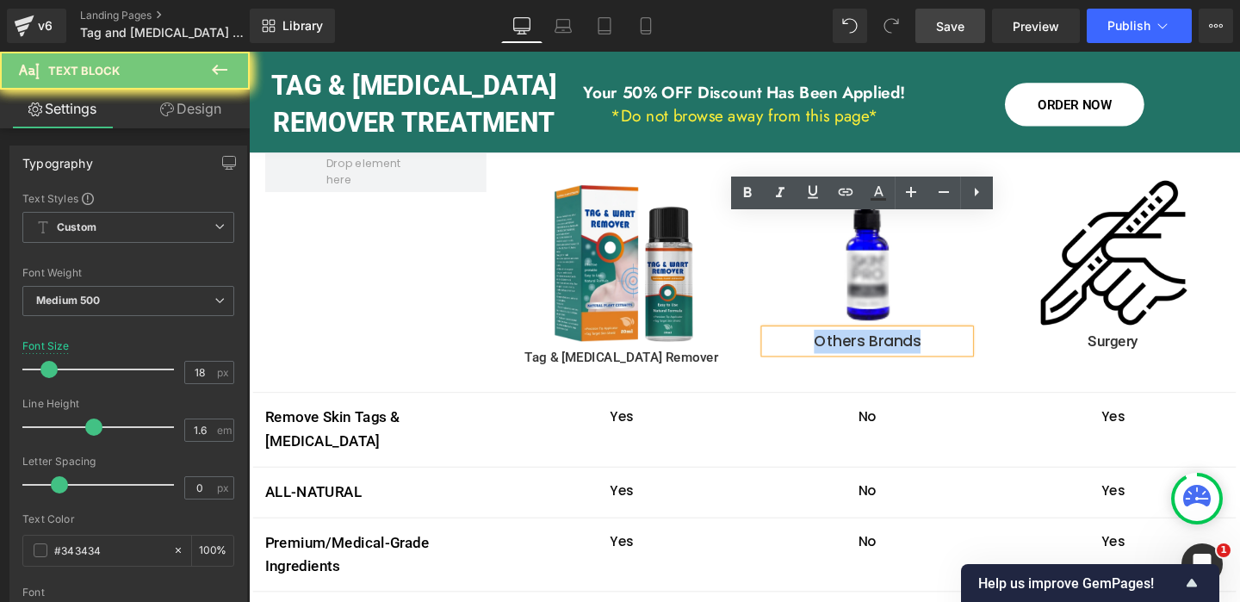
click at [893, 344] on p "Others Brands" at bounding box center [898, 356] width 215 height 25
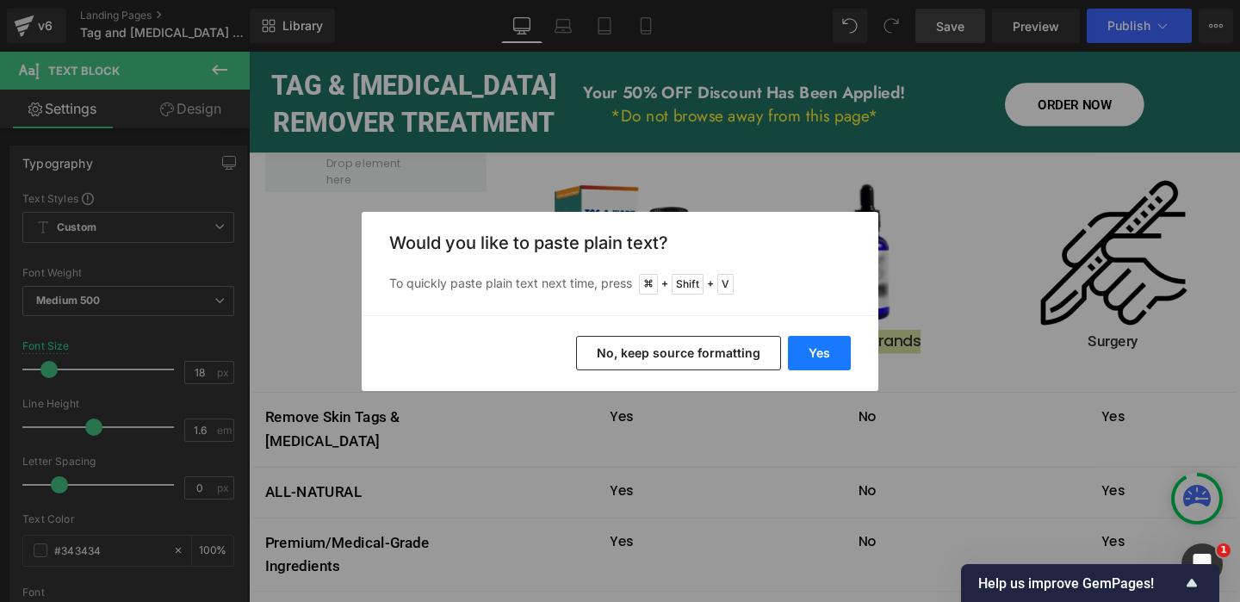
click at [826, 350] on button "Yes" at bounding box center [819, 353] width 63 height 34
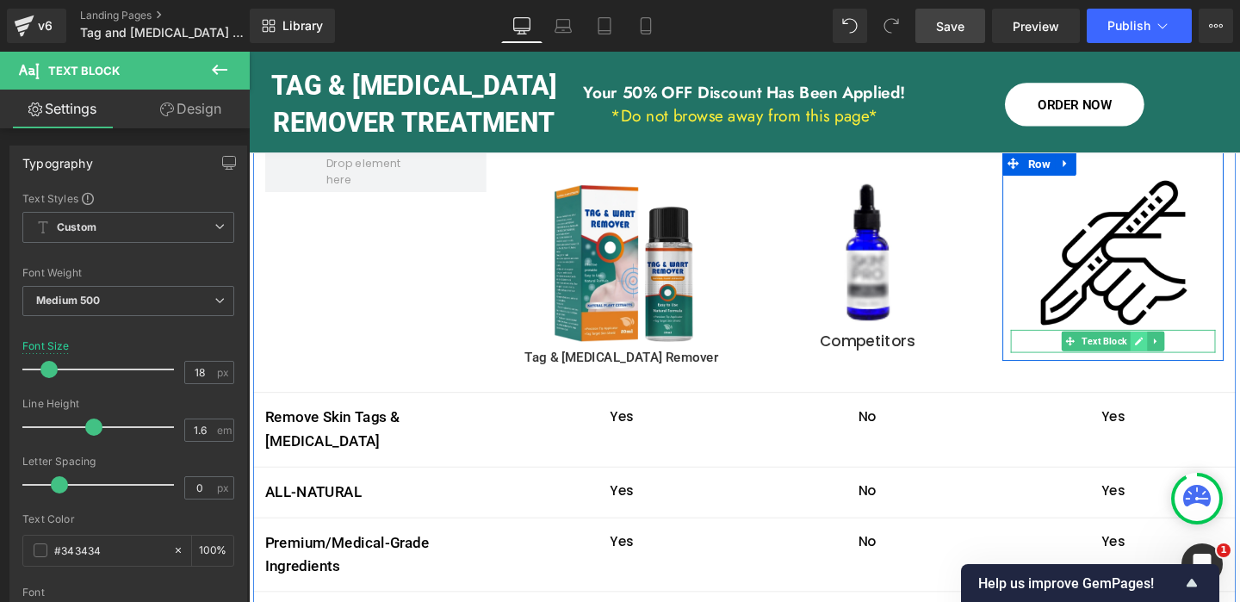
click at [1185, 350] on icon at bounding box center [1183, 355] width 9 height 10
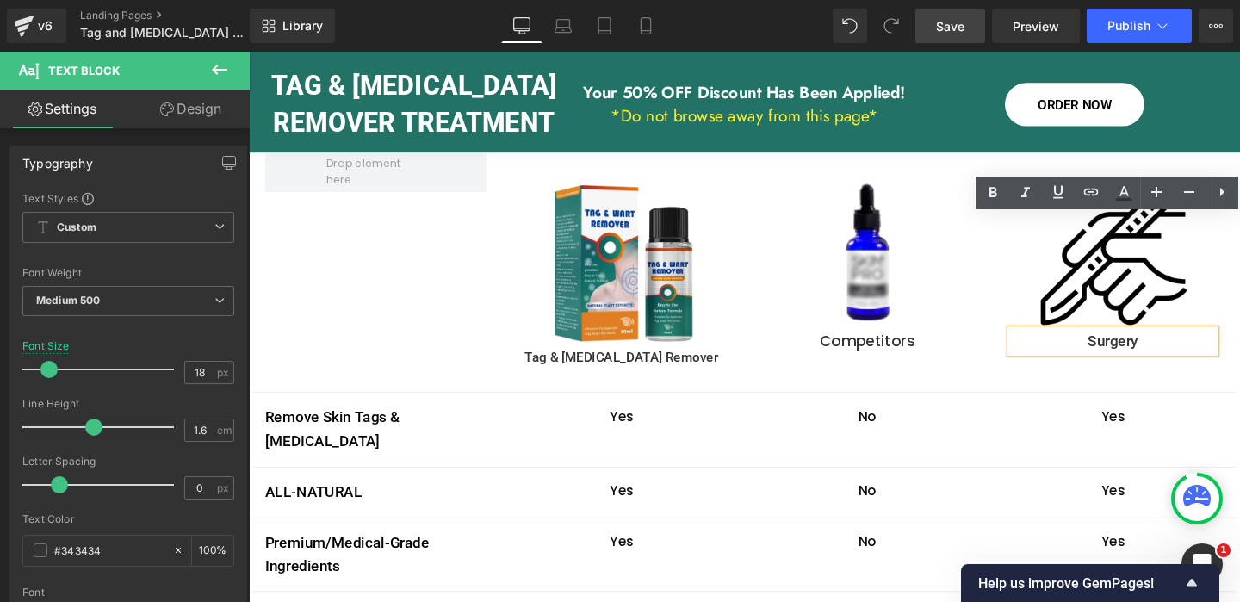
click at [1163, 344] on p "Surgery" at bounding box center [1156, 356] width 215 height 25
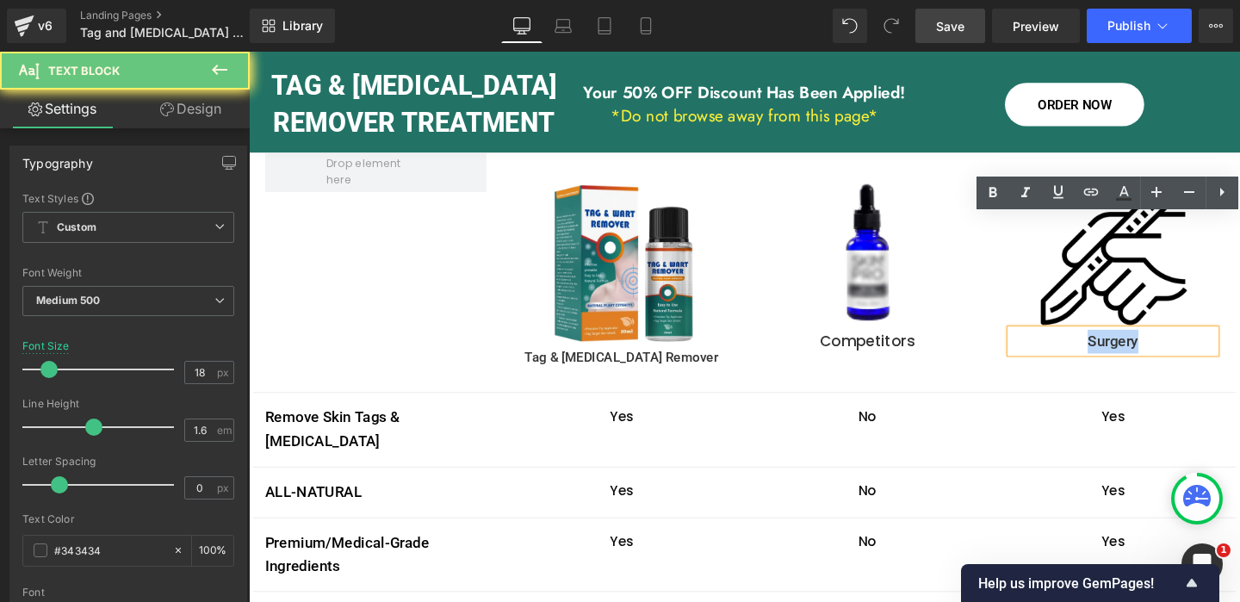
click at [1163, 344] on p "Surgery" at bounding box center [1156, 356] width 215 height 25
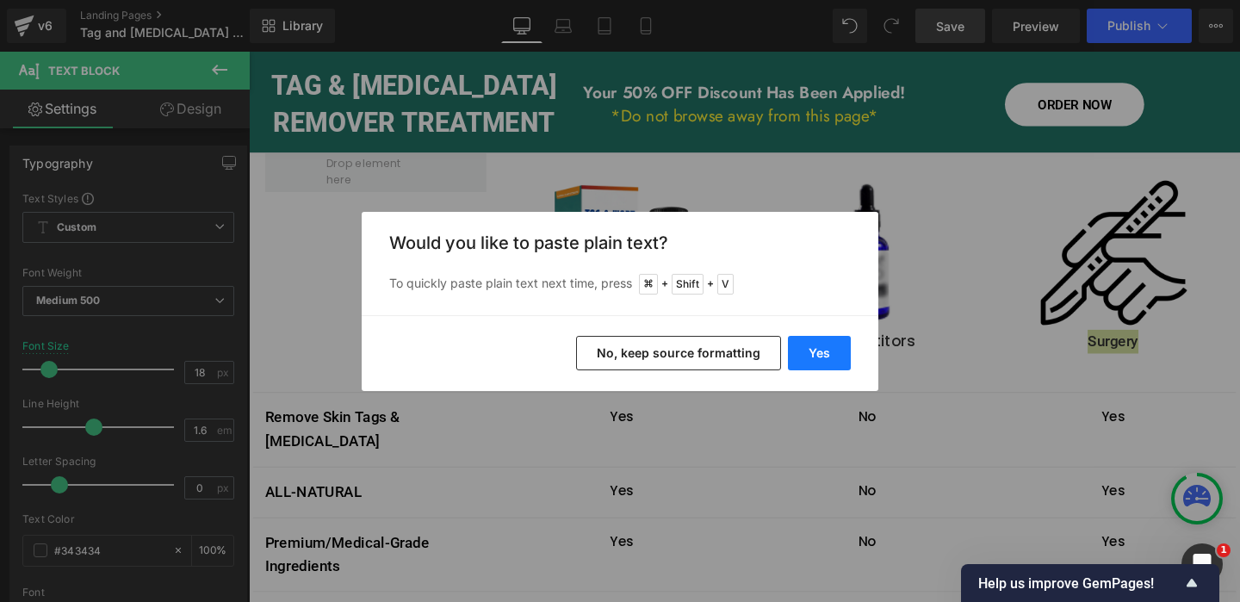
click at [839, 353] on button "Yes" at bounding box center [819, 353] width 63 height 34
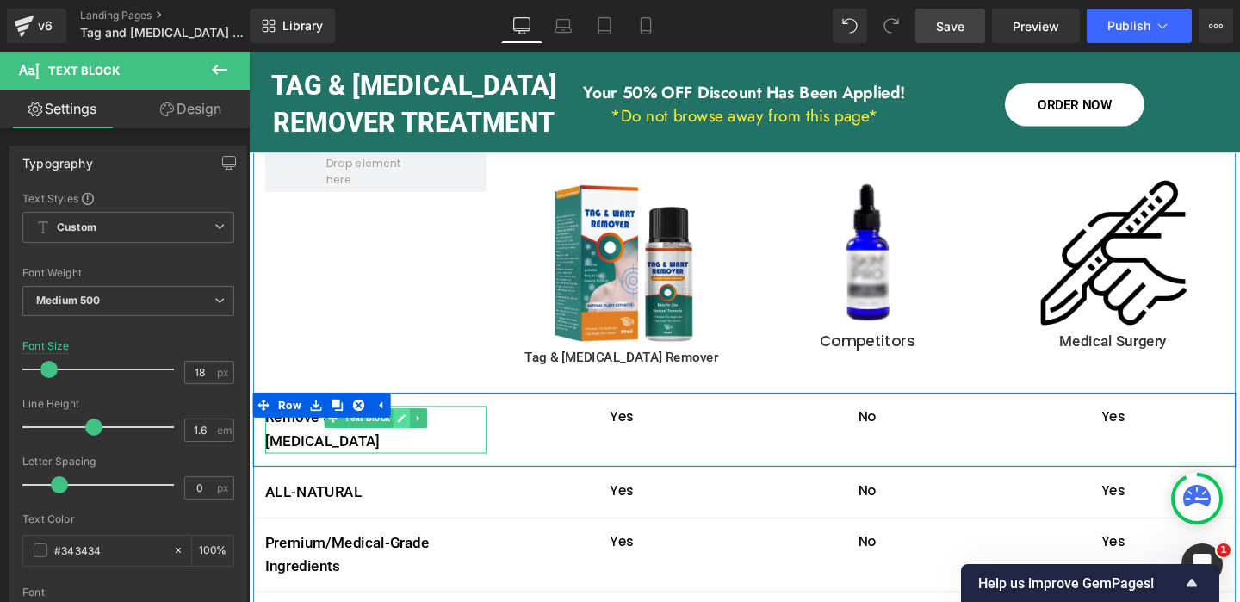
click at [410, 431] on icon at bounding box center [409, 436] width 9 height 10
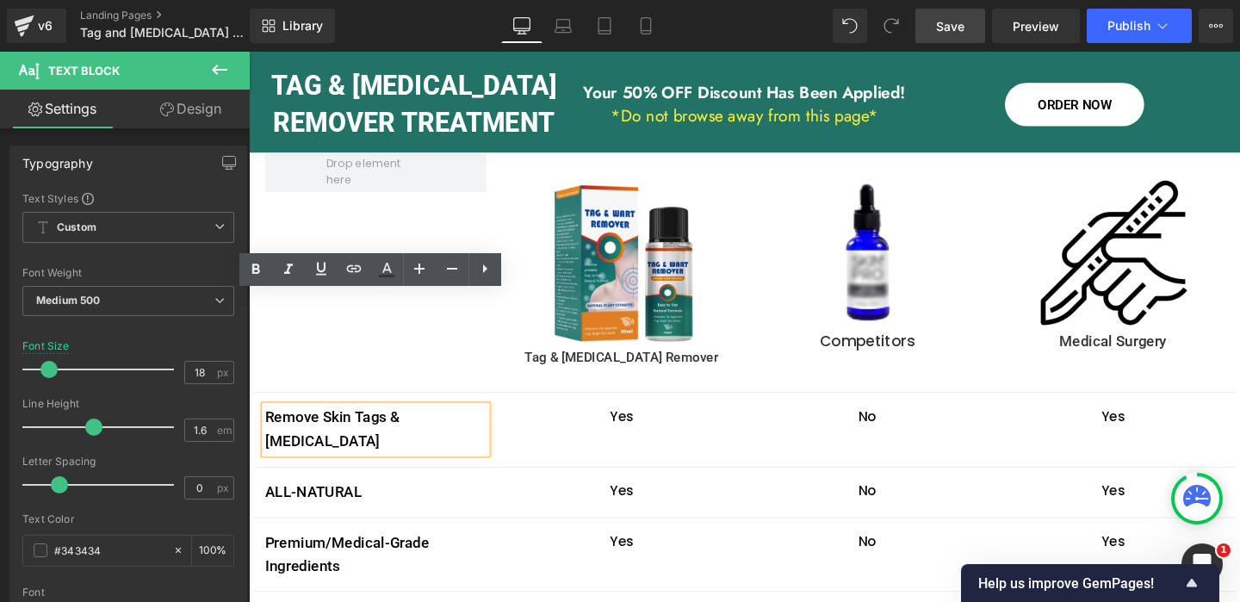
click at [387, 424] on p "Remove Skin Tags & [MEDICAL_DATA]" at bounding box center [382, 449] width 232 height 50
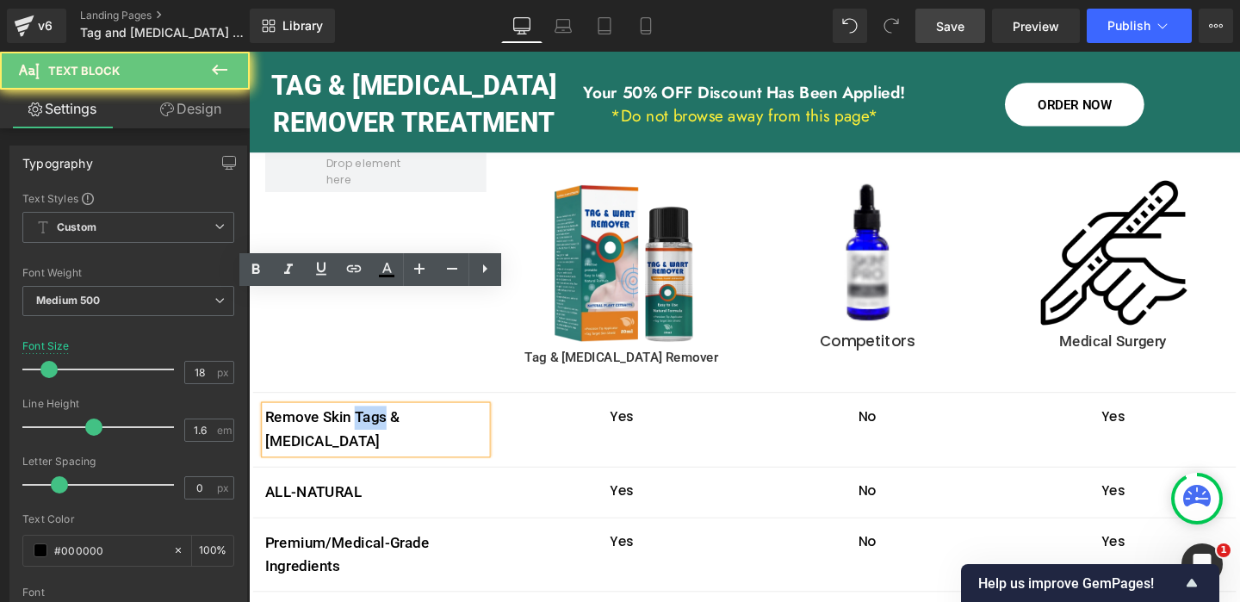
click at [387, 424] on p "Remove Skin Tags & [MEDICAL_DATA]" at bounding box center [382, 449] width 232 height 50
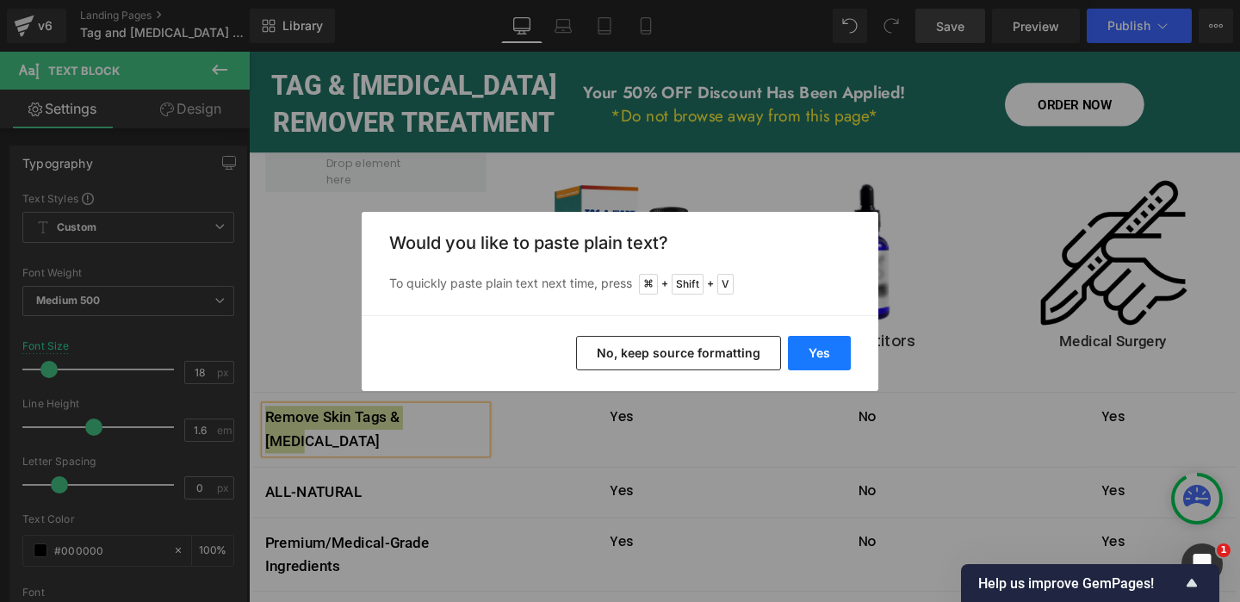
drag, startPoint x: 818, startPoint y: 352, endPoint x: 596, endPoint y: 316, distance: 225.0
click at [818, 352] on button "Yes" at bounding box center [819, 353] width 63 height 34
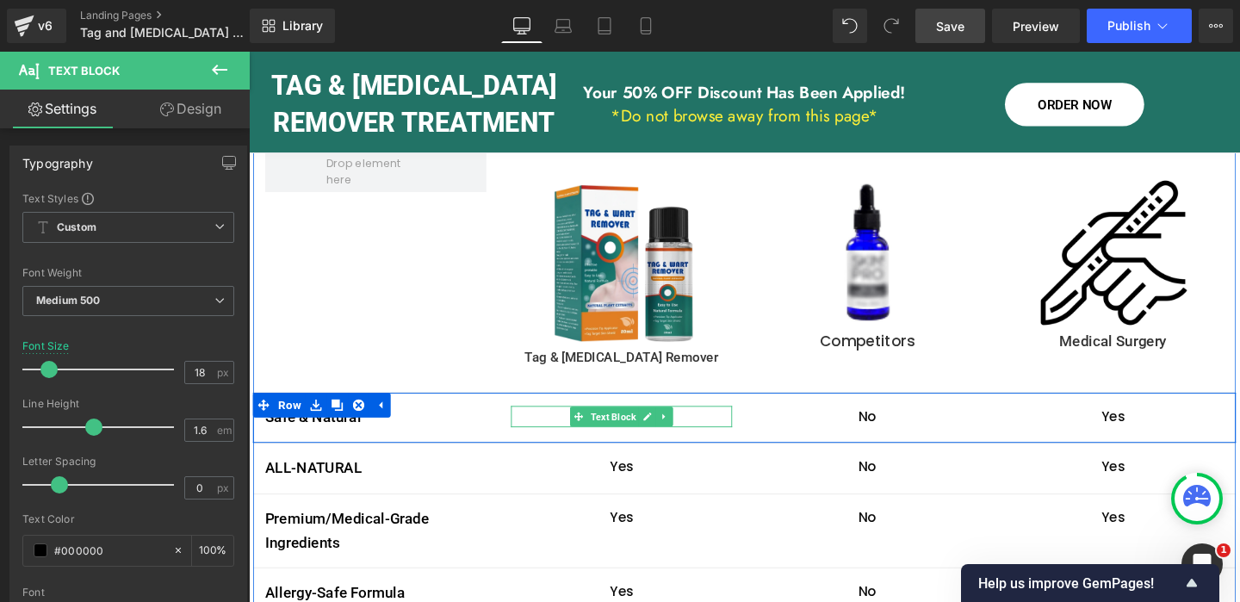
drag, startPoint x: 672, startPoint y: 314, endPoint x: 653, endPoint y: 318, distance: 20.1
click at [672, 424] on link at bounding box center [668, 434] width 18 height 21
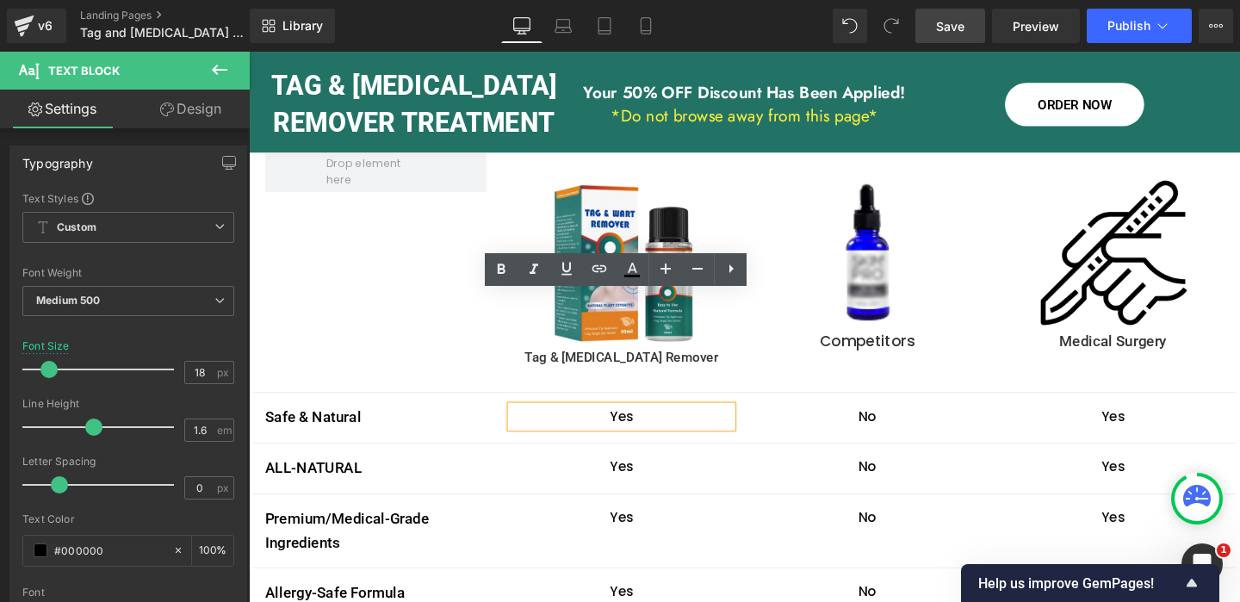
click at [648, 424] on p "Yes" at bounding box center [640, 435] width 232 height 22
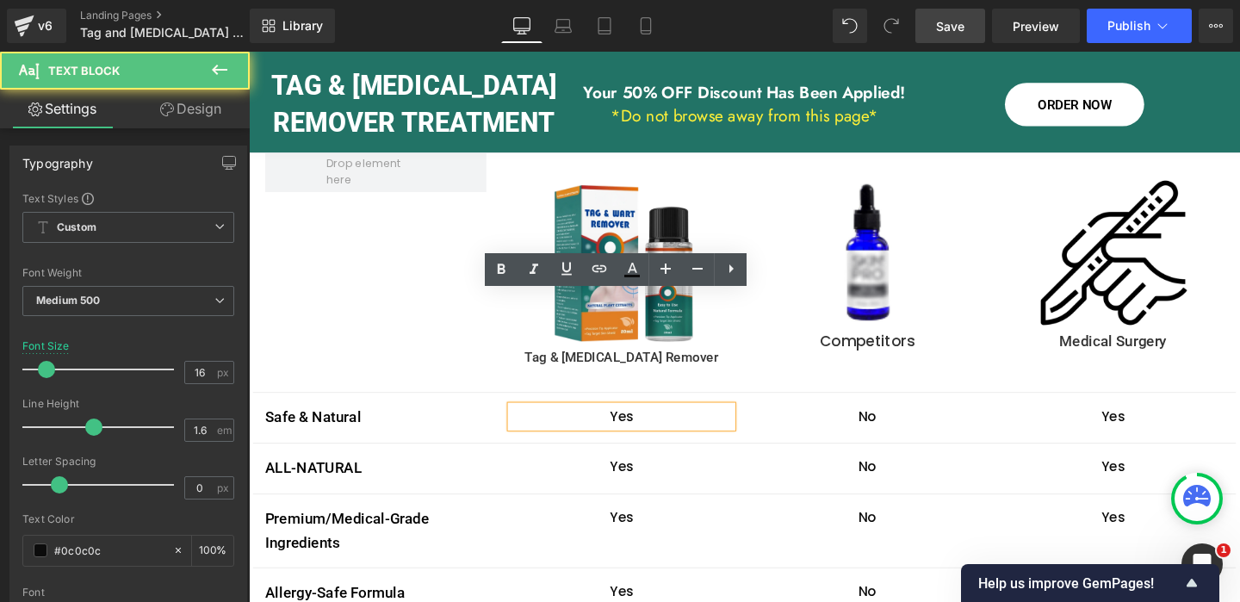
click at [648, 424] on p "Yes" at bounding box center [640, 435] width 232 height 22
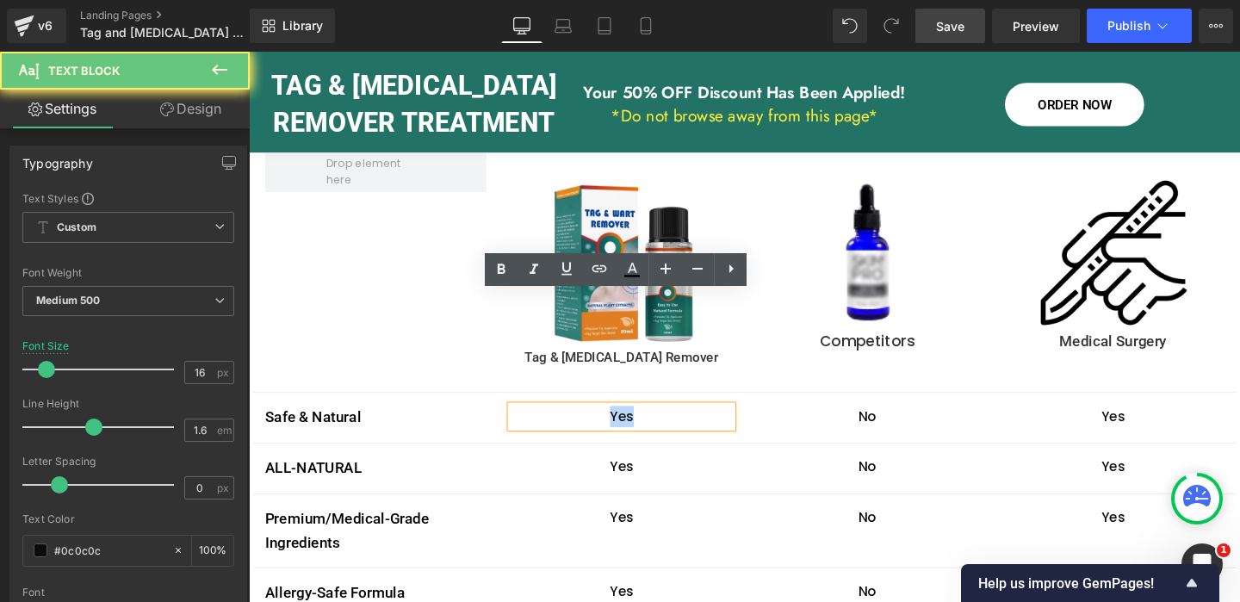
click at [648, 424] on p "Yes" at bounding box center [640, 435] width 232 height 22
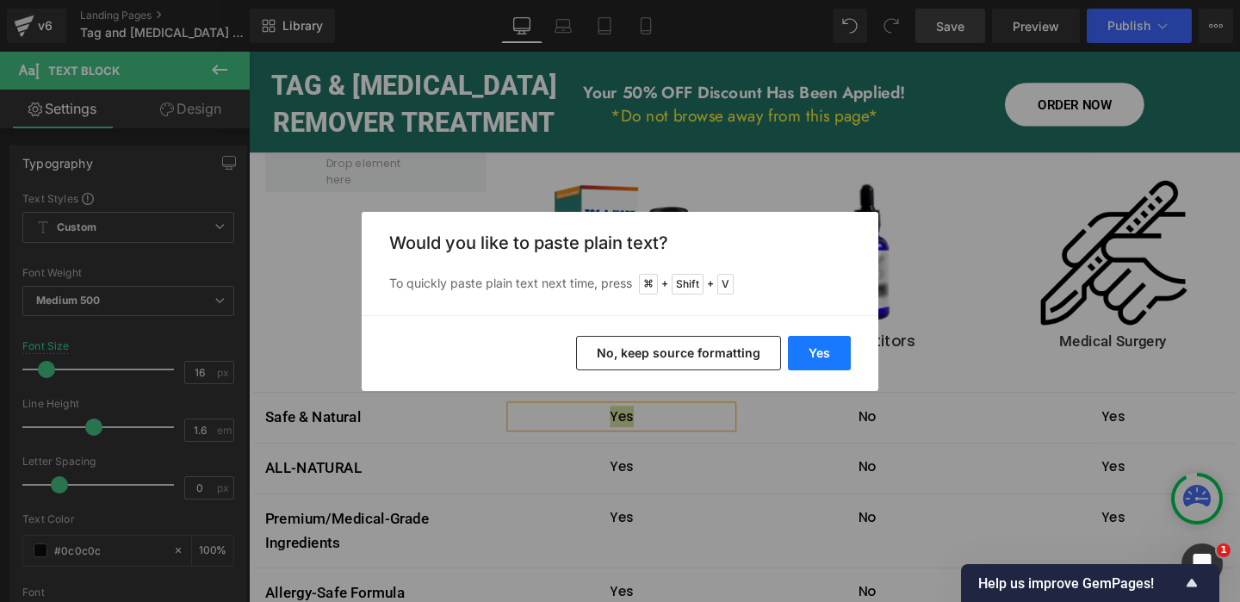
click at [827, 352] on button "Yes" at bounding box center [819, 353] width 63 height 34
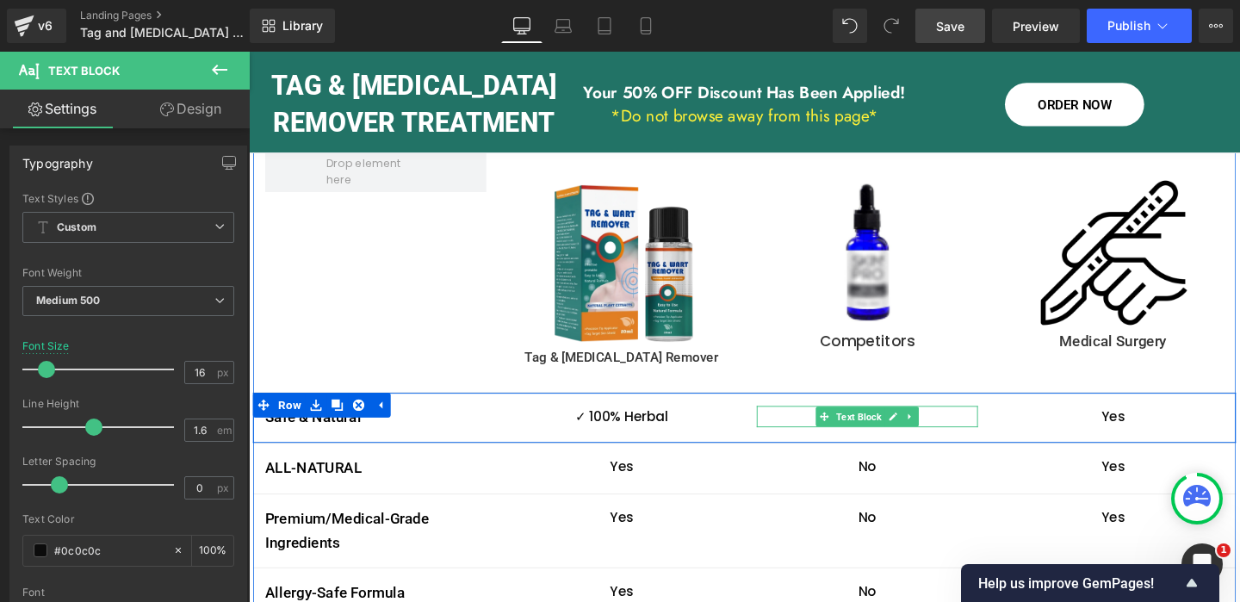
drag, startPoint x: 926, startPoint y: 317, endPoint x: 900, endPoint y: 323, distance: 27.4
click at [926, 430] on icon at bounding box center [926, 434] width 9 height 9
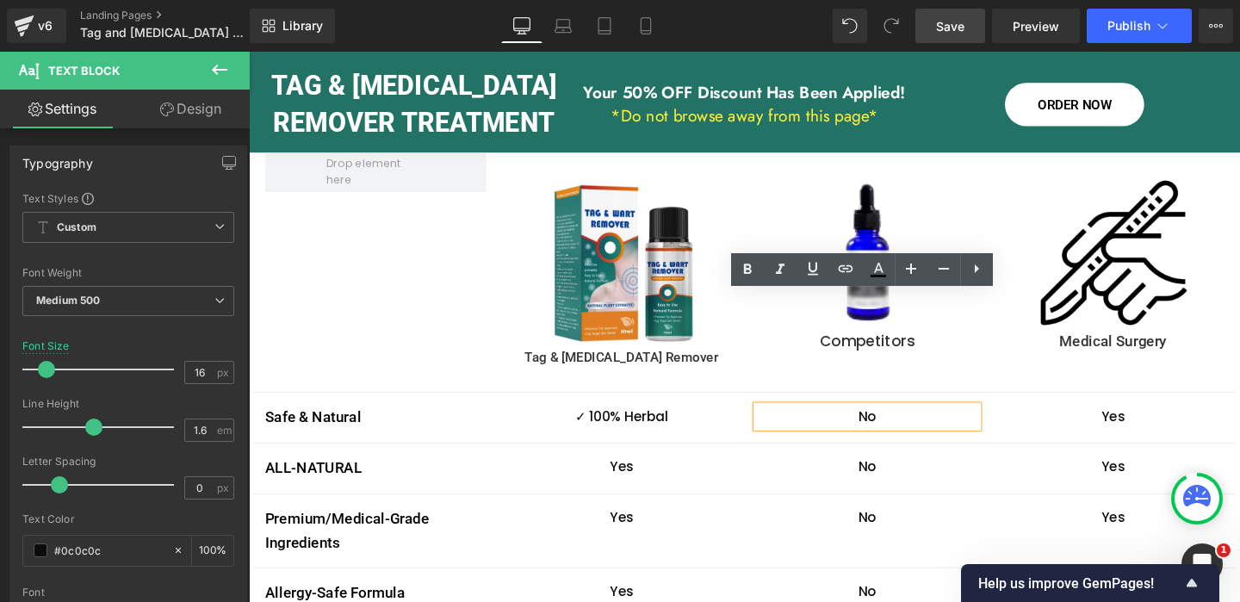
click at [895, 424] on p "No" at bounding box center [899, 435] width 232 height 22
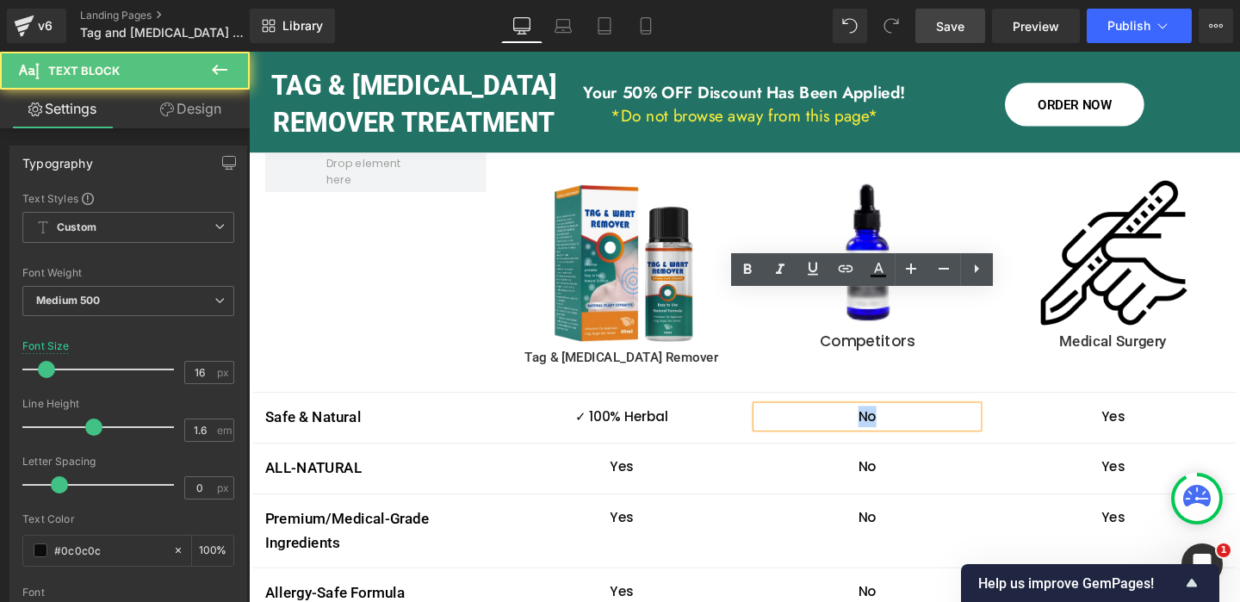
click at [895, 424] on p "No" at bounding box center [899, 435] width 232 height 22
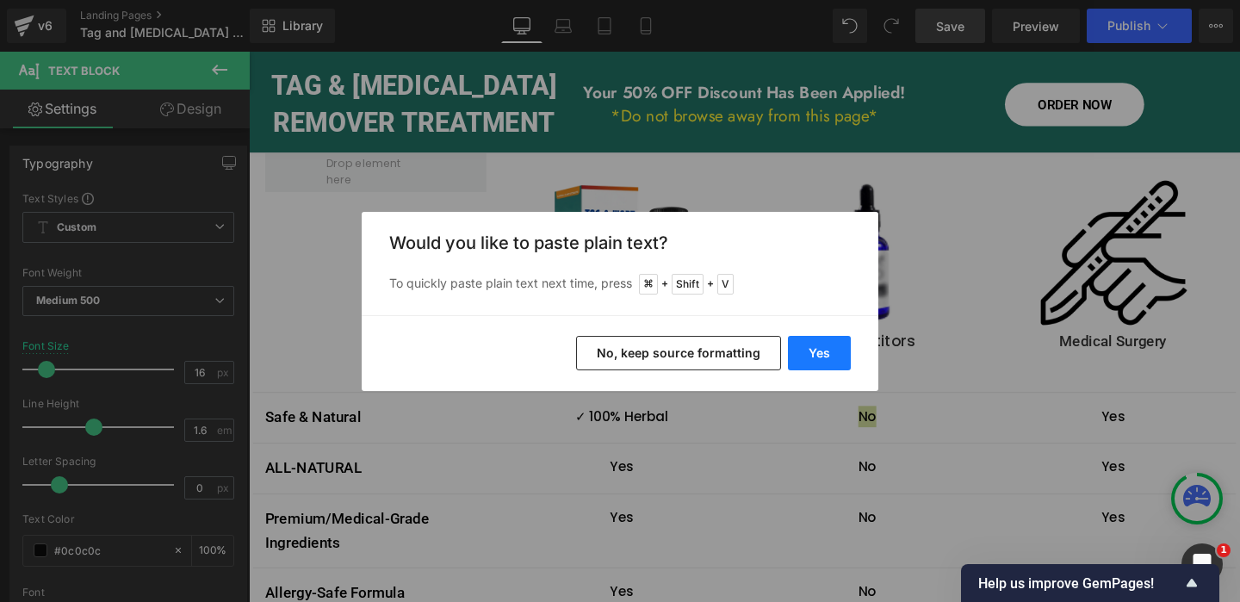
click at [831, 356] on button "Yes" at bounding box center [819, 353] width 63 height 34
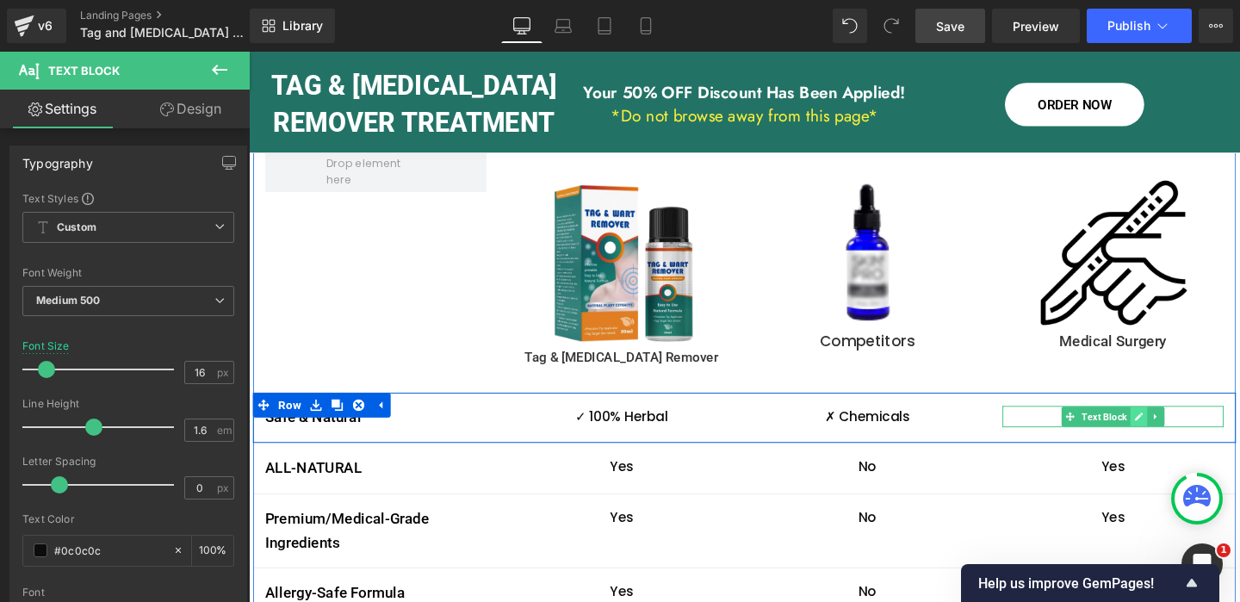
click at [1185, 430] on icon at bounding box center [1184, 434] width 9 height 9
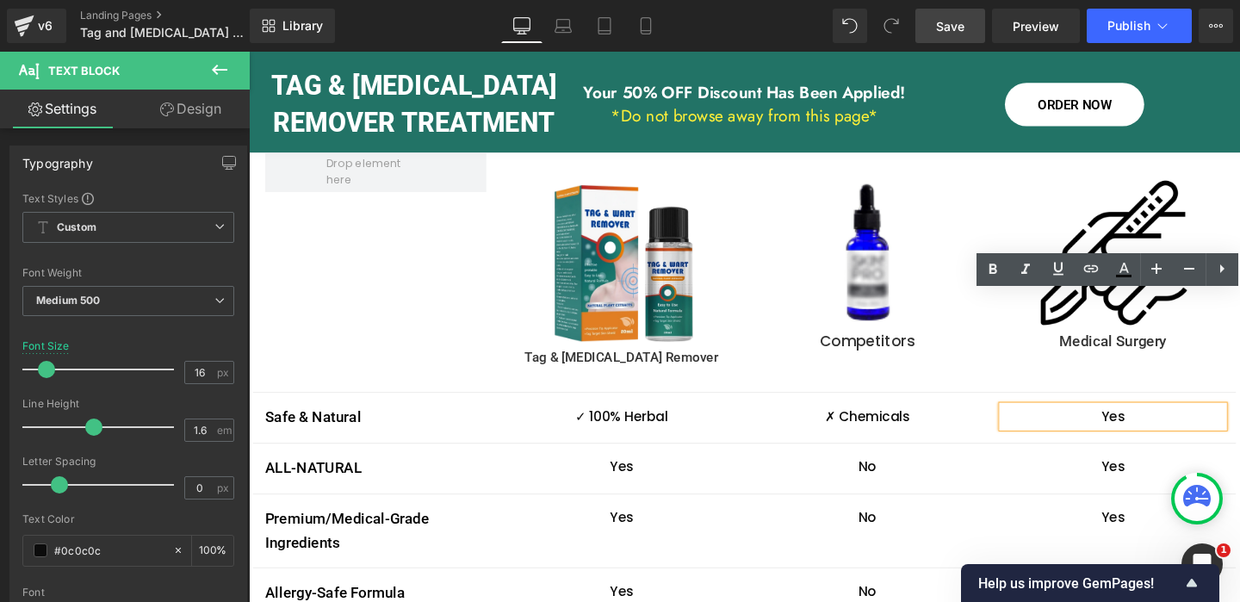
click at [1164, 424] on p "Yes" at bounding box center [1157, 435] width 232 height 22
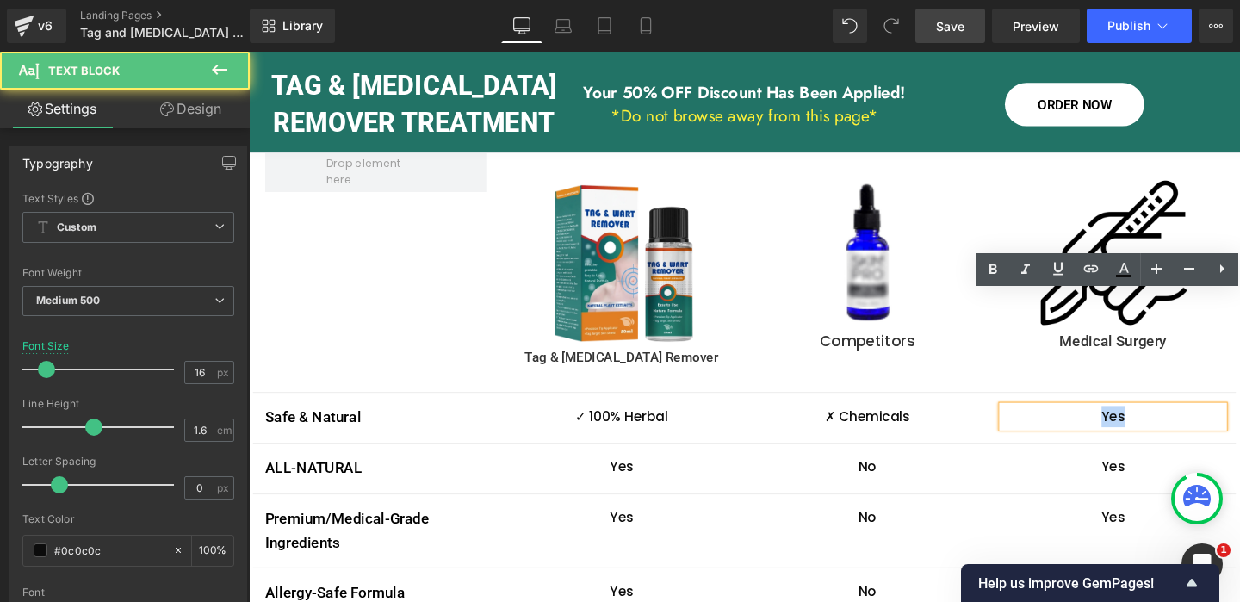
click at [1164, 424] on p "Yes" at bounding box center [1157, 435] width 232 height 22
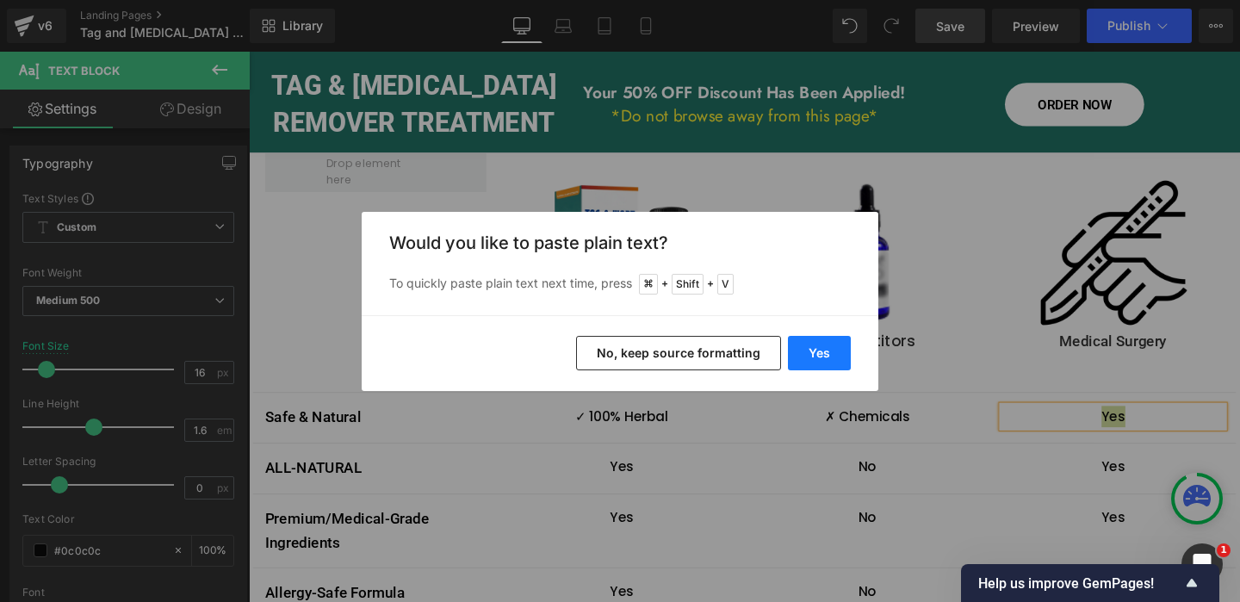
drag, startPoint x: 835, startPoint y: 356, endPoint x: 616, endPoint y: 319, distance: 222.5
click at [835, 356] on button "Yes" at bounding box center [819, 353] width 63 height 34
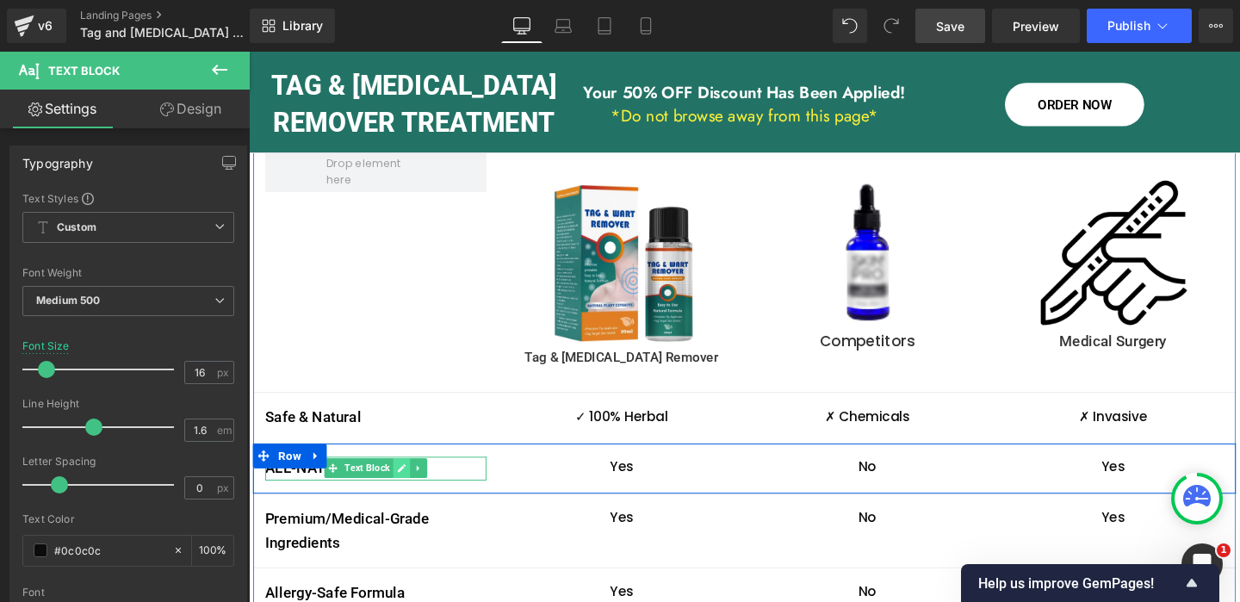
click at [411, 485] on icon at bounding box center [409, 489] width 9 height 9
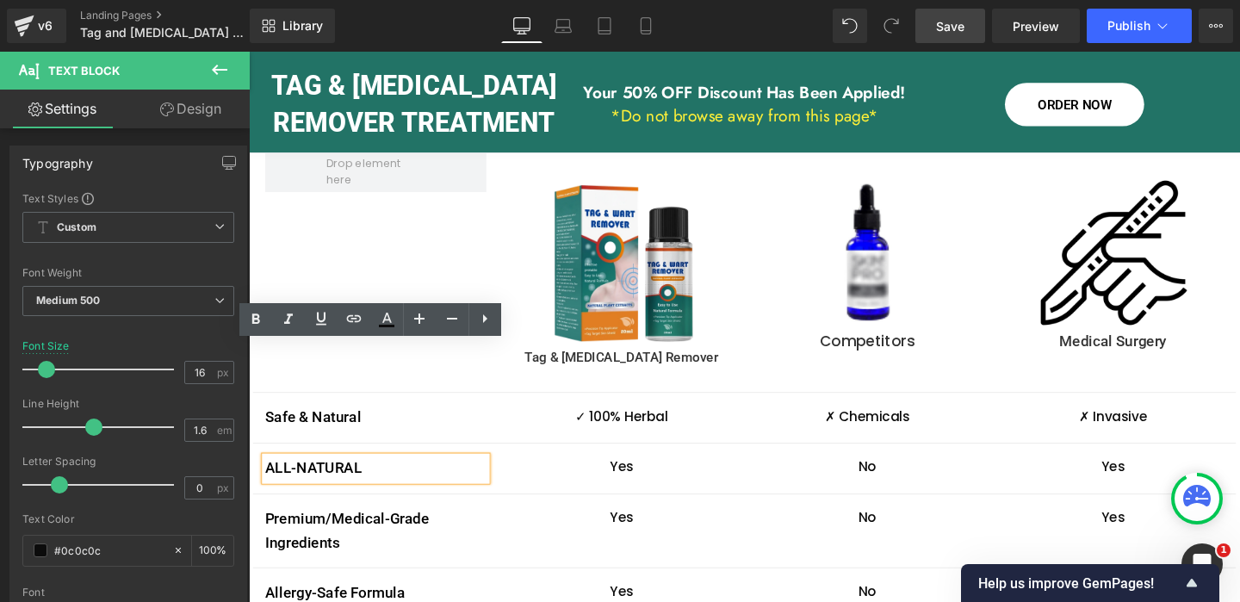
click at [357, 477] on p "ALL-NATURAL" at bounding box center [382, 489] width 232 height 25
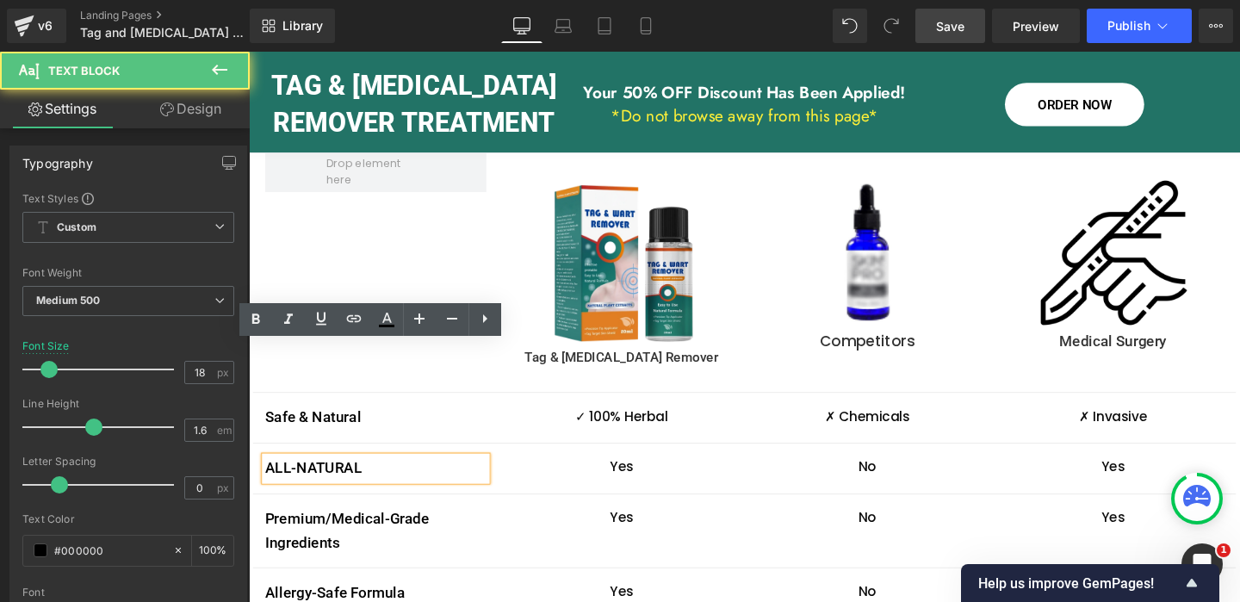
click at [357, 477] on p "ALL-NATURAL" at bounding box center [382, 489] width 232 height 25
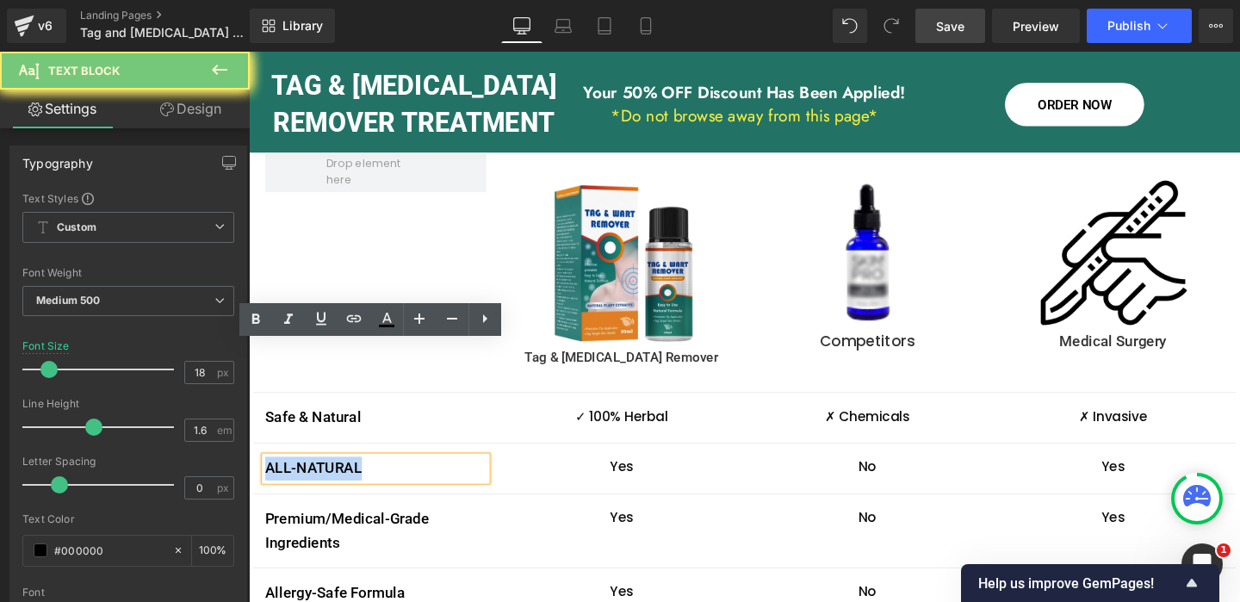
click at [357, 477] on p "ALL-NATURAL" at bounding box center [382, 489] width 232 height 25
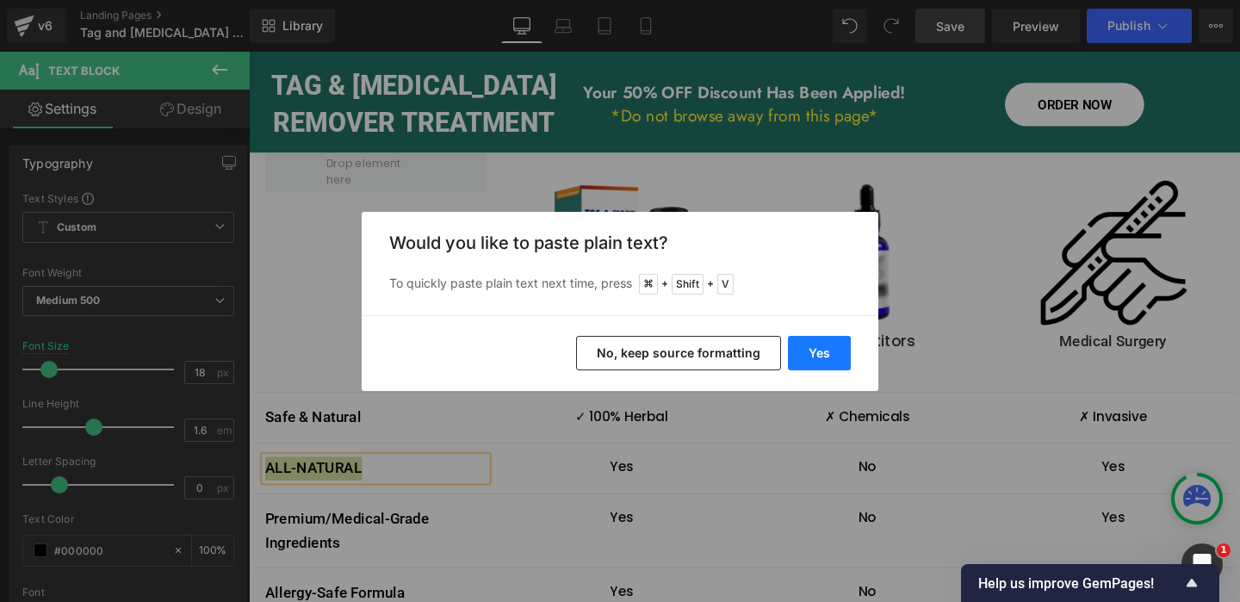
drag, startPoint x: 816, startPoint y: 349, endPoint x: 592, endPoint y: 314, distance: 226.5
click at [816, 349] on button "Yes" at bounding box center [819, 353] width 63 height 34
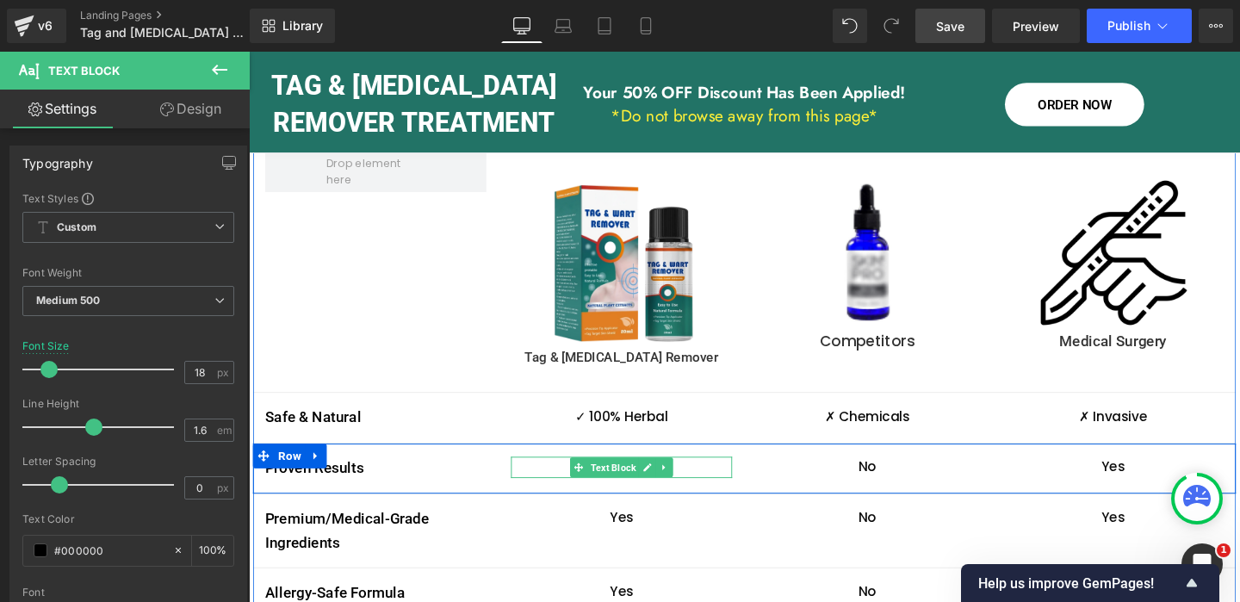
click at [678, 478] on link at bounding box center [686, 488] width 18 height 21
click at [644, 483] on icon at bounding box center [640, 488] width 9 height 10
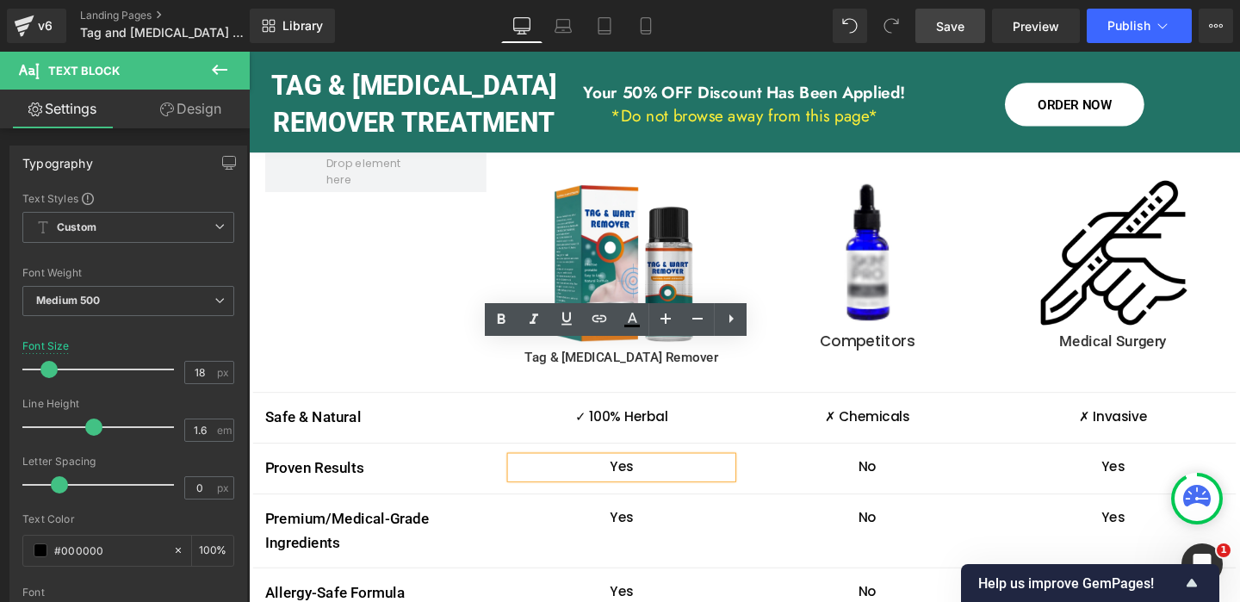
click at [641, 477] on p "Yes" at bounding box center [640, 488] width 232 height 22
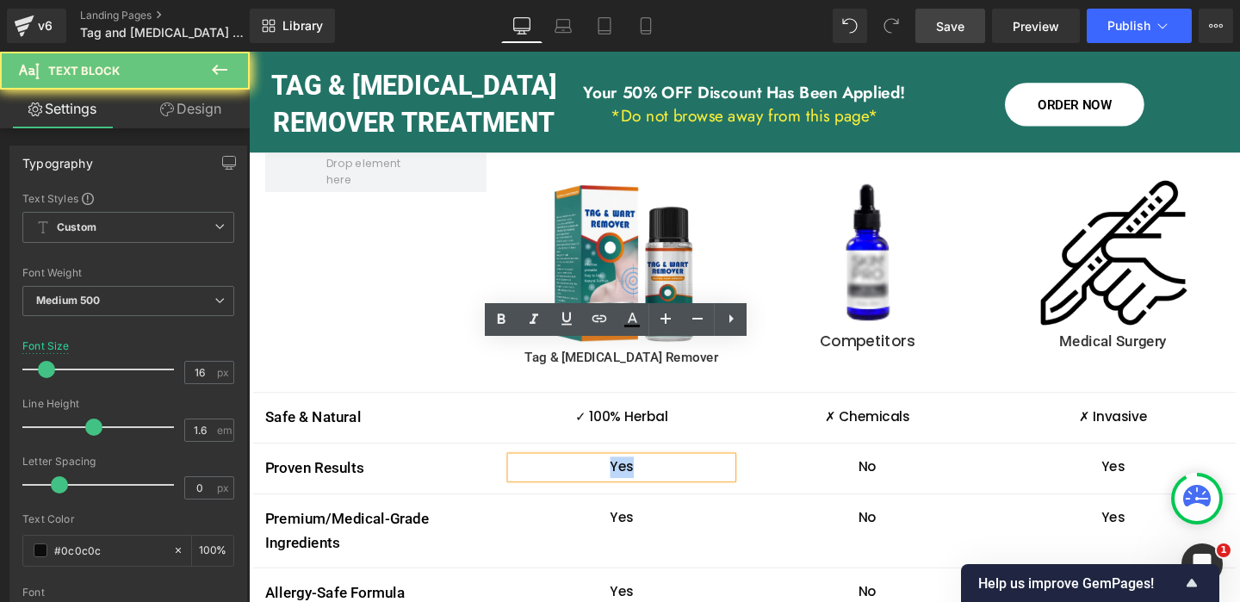
click at [641, 477] on p "Yes" at bounding box center [640, 488] width 232 height 22
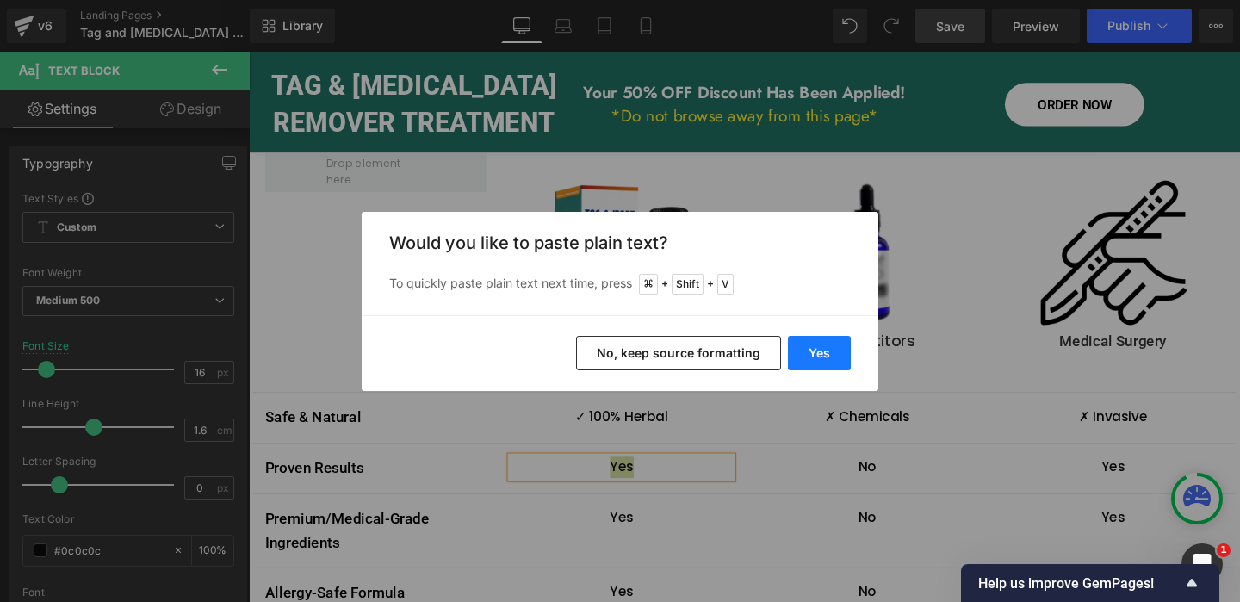
click at [805, 352] on button "Yes" at bounding box center [819, 353] width 63 height 34
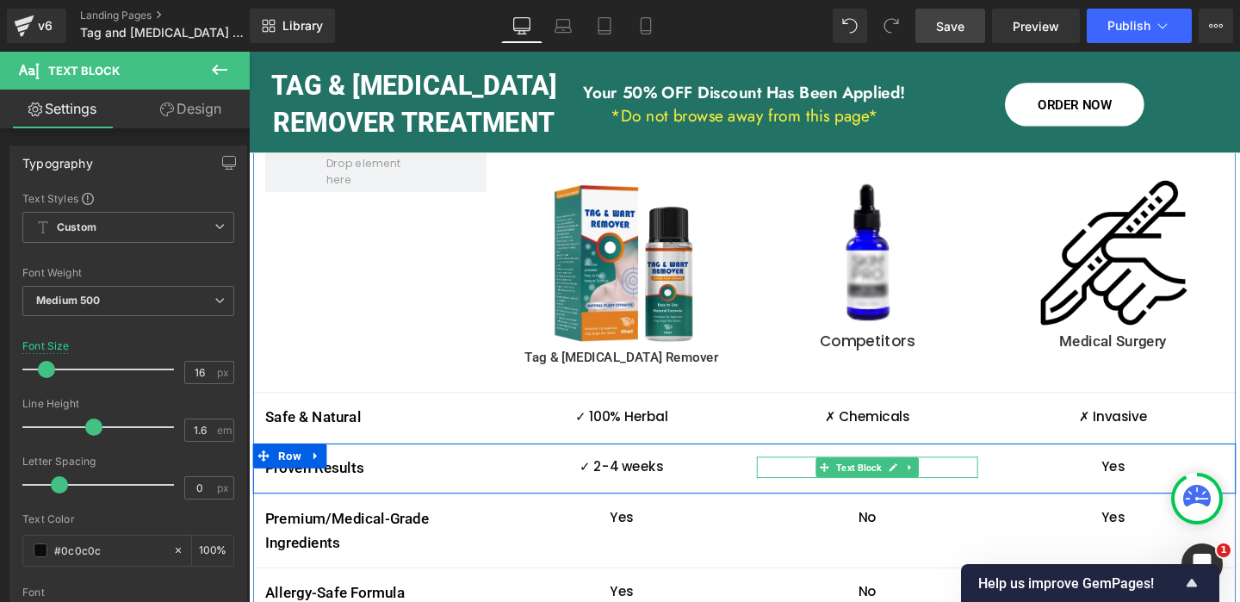
drag, startPoint x: 930, startPoint y: 369, endPoint x: 908, endPoint y: 371, distance: 21.6
click at [930, 483] on icon at bounding box center [925, 488] width 9 height 10
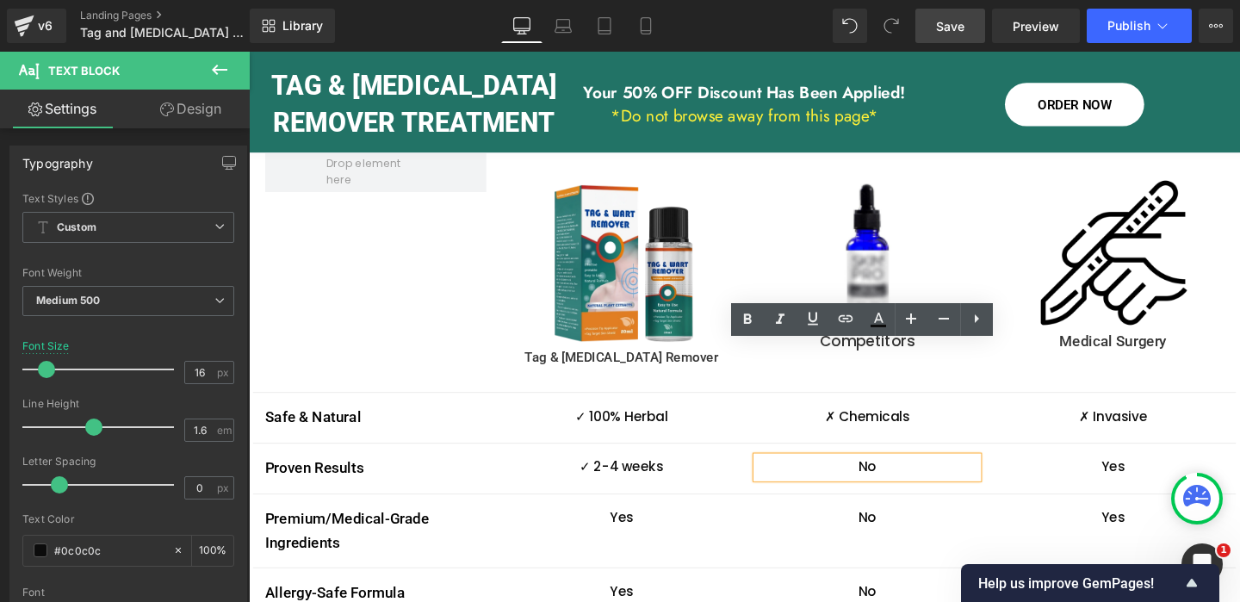
click at [899, 477] on p "No" at bounding box center [899, 488] width 232 height 22
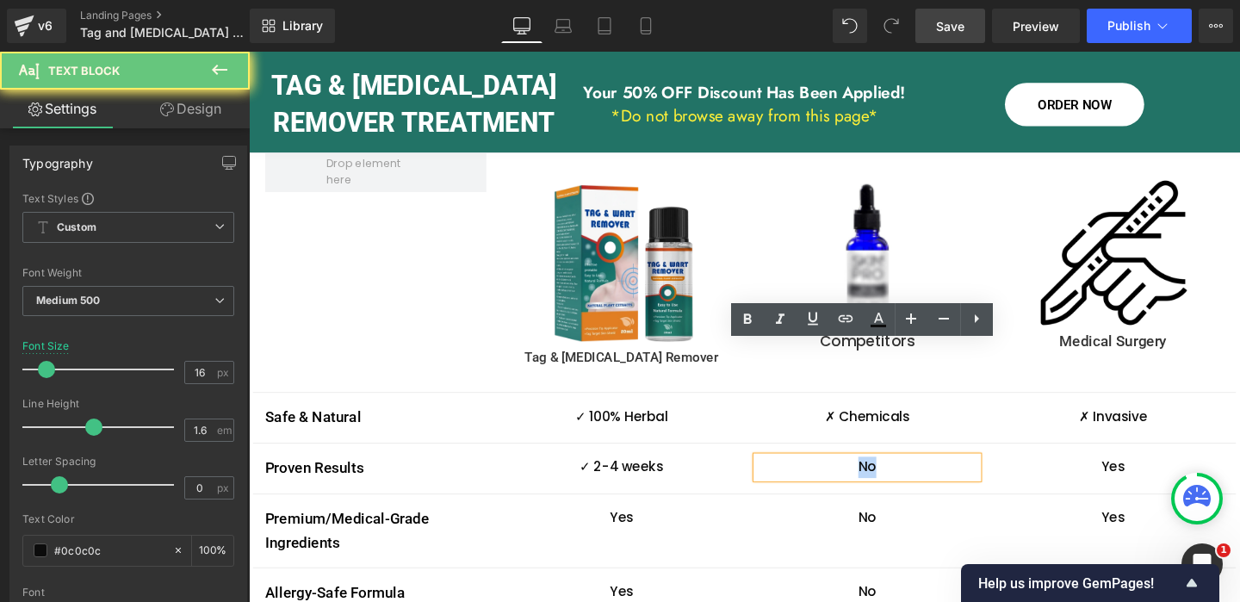
click at [899, 477] on p "No" at bounding box center [899, 488] width 232 height 22
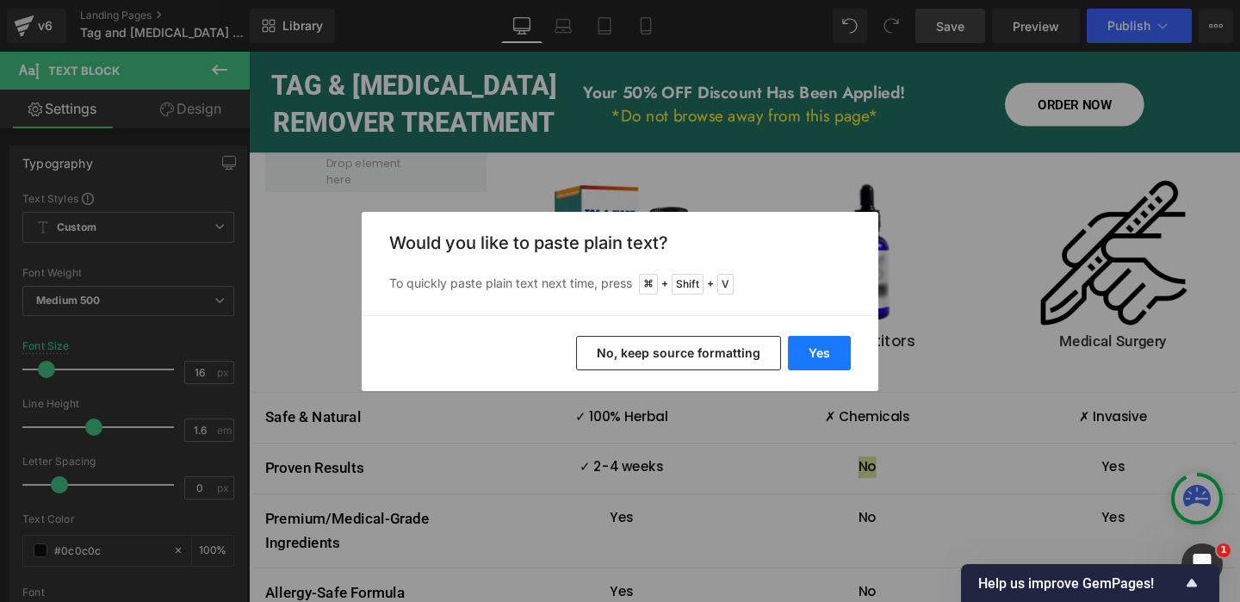
click at [839, 358] on button "Yes" at bounding box center [819, 353] width 63 height 34
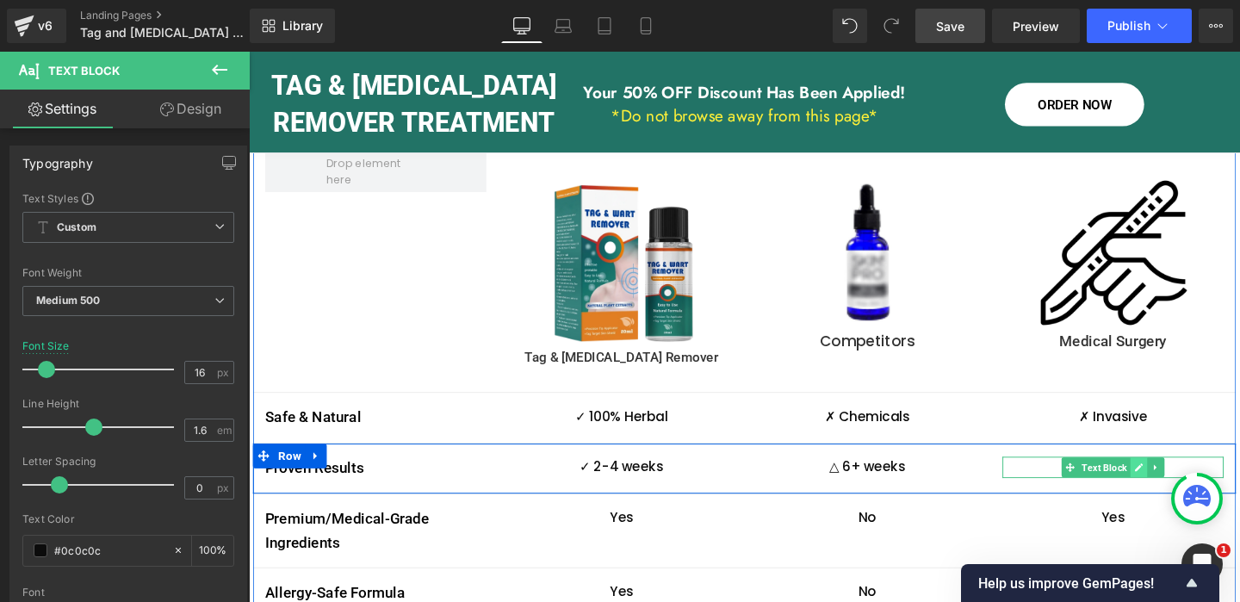
click at [1184, 484] on icon at bounding box center [1184, 488] width 9 height 9
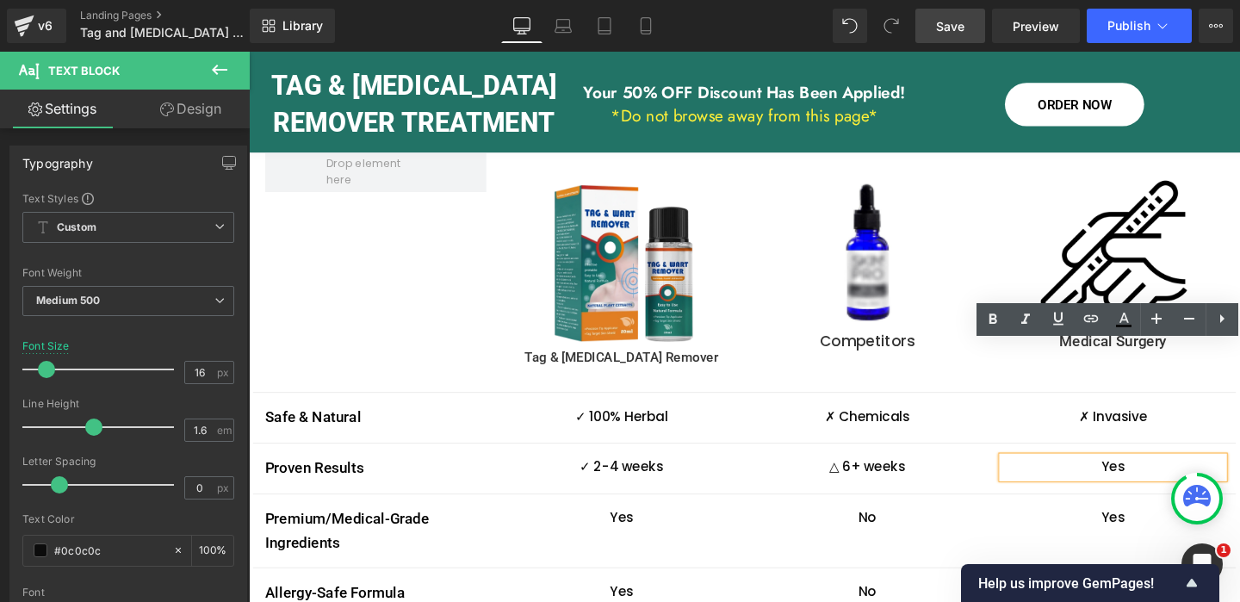
click at [1146, 477] on p "Yes" at bounding box center [1157, 488] width 232 height 22
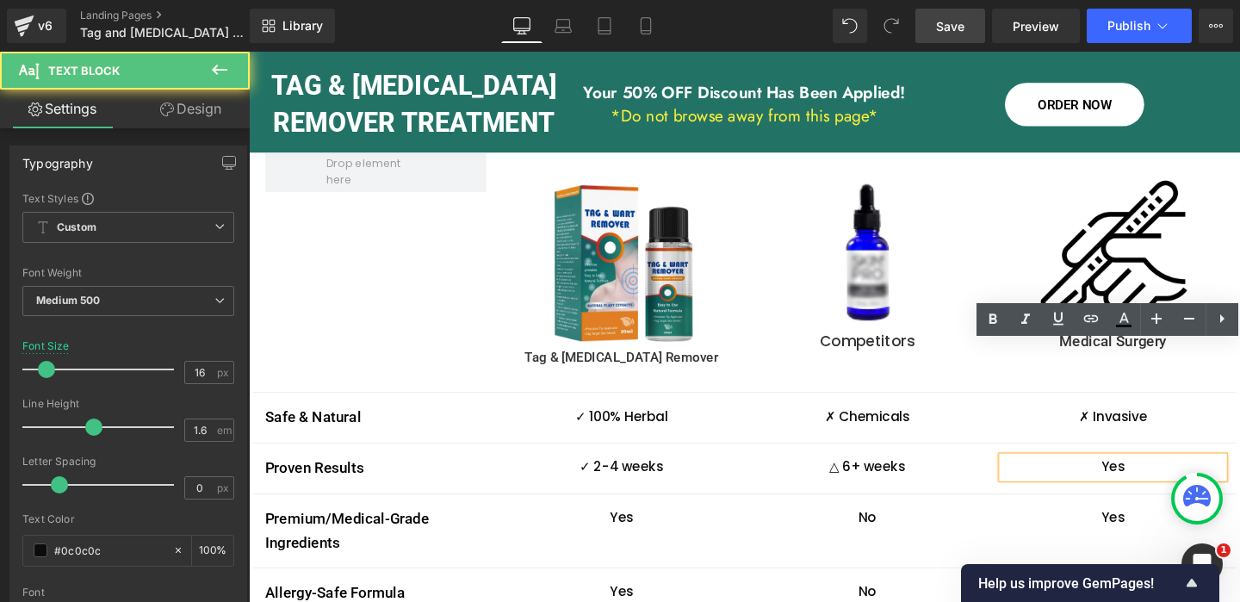
click at [1146, 477] on p "Yes" at bounding box center [1157, 488] width 232 height 22
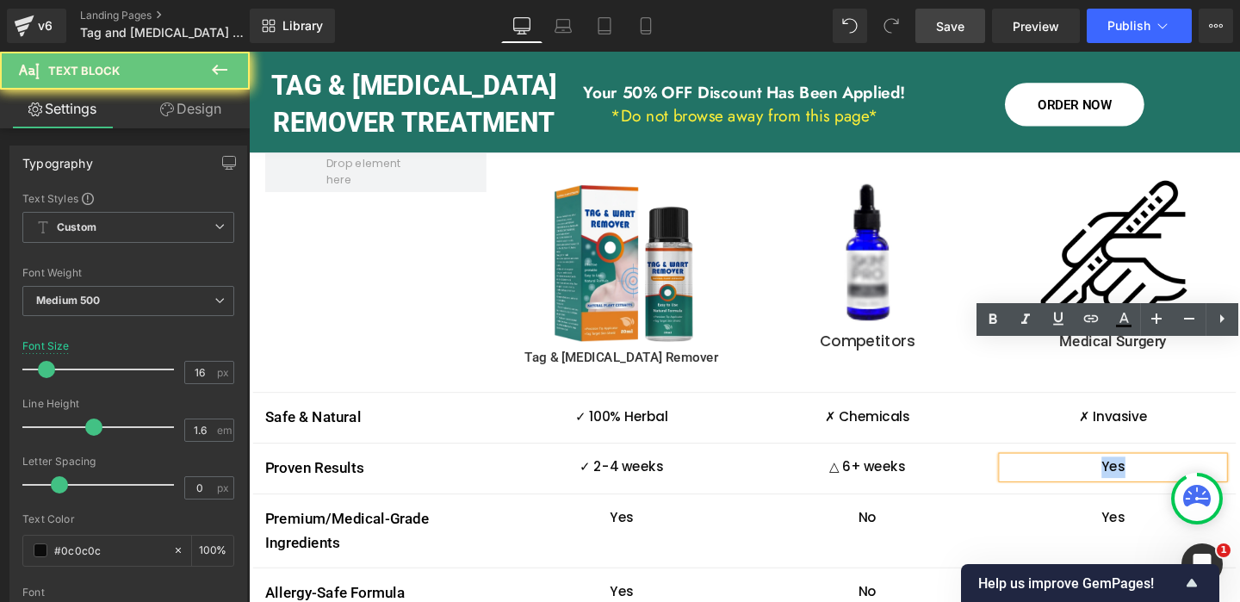
click at [1146, 477] on p "Yes" at bounding box center [1157, 488] width 232 height 22
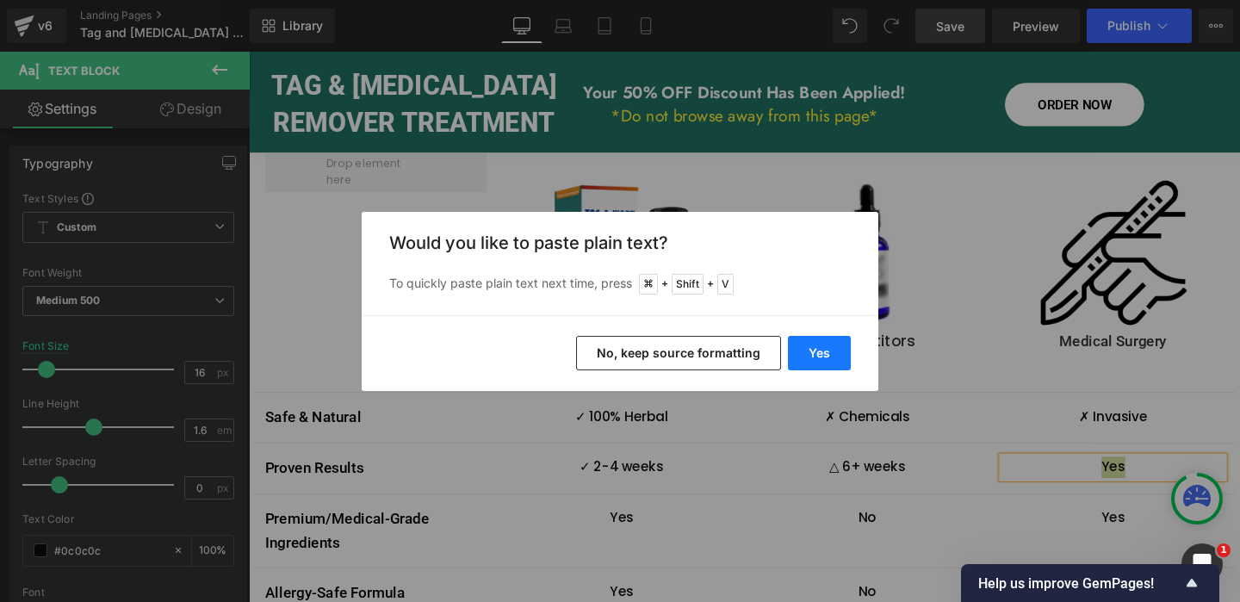
drag, startPoint x: 606, startPoint y: 316, endPoint x: 825, endPoint y: 352, distance: 221.6
click at [825, 352] on button "Yes" at bounding box center [819, 353] width 63 height 34
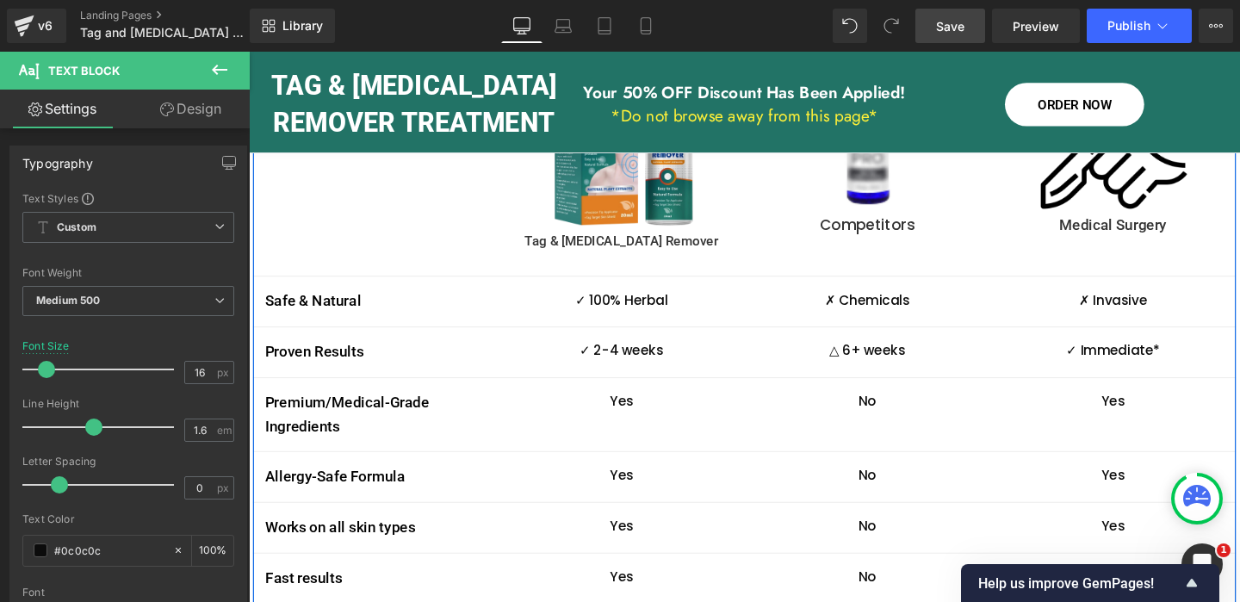
scroll to position [3482, 0]
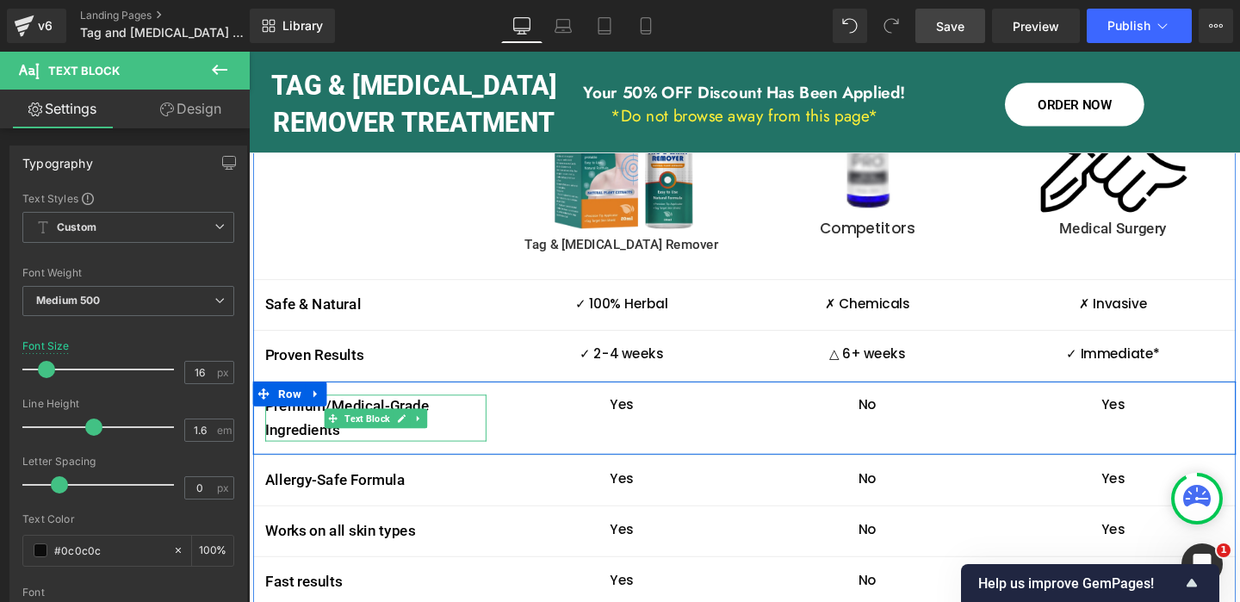
drag, startPoint x: 412, startPoint y: 319, endPoint x: 399, endPoint y: 311, distance: 15.5
click at [412, 432] on icon at bounding box center [409, 437] width 9 height 10
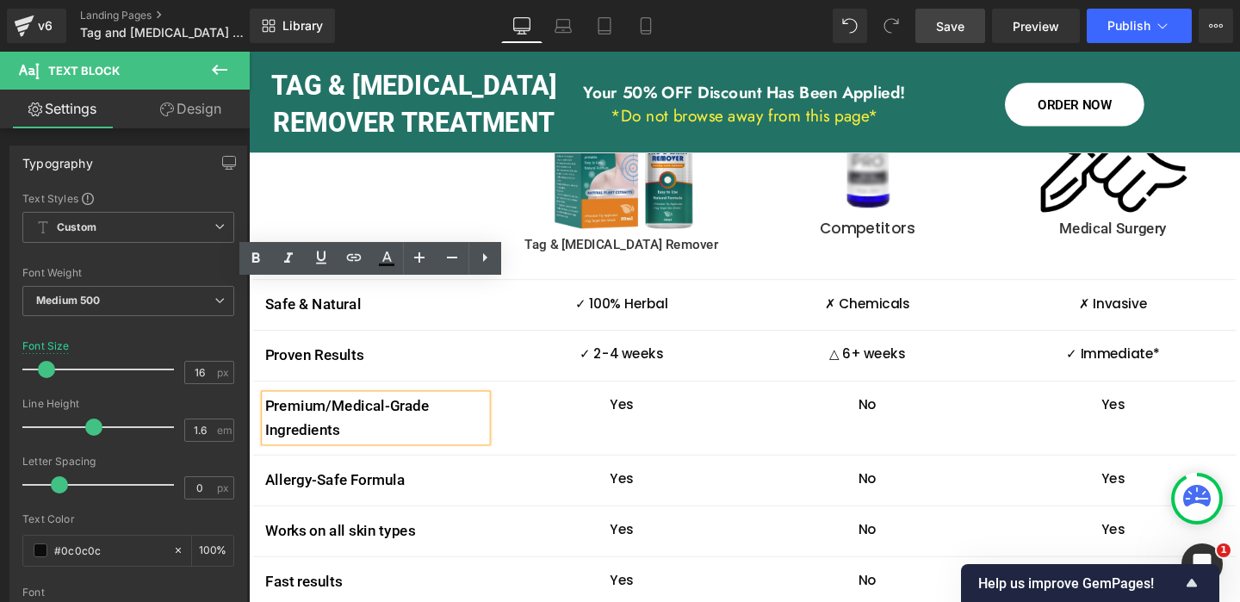
click at [393, 412] on p "Premium/Medical-Grade Ingredients" at bounding box center [382, 437] width 232 height 50
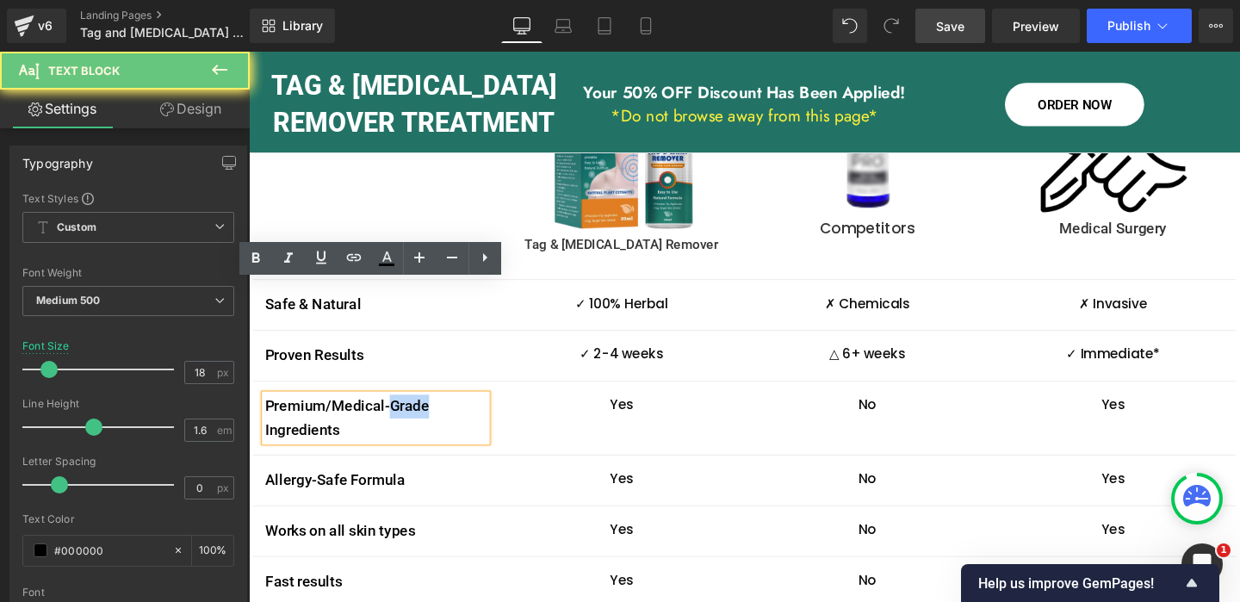
click at [393, 412] on p "Premium/Medical-Grade Ingredients" at bounding box center [382, 437] width 232 height 50
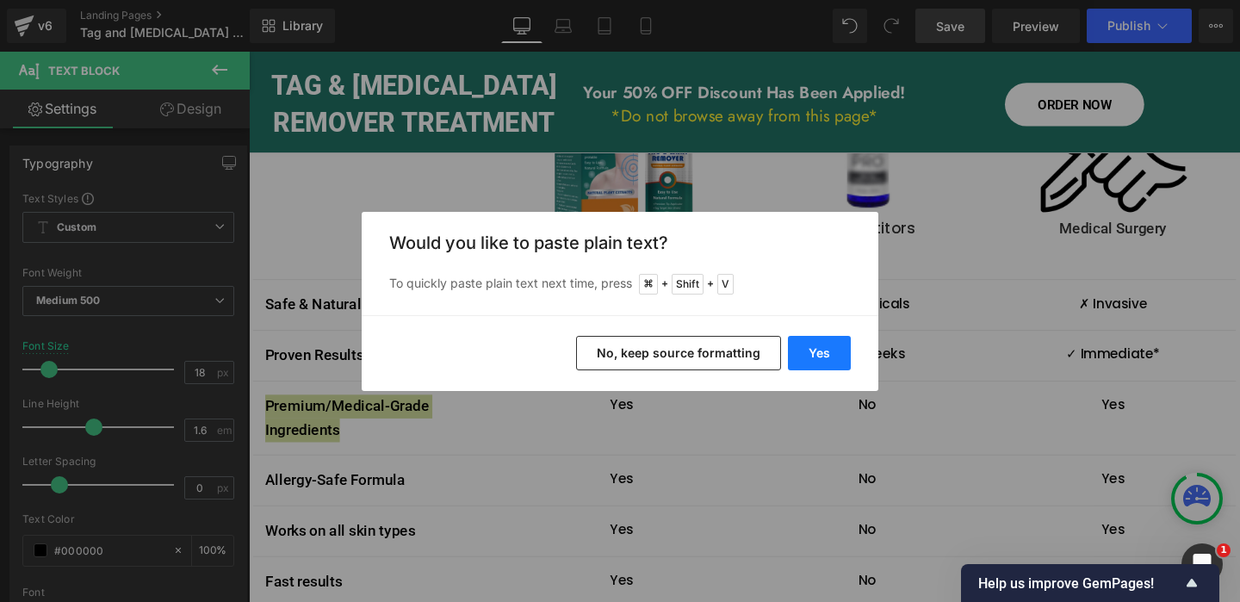
click at [813, 351] on button "Yes" at bounding box center [819, 353] width 63 height 34
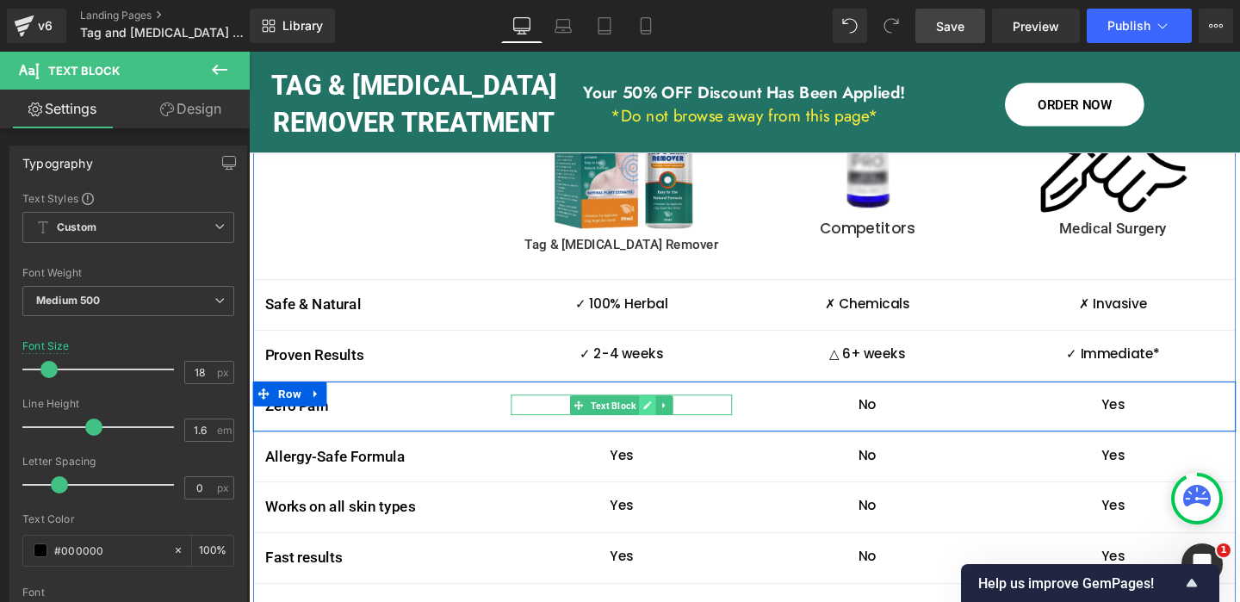
click at [672, 418] on icon at bounding box center [667, 423] width 9 height 10
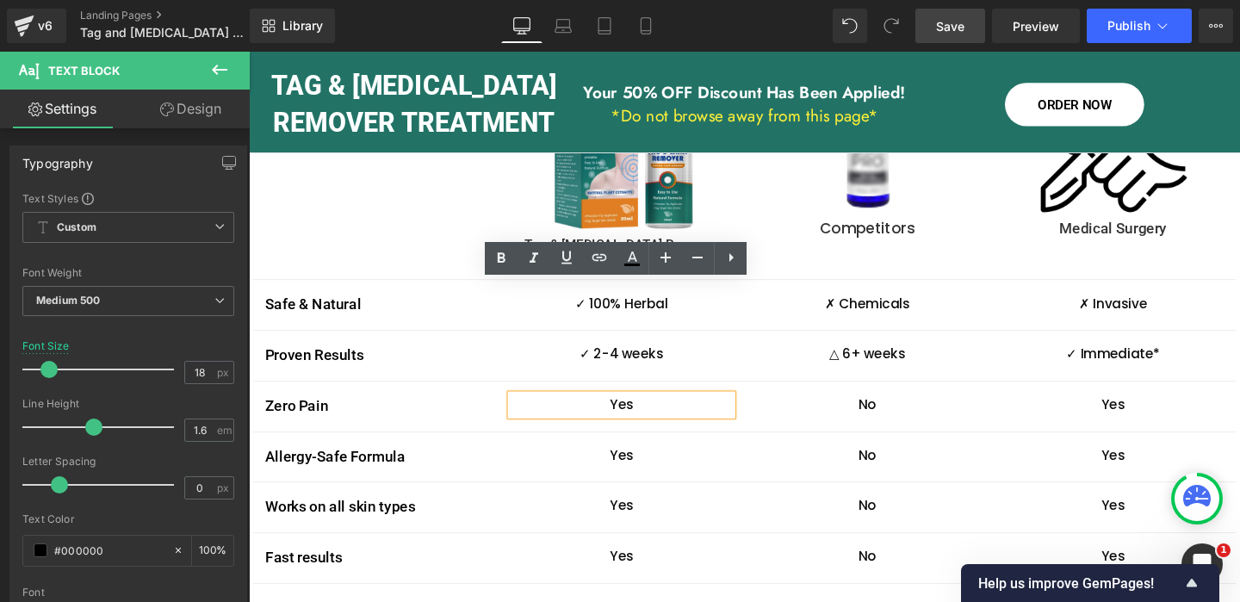
click at [646, 412] on p "Yes" at bounding box center [640, 423] width 232 height 22
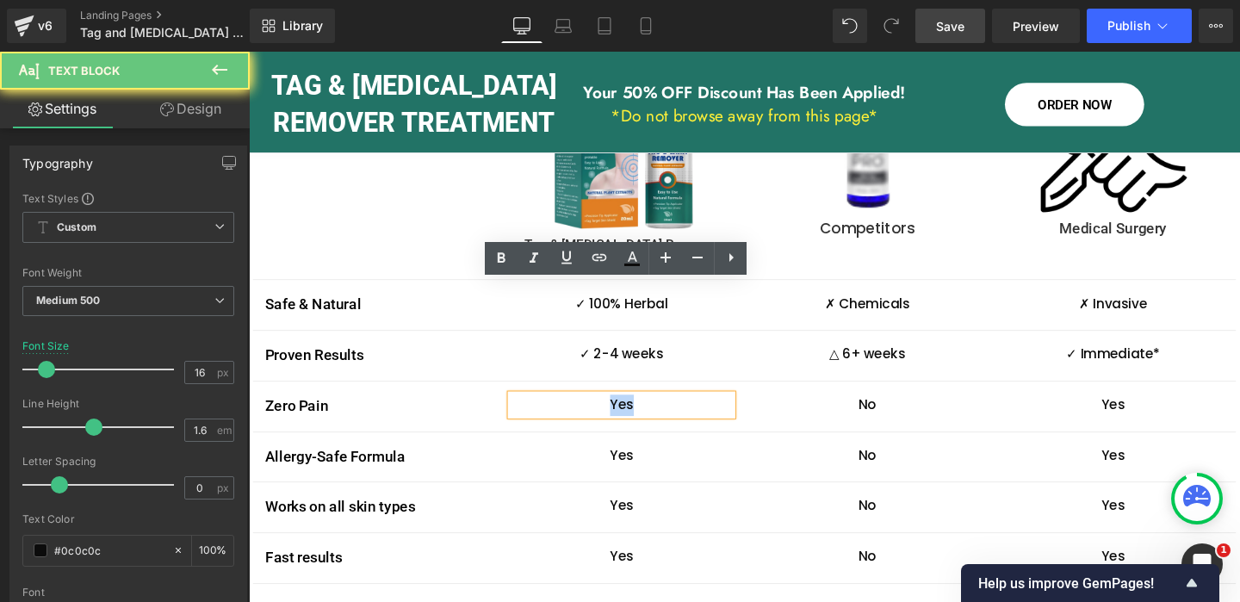
click at [646, 412] on p "Yes" at bounding box center [640, 423] width 232 height 22
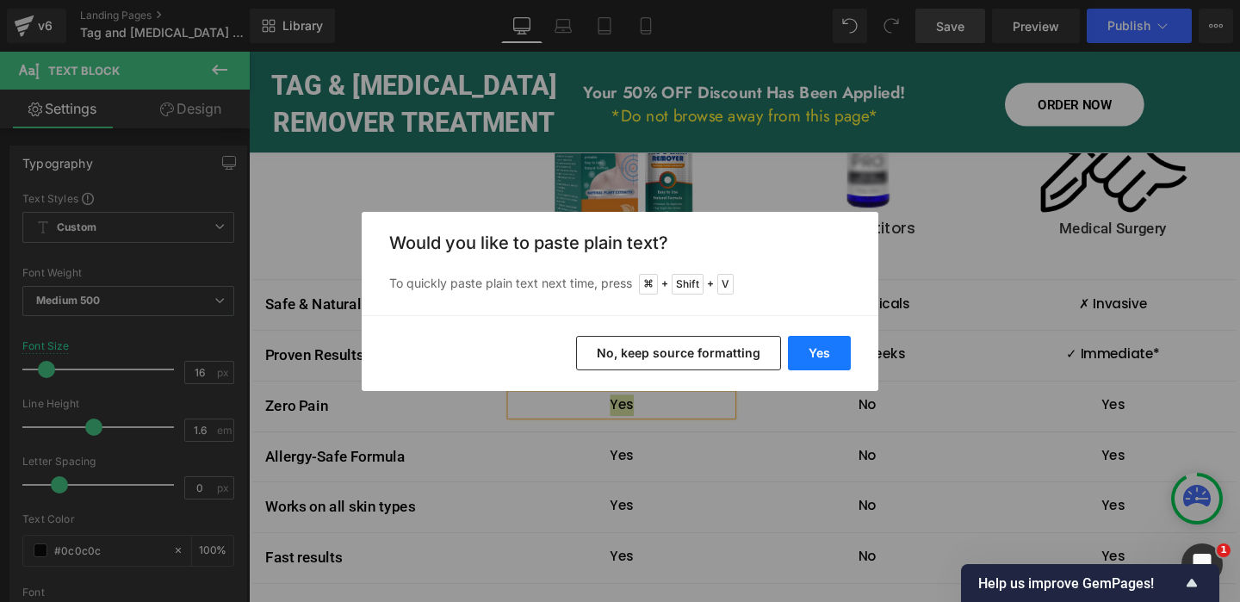
drag, startPoint x: 595, startPoint y: 315, endPoint x: 815, endPoint y: 351, distance: 223.3
click at [815, 351] on button "Yes" at bounding box center [819, 353] width 63 height 34
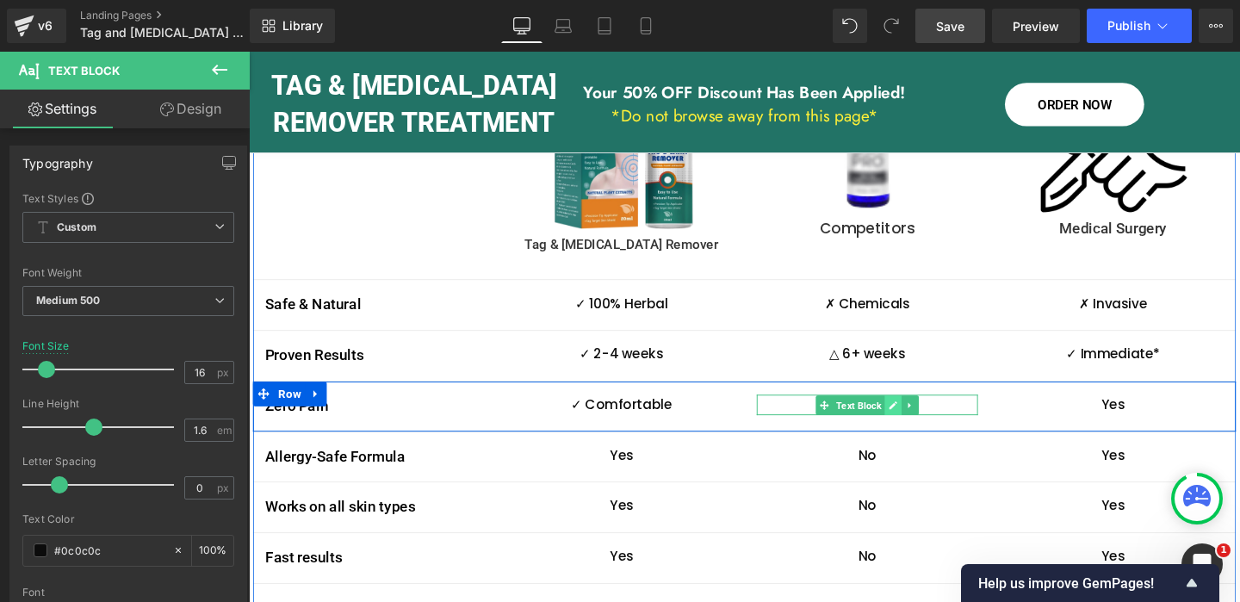
click at [928, 419] on icon at bounding box center [926, 423] width 9 height 9
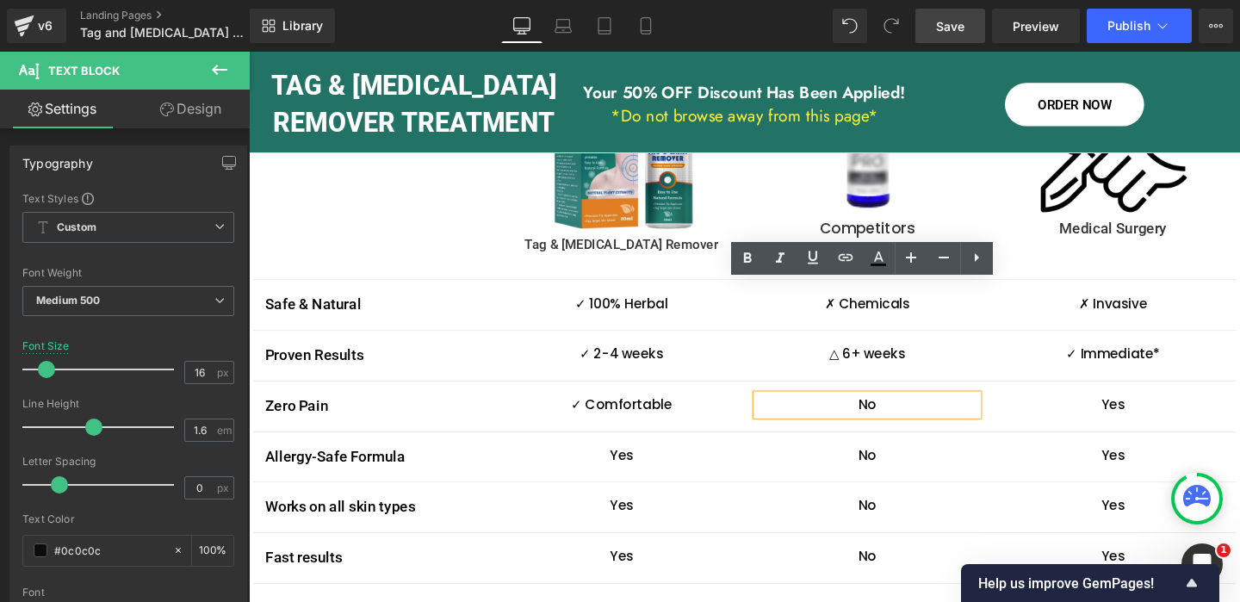
click at [905, 412] on p "No" at bounding box center [899, 423] width 232 height 22
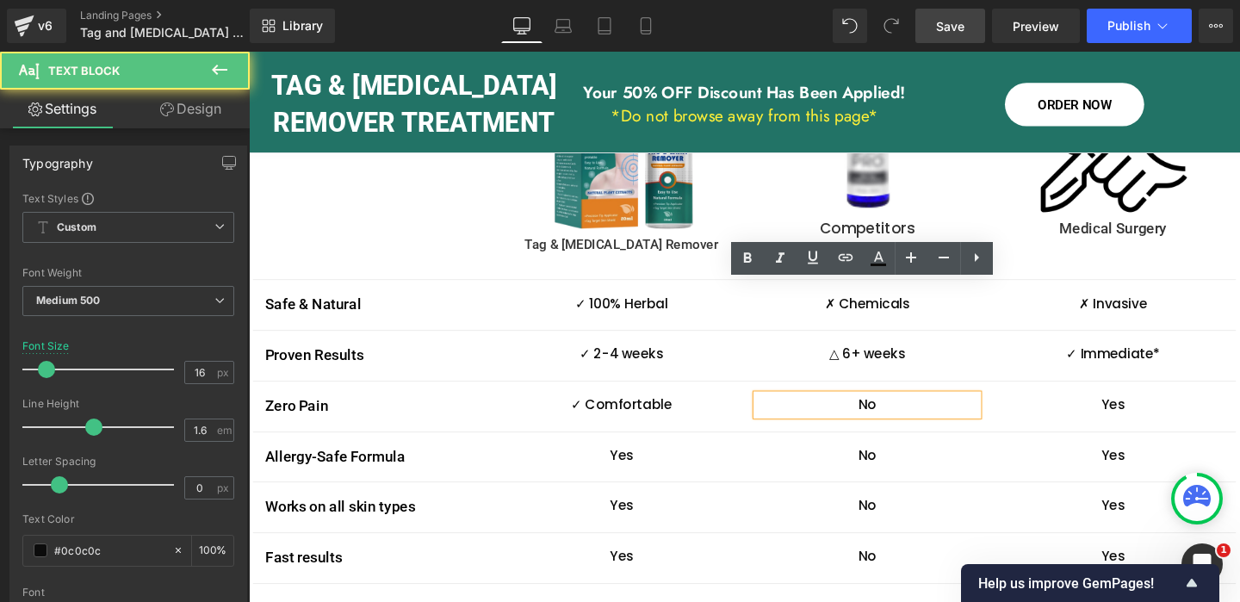
click at [905, 412] on p "No" at bounding box center [899, 423] width 232 height 22
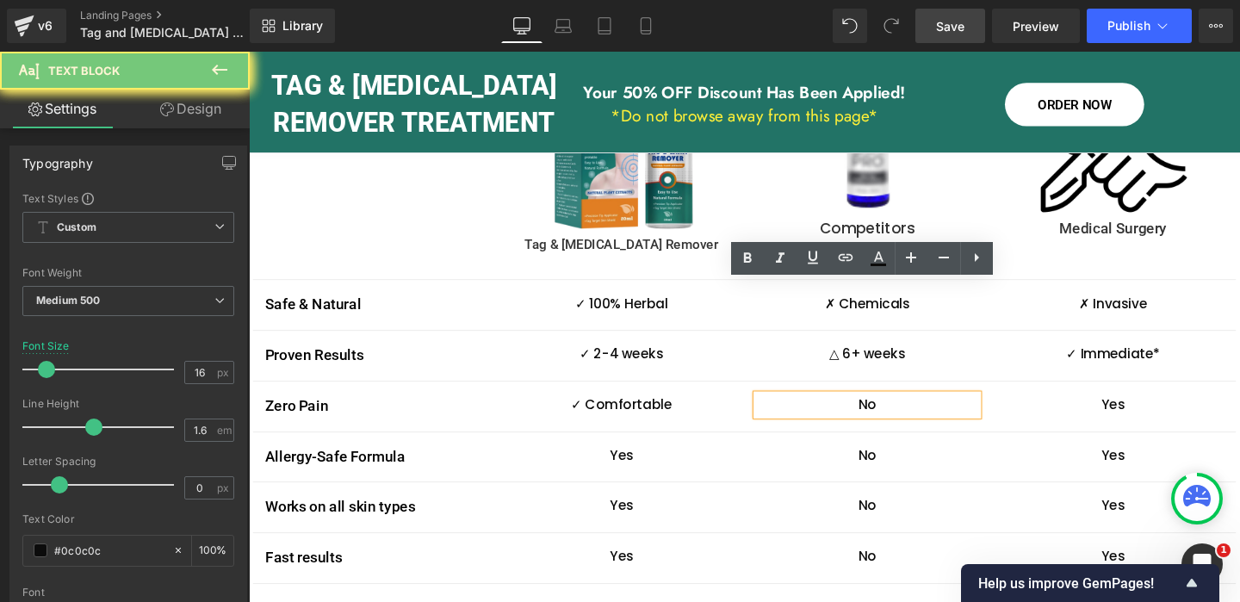
click at [899, 412] on p "No" at bounding box center [899, 423] width 232 height 22
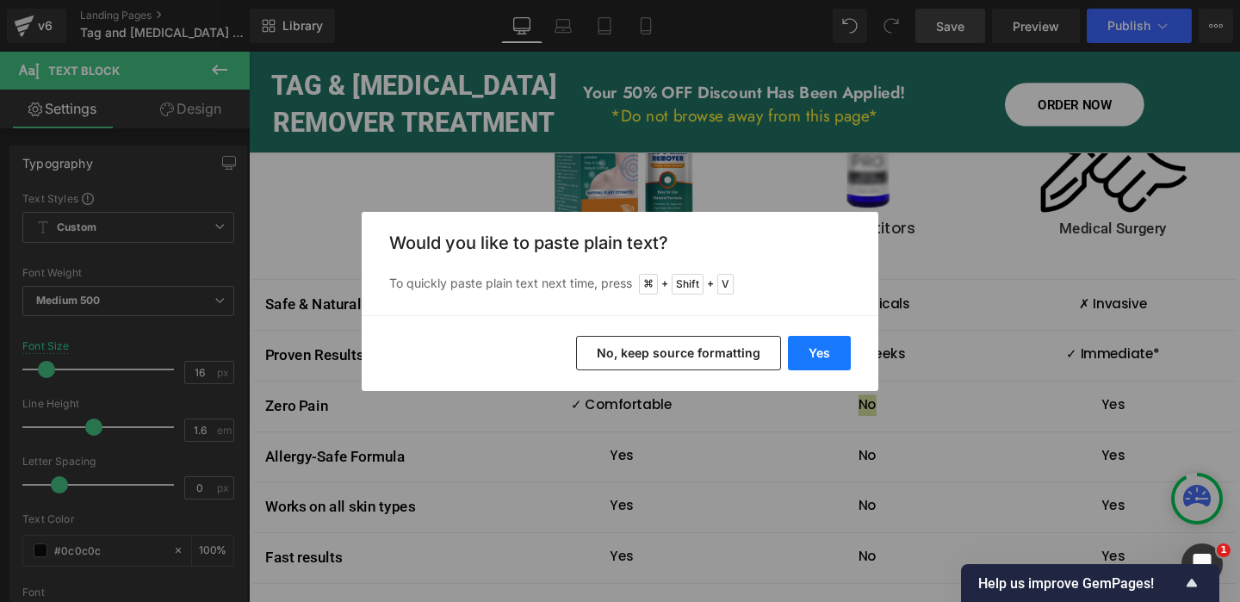
click at [821, 357] on button "Yes" at bounding box center [819, 353] width 63 height 34
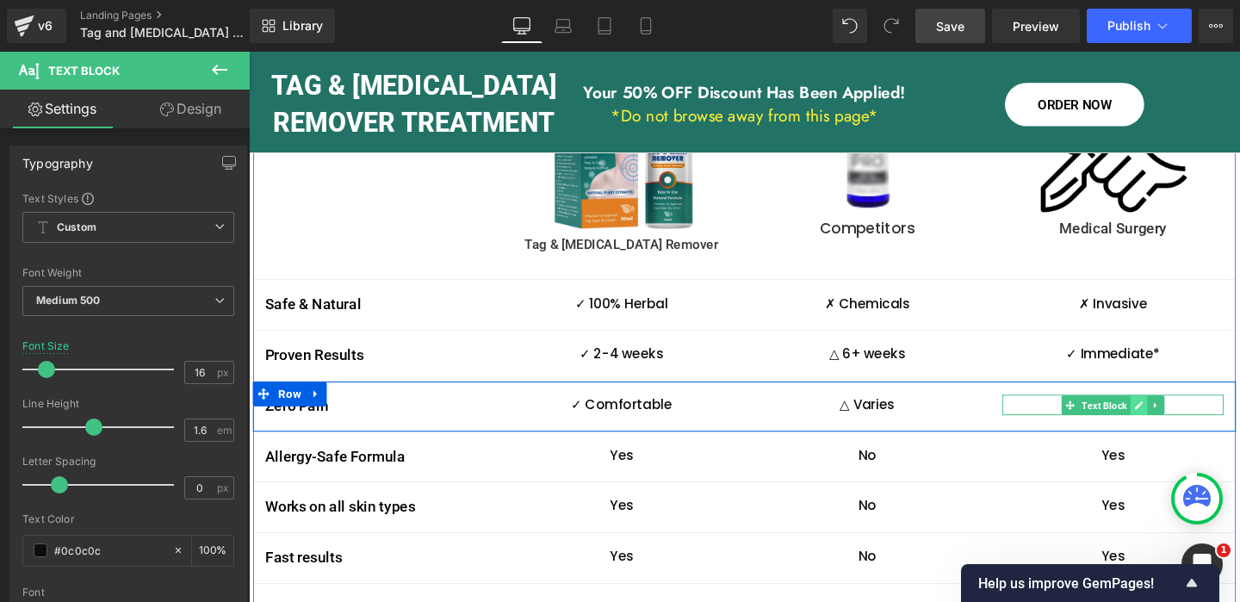
click at [1180, 418] on icon at bounding box center [1183, 423] width 9 height 10
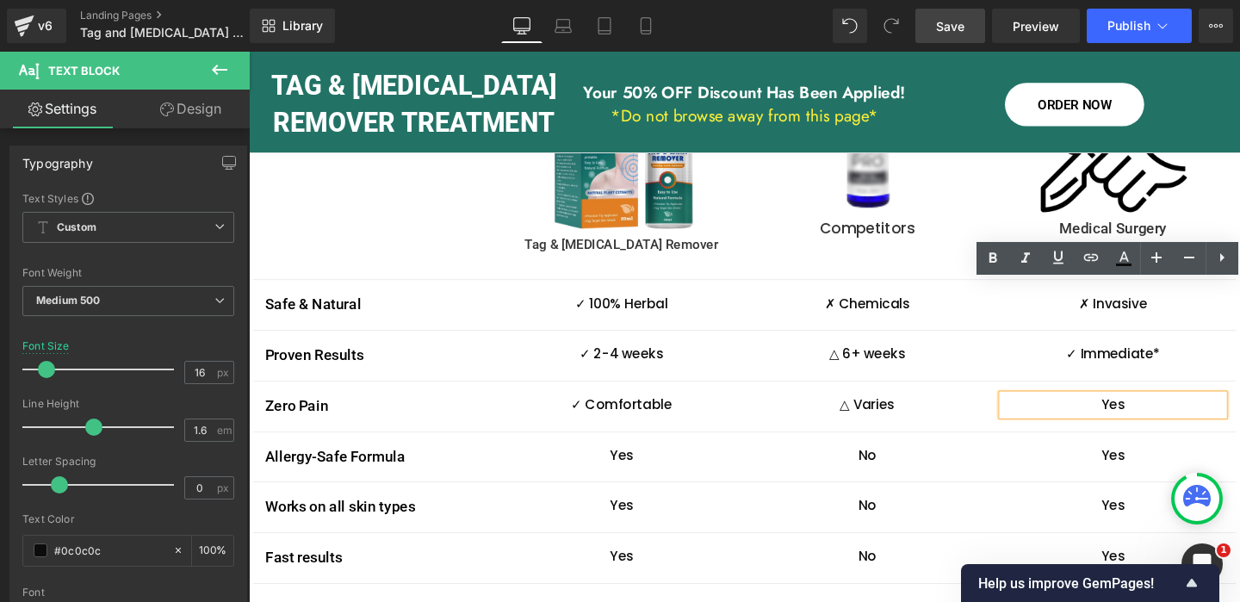
click at [1146, 412] on p "Yes" at bounding box center [1157, 423] width 232 height 22
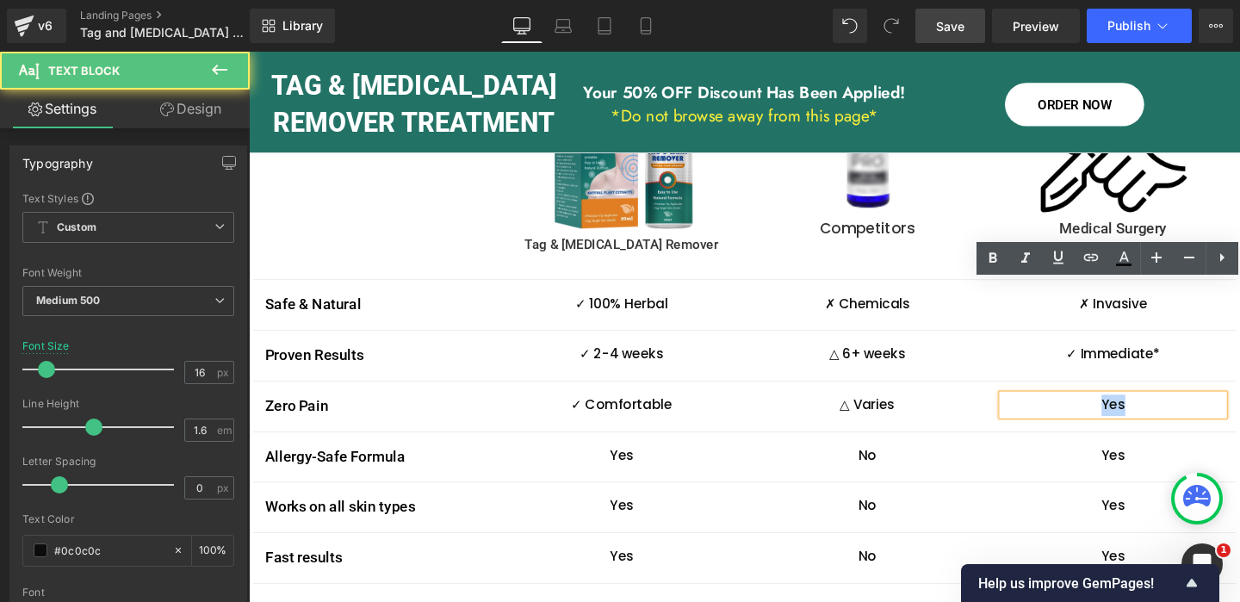
click at [1146, 412] on p "Yes" at bounding box center [1157, 423] width 232 height 22
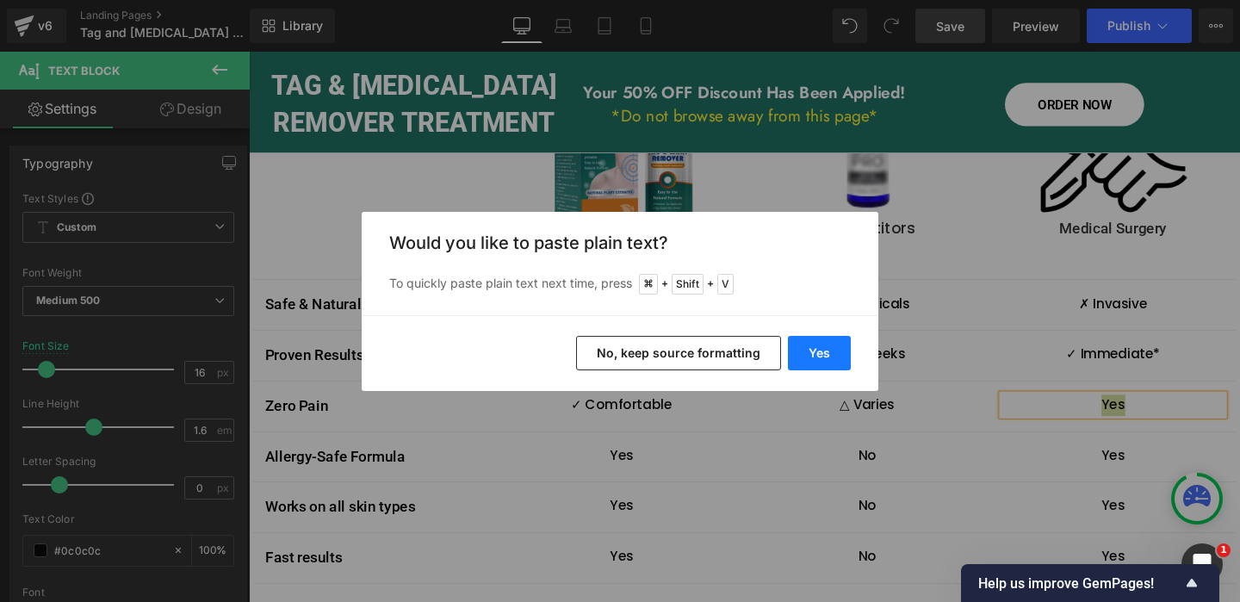
click at [822, 354] on button "Yes" at bounding box center [819, 353] width 63 height 34
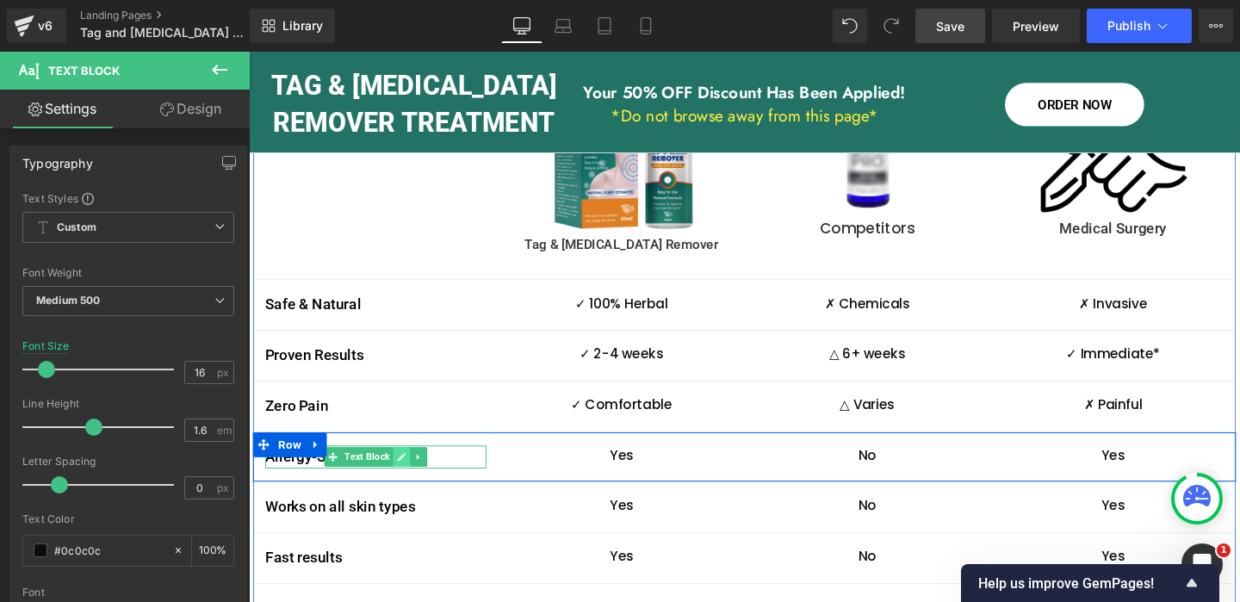
click at [413, 473] on icon at bounding box center [409, 478] width 9 height 10
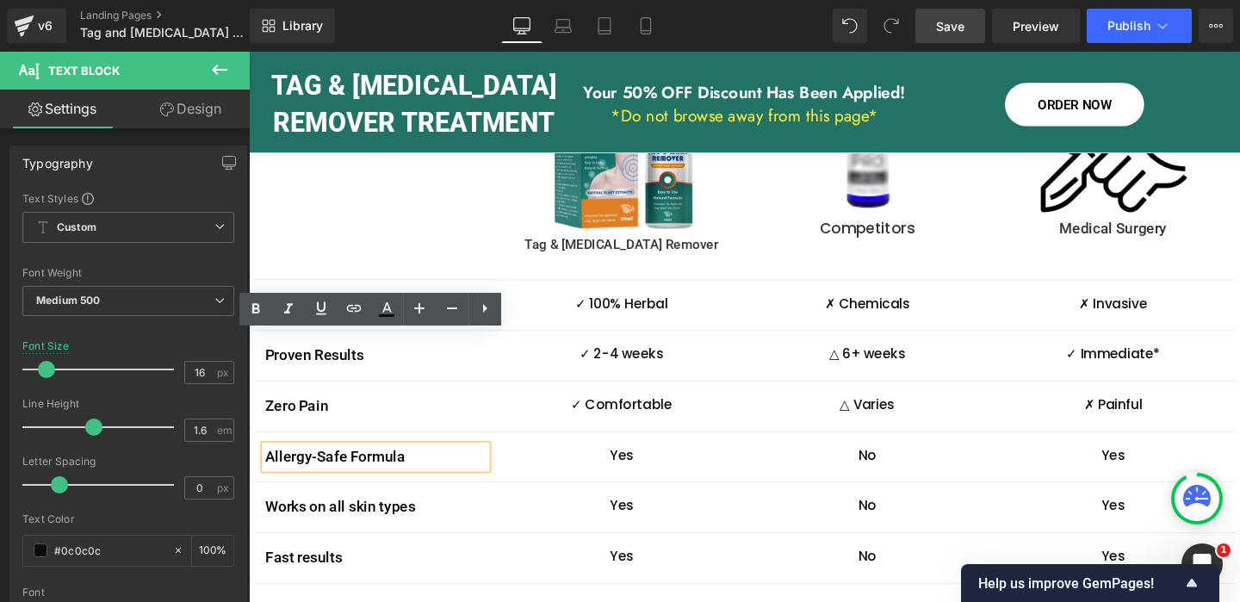
click at [389, 466] on p "Allergy-Safe Formula" at bounding box center [382, 478] width 232 height 25
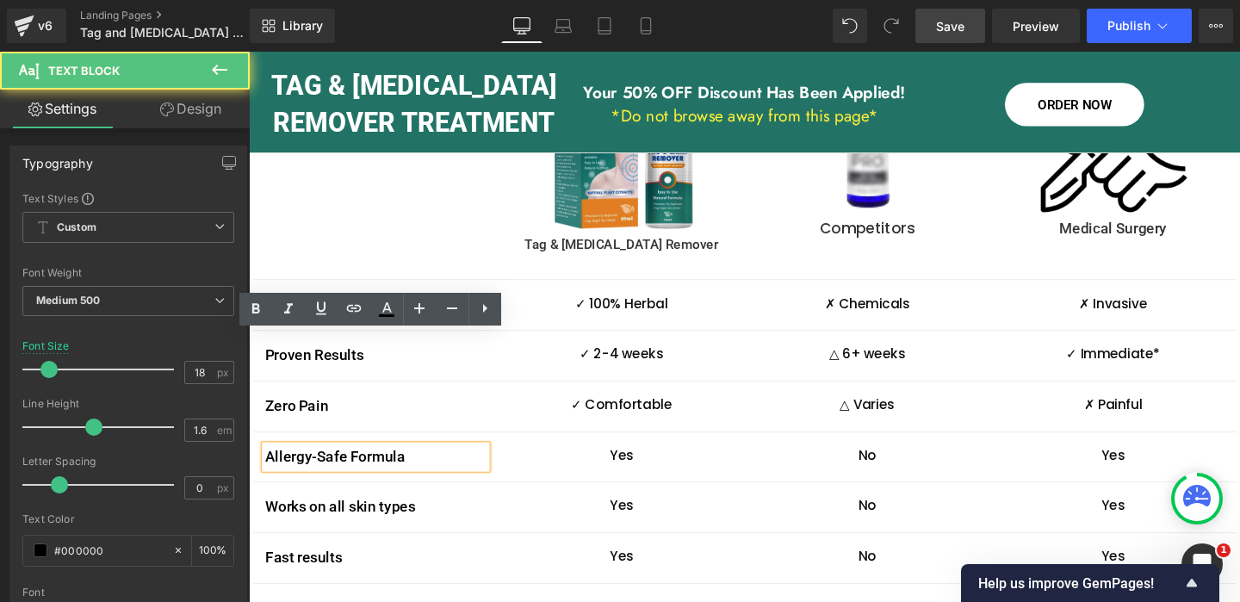
click at [389, 466] on p "Allergy-Safe Formula" at bounding box center [382, 478] width 232 height 25
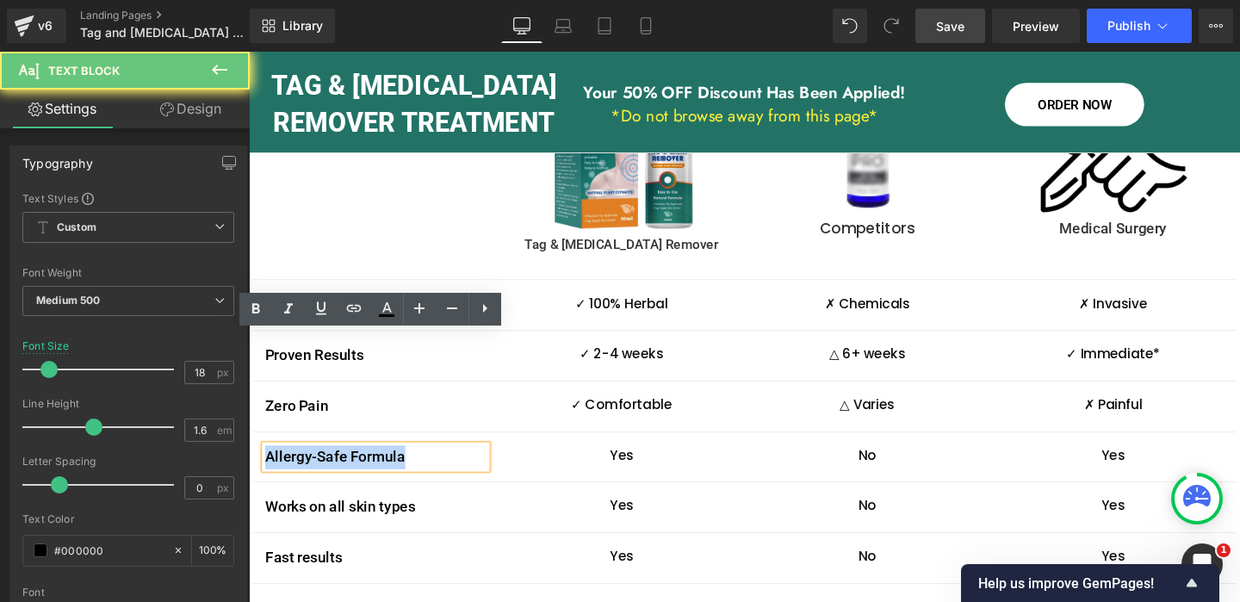
click at [389, 466] on p "Allergy-Safe Formula" at bounding box center [382, 478] width 232 height 25
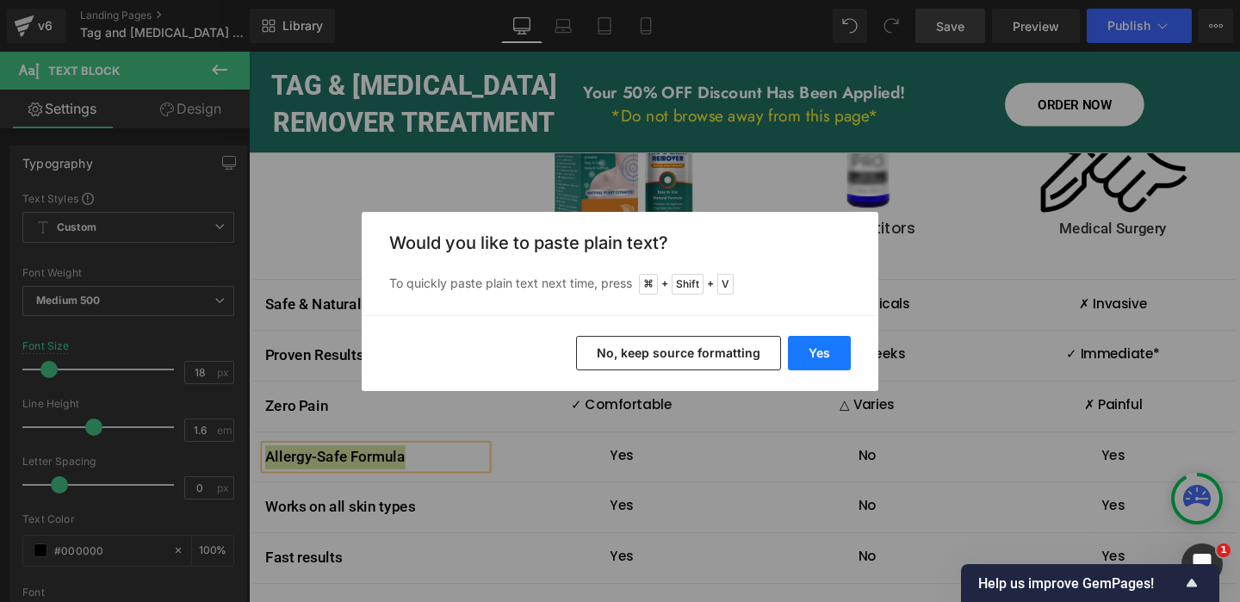
drag, startPoint x: 822, startPoint y: 357, endPoint x: 602, endPoint y: 325, distance: 222.8
click at [822, 357] on button "Yes" at bounding box center [819, 353] width 63 height 34
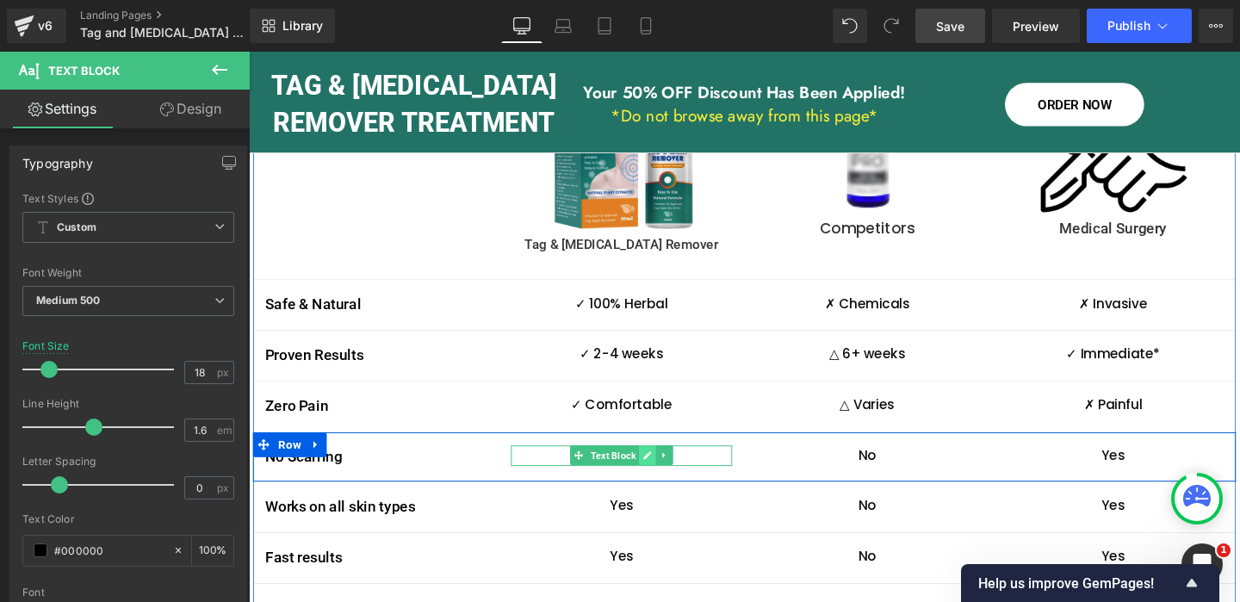
click at [672, 471] on icon at bounding box center [667, 476] width 9 height 10
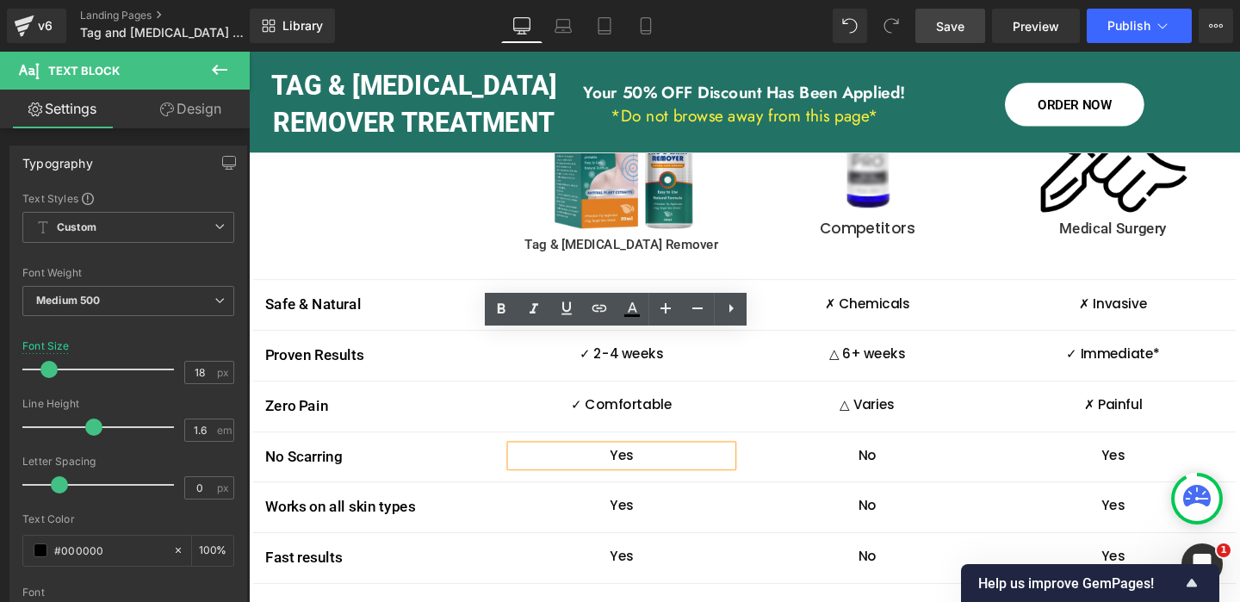
click at [648, 466] on p "Yes" at bounding box center [640, 477] width 232 height 22
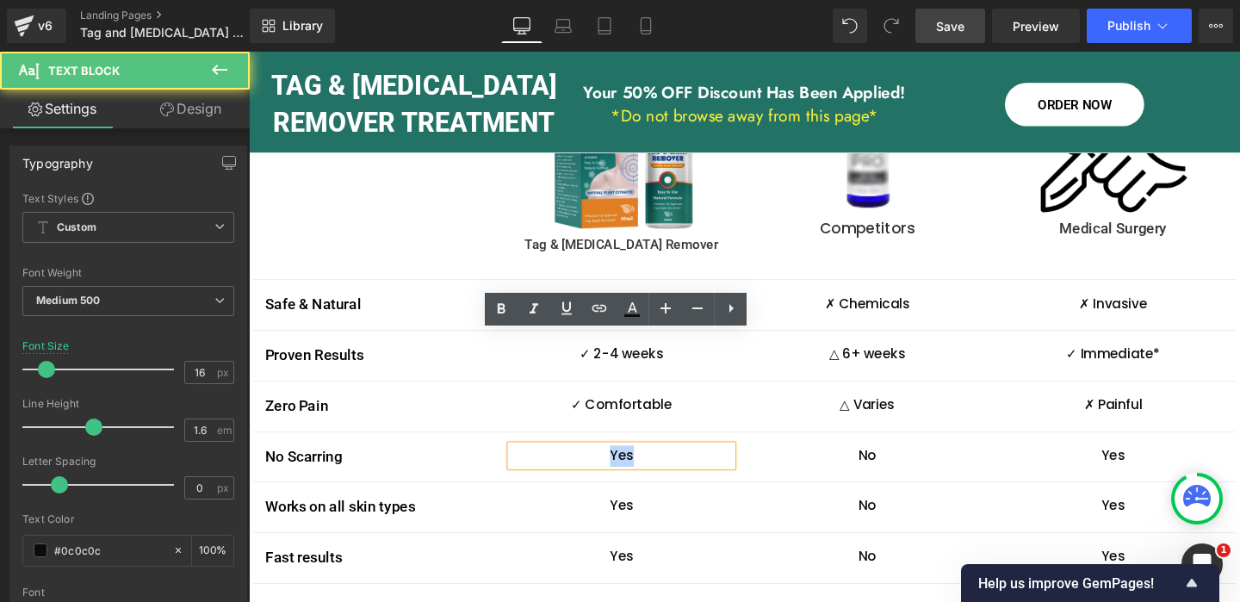
click at [648, 466] on p "Yes" at bounding box center [640, 477] width 232 height 22
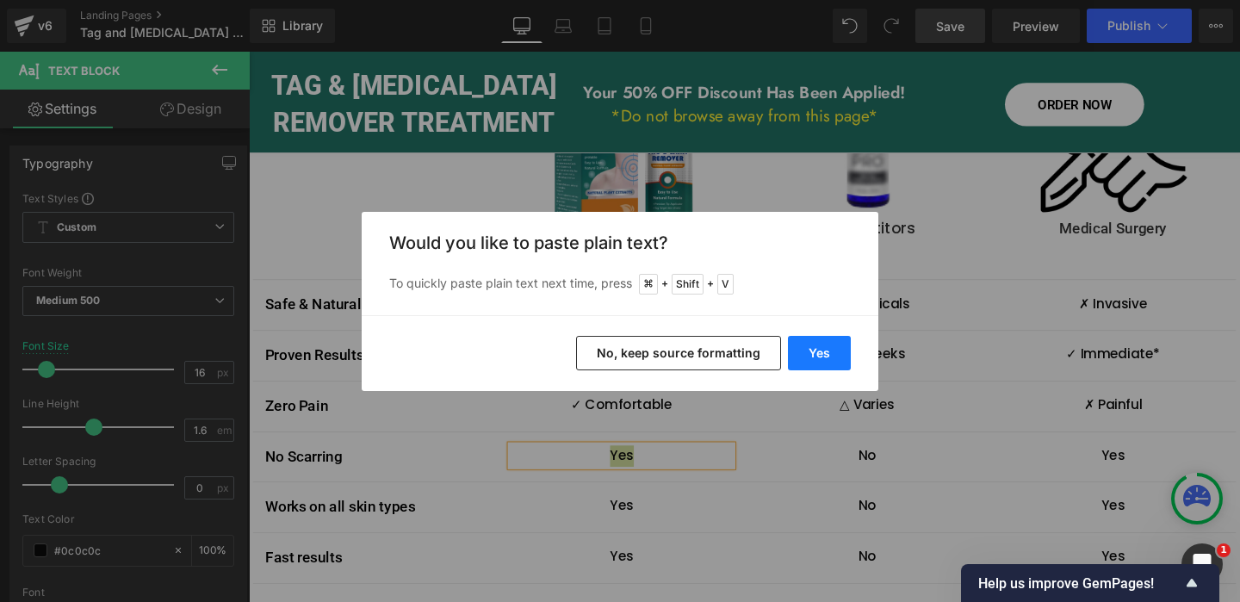
click at [814, 351] on button "Yes" at bounding box center [819, 353] width 63 height 34
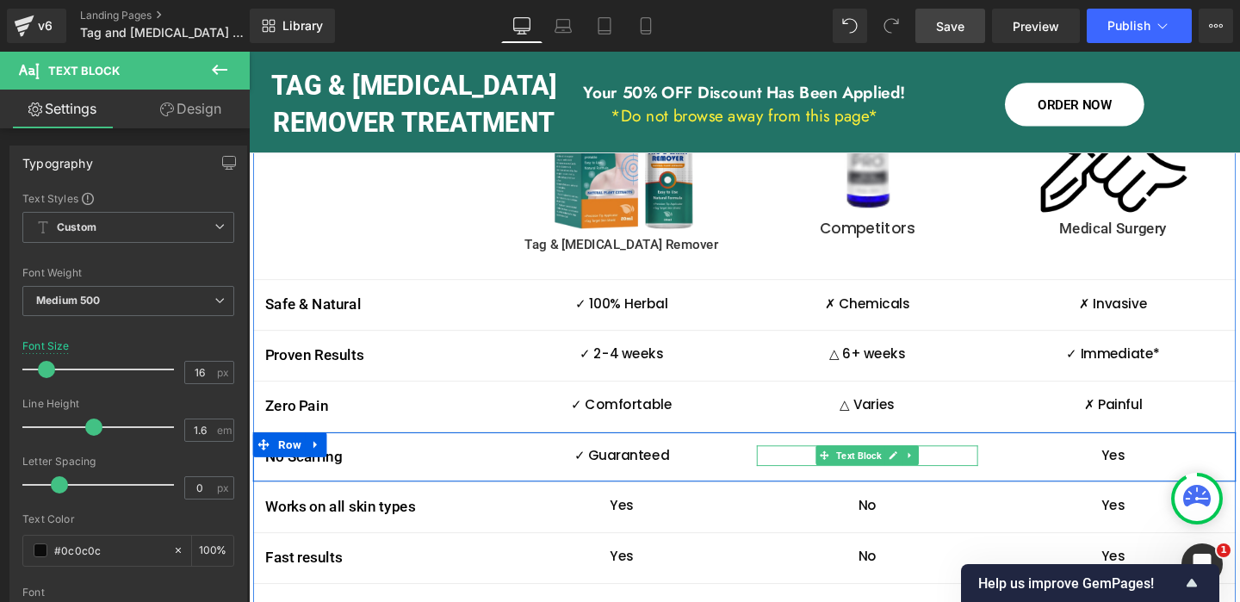
click at [926, 472] on icon at bounding box center [926, 476] width 9 height 9
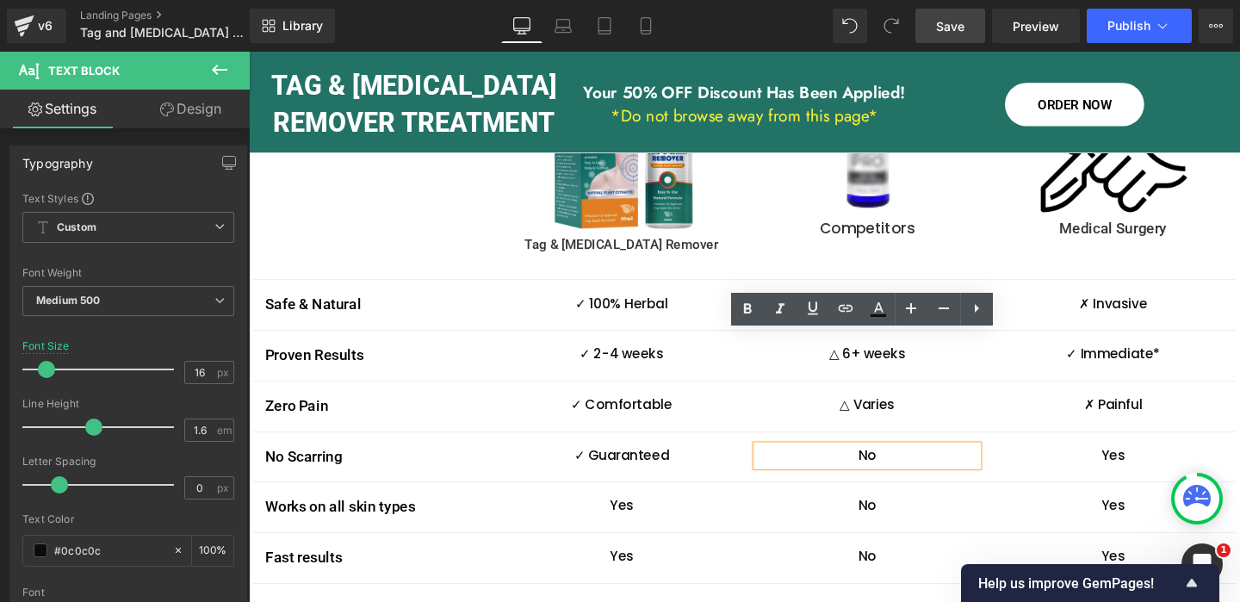
click at [899, 466] on p "No" at bounding box center [899, 477] width 232 height 22
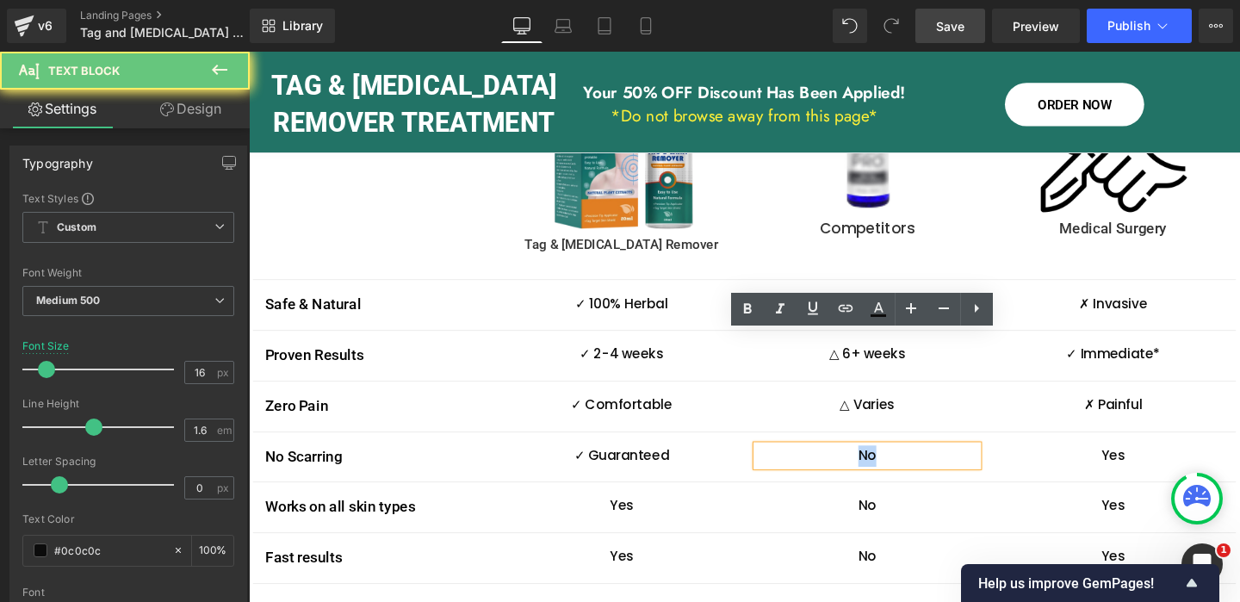
click at [899, 466] on p "No" at bounding box center [899, 477] width 232 height 22
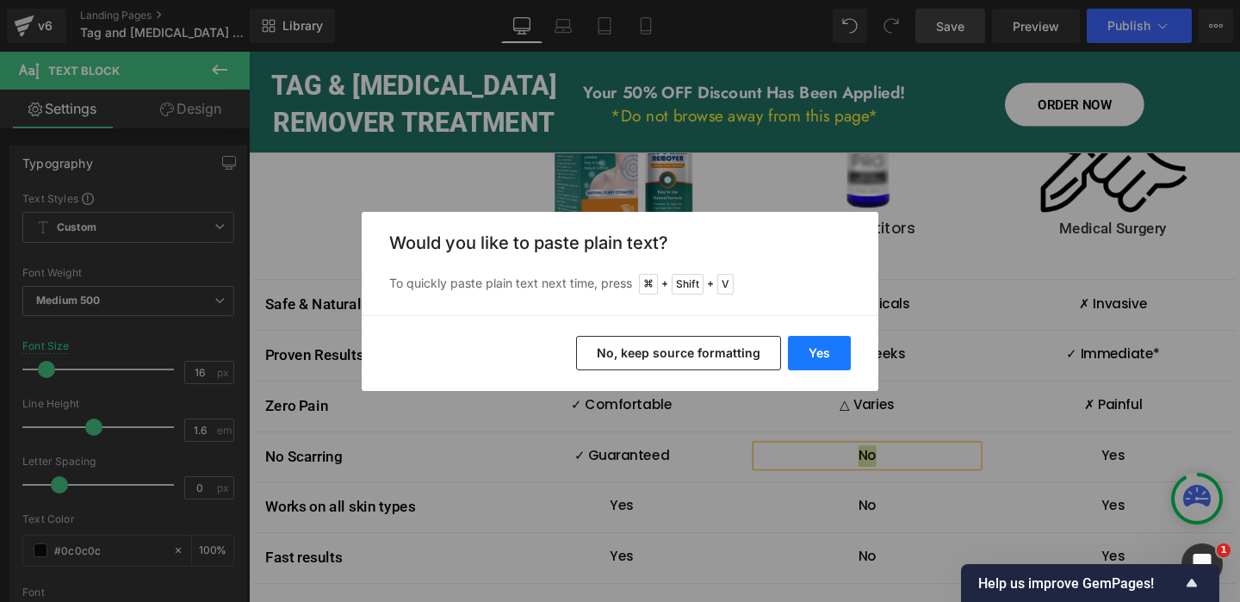
click at [817, 357] on button "Yes" at bounding box center [819, 353] width 63 height 34
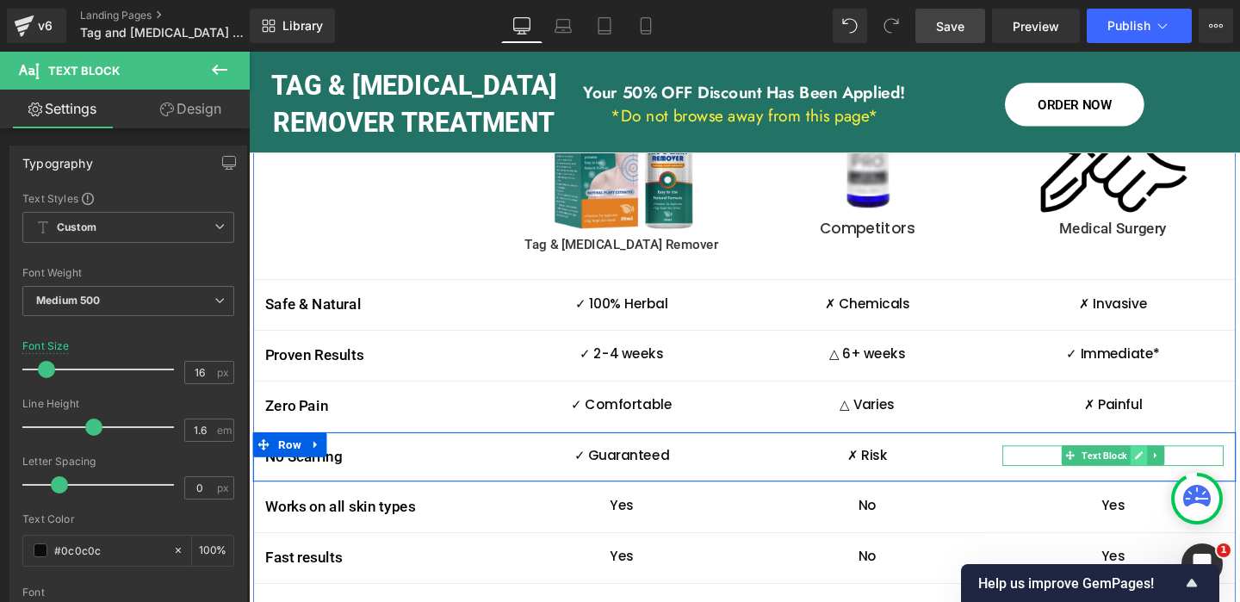
click at [1179, 466] on link at bounding box center [1184, 476] width 18 height 21
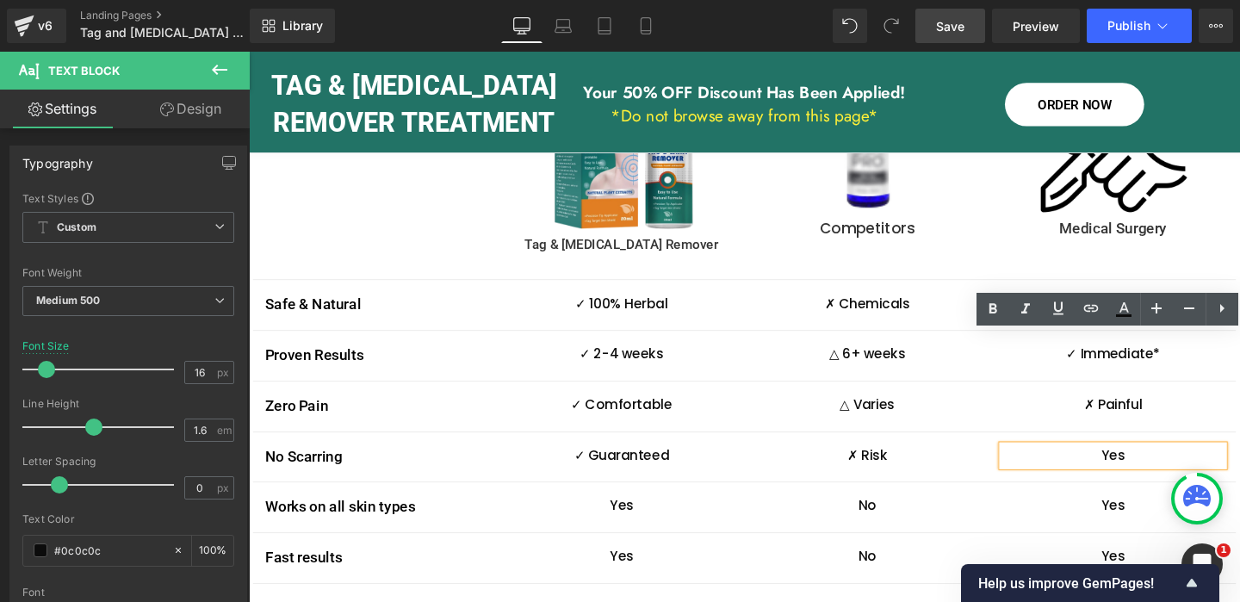
click at [1155, 466] on p "Yes" at bounding box center [1157, 477] width 232 height 22
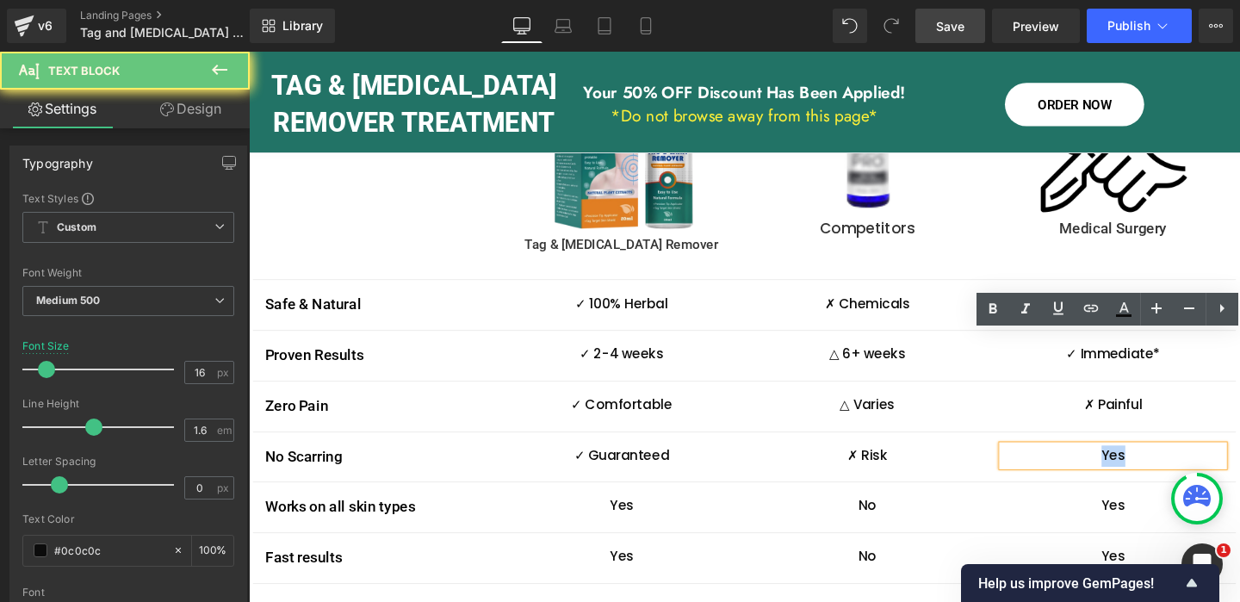
click at [1155, 466] on p "Yes" at bounding box center [1157, 477] width 232 height 22
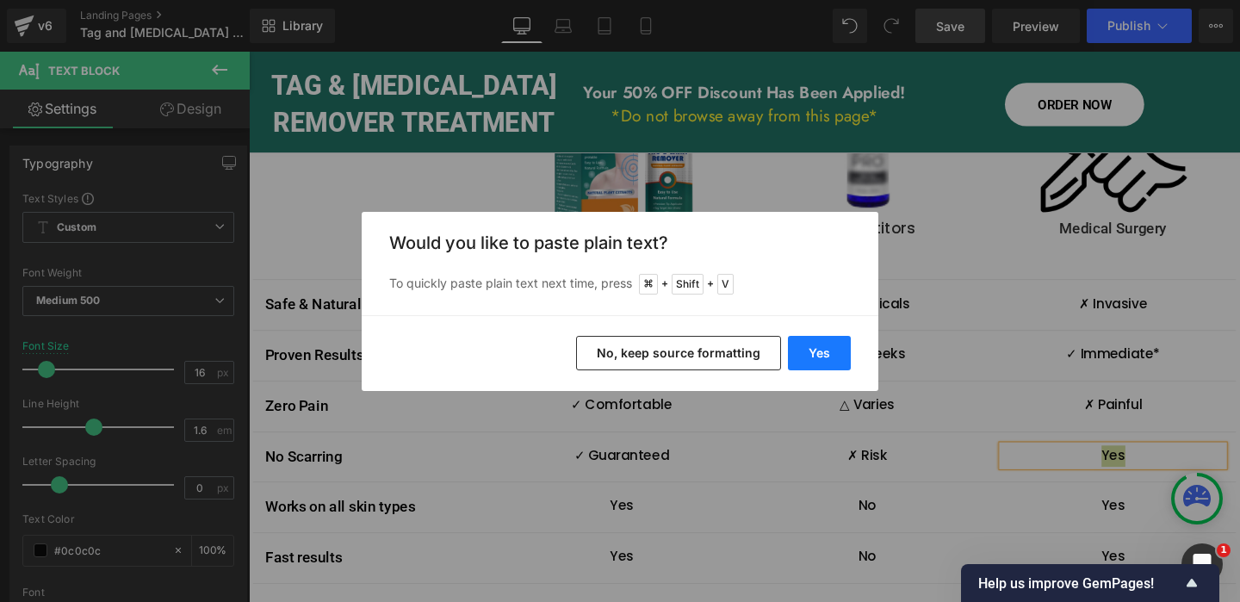
click at [836, 344] on button "Yes" at bounding box center [819, 353] width 63 height 34
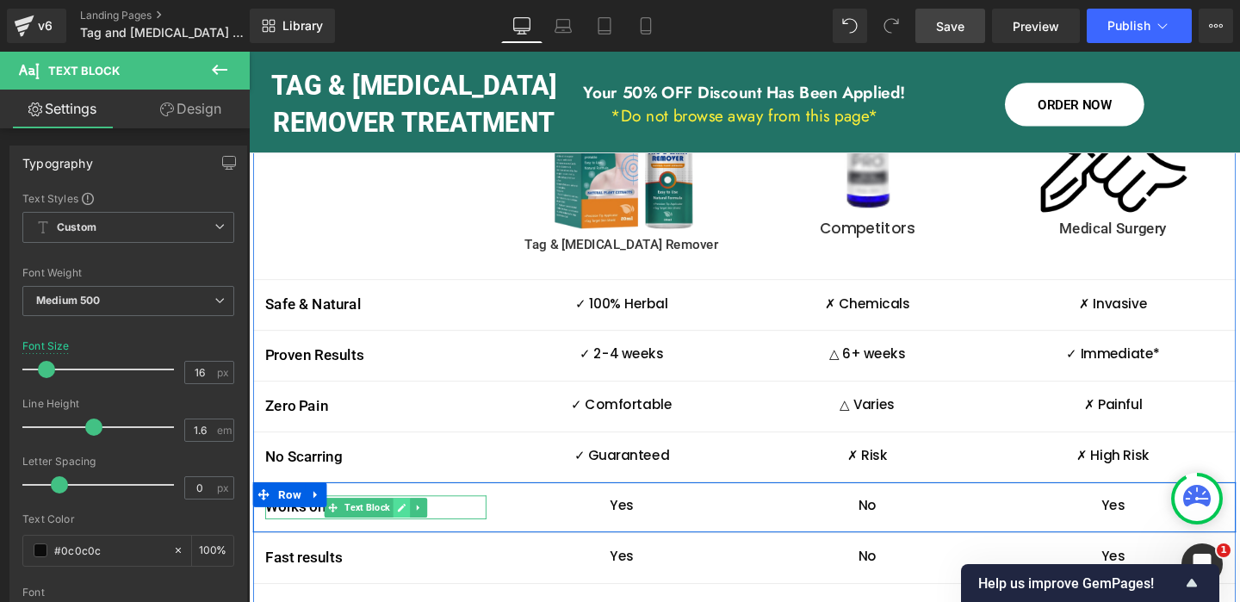
click at [406, 527] on icon at bounding box center [409, 531] width 9 height 9
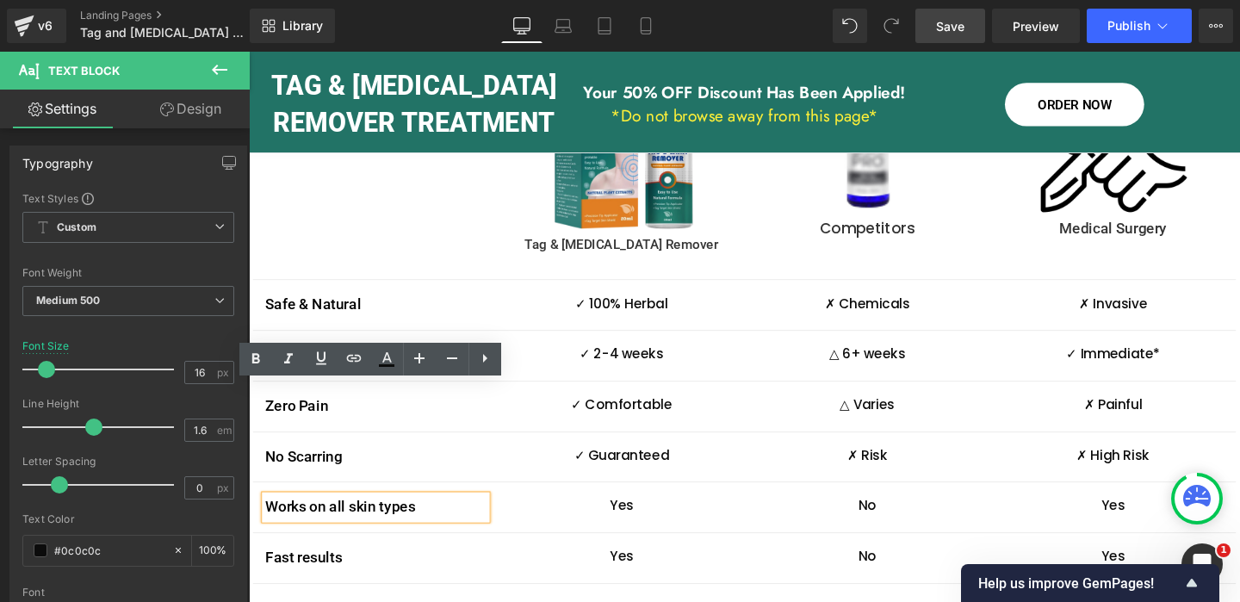
click at [393, 518] on p "Works on all skin types" at bounding box center [382, 530] width 232 height 25
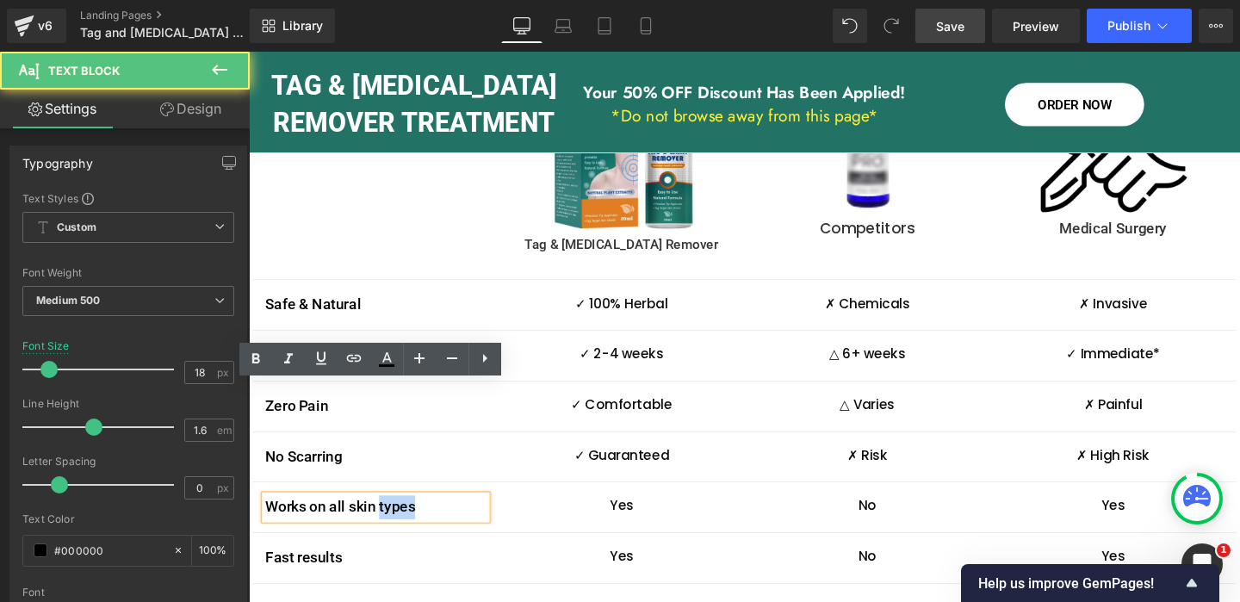
click at [393, 518] on p "Works on all skin types" at bounding box center [382, 530] width 232 height 25
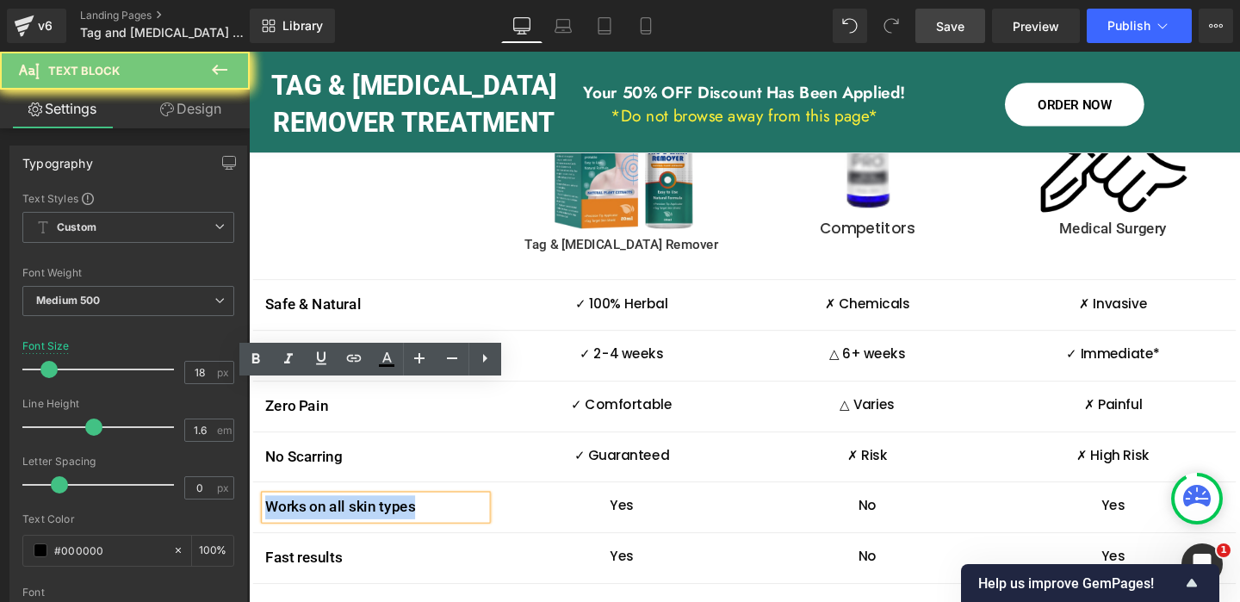
click at [393, 518] on p "Works on all skin types" at bounding box center [382, 530] width 232 height 25
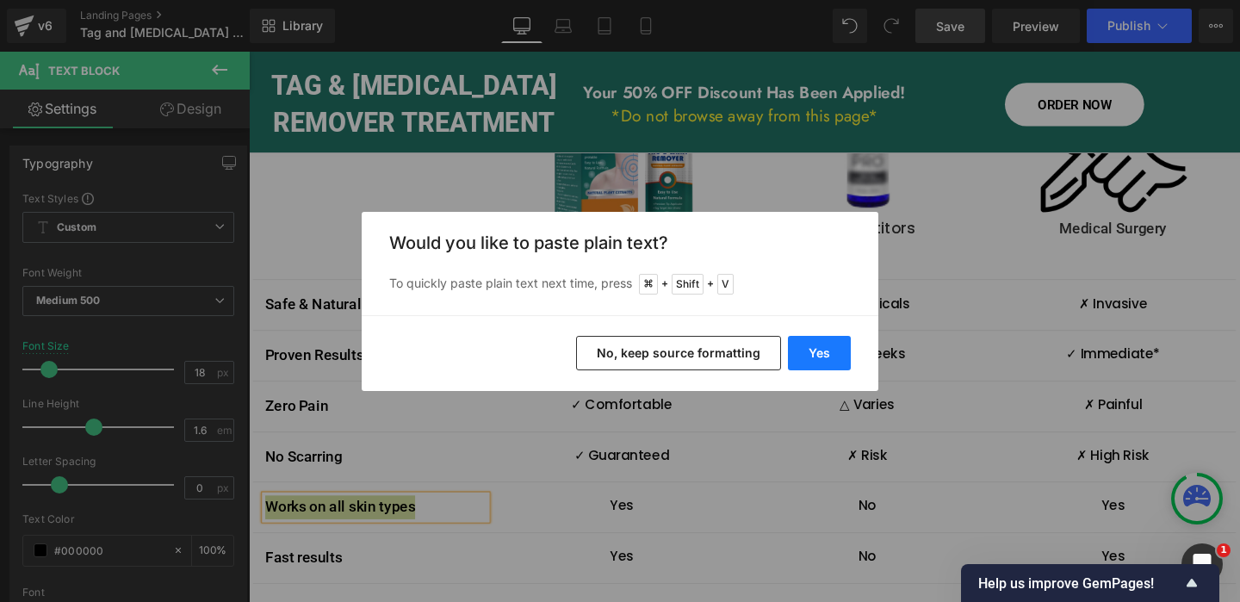
drag, startPoint x: 812, startPoint y: 351, endPoint x: 591, endPoint y: 316, distance: 223.2
click at [812, 351] on button "Yes" at bounding box center [819, 353] width 63 height 34
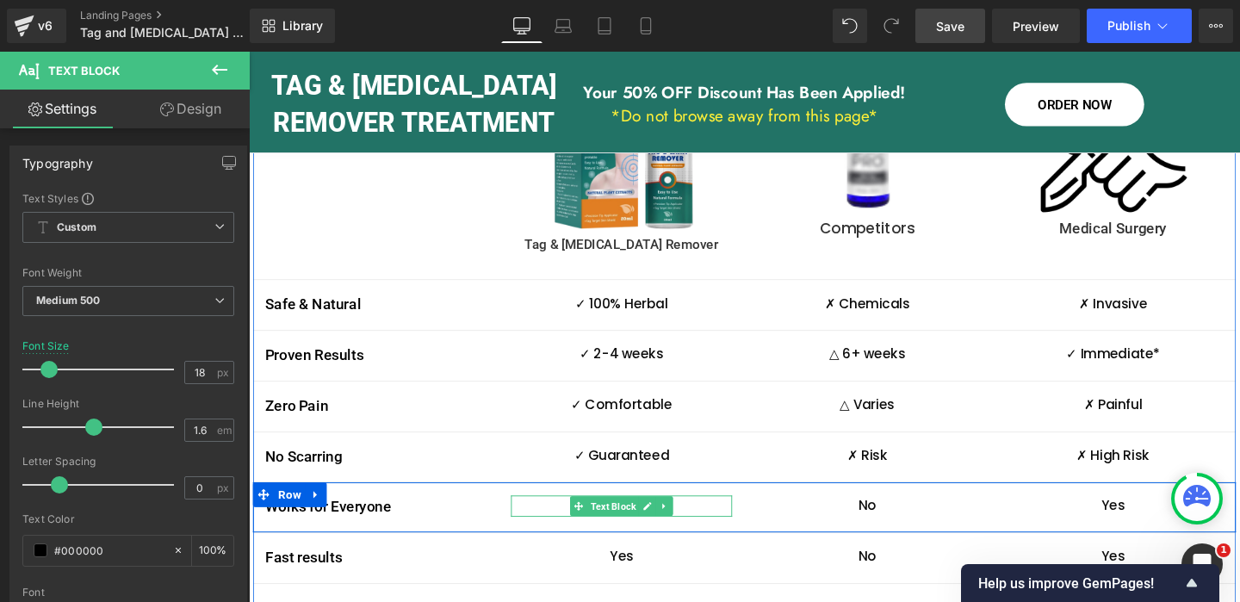
click at [669, 525] on icon at bounding box center [668, 529] width 9 height 9
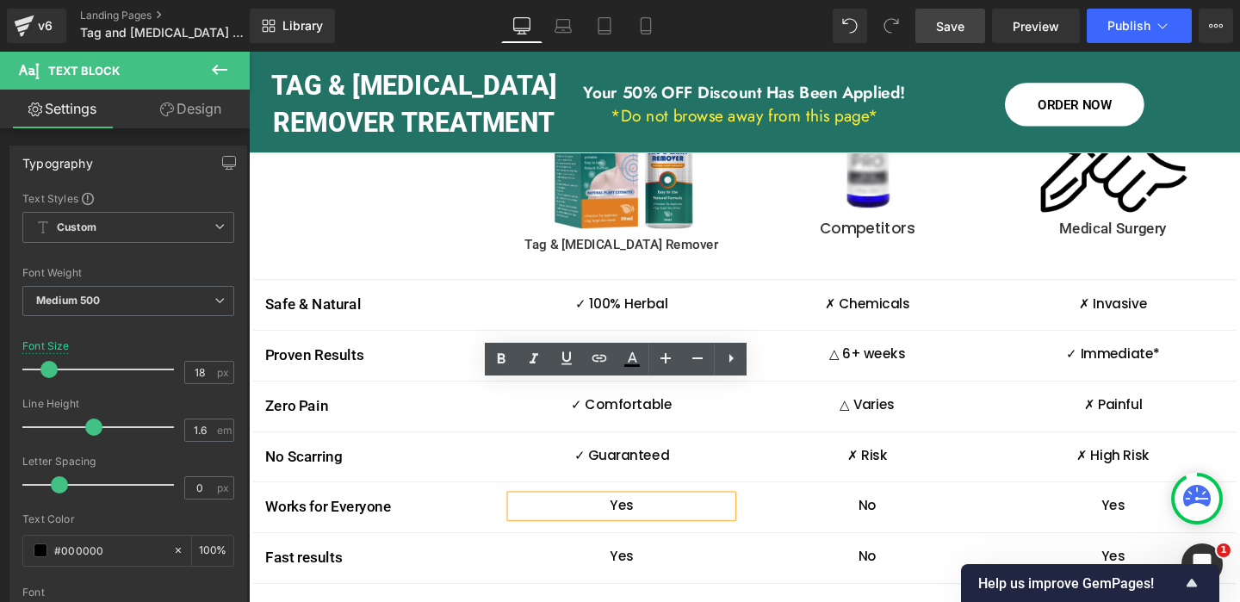
click at [636, 518] on p "Yes" at bounding box center [640, 529] width 232 height 22
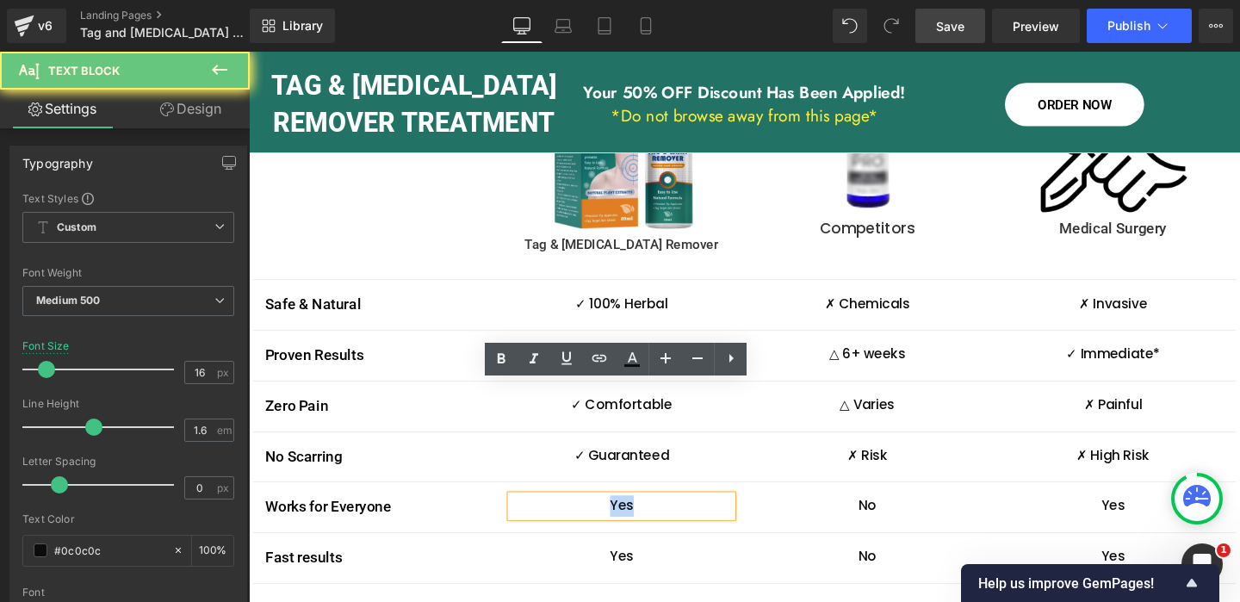
click at [636, 518] on p "Yes" at bounding box center [640, 529] width 232 height 22
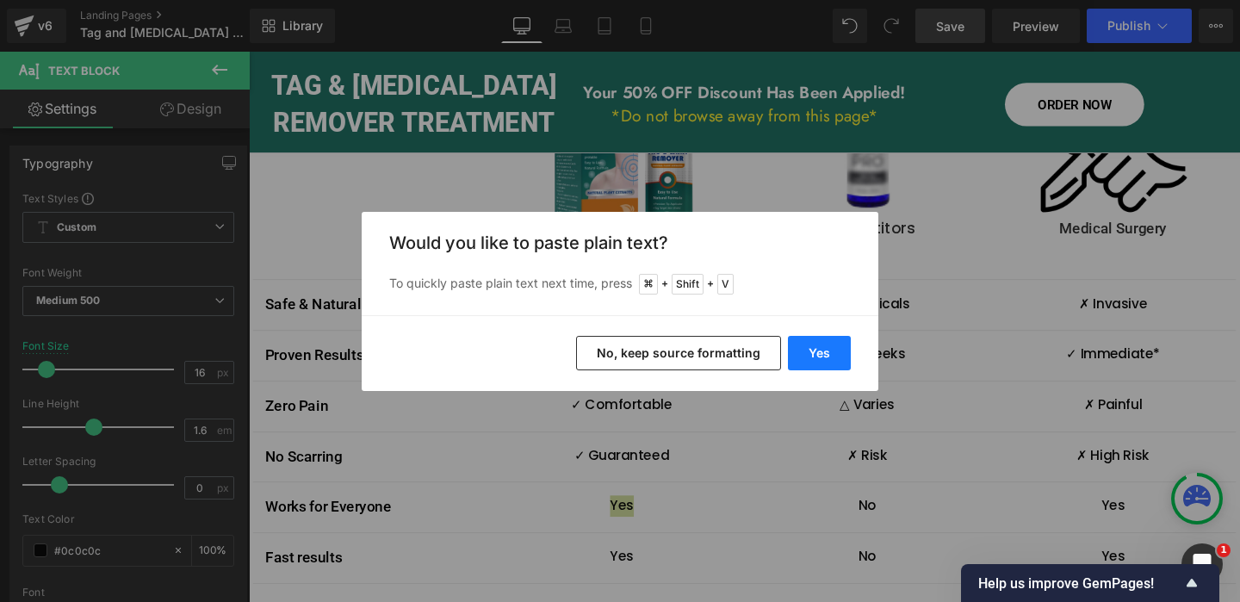
click at [822, 353] on button "Yes" at bounding box center [819, 353] width 63 height 34
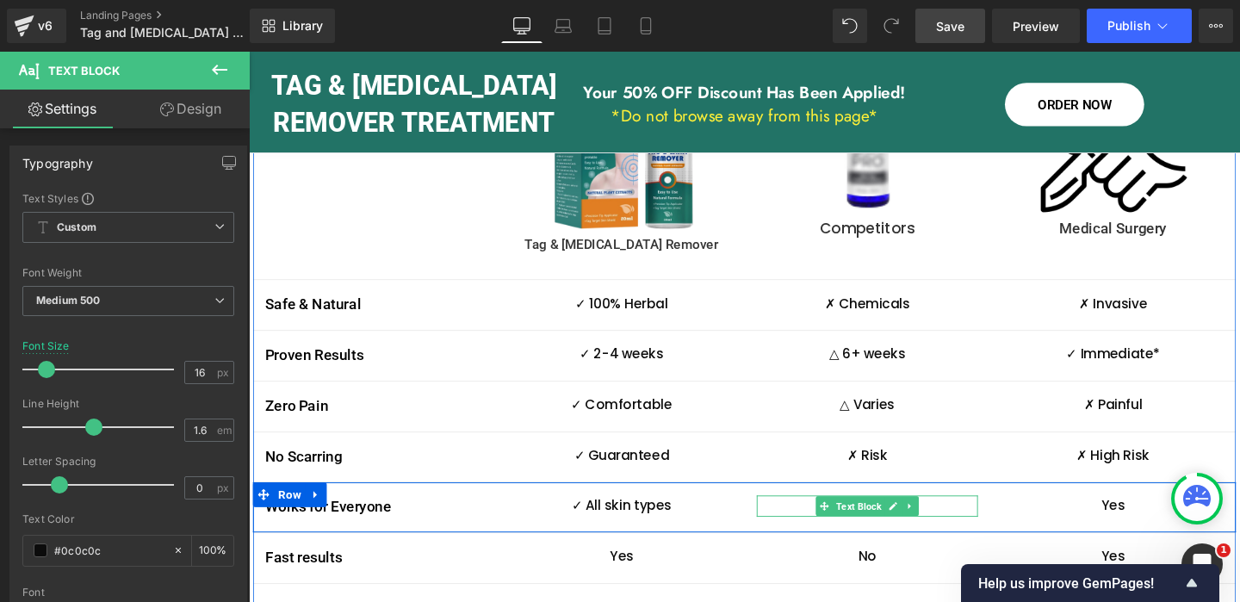
click at [924, 525] on icon at bounding box center [926, 529] width 9 height 9
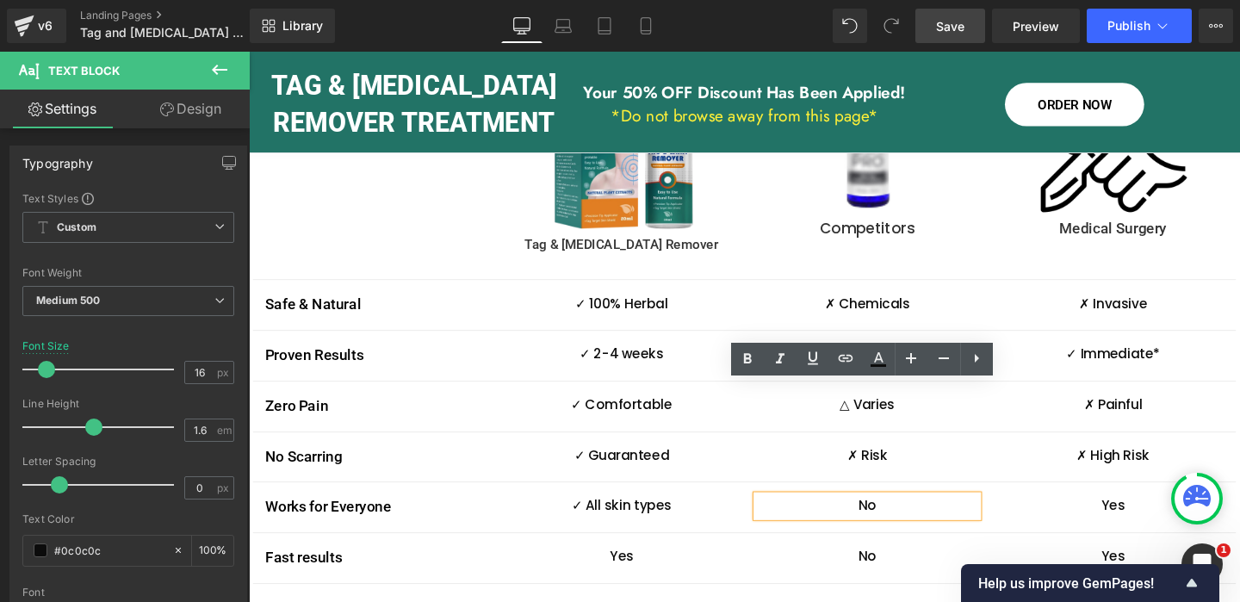
click at [896, 518] on p "No" at bounding box center [899, 529] width 232 height 22
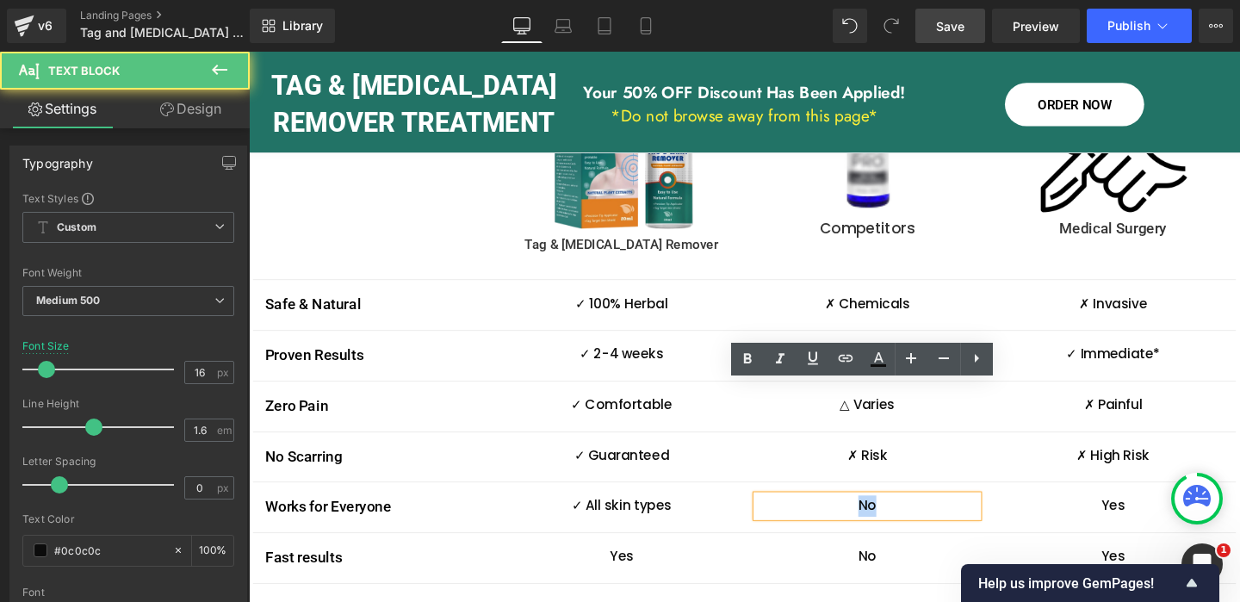
click at [896, 518] on p "No" at bounding box center [899, 529] width 232 height 22
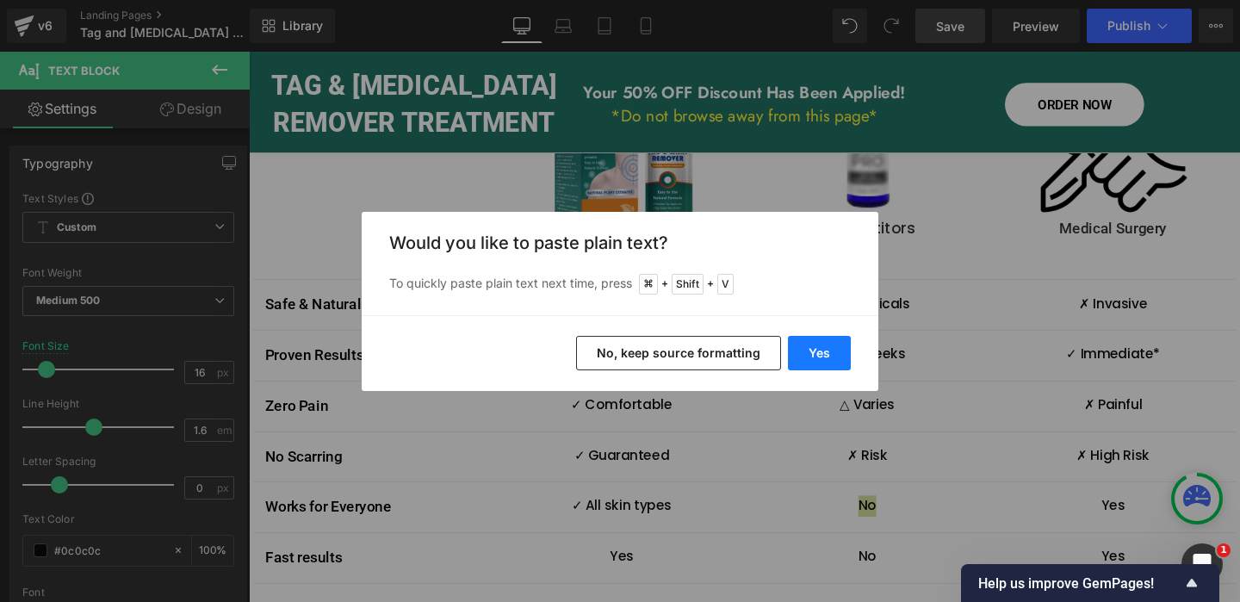
click at [822, 354] on button "Yes" at bounding box center [819, 353] width 63 height 34
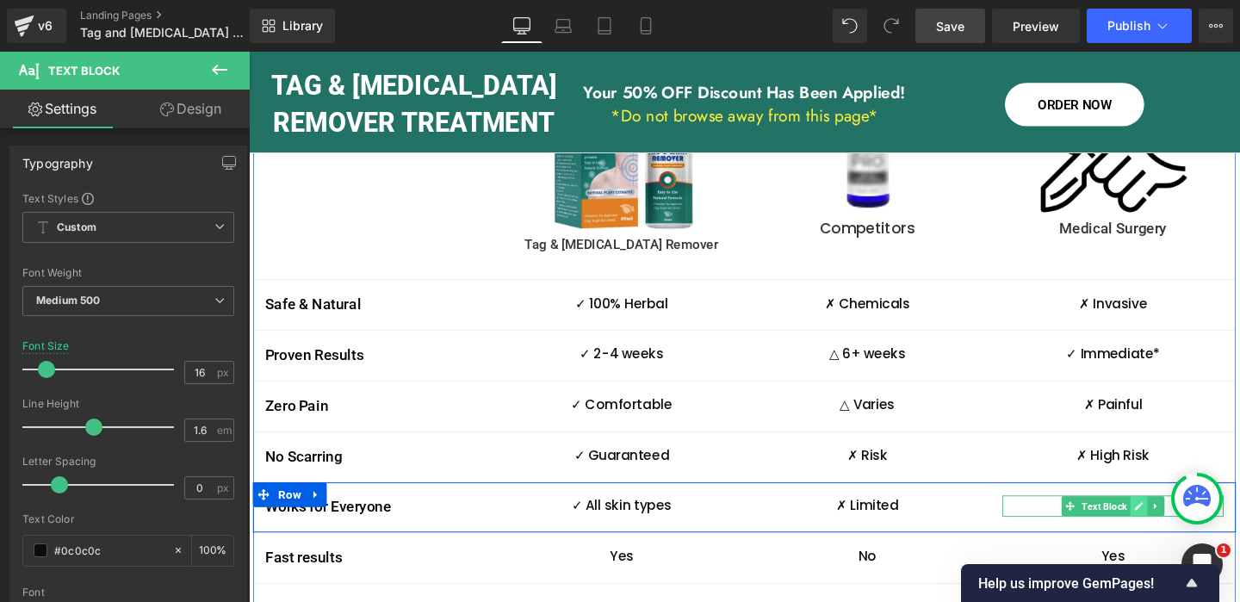
click at [1184, 525] on icon at bounding box center [1184, 529] width 9 height 9
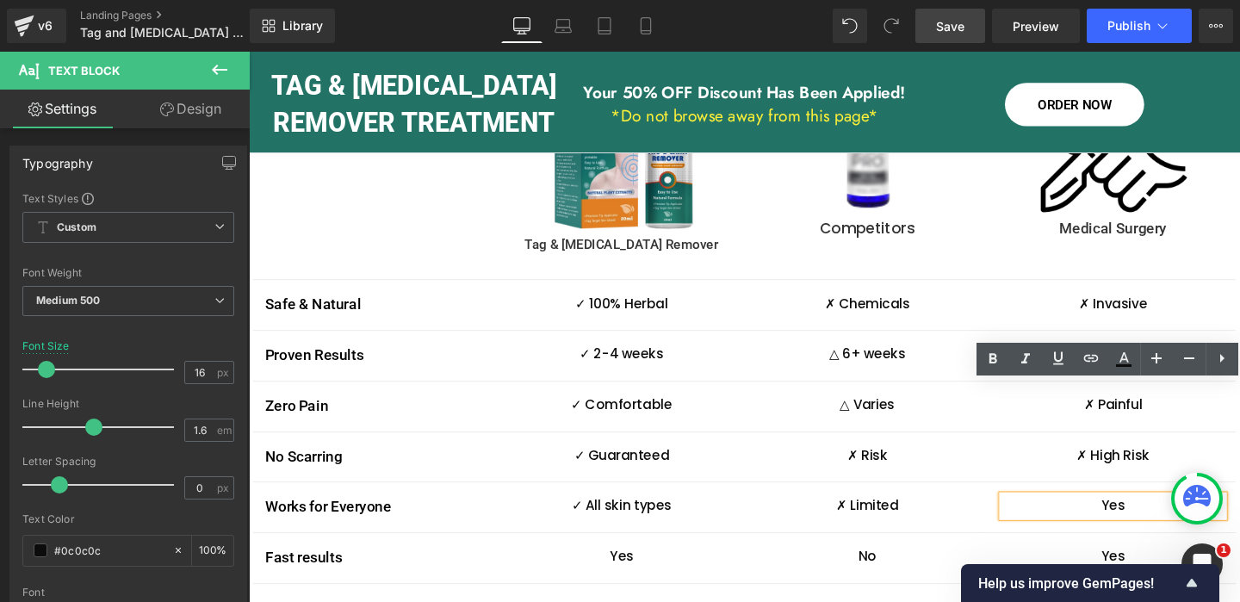
click at [1162, 518] on p "Yes" at bounding box center [1157, 529] width 232 height 22
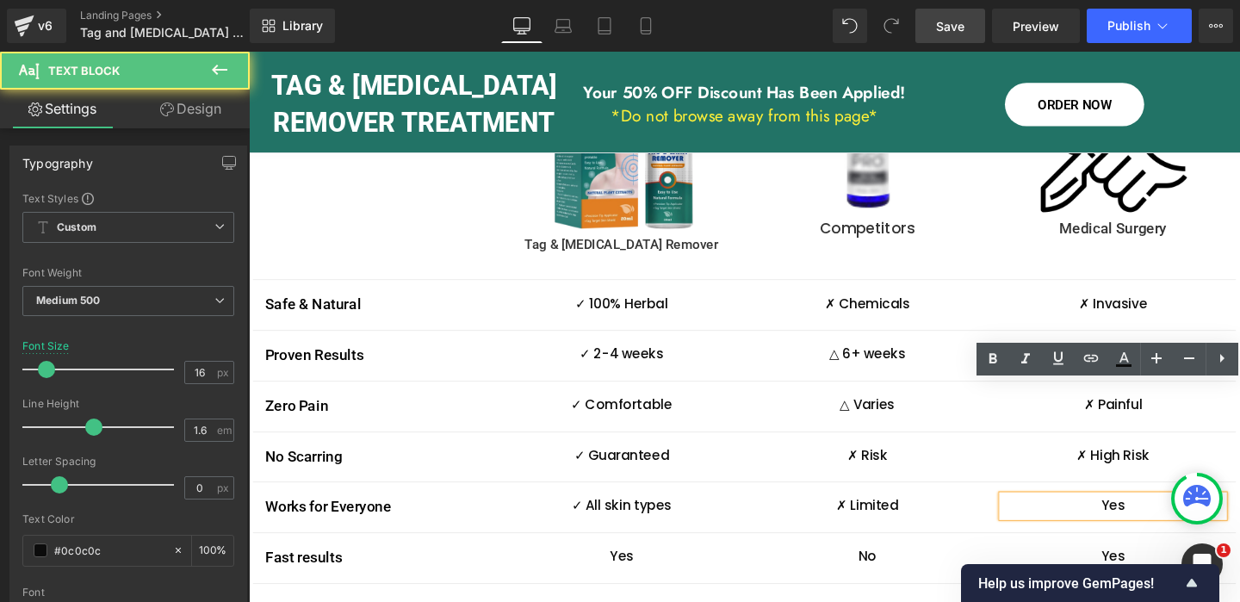
click at [1162, 518] on p "Yes" at bounding box center [1157, 529] width 232 height 22
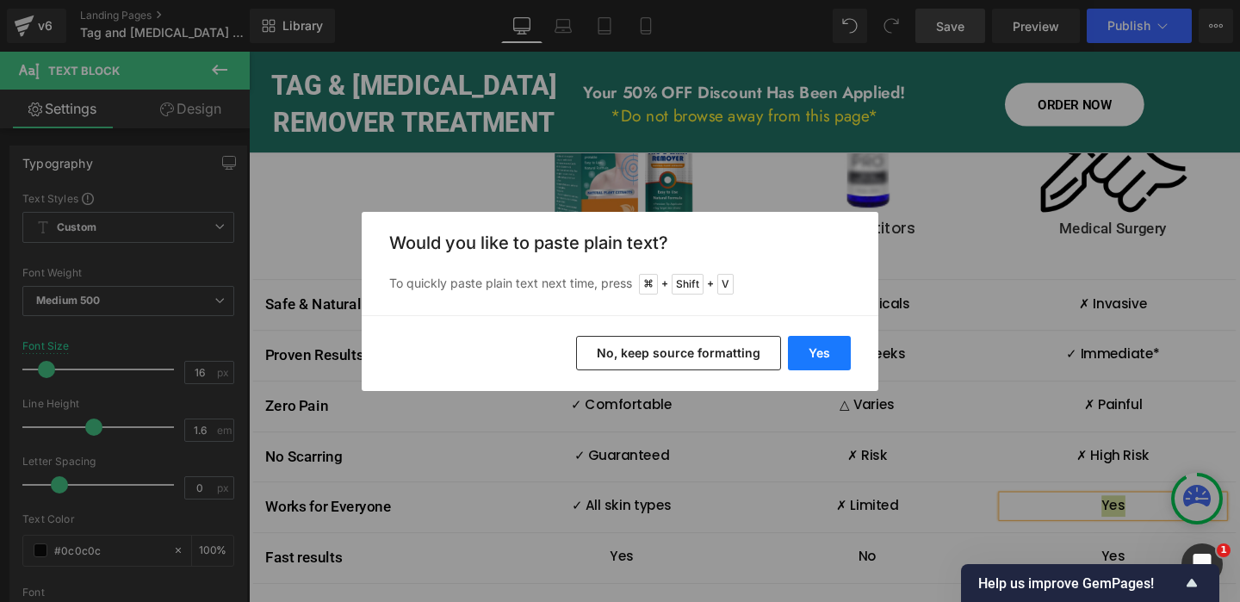
drag, startPoint x: 822, startPoint y: 359, endPoint x: 603, endPoint y: 324, distance: 222.4
click at [822, 359] on button "Yes" at bounding box center [819, 353] width 63 height 34
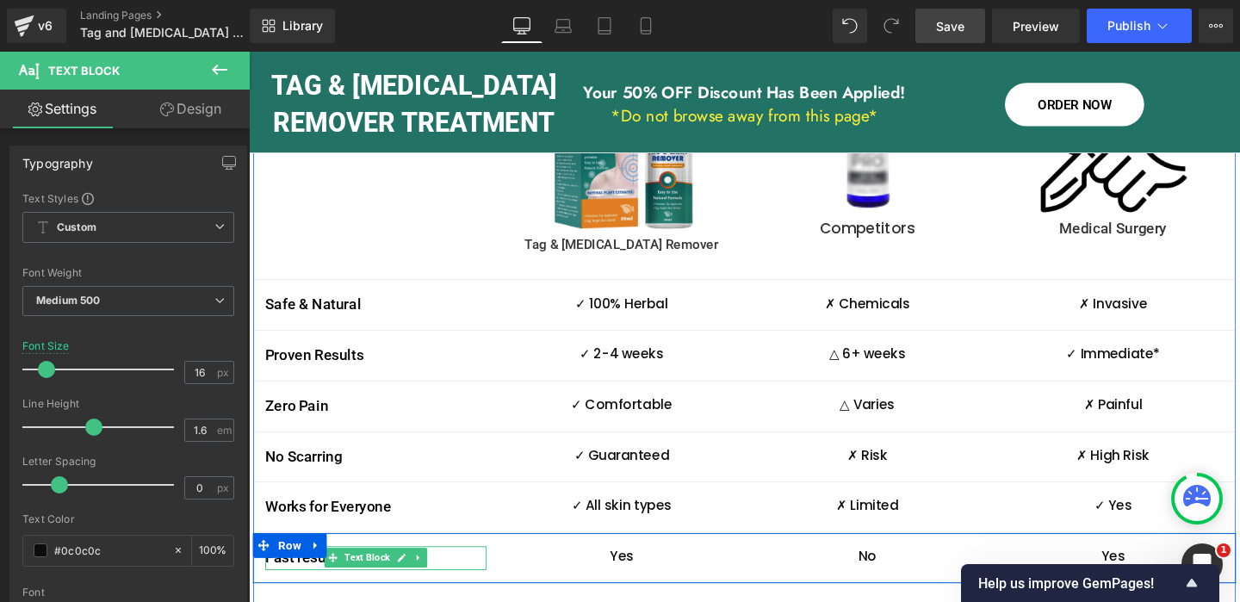
drag, startPoint x: 408, startPoint y: 467, endPoint x: 391, endPoint y: 467, distance: 17.2
click at [408, 580] on icon at bounding box center [409, 584] width 9 height 9
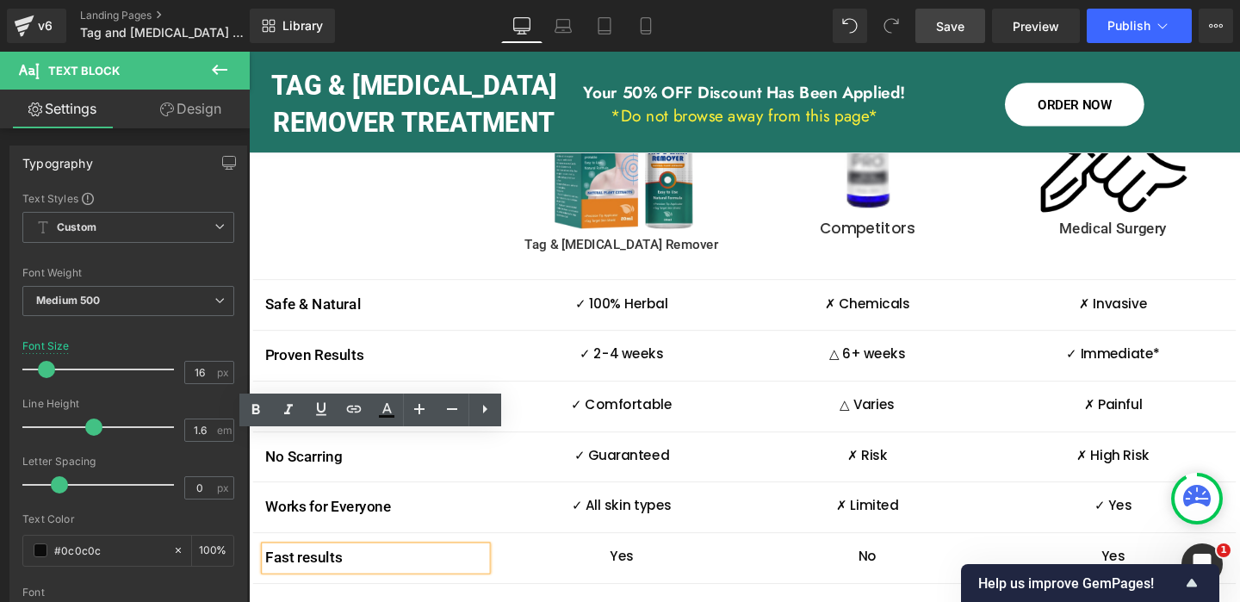
click at [331, 572] on p "Fast results" at bounding box center [382, 584] width 232 height 25
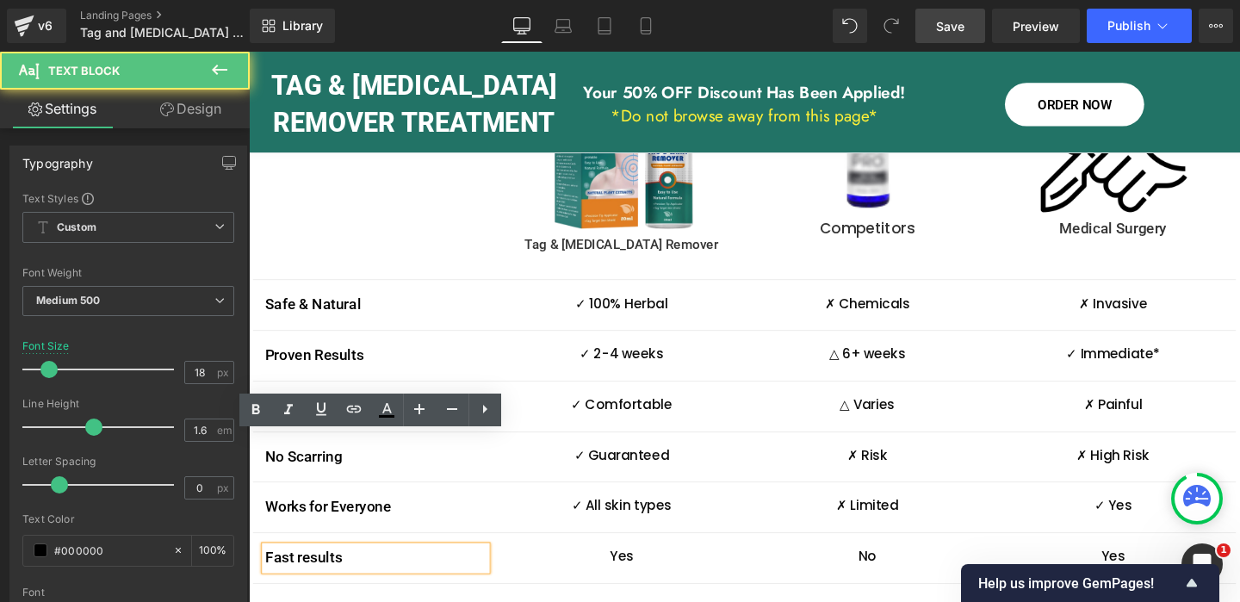
click at [331, 572] on p "Fast results" at bounding box center [382, 584] width 232 height 25
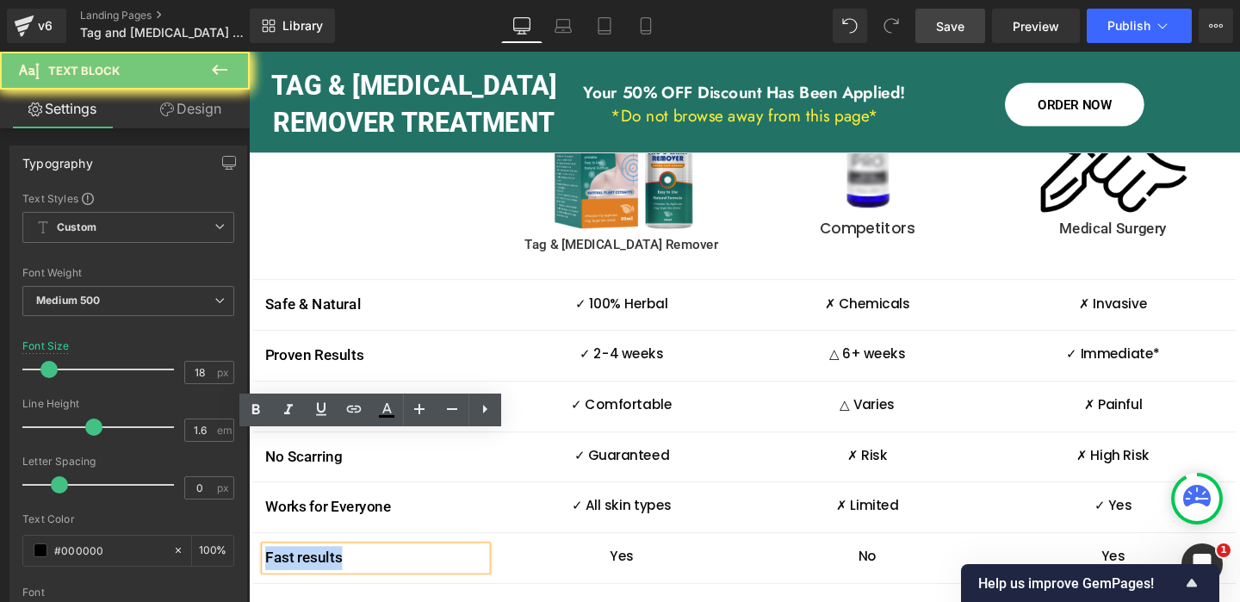
click at [331, 572] on p "Fast results" at bounding box center [382, 584] width 232 height 25
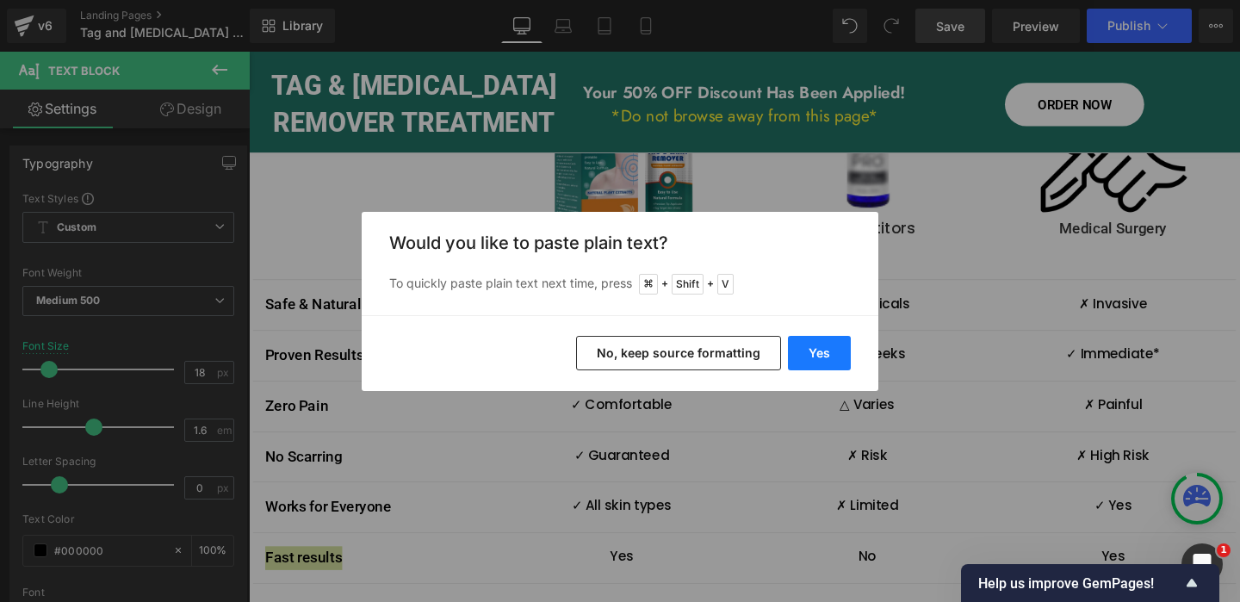
click at [816, 351] on button "Yes" at bounding box center [819, 353] width 63 height 34
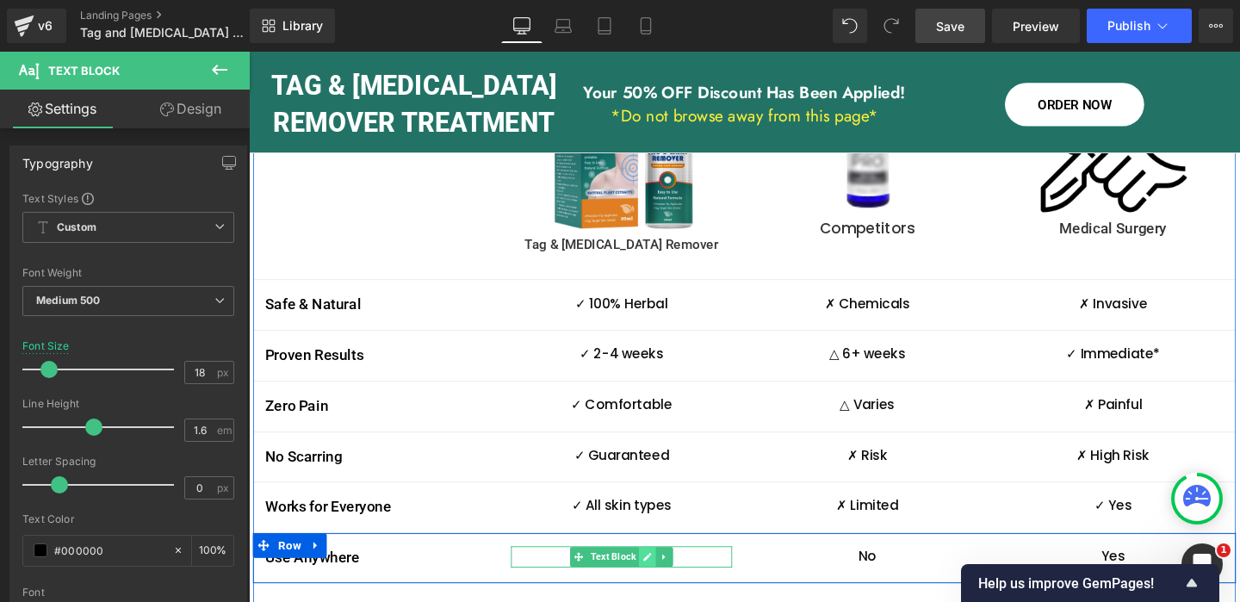
click at [668, 579] on icon at bounding box center [668, 583] width 9 height 9
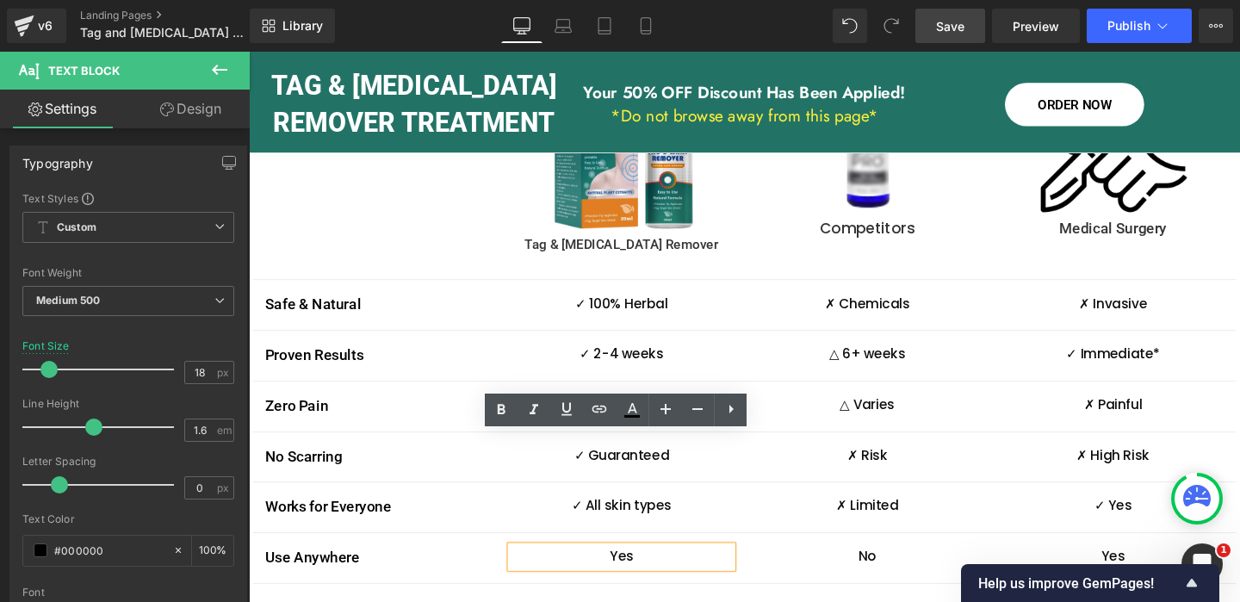
click at [643, 572] on p "Yes" at bounding box center [640, 583] width 232 height 22
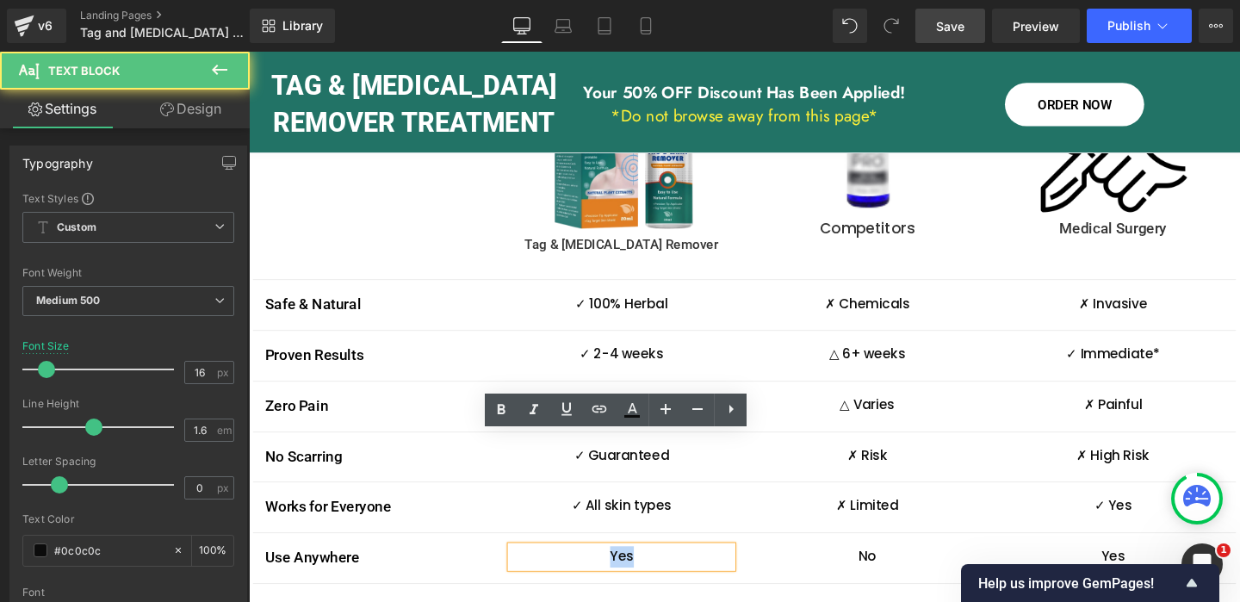
click at [643, 572] on p "Yes" at bounding box center [640, 583] width 232 height 22
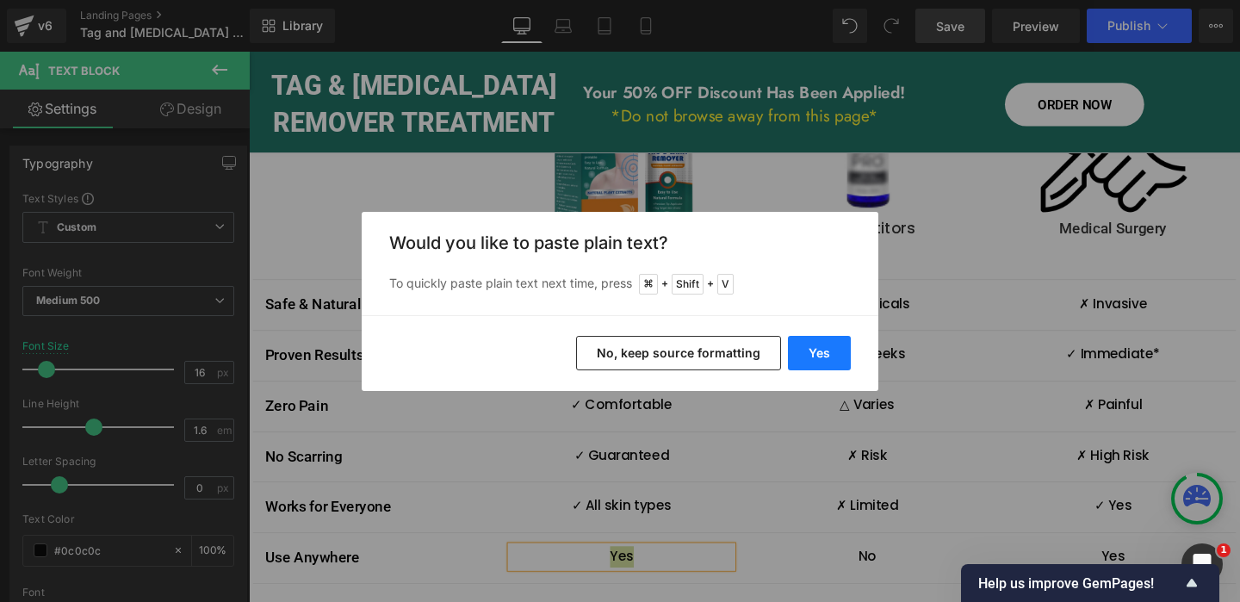
drag, startPoint x: 826, startPoint y: 344, endPoint x: 606, endPoint y: 308, distance: 222.4
click at [826, 344] on button "Yes" at bounding box center [819, 353] width 63 height 34
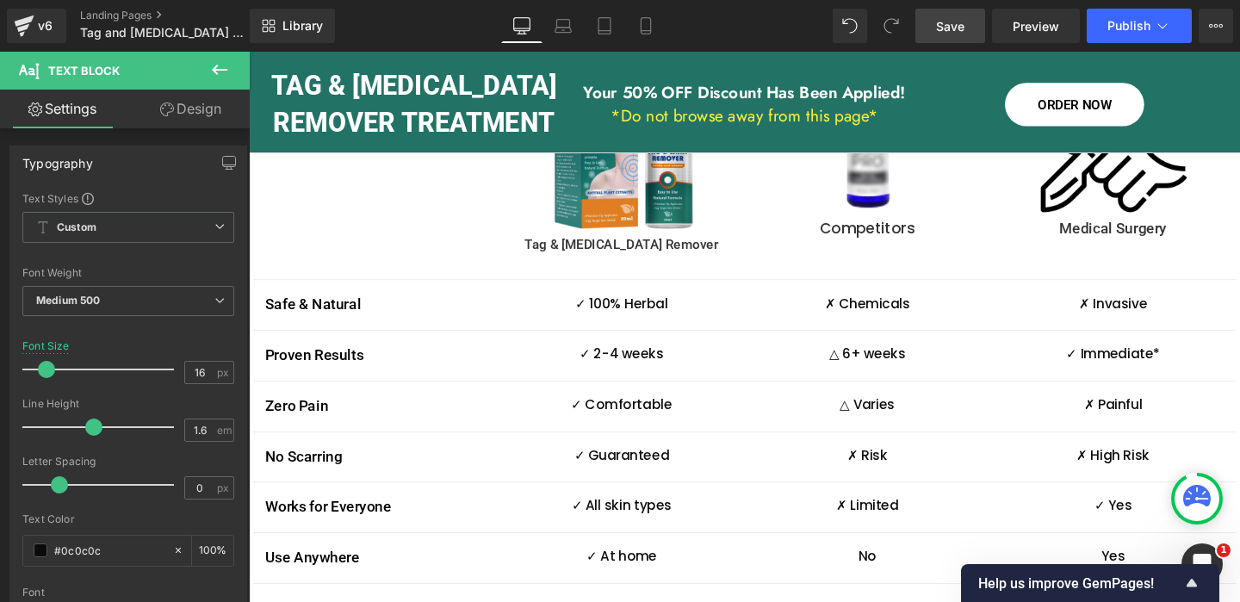
scroll to position [3482, 0]
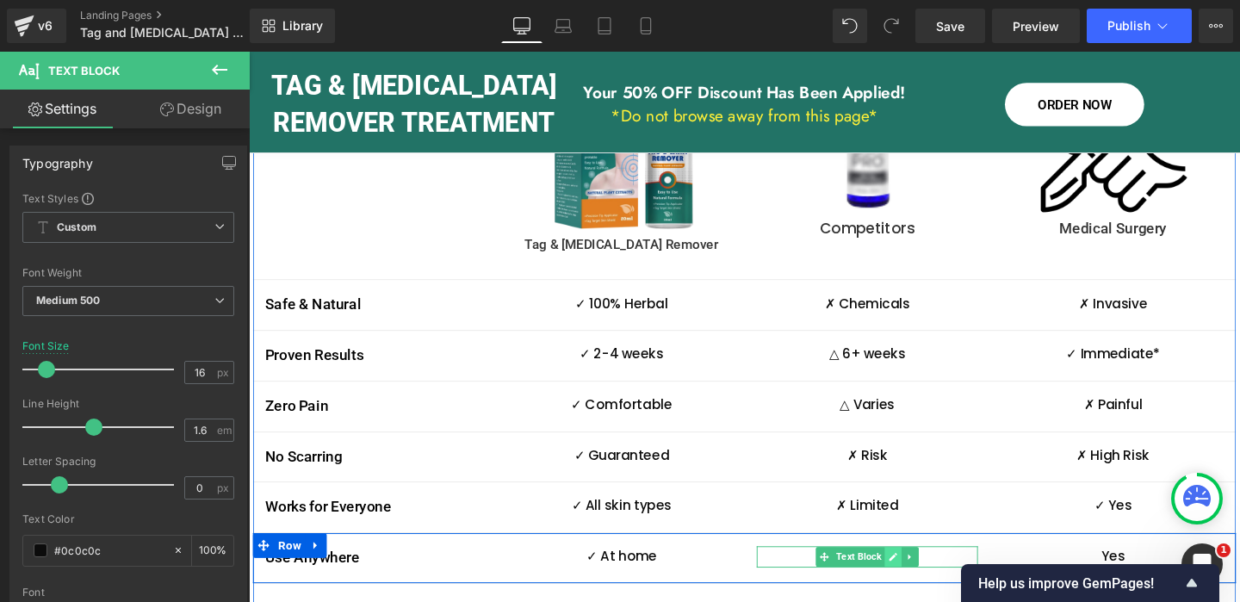
click at [927, 579] on icon at bounding box center [926, 583] width 9 height 9
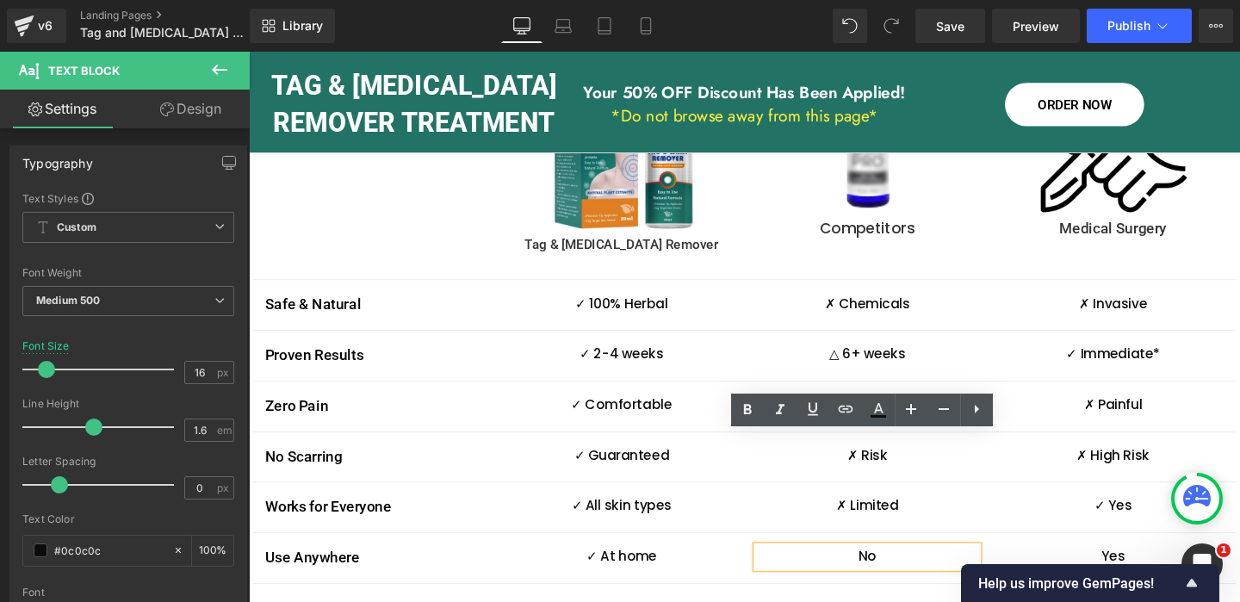
click at [887, 572] on p "No" at bounding box center [899, 583] width 232 height 22
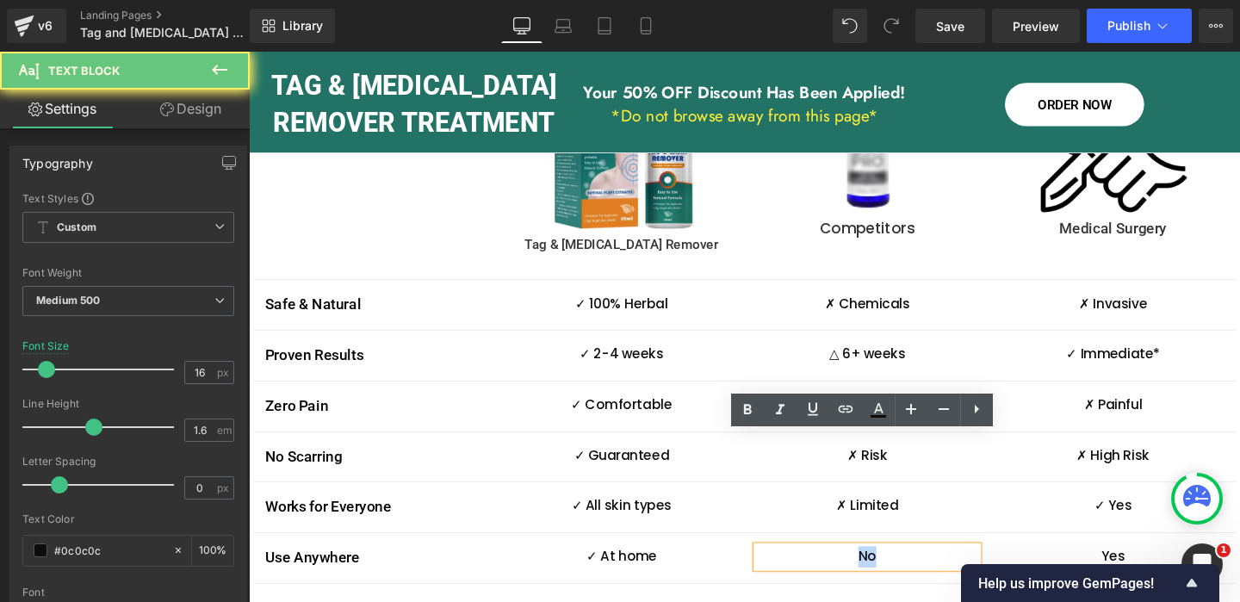
click at [888, 572] on p "No" at bounding box center [899, 583] width 232 height 22
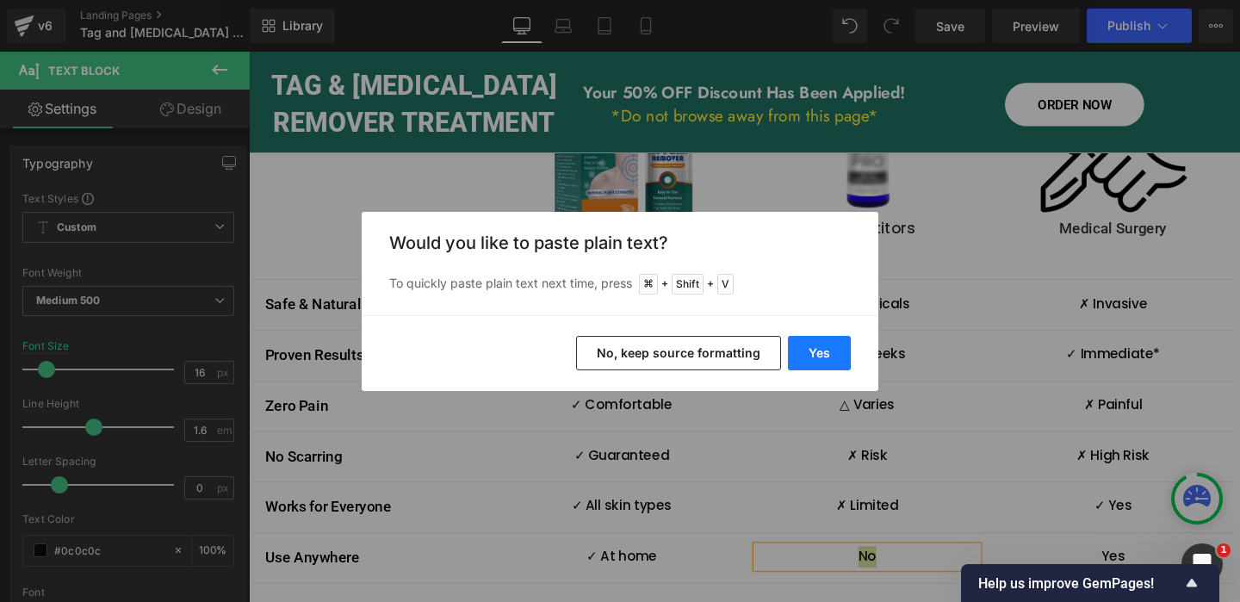
click at [836, 350] on button "Yes" at bounding box center [819, 353] width 63 height 34
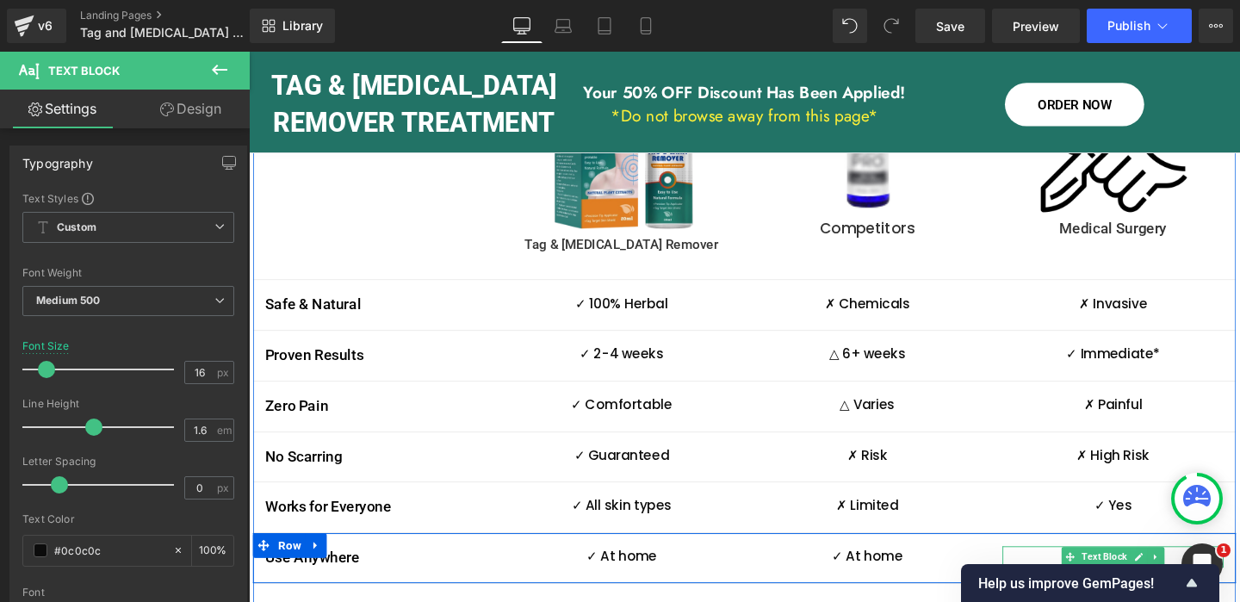
drag, startPoint x: 1185, startPoint y: 464, endPoint x: 1164, endPoint y: 464, distance: 20.7
click at [1185, 579] on icon at bounding box center [1184, 583] width 9 height 9
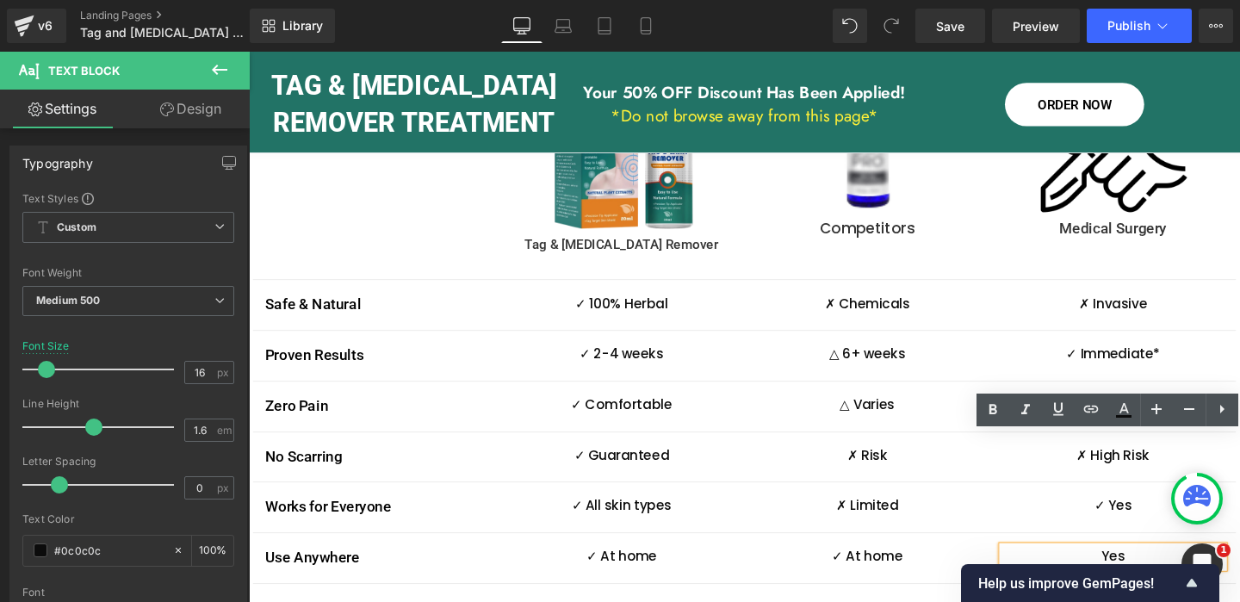
click at [1161, 572] on div "Yes" at bounding box center [1157, 583] width 232 height 22
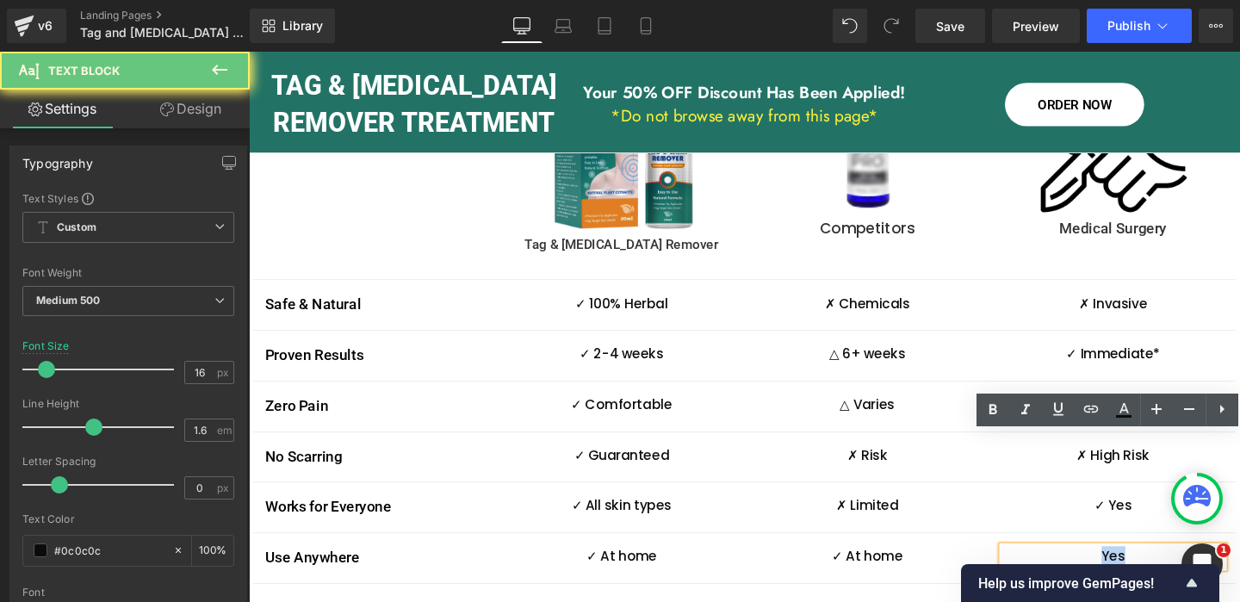
click at [1161, 572] on div "Yes" at bounding box center [1157, 583] width 232 height 22
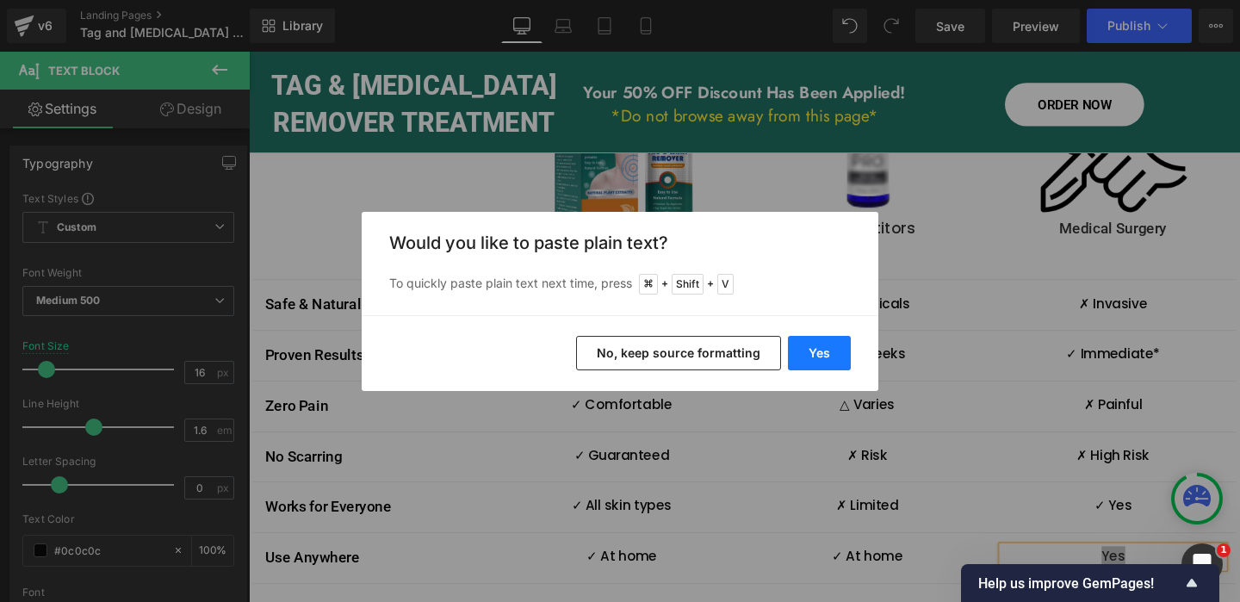
click at [824, 353] on button "Yes" at bounding box center [819, 353] width 63 height 34
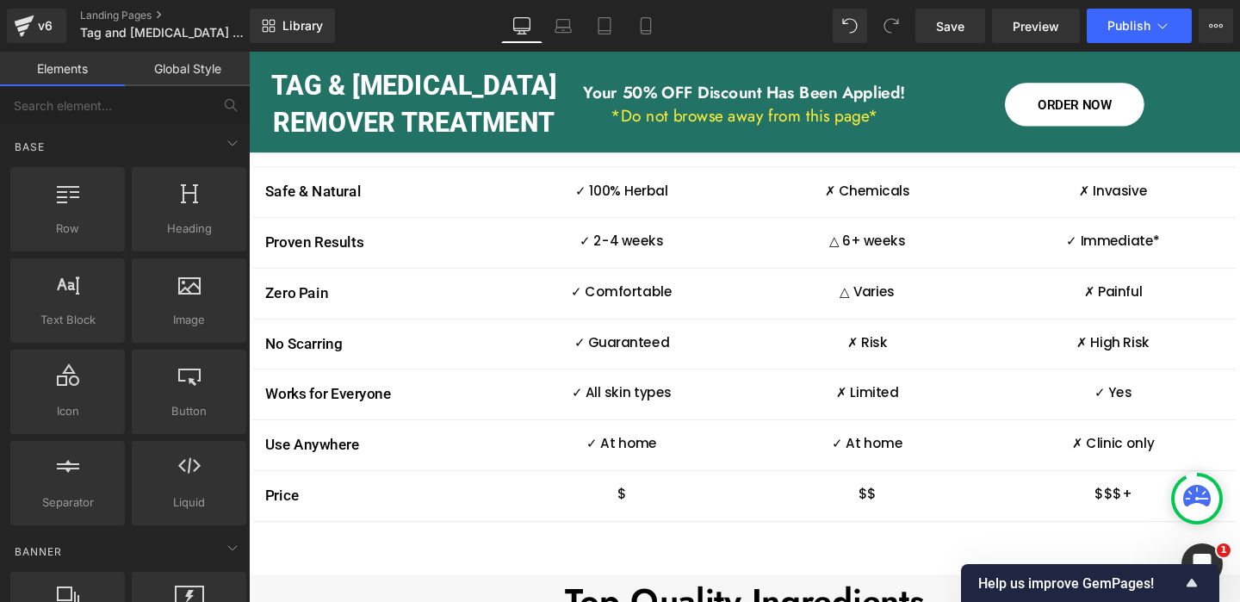
scroll to position [3604, 0]
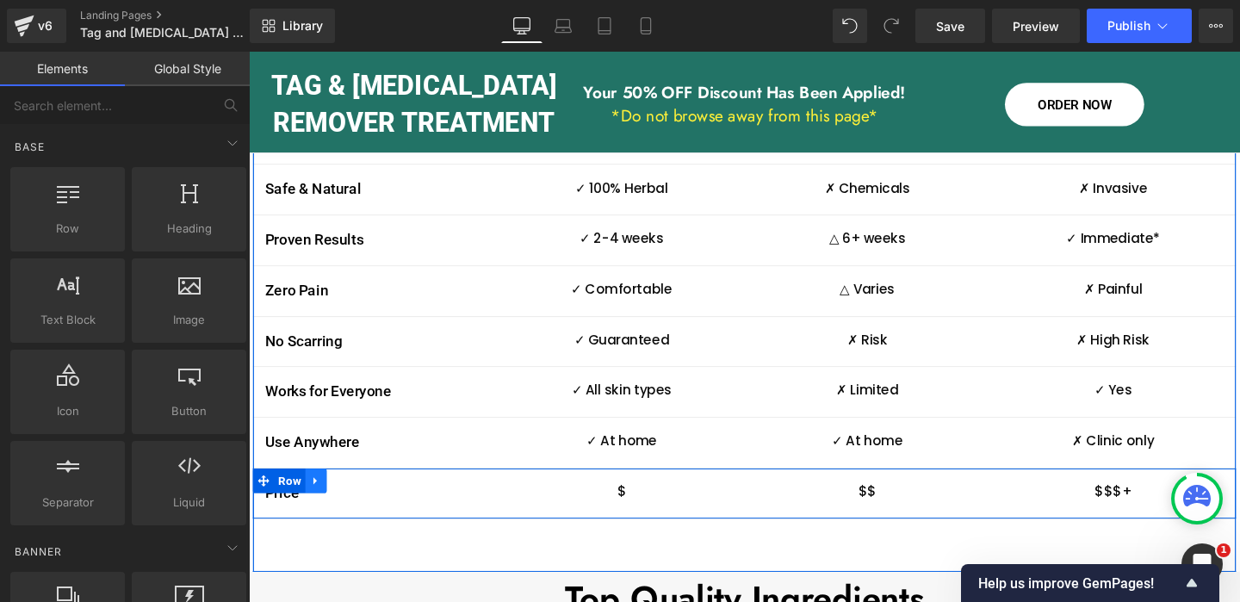
click at [322, 496] on icon at bounding box center [319, 502] width 12 height 13
click at [344, 497] on icon at bounding box center [342, 503] width 12 height 12
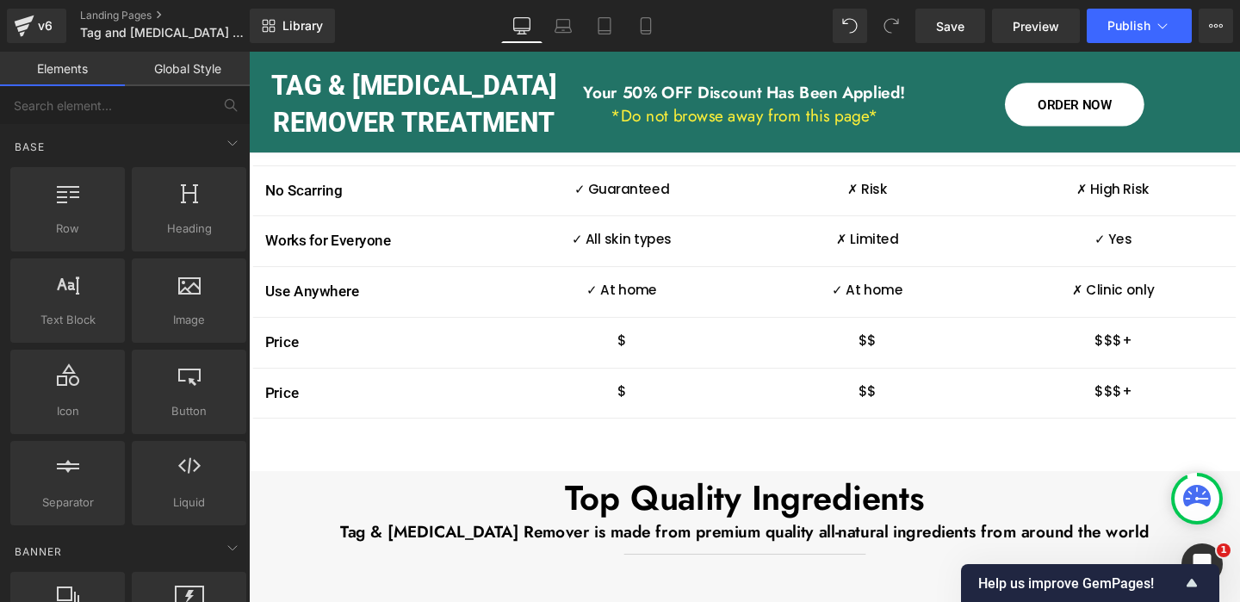
scroll to position [3714, 0]
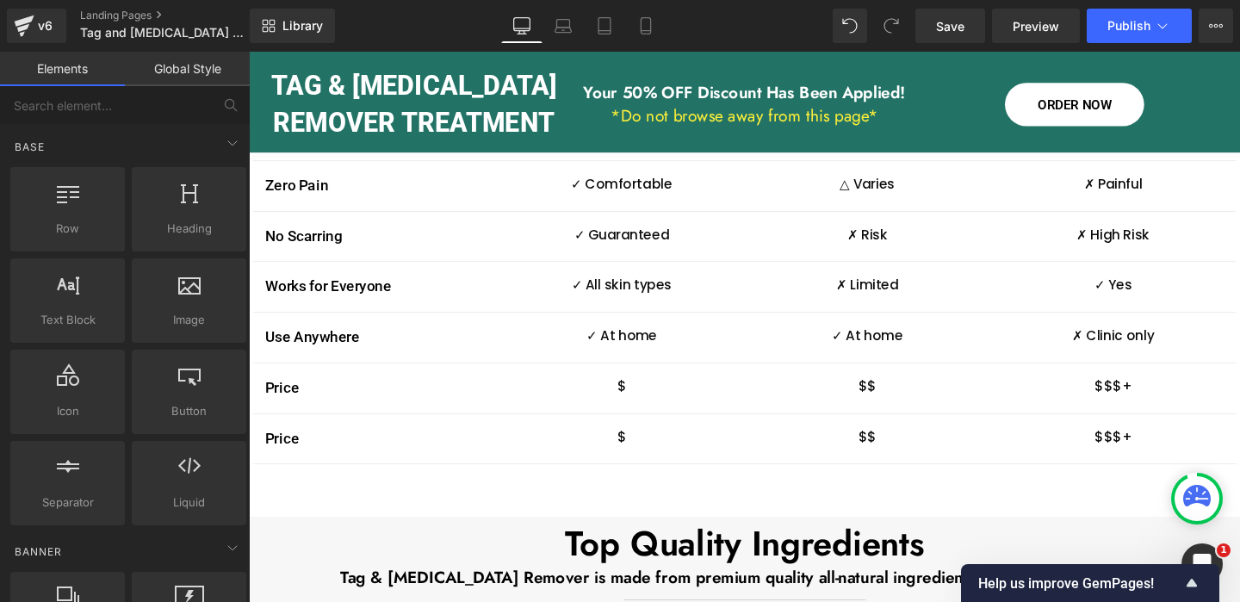
click at [295, 447] on p "Price" at bounding box center [382, 459] width 232 height 25
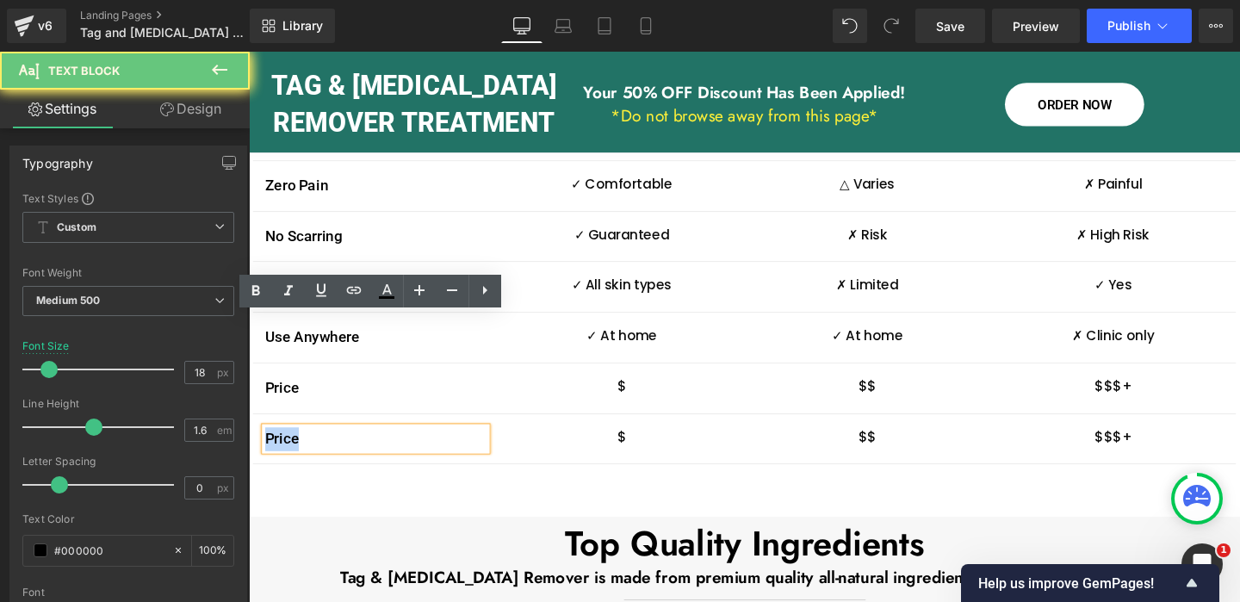
click at [295, 447] on p "Price" at bounding box center [382, 459] width 232 height 25
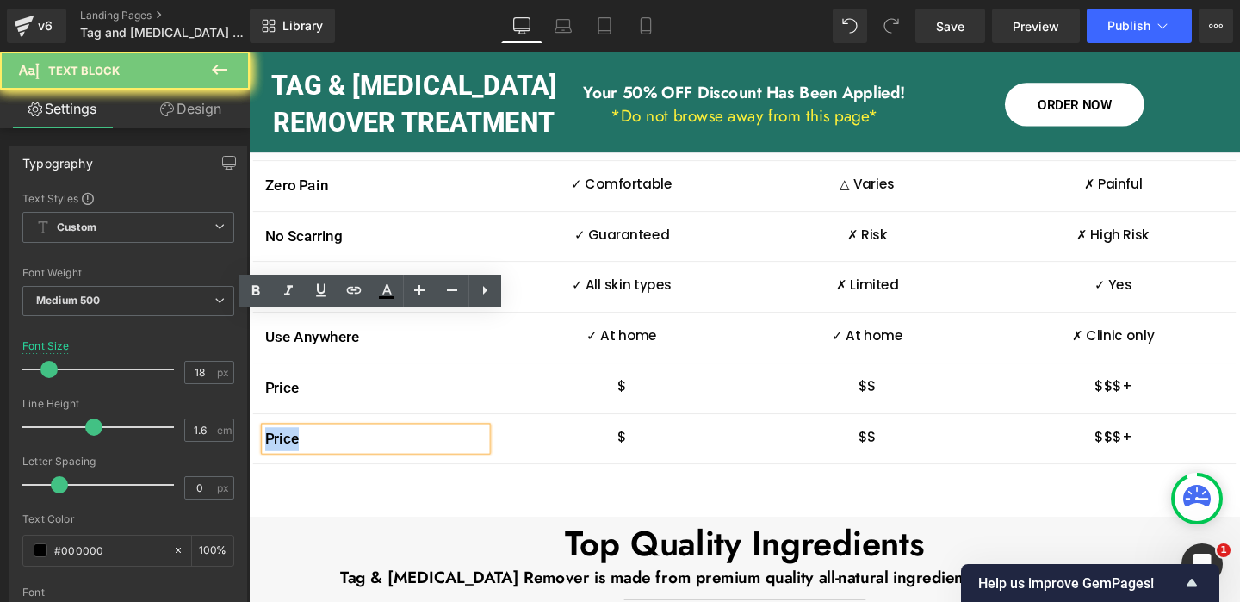
click at [295, 447] on p "Price" at bounding box center [382, 459] width 232 height 25
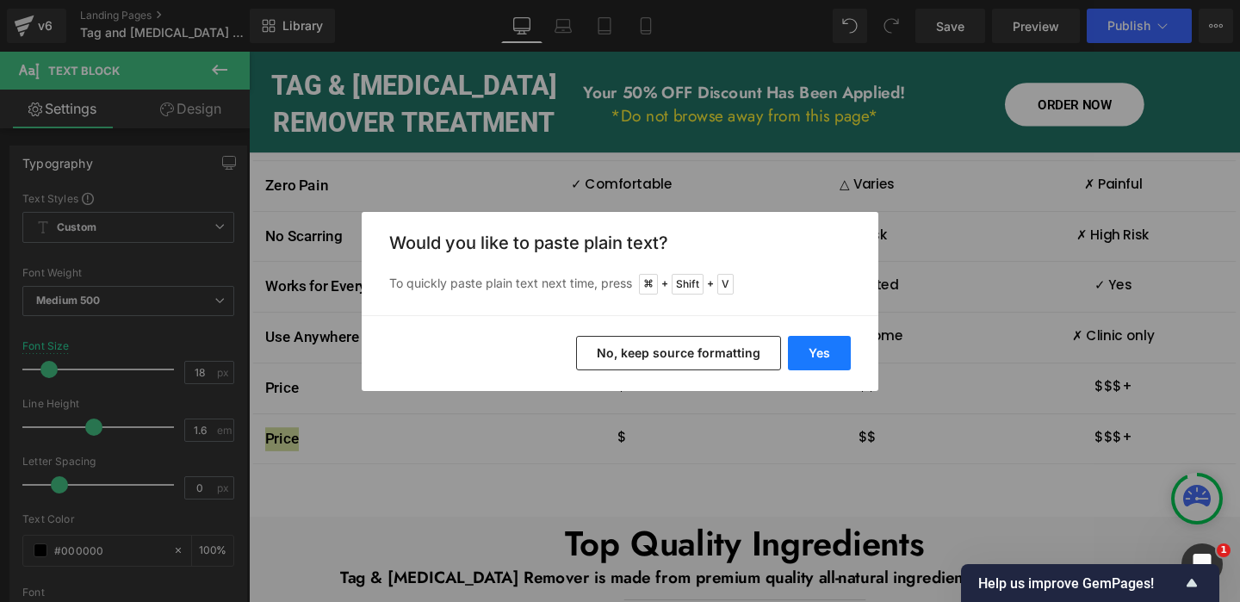
click at [831, 348] on button "Yes" at bounding box center [819, 353] width 63 height 34
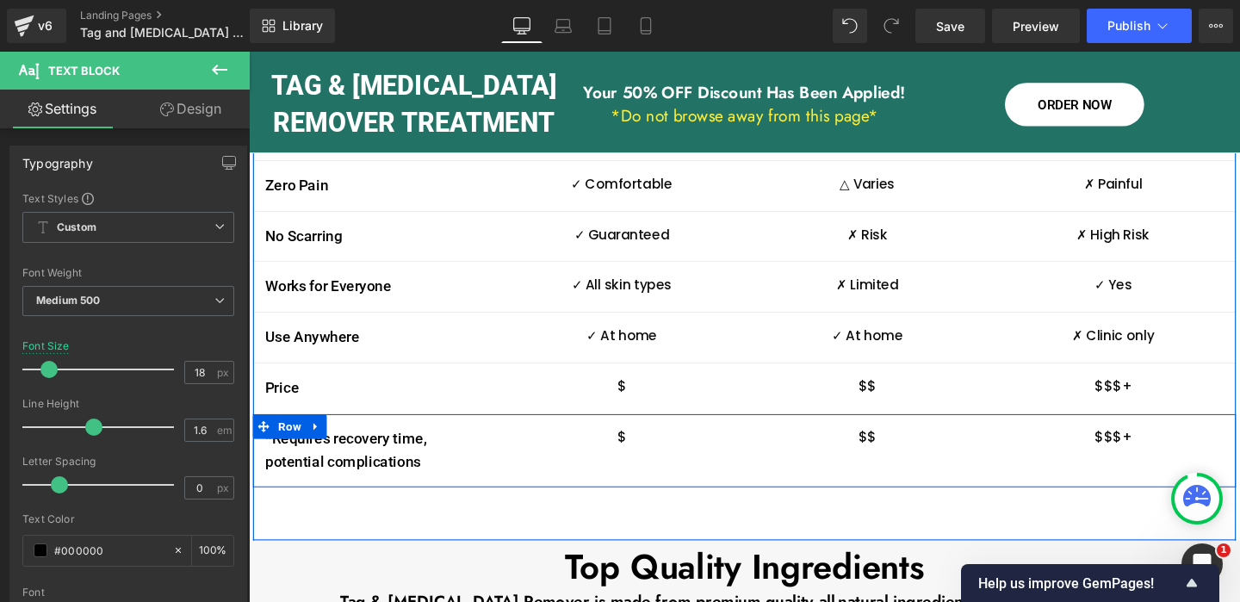
click at [699, 433] on div "*Requires recovery time, potential complications Text Block $ Text Block $$ Tex…" at bounding box center [769, 472] width 1033 height 78
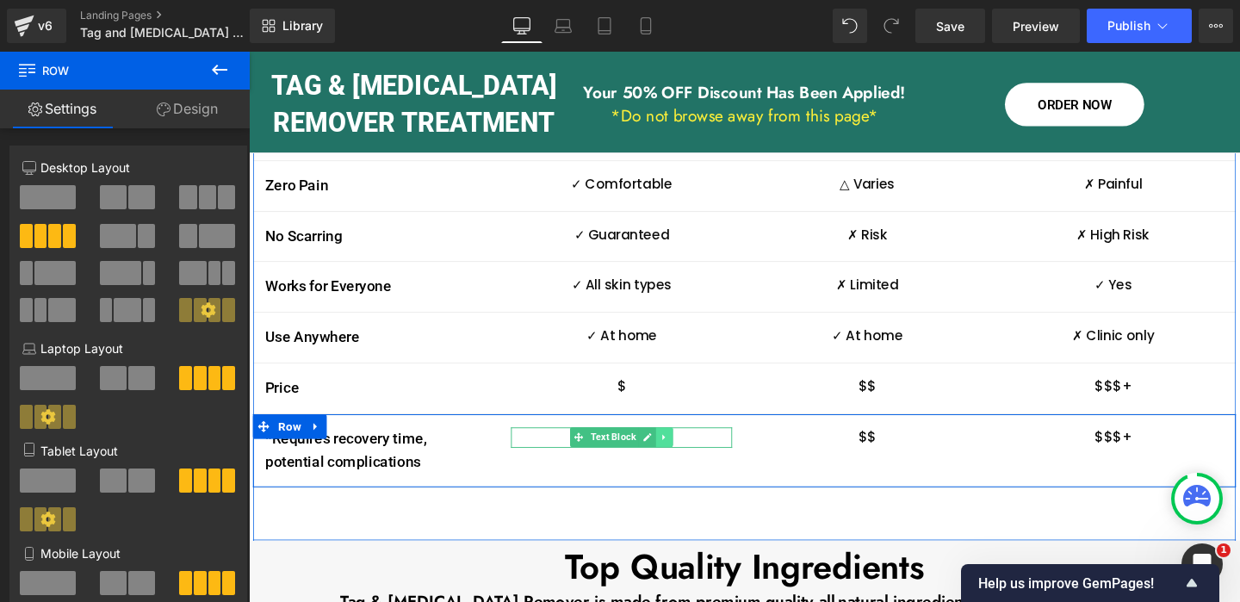
click at [684, 455] on icon at bounding box center [685, 458] width 3 height 6
click at [697, 453] on icon at bounding box center [694, 457] width 9 height 9
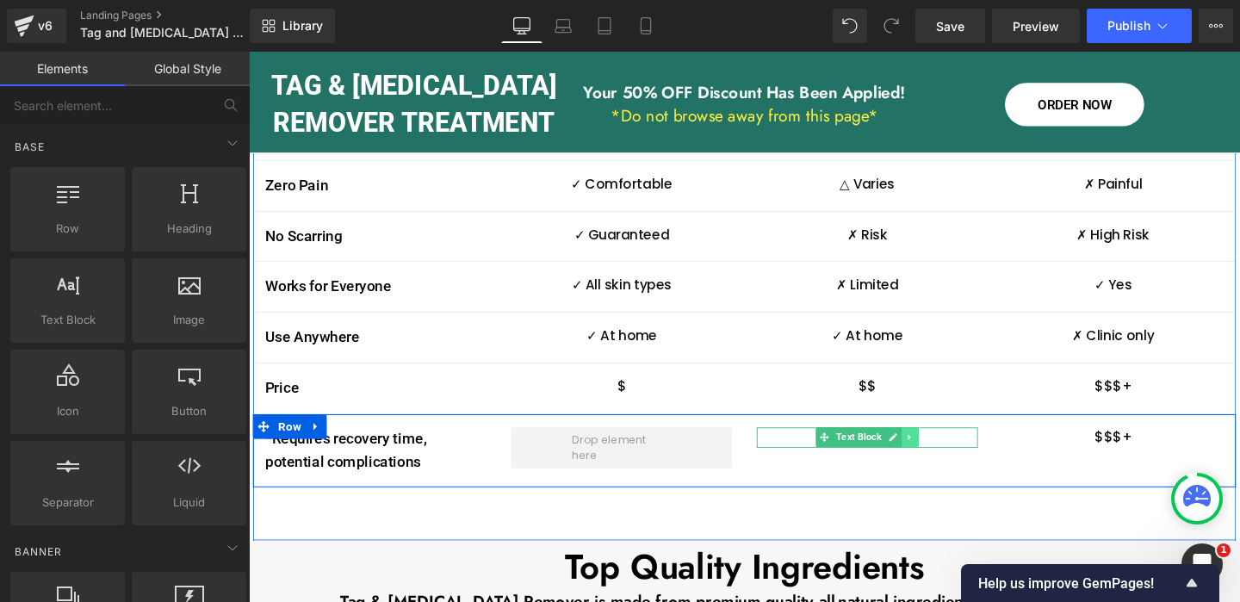
click at [945, 452] on icon at bounding box center [943, 457] width 9 height 10
click at [956, 453] on icon at bounding box center [952, 457] width 9 height 9
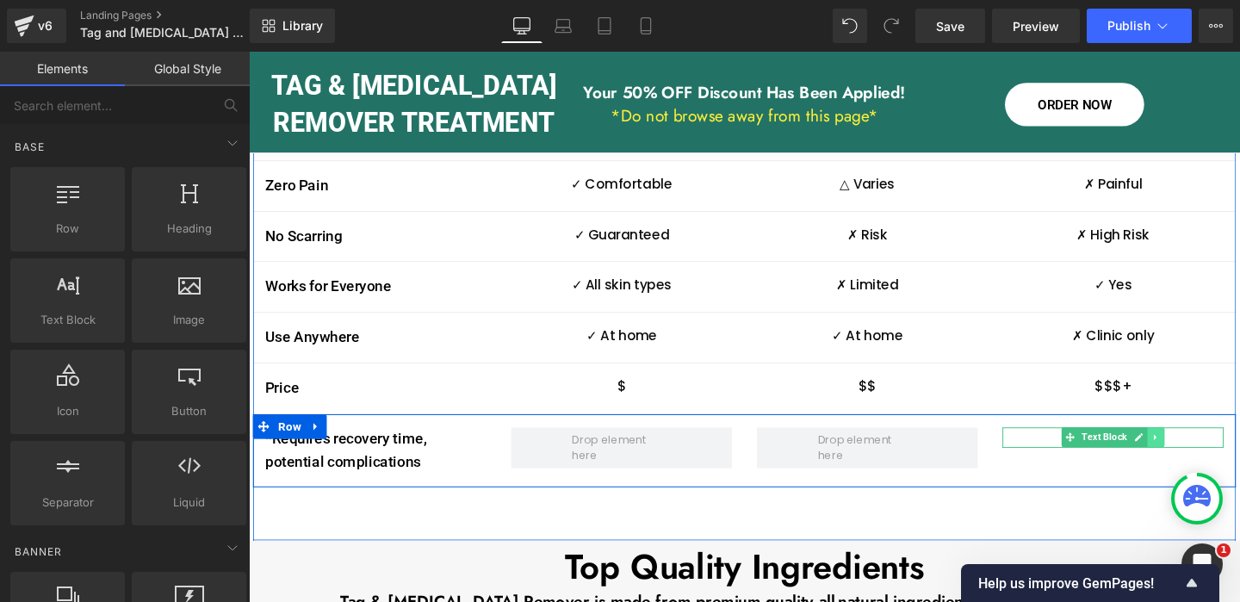
click at [1206, 452] on icon at bounding box center [1202, 457] width 9 height 10
click at [1213, 453] on icon at bounding box center [1210, 457] width 9 height 9
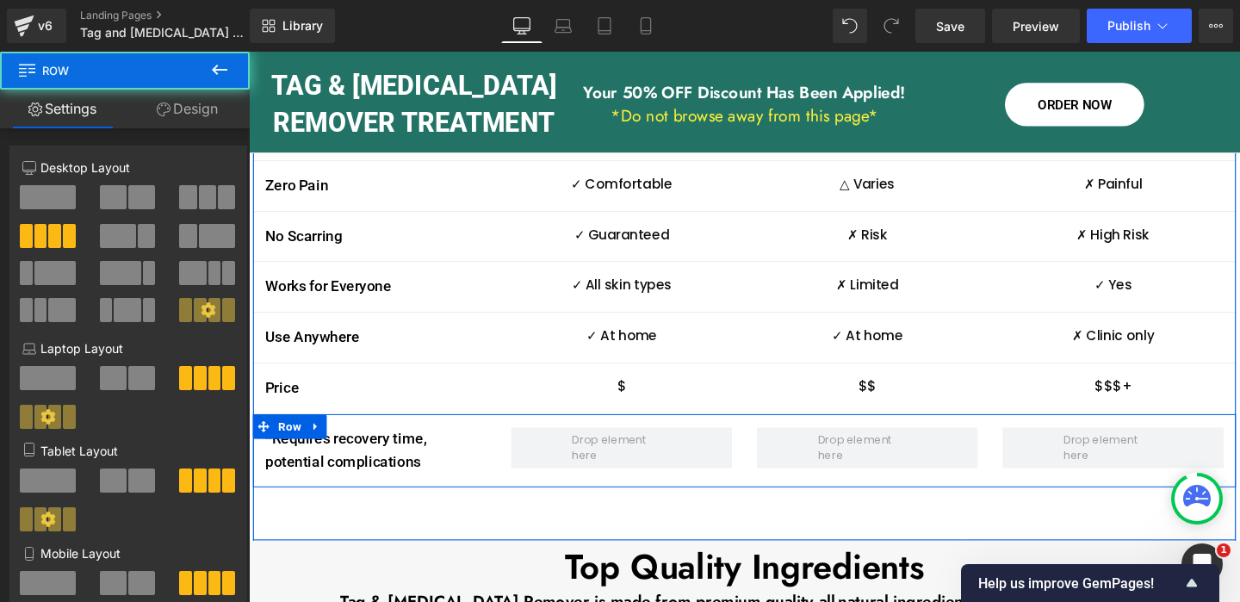
click at [504, 447] on div "*Requires recovery time, potential complications Text Block" at bounding box center [382, 472] width 258 height 50
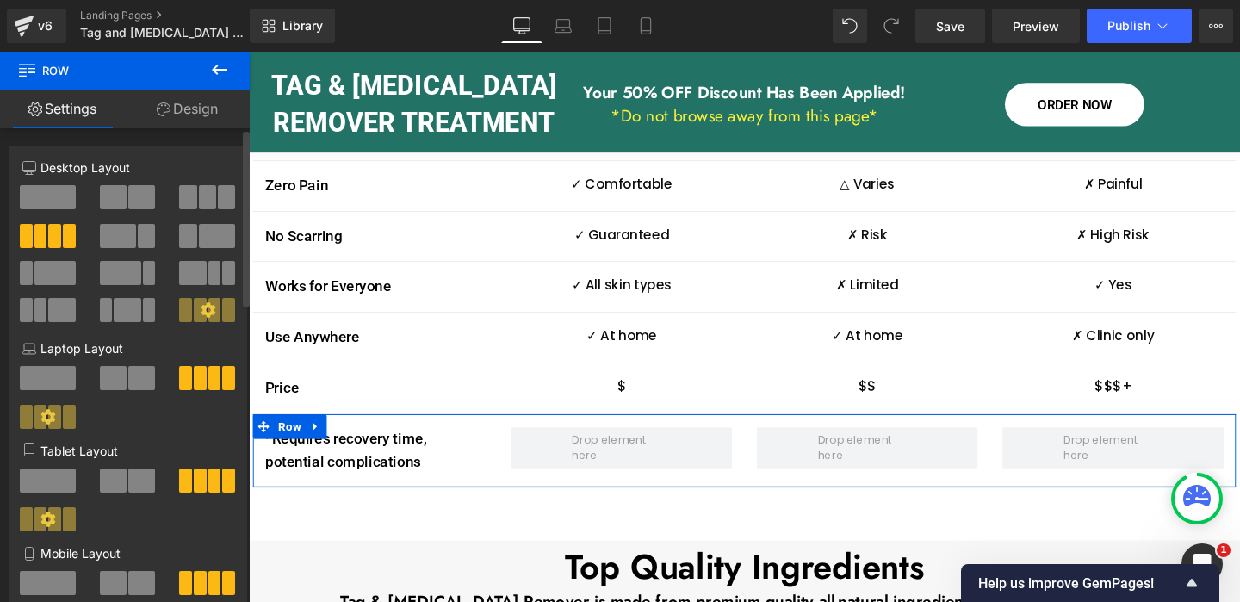
click at [41, 193] on span at bounding box center [48, 197] width 56 height 24
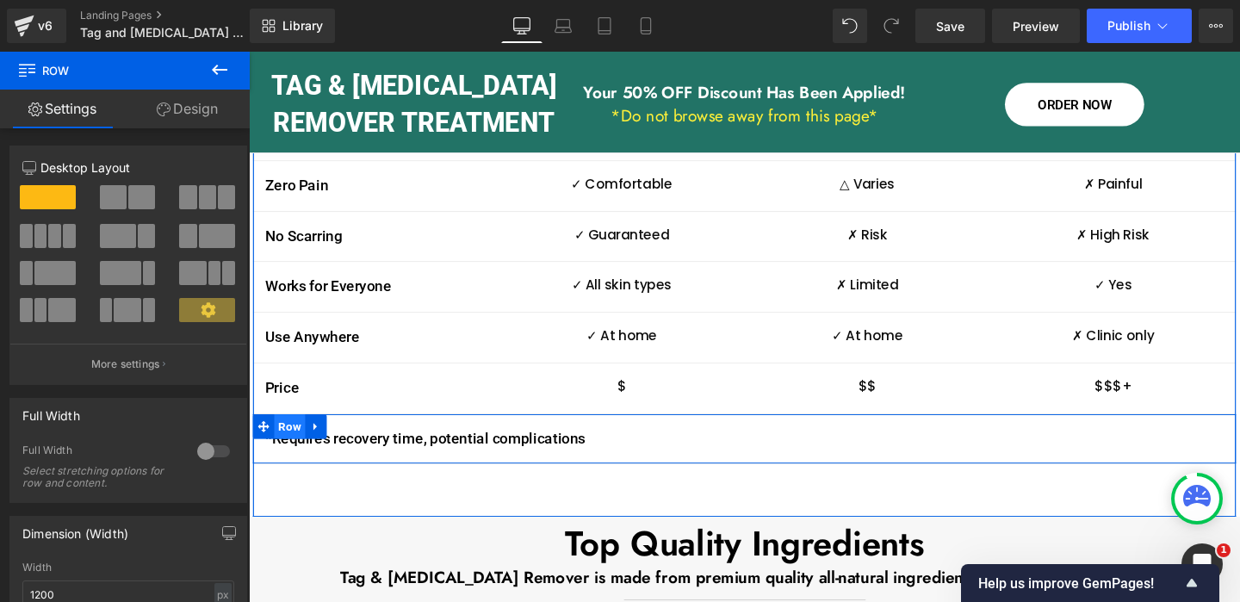
click at [294, 433] on span "Row" at bounding box center [291, 446] width 33 height 26
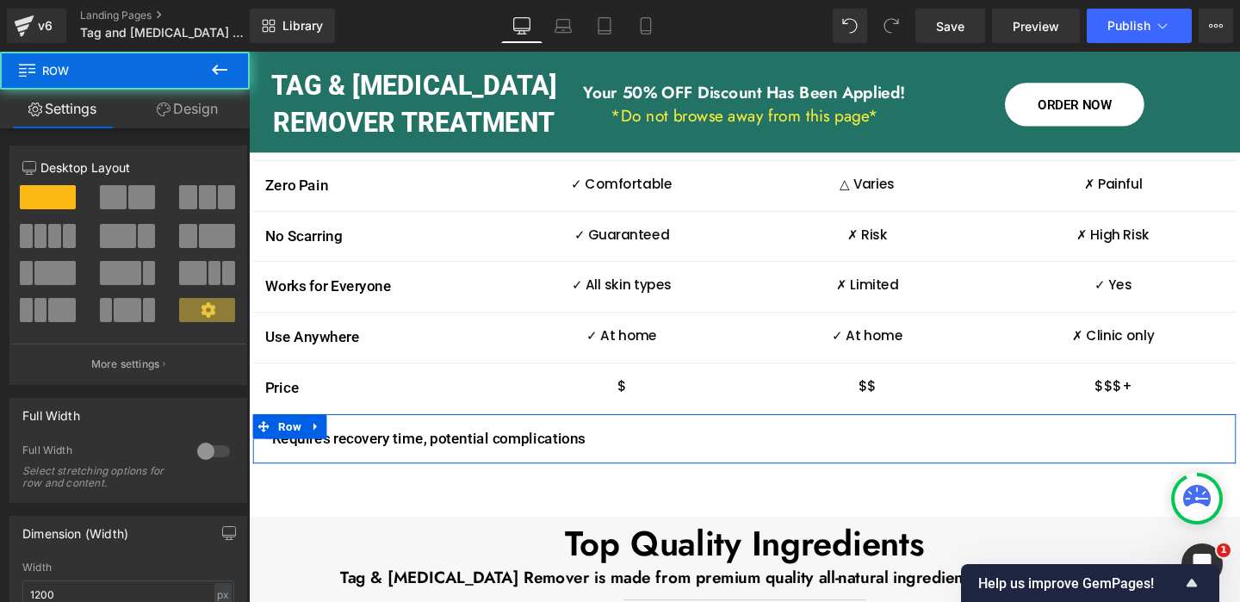
click at [189, 115] on link "Design" at bounding box center [187, 109] width 125 height 39
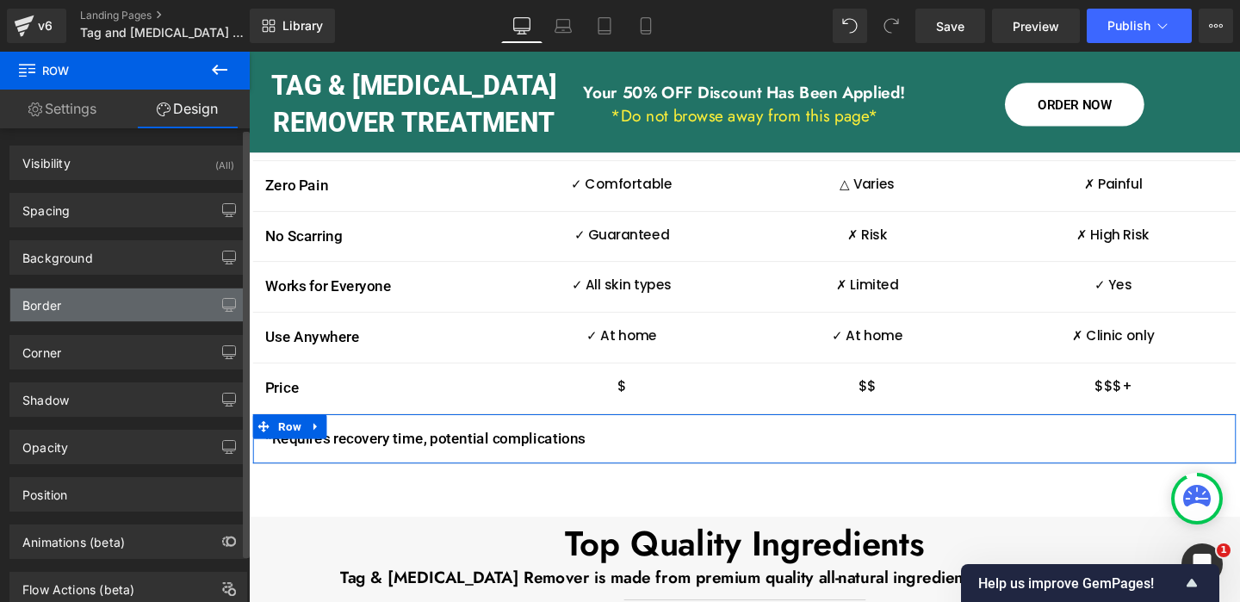
click at [87, 310] on div "Border" at bounding box center [128, 304] width 236 height 33
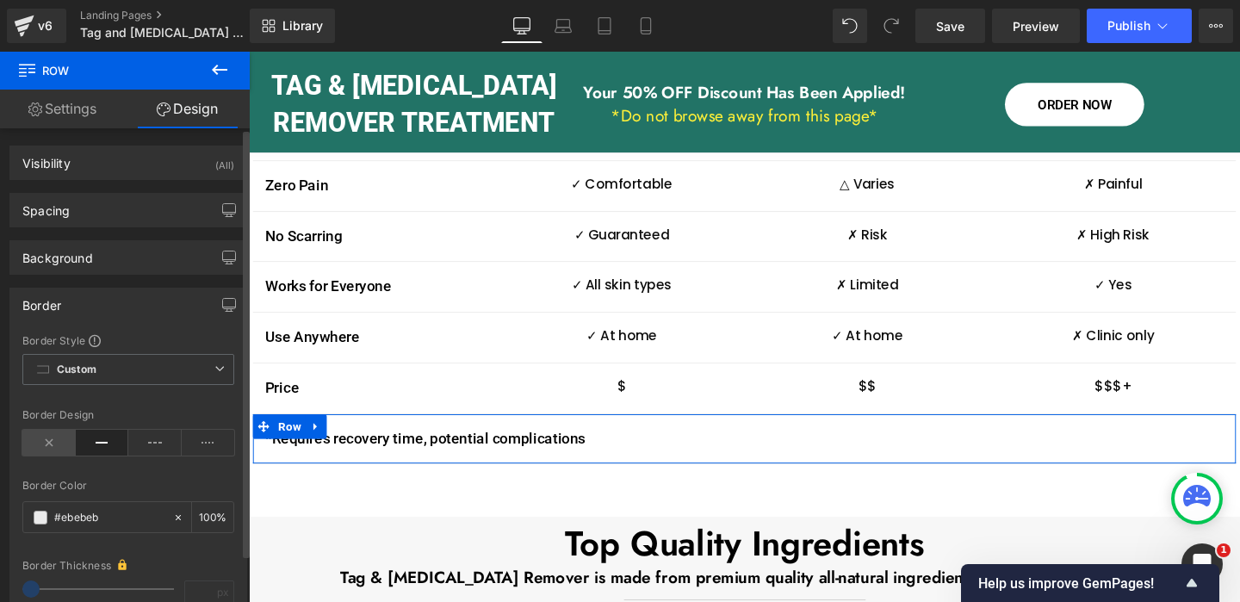
click at [46, 442] on icon at bounding box center [48, 443] width 53 height 26
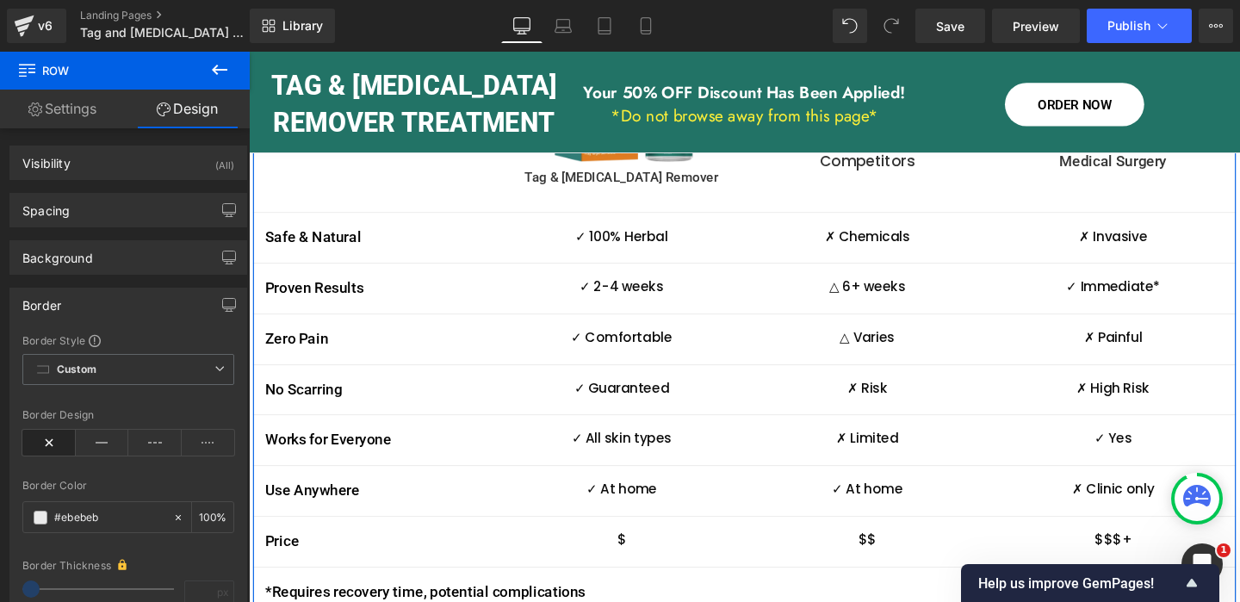
scroll to position [3683, 0]
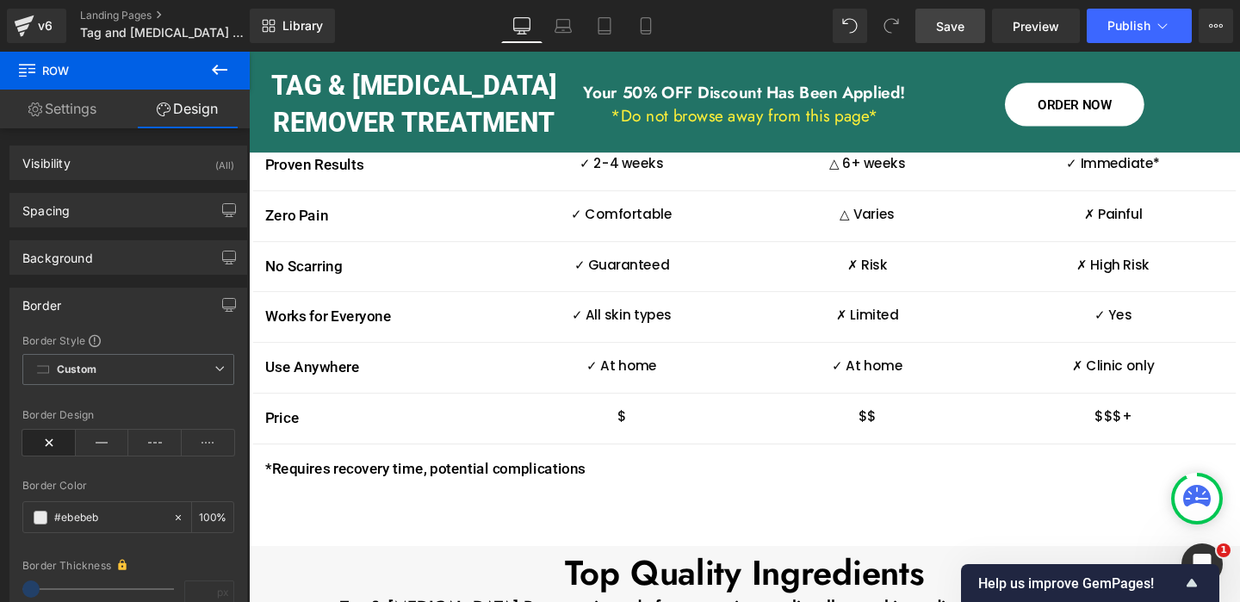
click at [954, 28] on span "Save" at bounding box center [950, 26] width 28 height 18
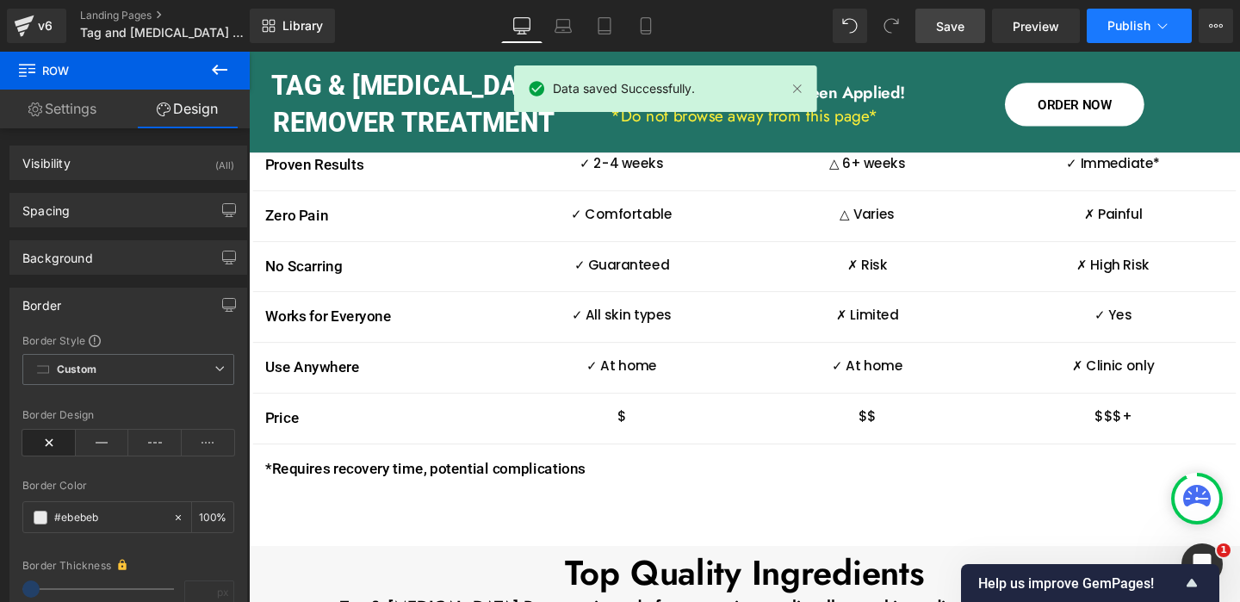
click at [1157, 23] on icon at bounding box center [1162, 25] width 17 height 17
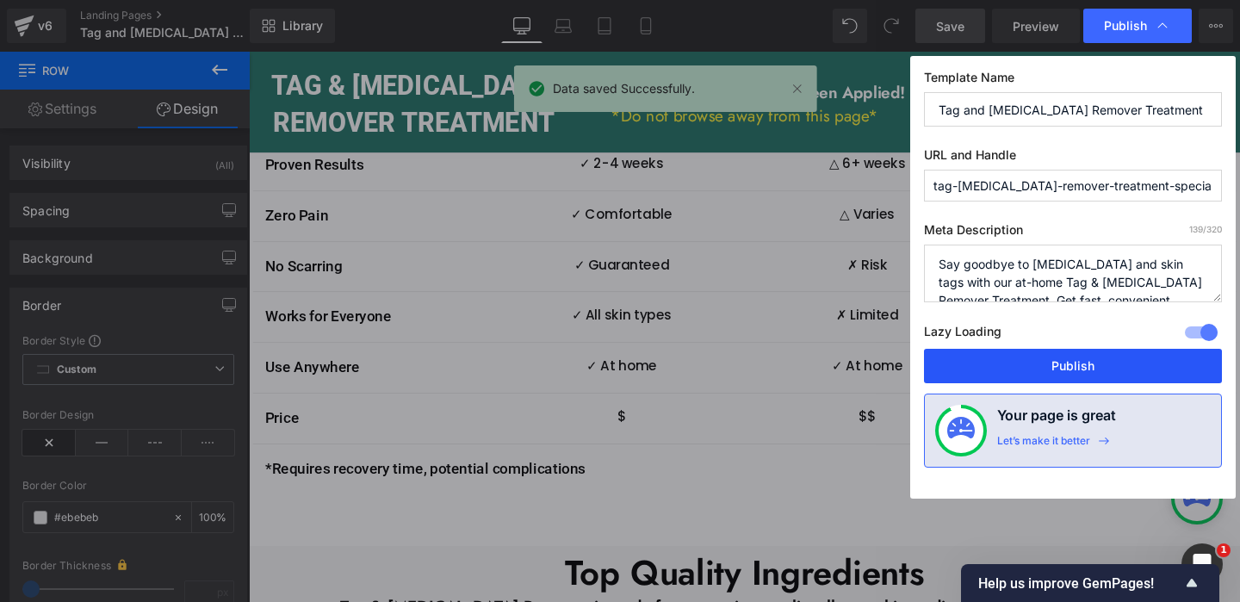
drag, startPoint x: 1067, startPoint y: 363, endPoint x: 609, endPoint y: 234, distance: 475.9
click at [1067, 363] on button "Publish" at bounding box center [1073, 366] width 298 height 34
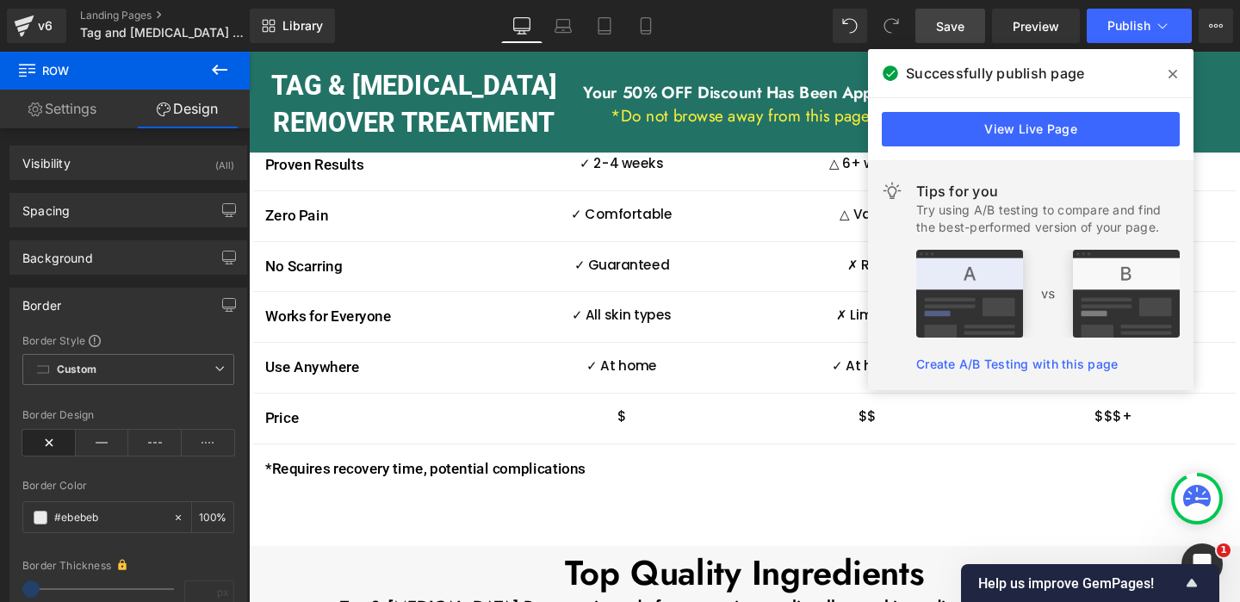
drag, startPoint x: 964, startPoint y: 24, endPoint x: 1170, endPoint y: 72, distance: 211.3
click at [1170, 72] on icon at bounding box center [1172, 74] width 9 height 14
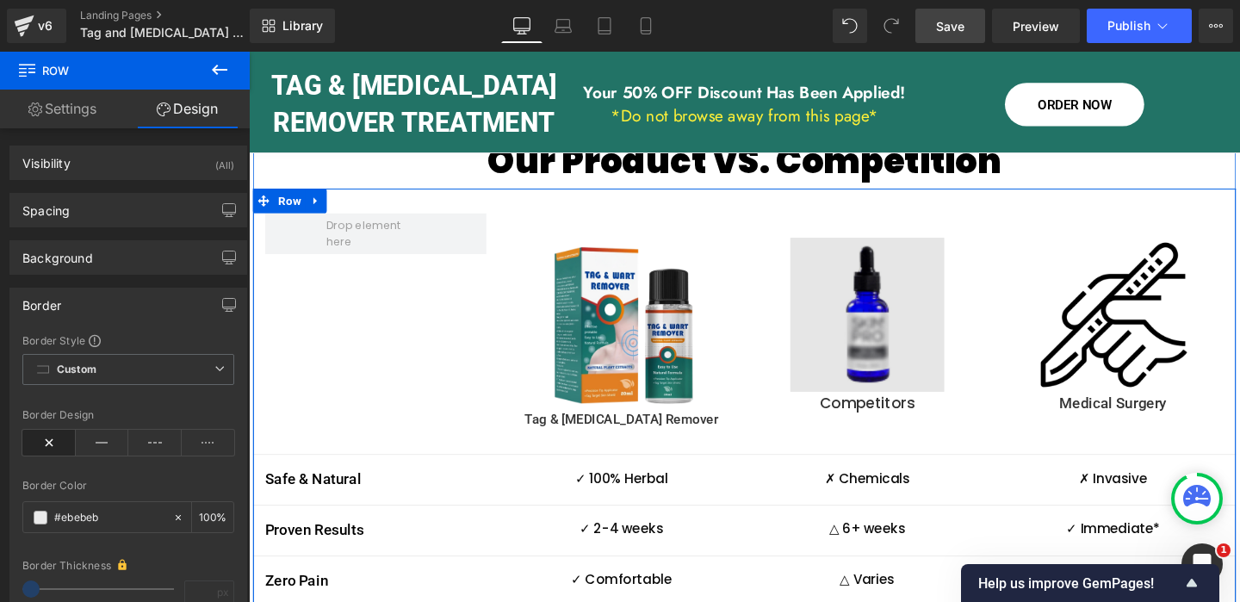
scroll to position [3301, 0]
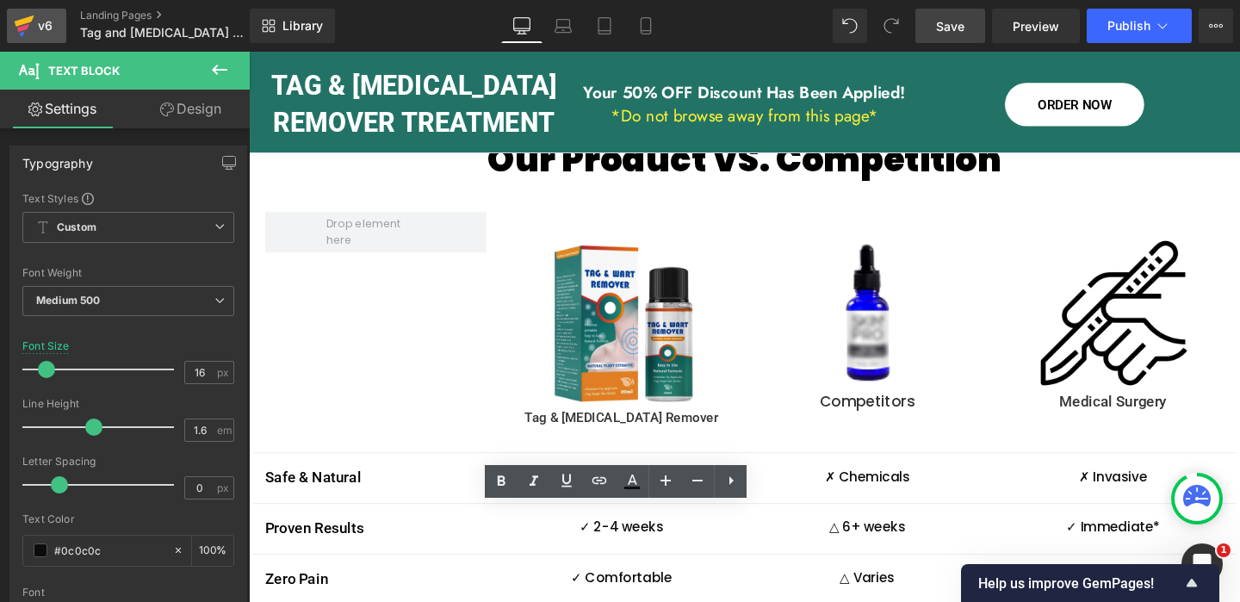
click at [32, 24] on icon at bounding box center [24, 25] width 21 height 43
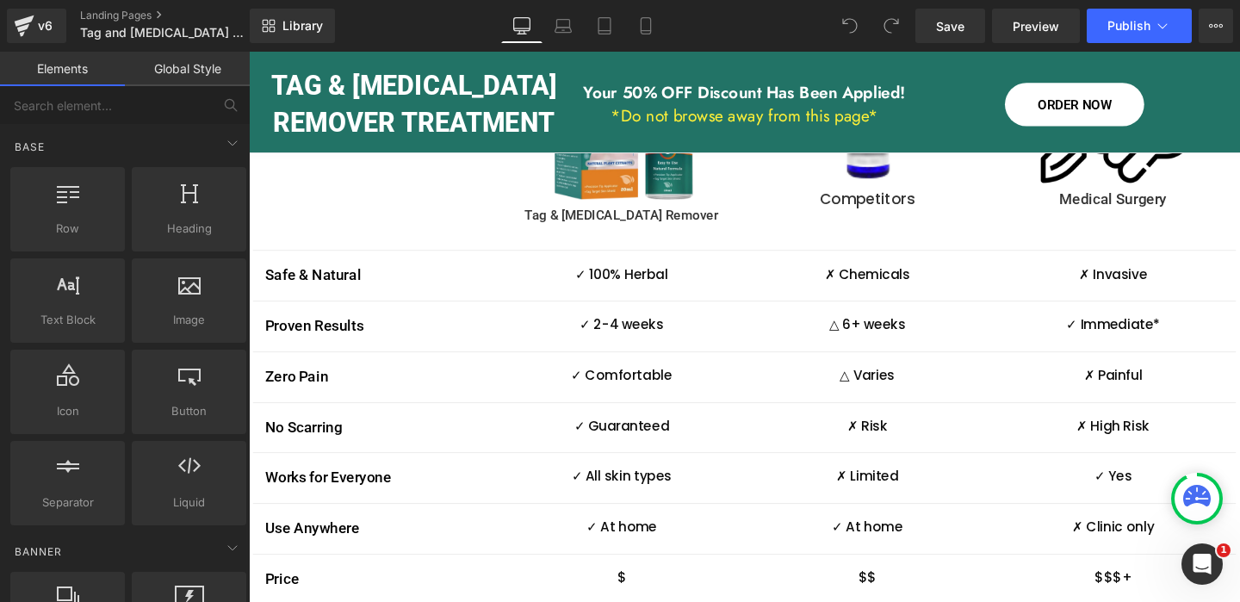
scroll to position [3532, 0]
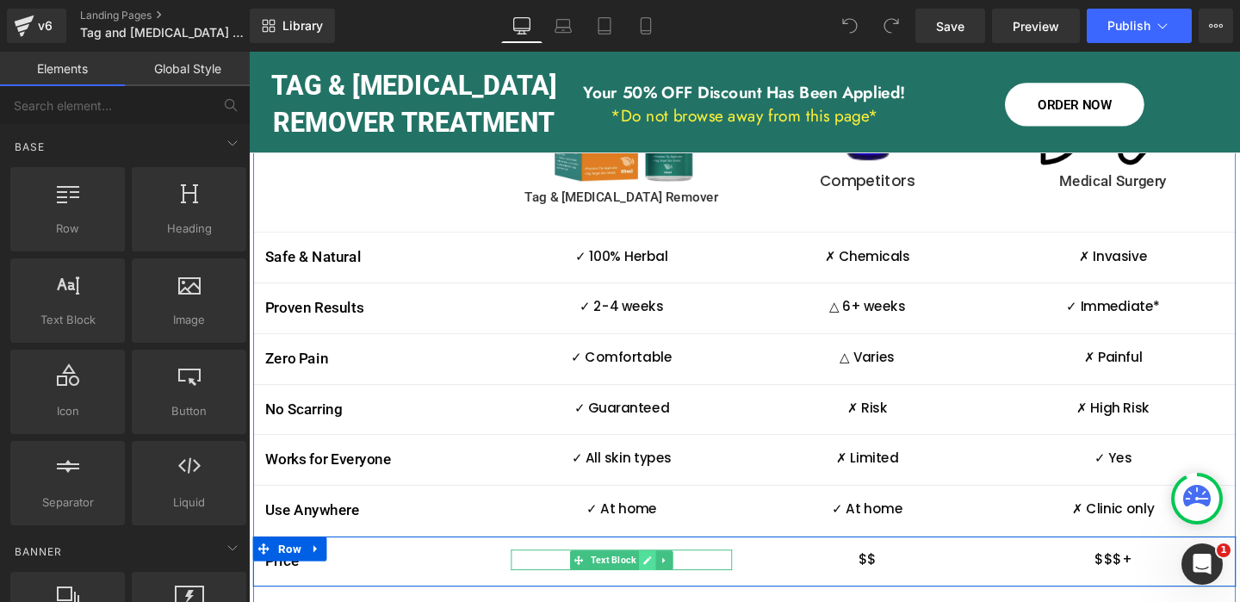
click at [665, 582] on icon at bounding box center [668, 586] width 9 height 9
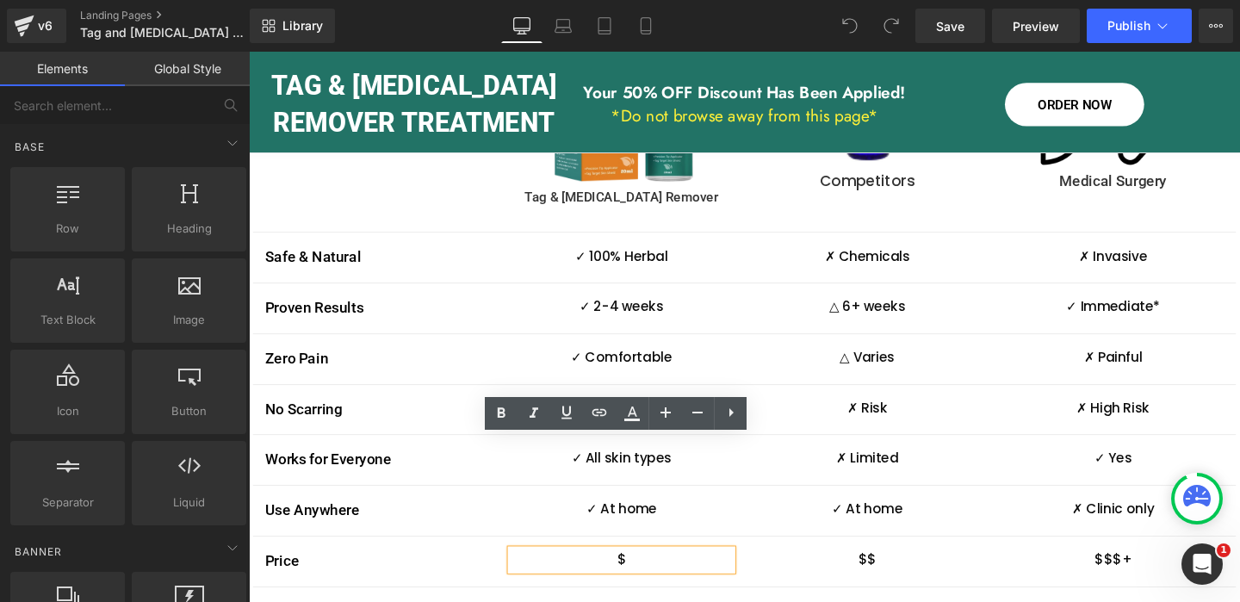
click at [640, 575] on p "$" at bounding box center [640, 586] width 232 height 22
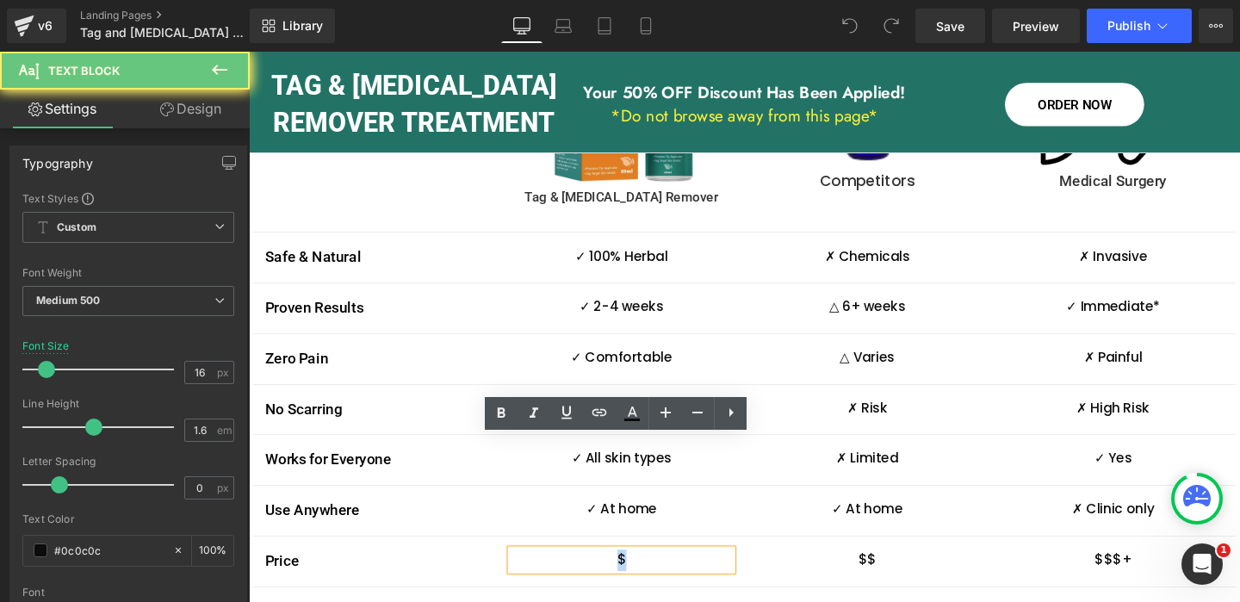
click at [640, 575] on p "$" at bounding box center [640, 586] width 232 height 22
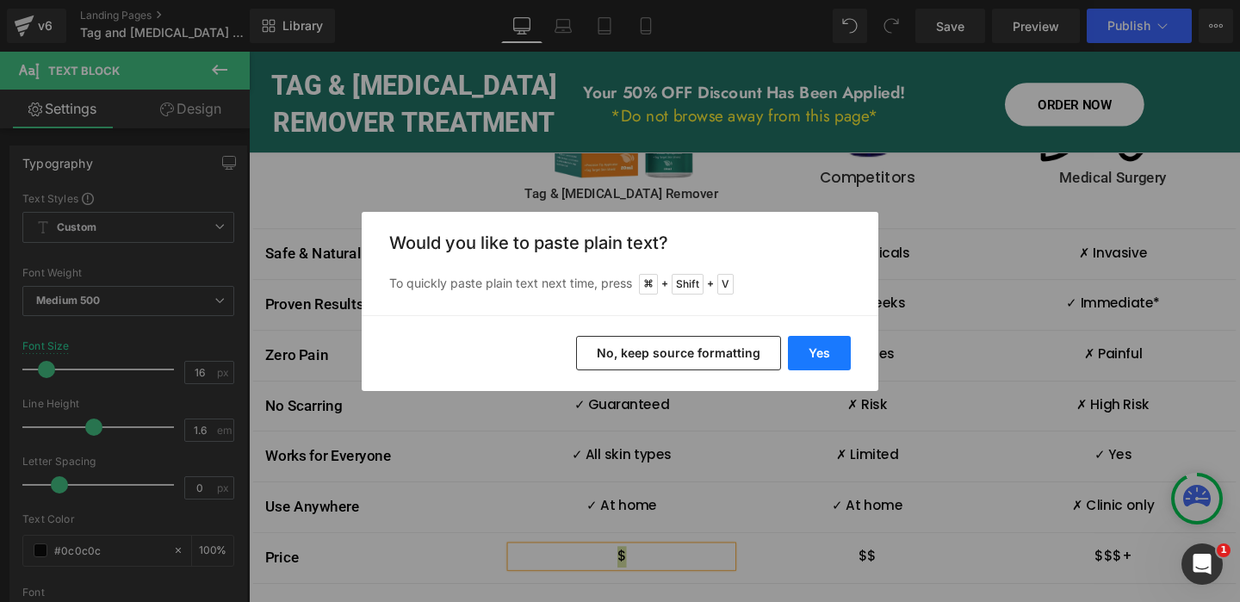
drag, startPoint x: 817, startPoint y: 345, endPoint x: 597, endPoint y: 308, distance: 222.6
click at [817, 345] on button "Yes" at bounding box center [819, 353] width 63 height 34
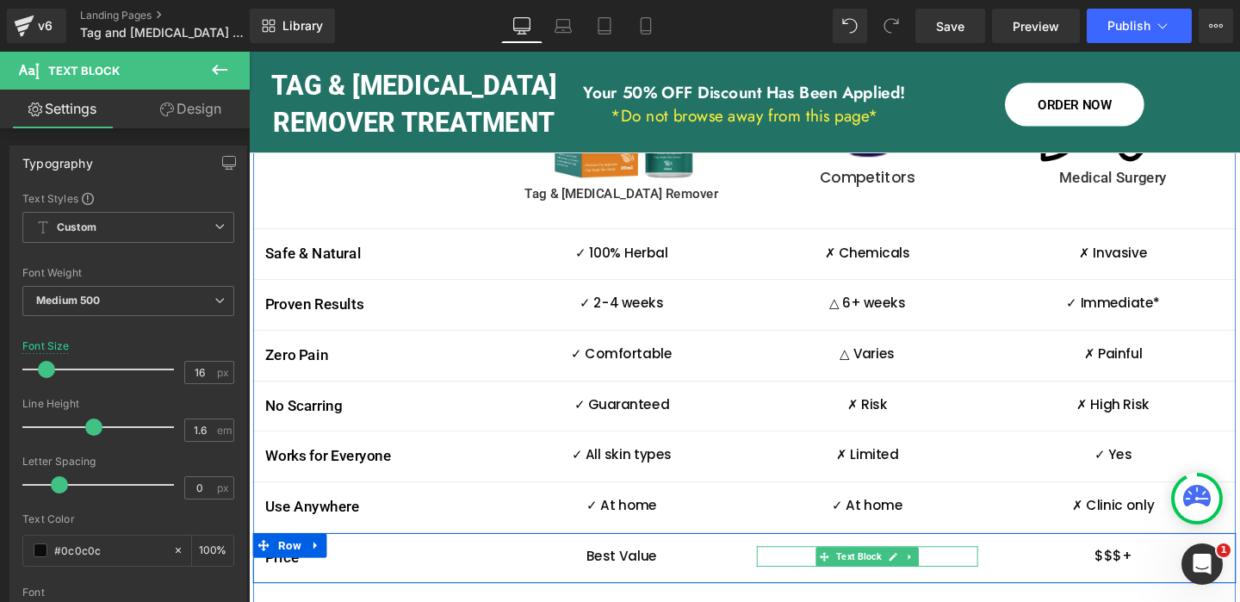
click at [919, 573] on link at bounding box center [926, 583] width 18 height 21
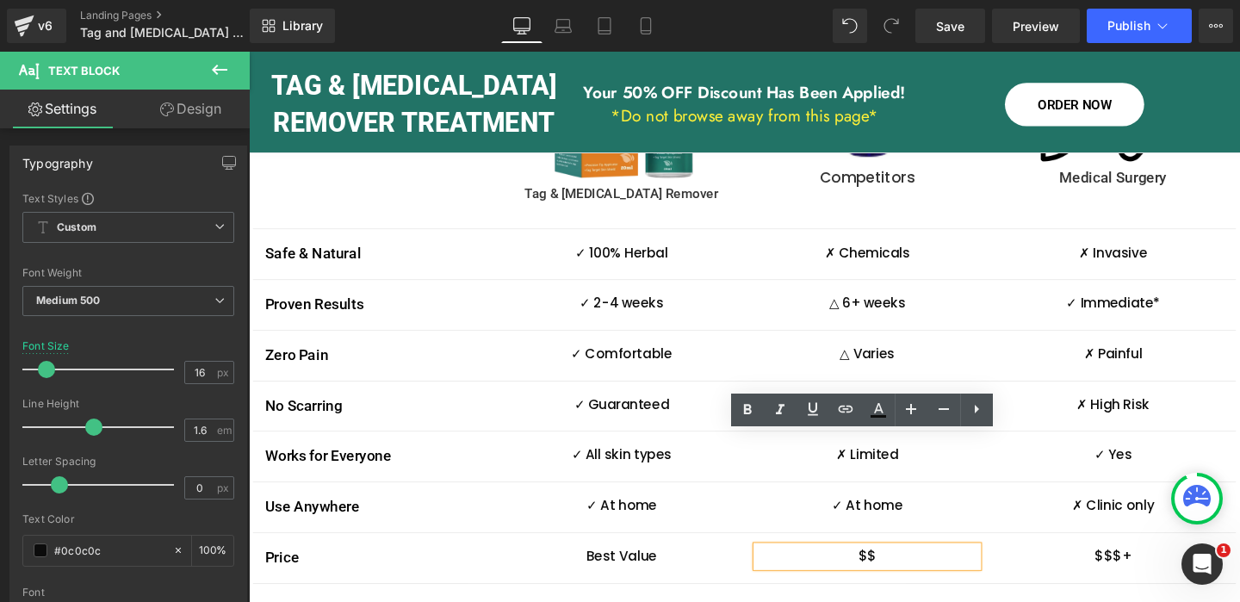
click at [894, 572] on p "$$" at bounding box center [899, 583] width 232 height 22
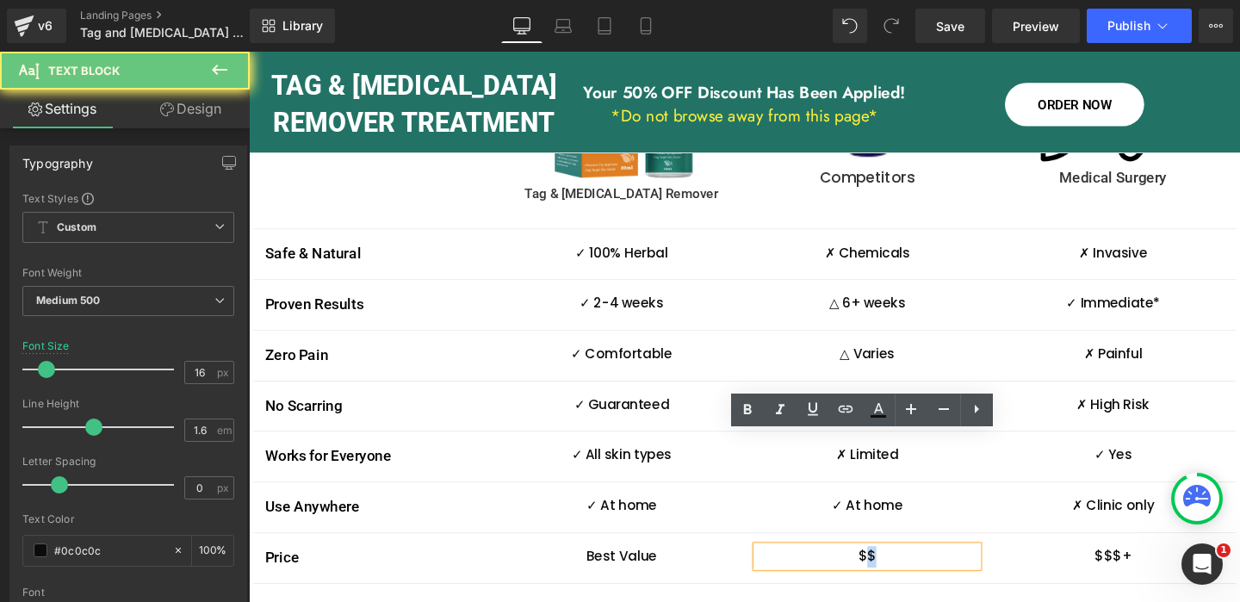
click at [894, 572] on p "$$" at bounding box center [899, 583] width 232 height 22
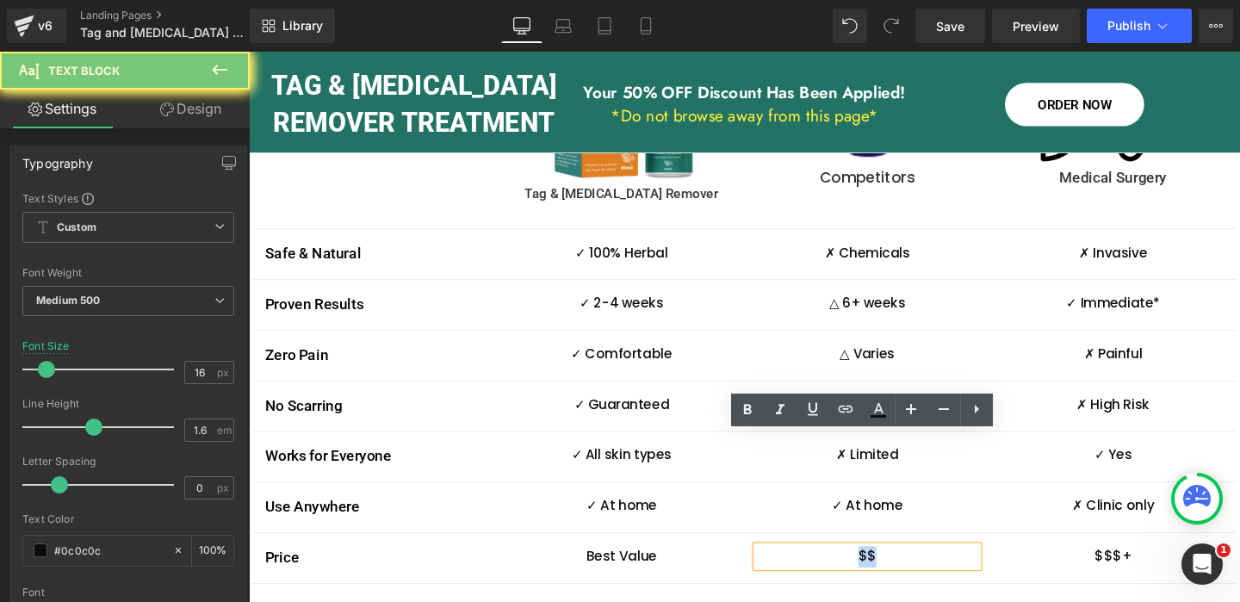
click at [894, 572] on p "$$" at bounding box center [899, 583] width 232 height 22
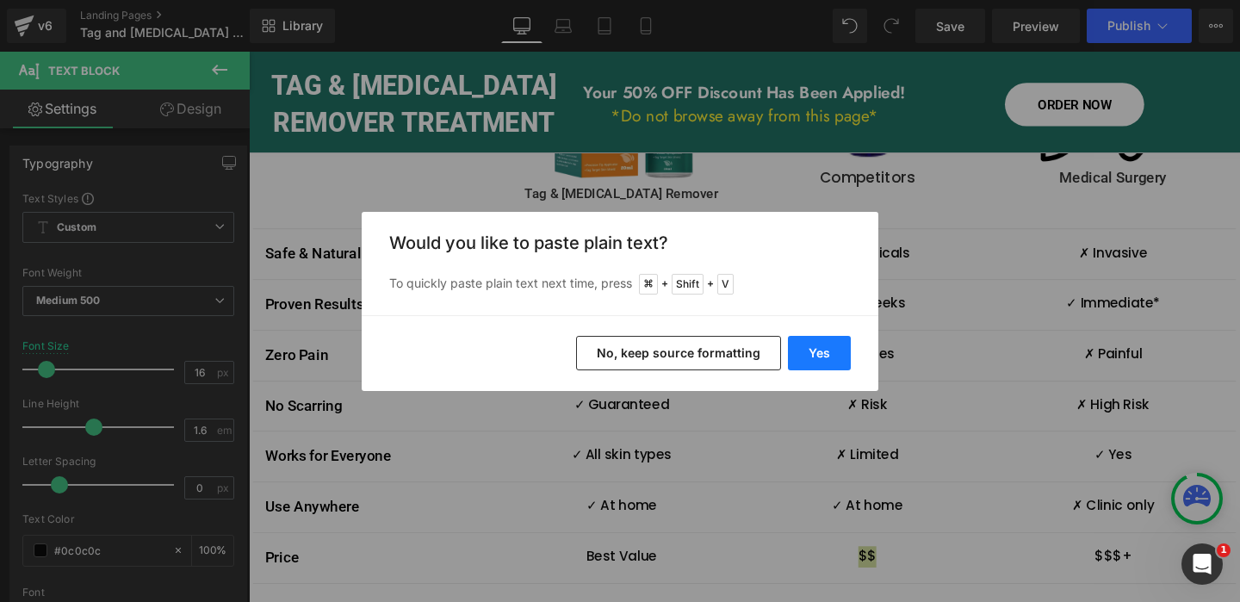
drag, startPoint x: 826, startPoint y: 344, endPoint x: 607, endPoint y: 308, distance: 221.6
click at [826, 344] on button "Yes" at bounding box center [819, 353] width 63 height 34
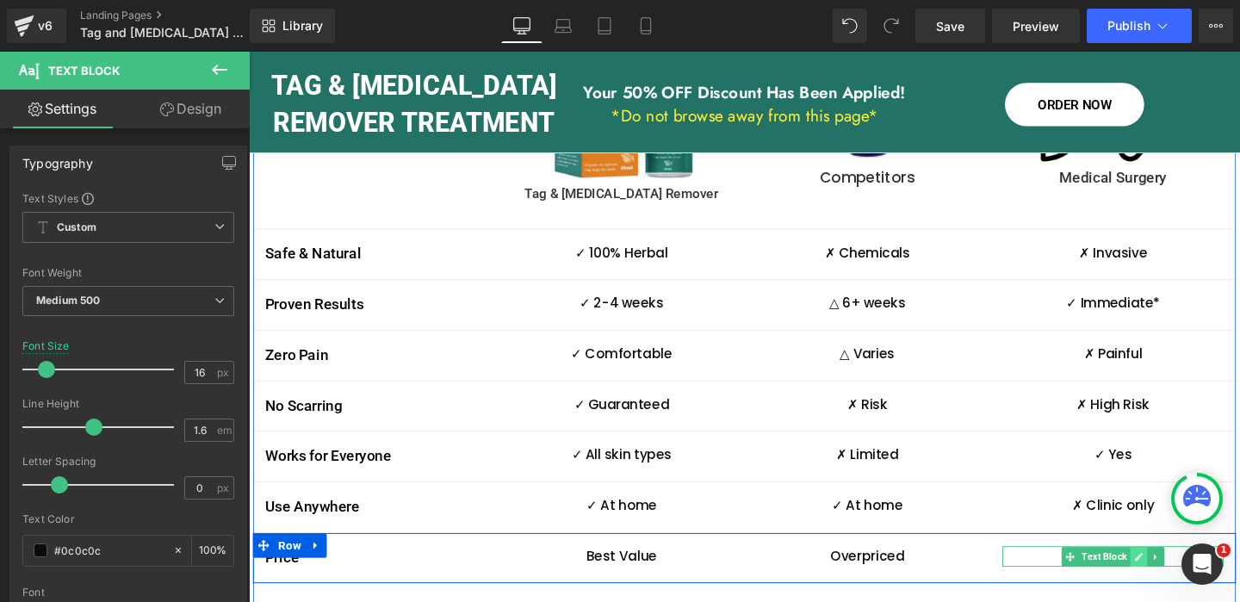
click at [1176, 573] on link at bounding box center [1184, 583] width 18 height 21
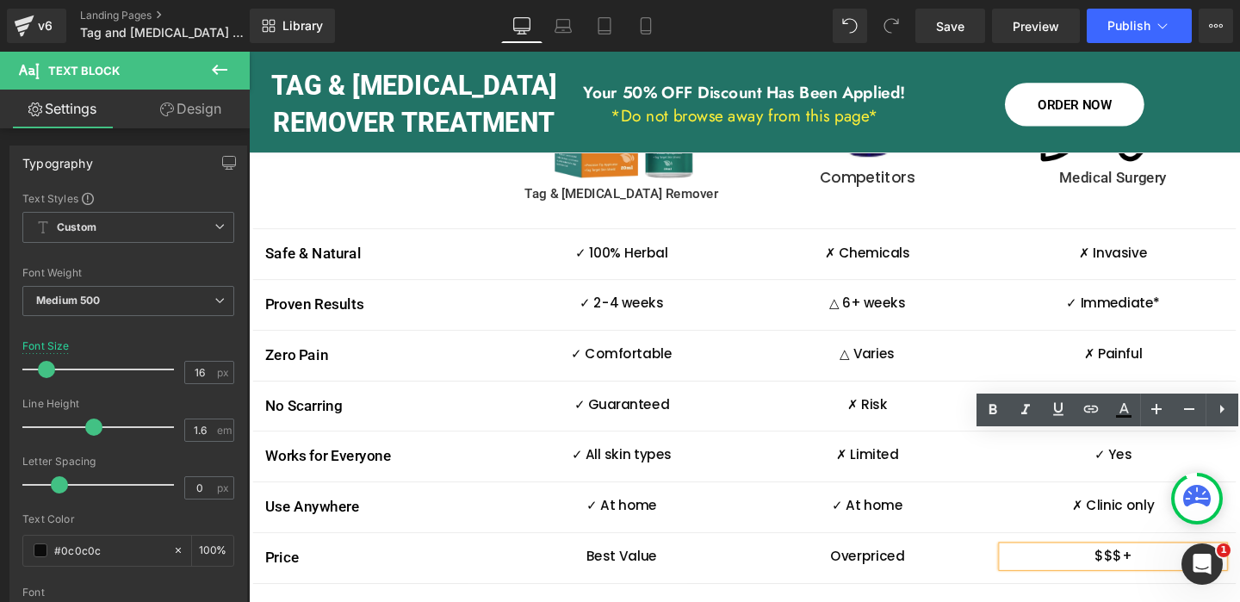
click at [1151, 572] on div "$$$+" at bounding box center [1157, 583] width 232 height 22
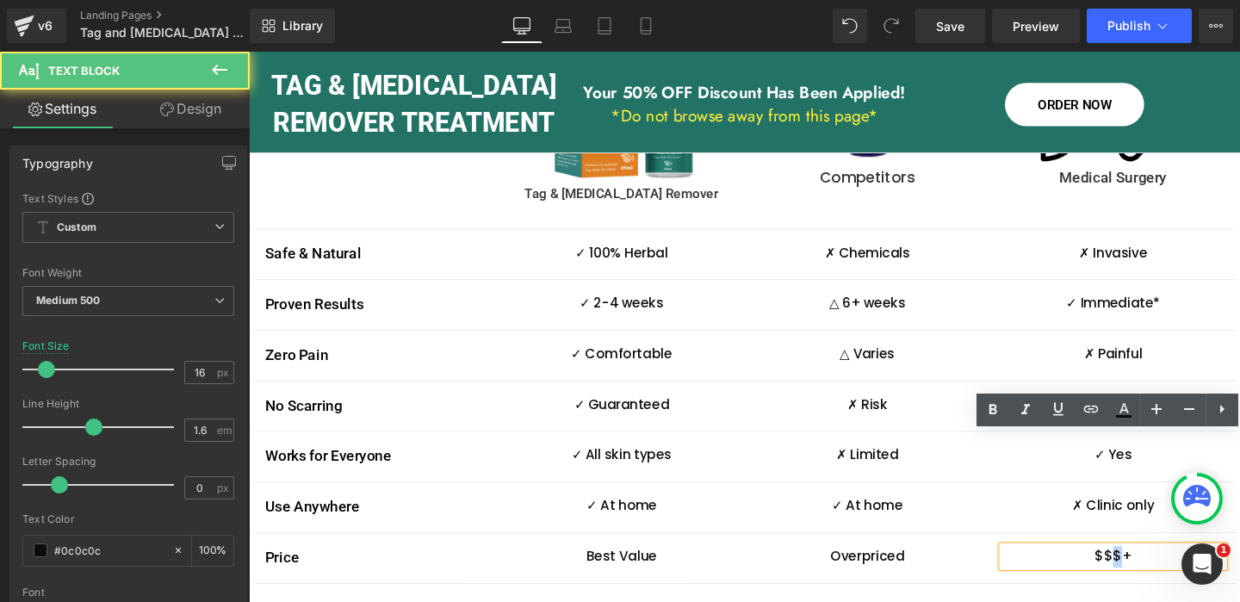
click at [1152, 572] on div "$$$+" at bounding box center [1157, 583] width 232 height 22
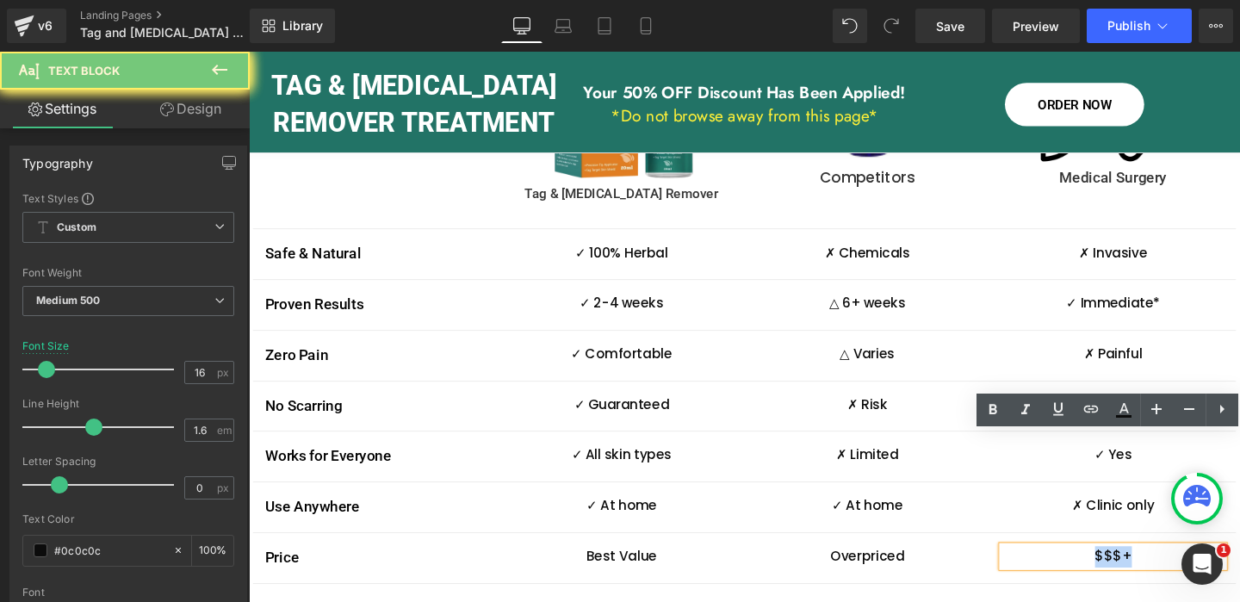
click at [1152, 572] on div "$$$+" at bounding box center [1157, 583] width 232 height 22
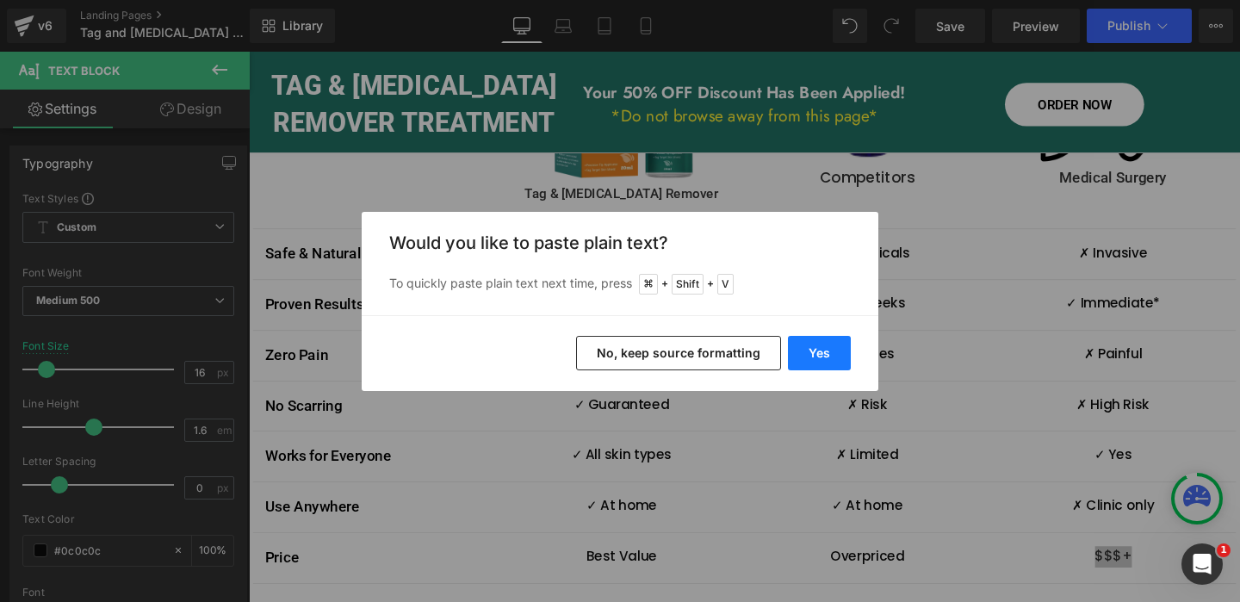
click at [824, 350] on button "Yes" at bounding box center [819, 353] width 63 height 34
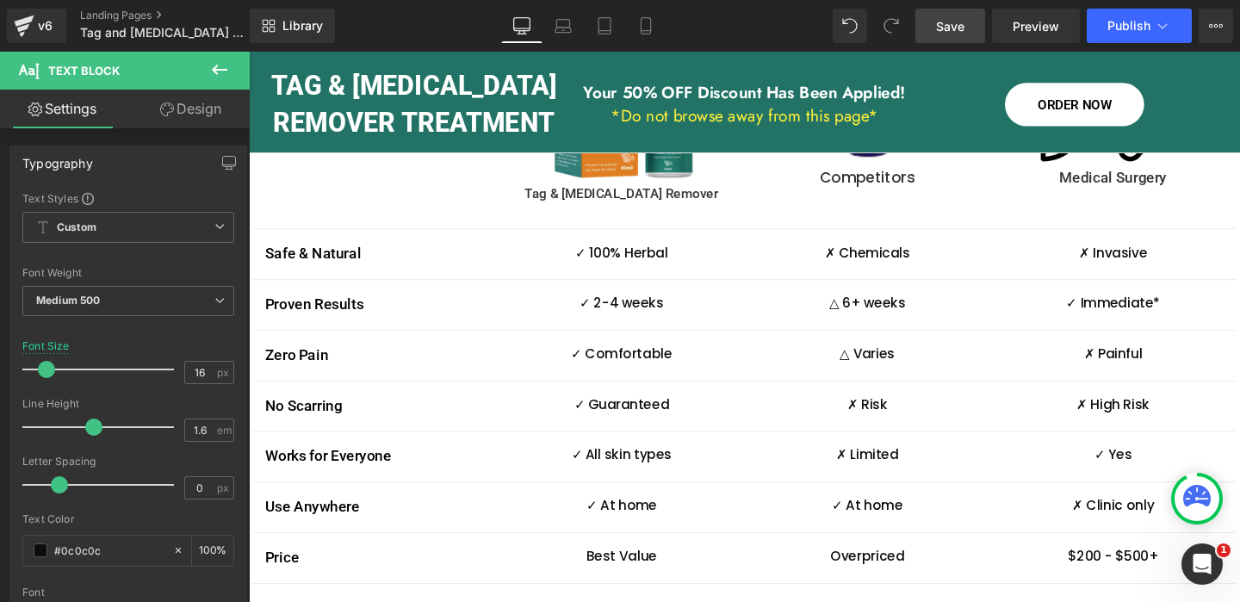
click at [944, 23] on span "Save" at bounding box center [950, 26] width 28 height 18
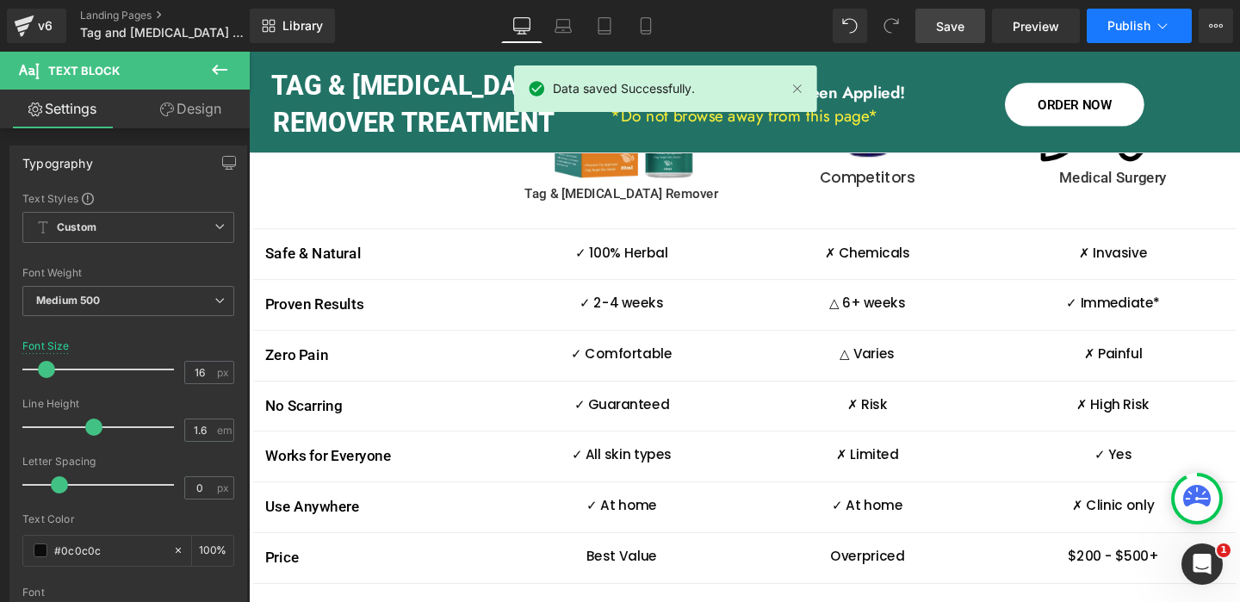
click at [1142, 33] on span "Publish" at bounding box center [1128, 26] width 43 height 14
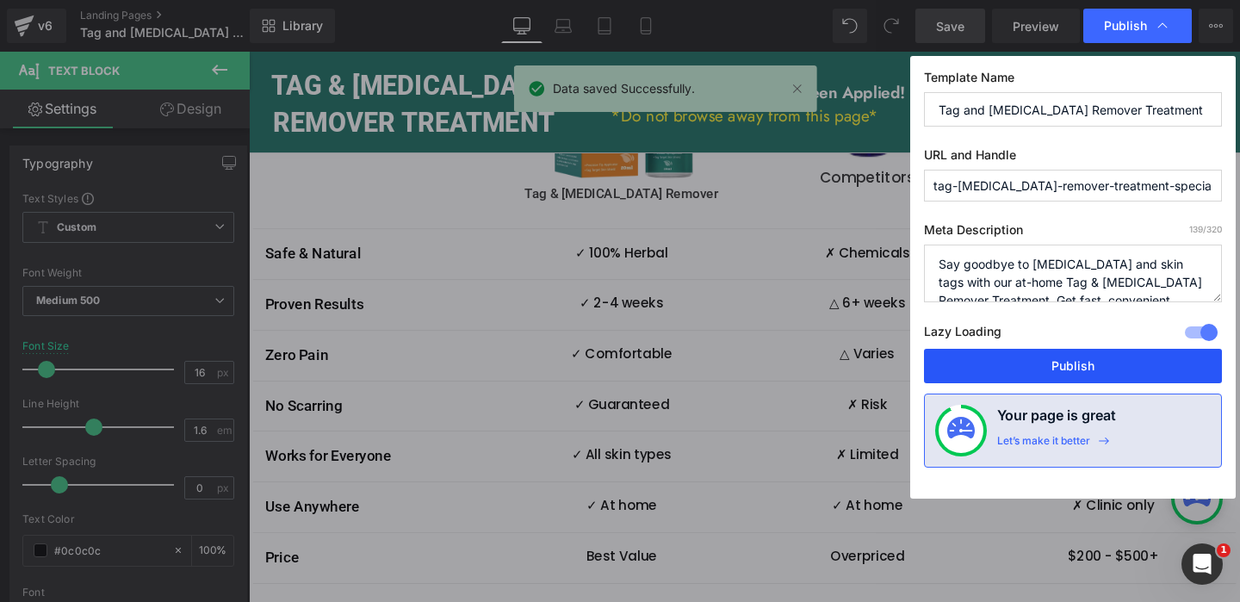
click at [1079, 372] on button "Publish" at bounding box center [1073, 366] width 298 height 34
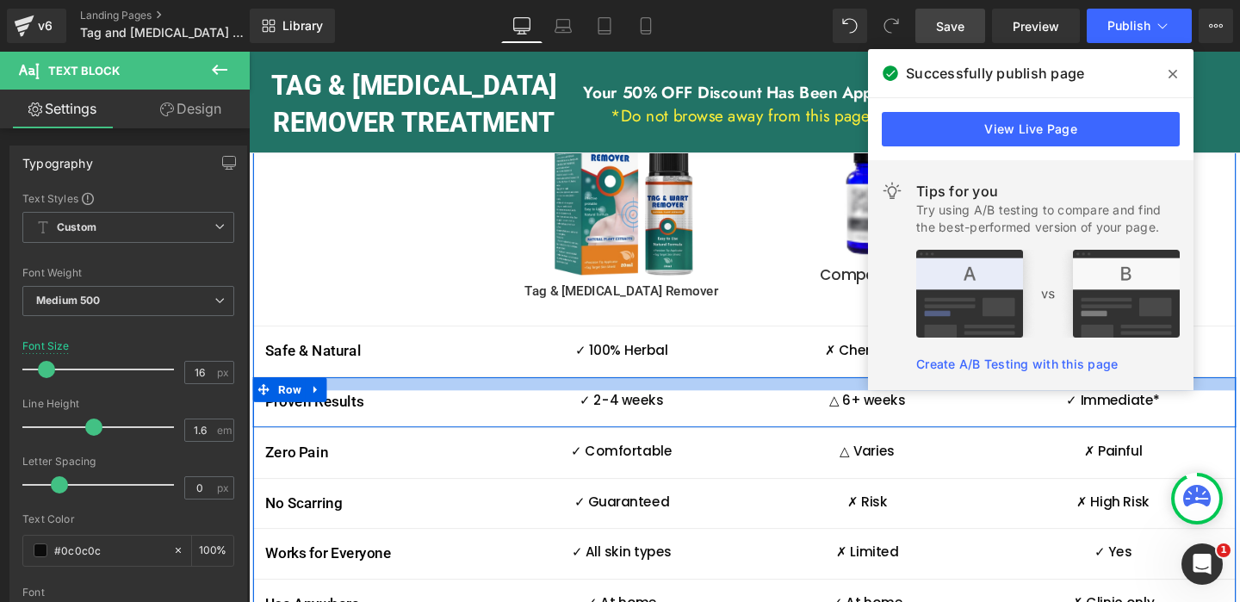
scroll to position [3396, 0]
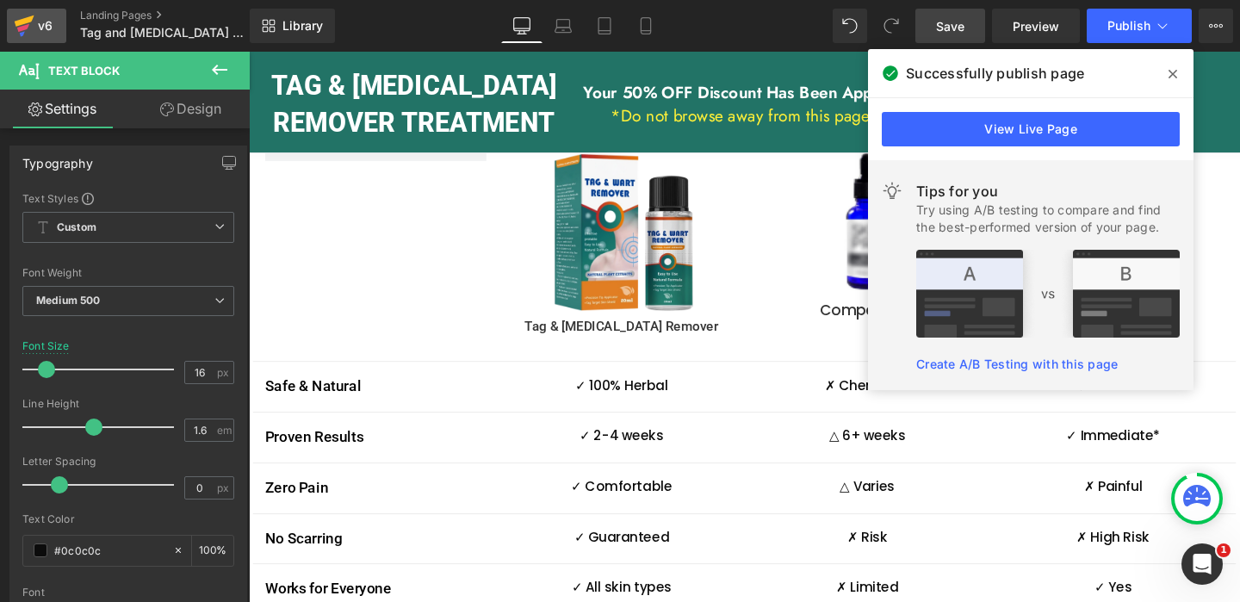
click at [46, 28] on div "v6" at bounding box center [45, 26] width 22 height 22
